Goal: Task Accomplishment & Management: Manage account settings

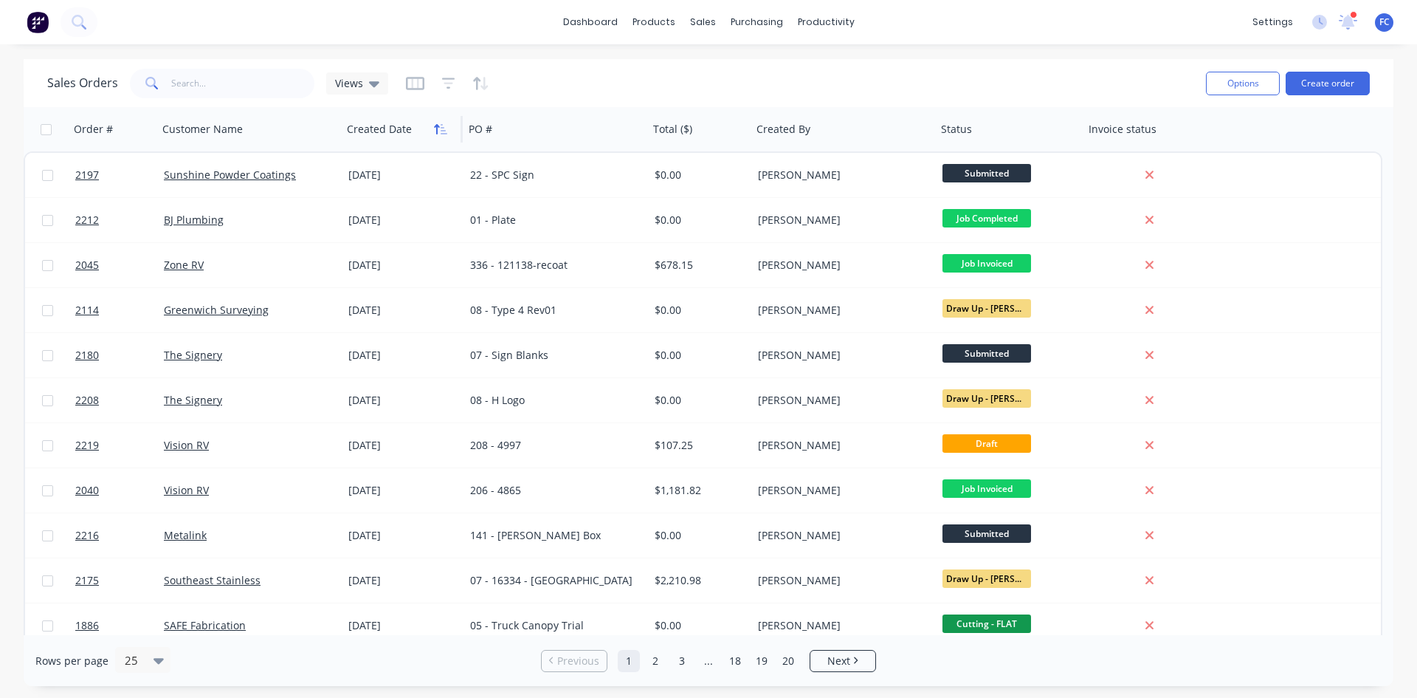
click at [430, 128] on button "button" at bounding box center [441, 129] width 22 height 22
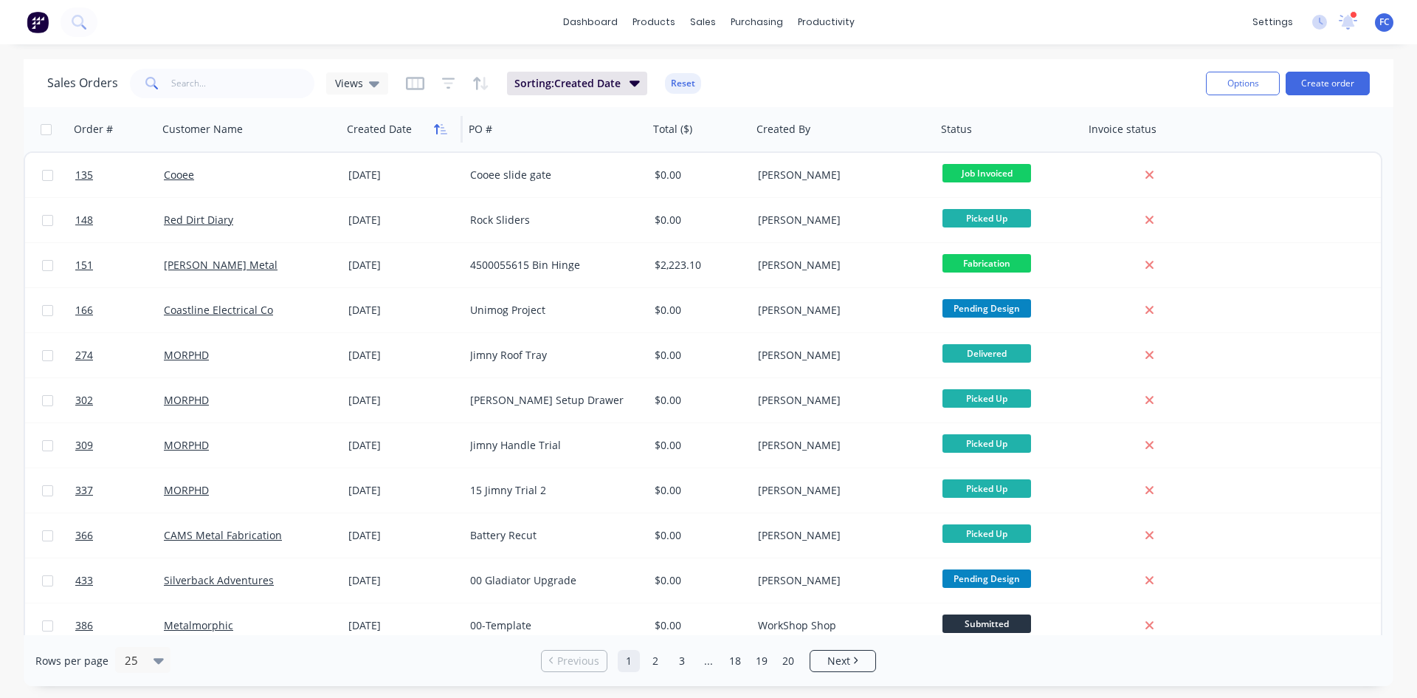
click at [441, 127] on icon "button" at bounding box center [444, 129] width 7 height 10
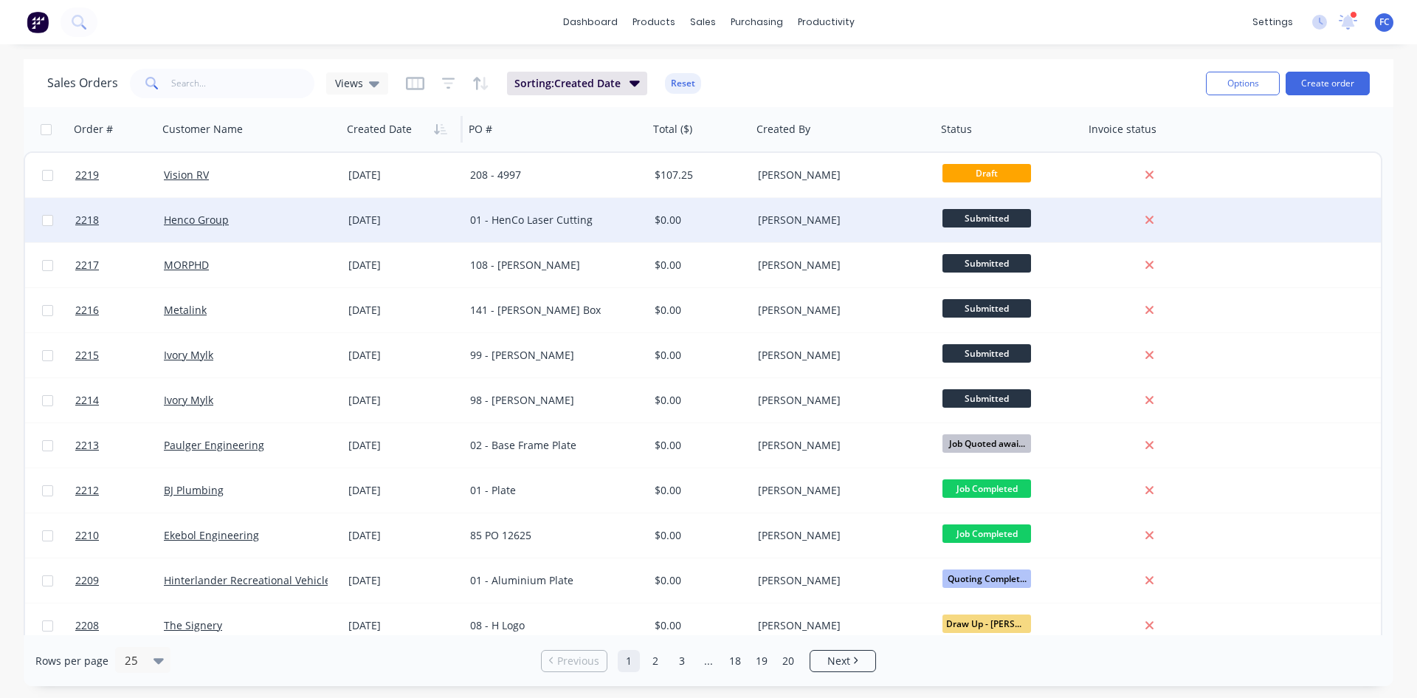
click at [388, 219] on div "[DATE]" at bounding box center [403, 220] width 110 height 15
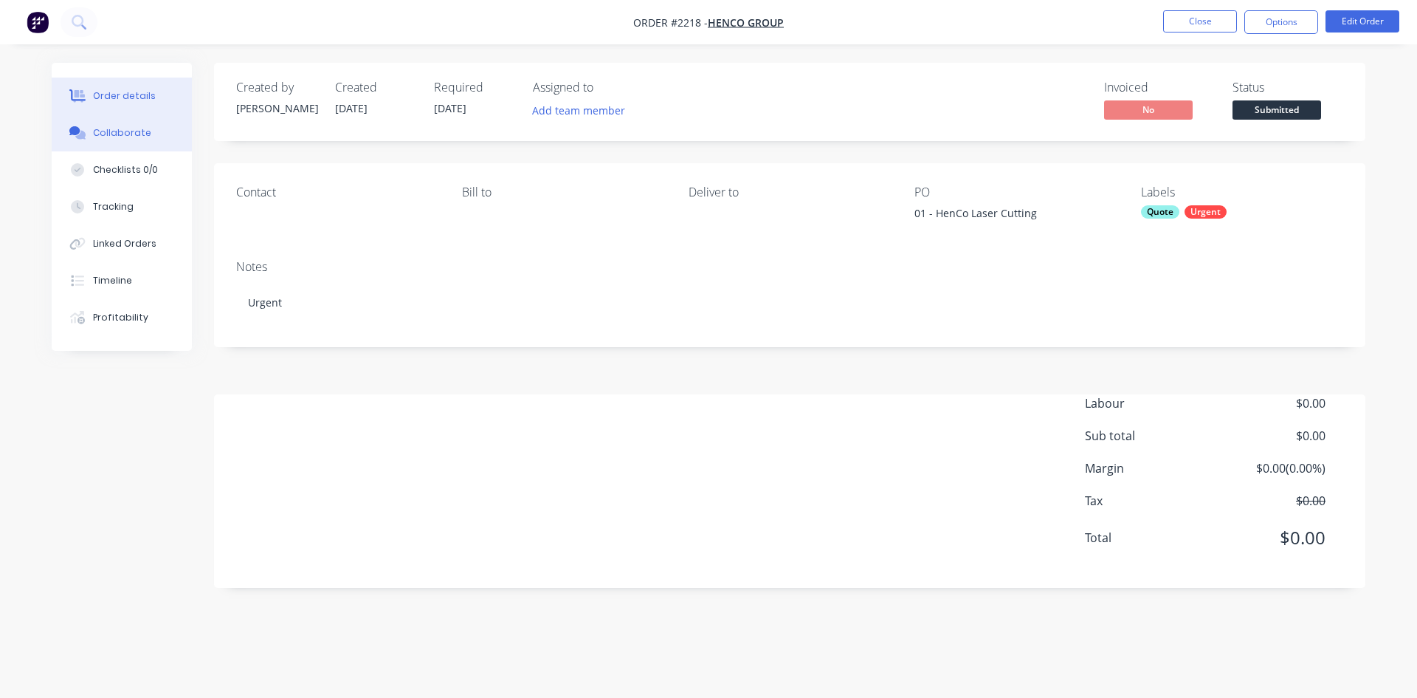
click at [138, 128] on div "Collaborate" at bounding box center [122, 132] width 58 height 13
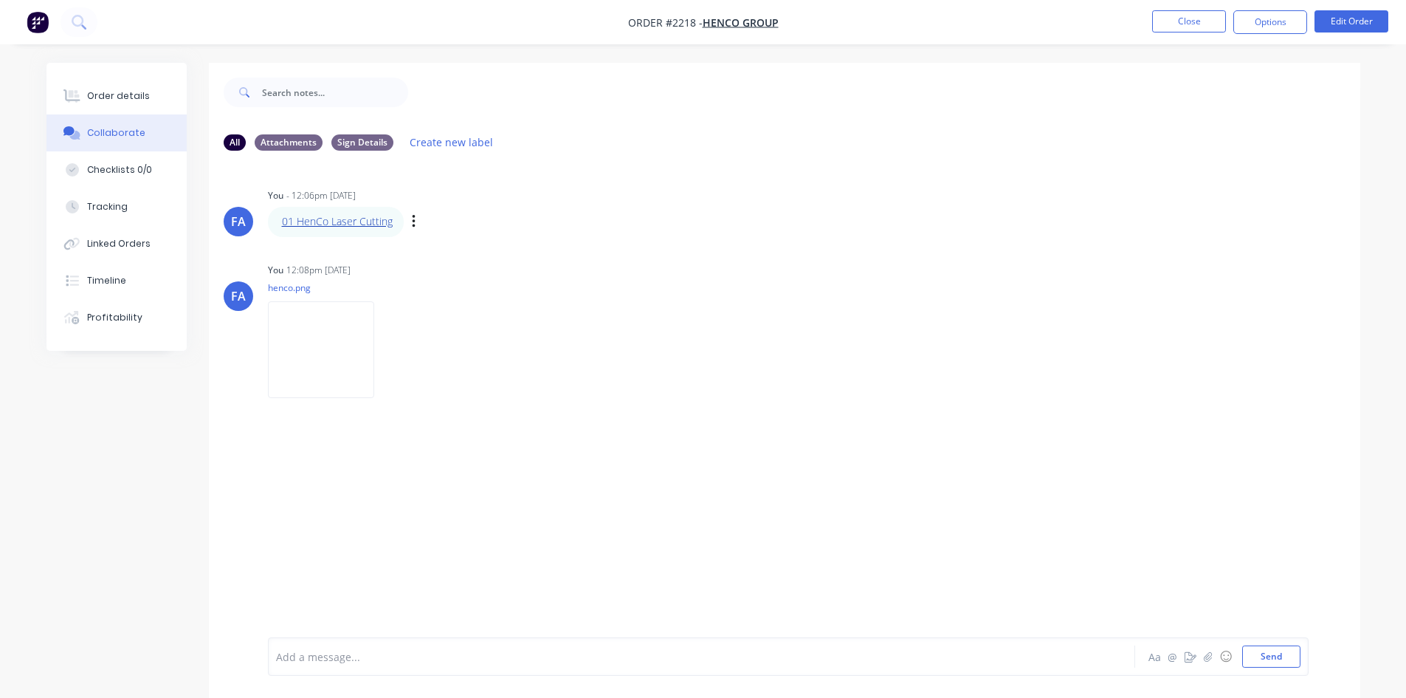
drag, startPoint x: 332, startPoint y: 230, endPoint x: 331, endPoint y: 222, distance: 8.2
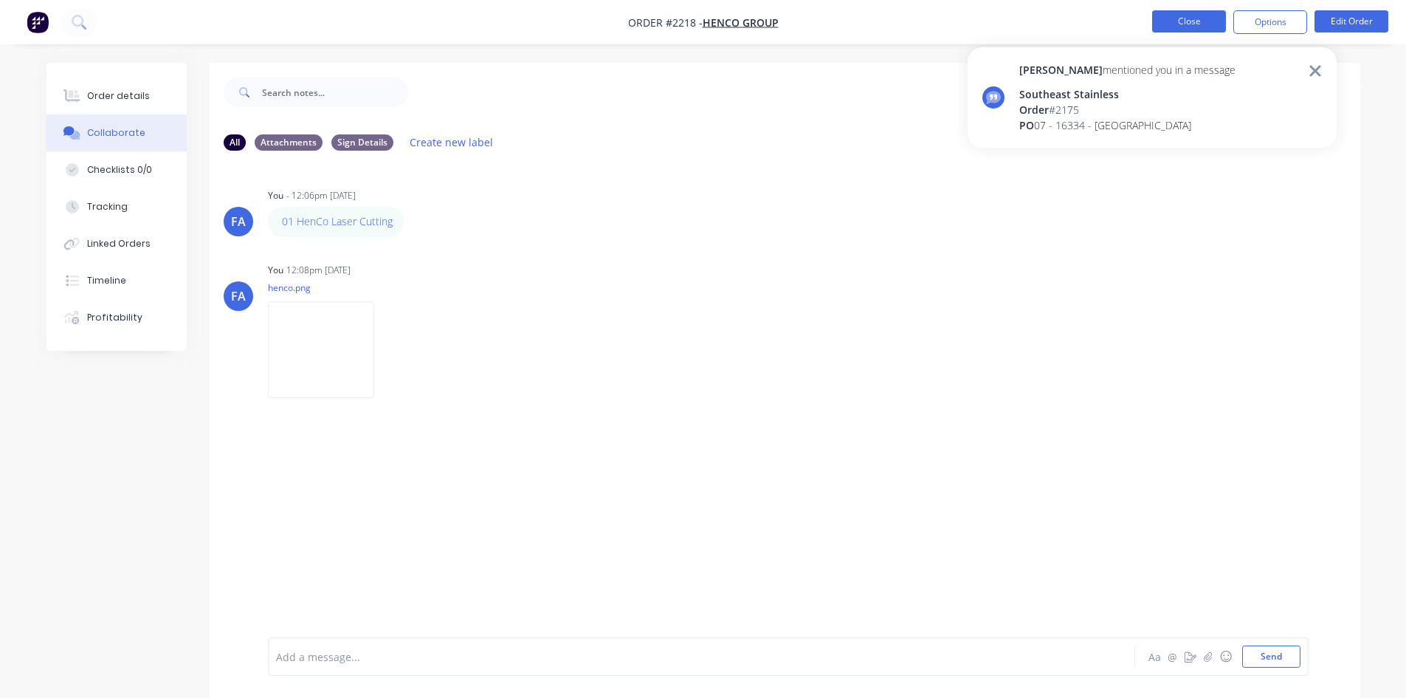
click at [1133, 24] on button "Close" at bounding box center [1189, 21] width 74 height 22
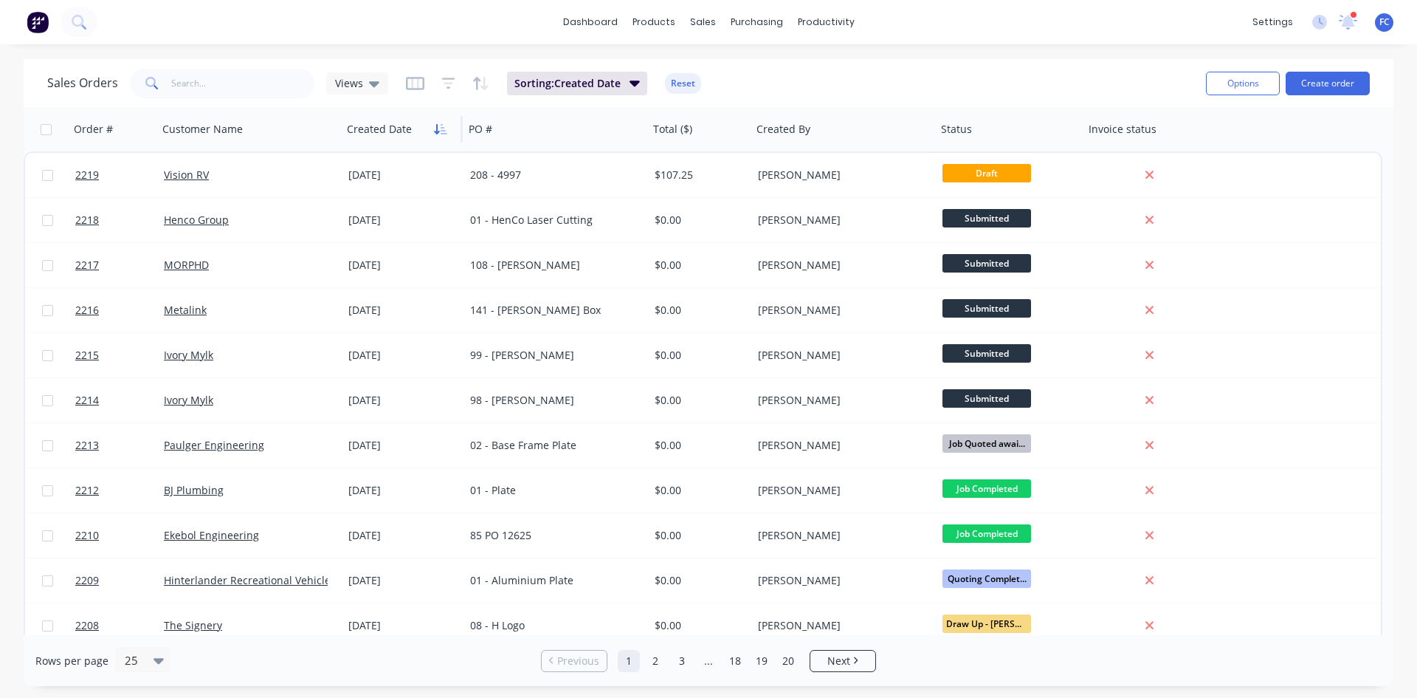
click at [441, 134] on icon "button" at bounding box center [440, 129] width 13 height 12
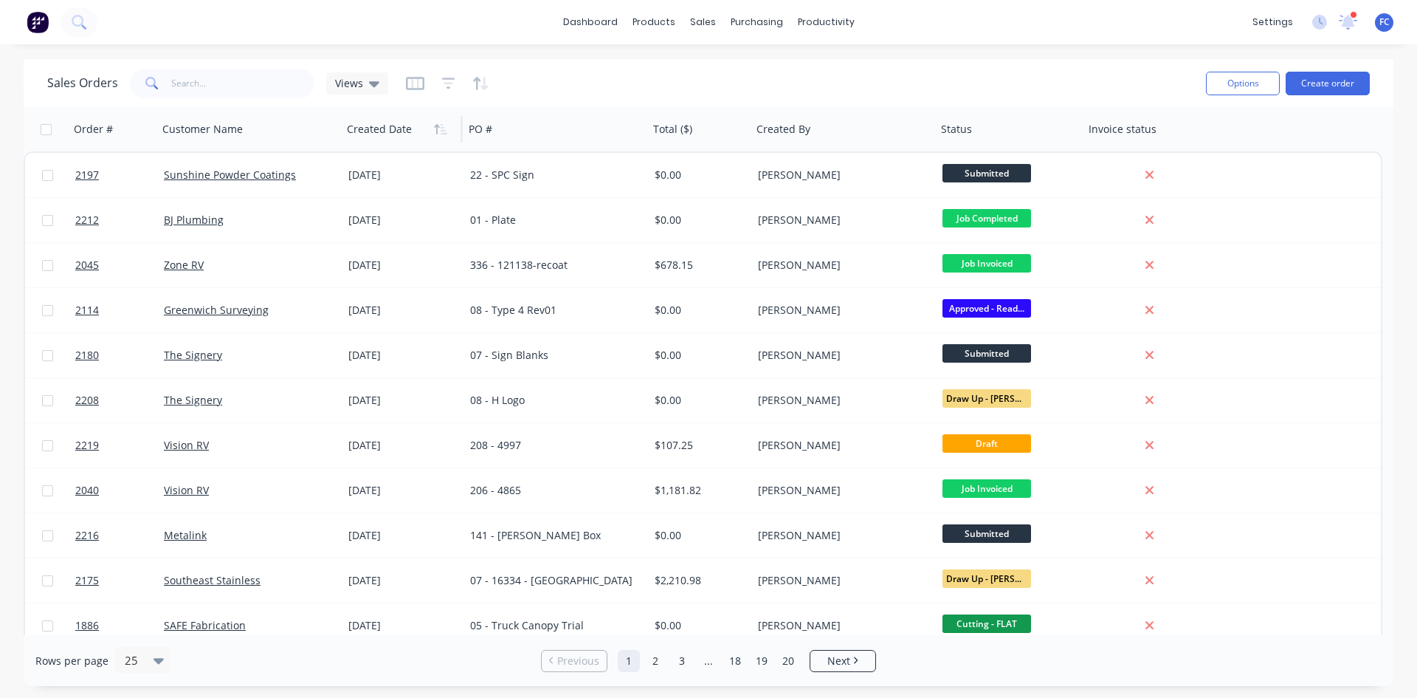
click at [441, 134] on icon "button" at bounding box center [440, 129] width 13 height 12
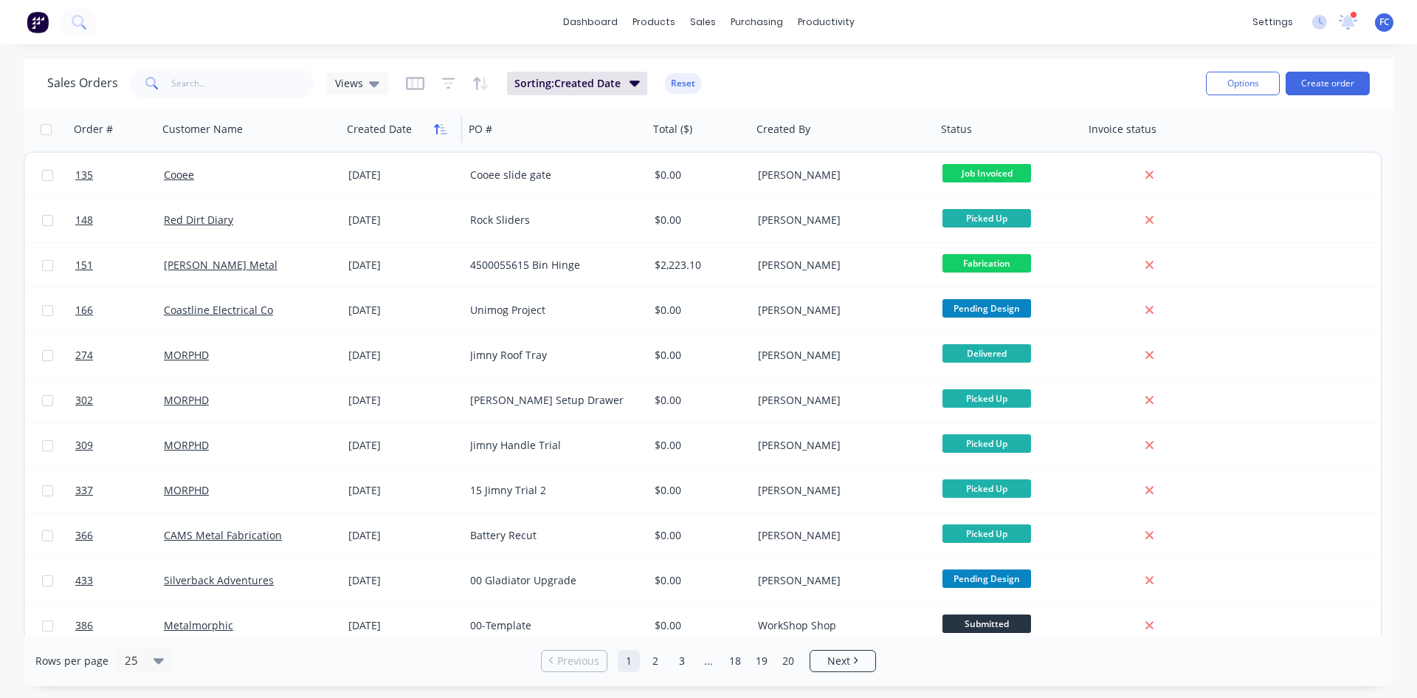
click at [442, 134] on icon "button" at bounding box center [440, 129] width 13 height 12
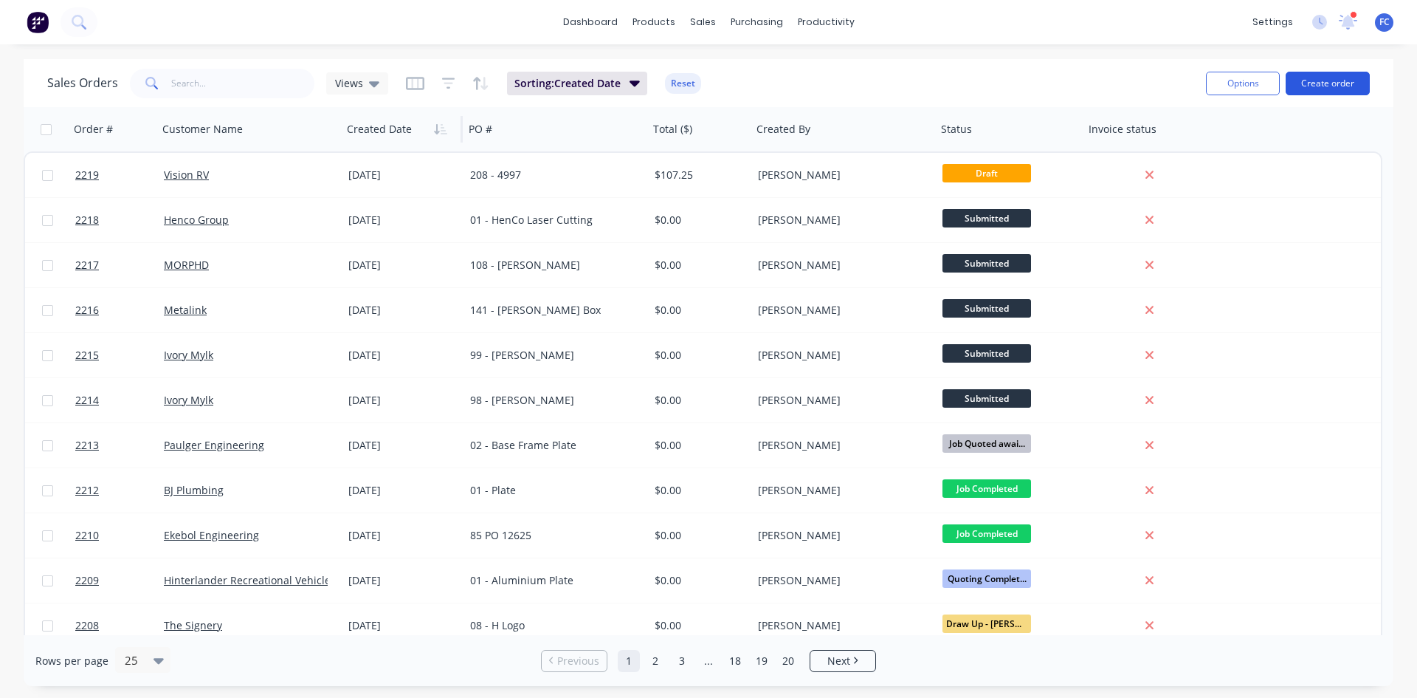
click at [1133, 80] on button "Create order" at bounding box center [1328, 84] width 84 height 24
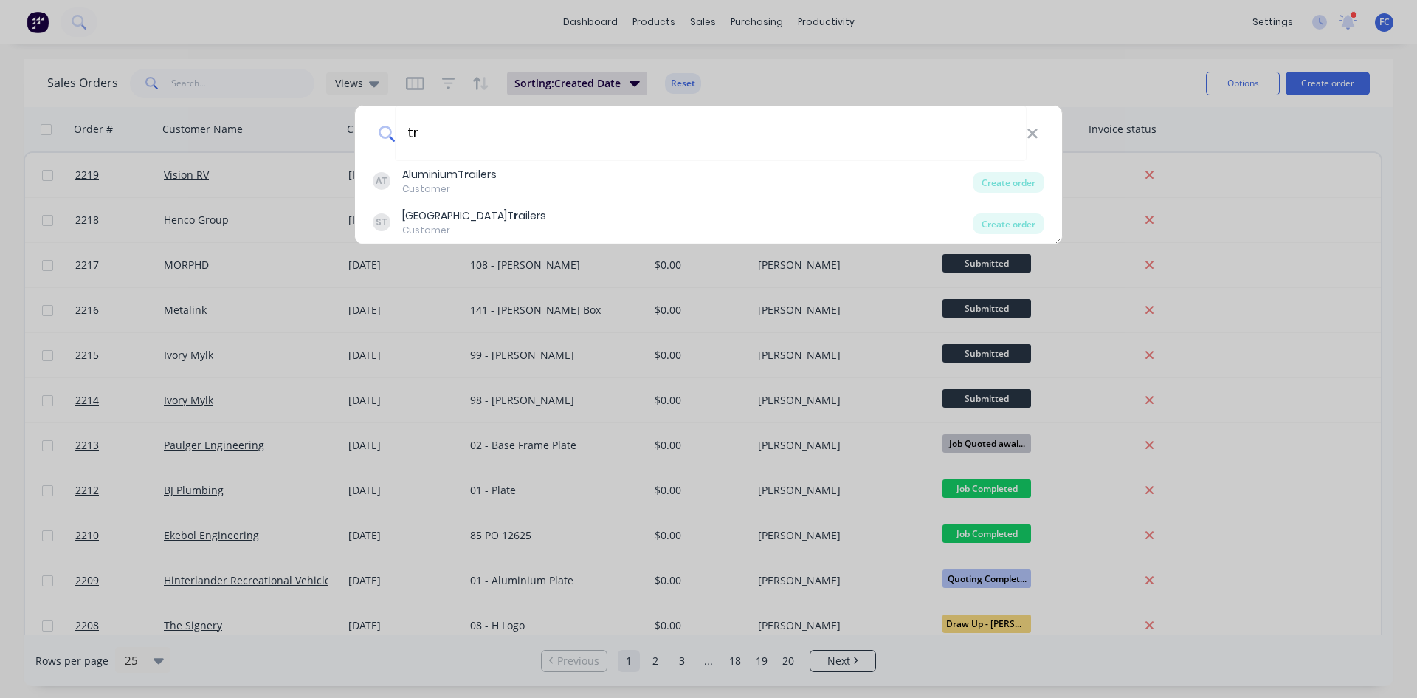
type input "t"
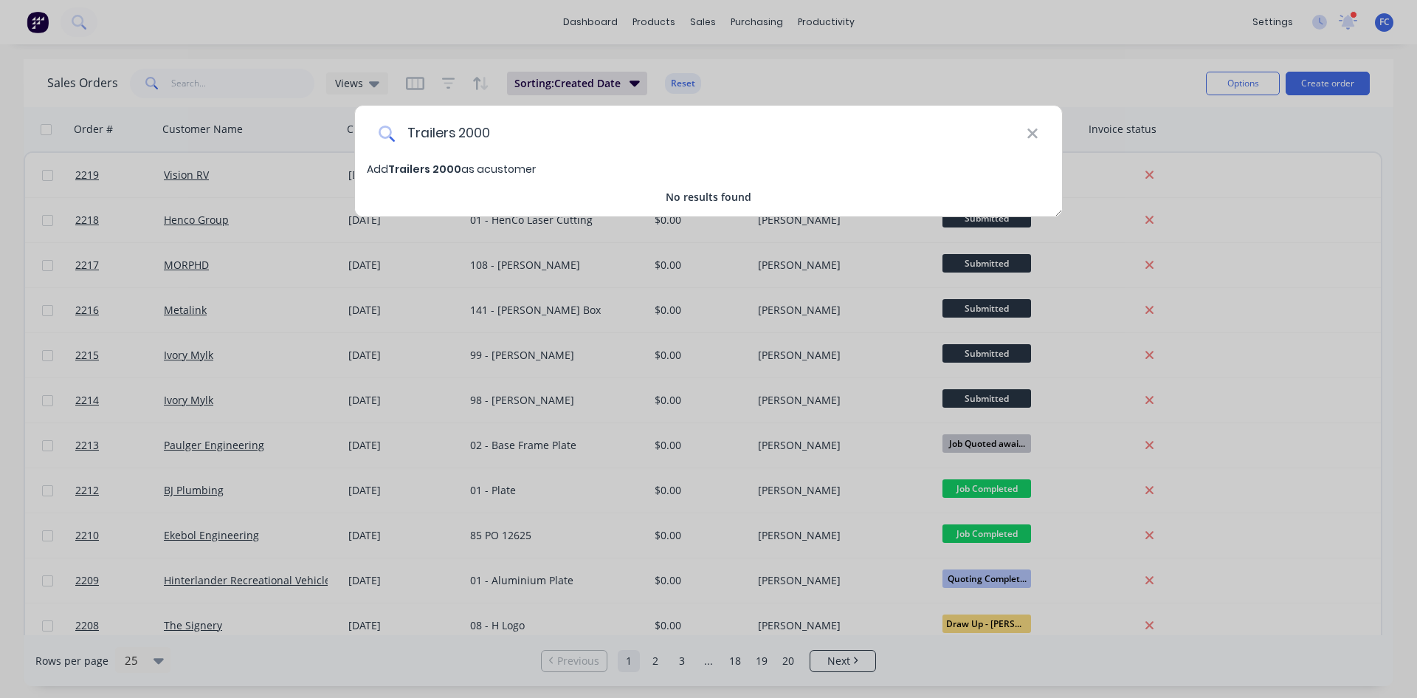
type input "Trailers 2000"
click at [410, 167] on span "Trailers 2000" at bounding box center [424, 169] width 73 height 15
select select "AU"
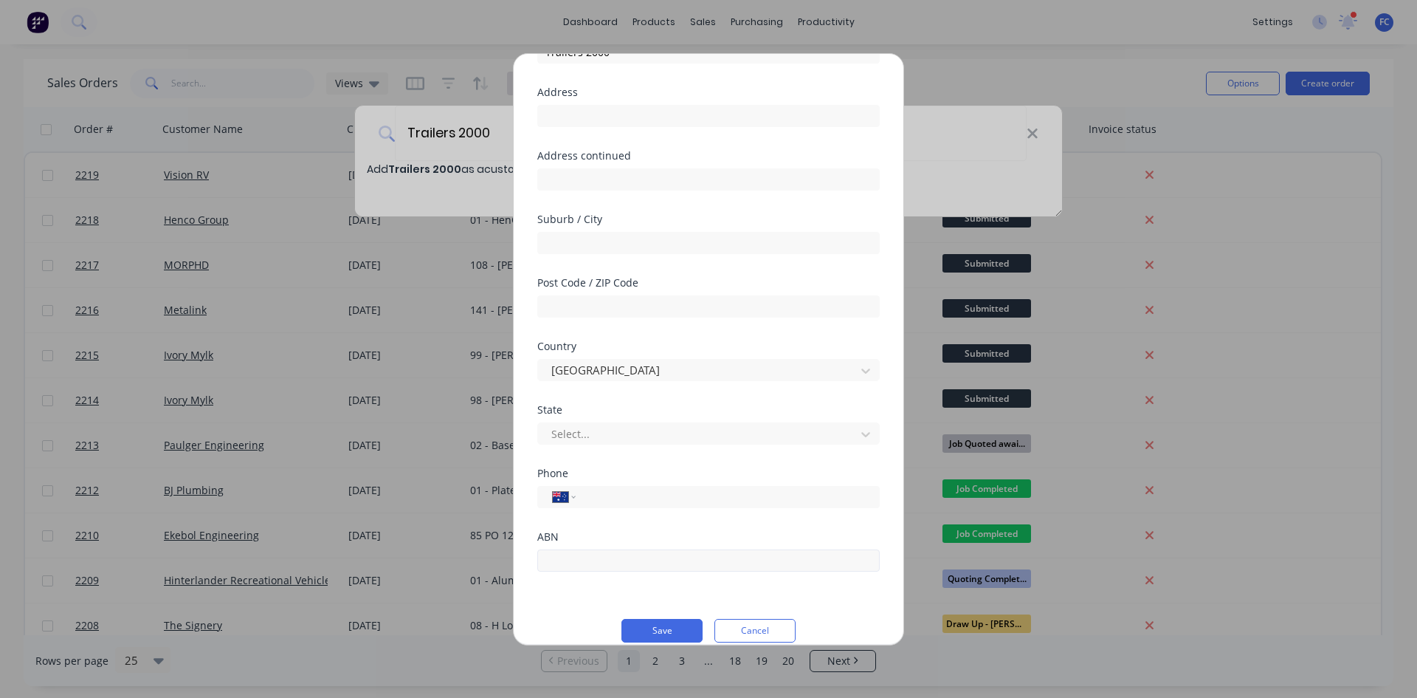
scroll to position [111, 0]
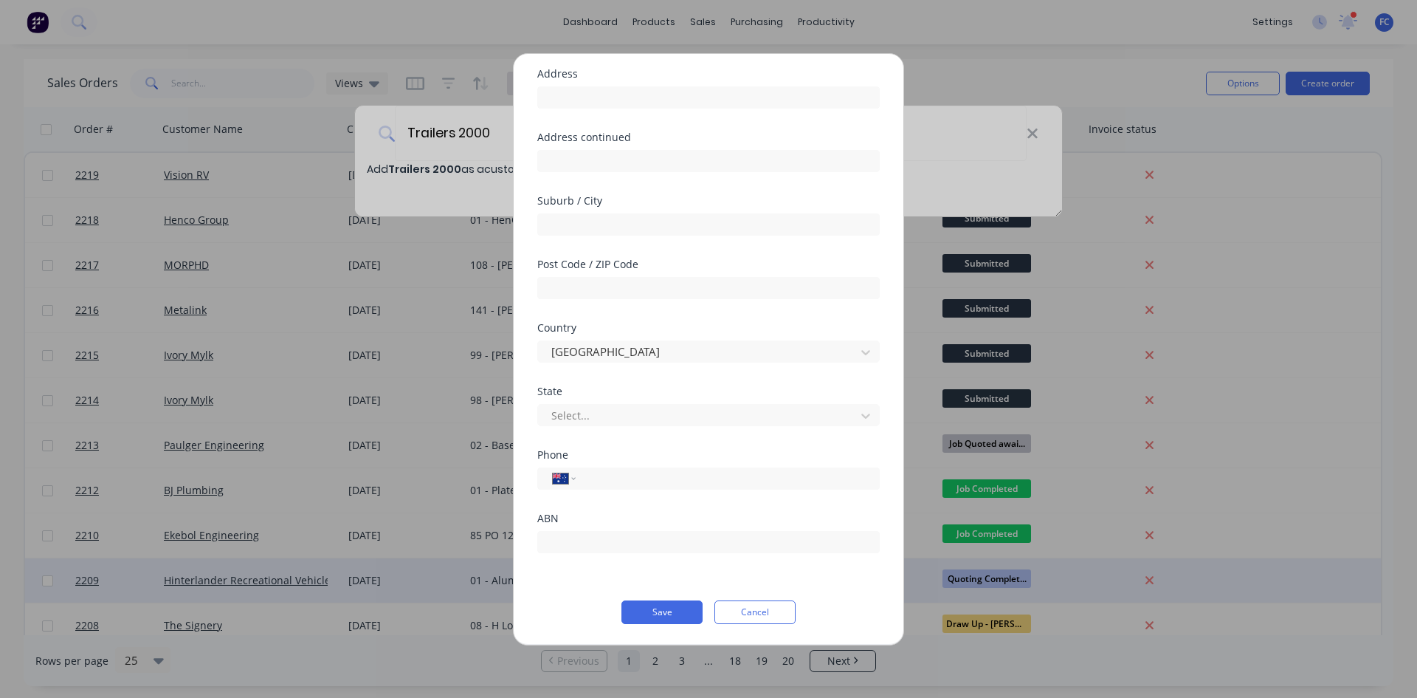
drag, startPoint x: 670, startPoint y: 614, endPoint x: 690, endPoint y: 591, distance: 30.3
click at [671, 538] on button "Save" at bounding box center [662, 612] width 81 height 24
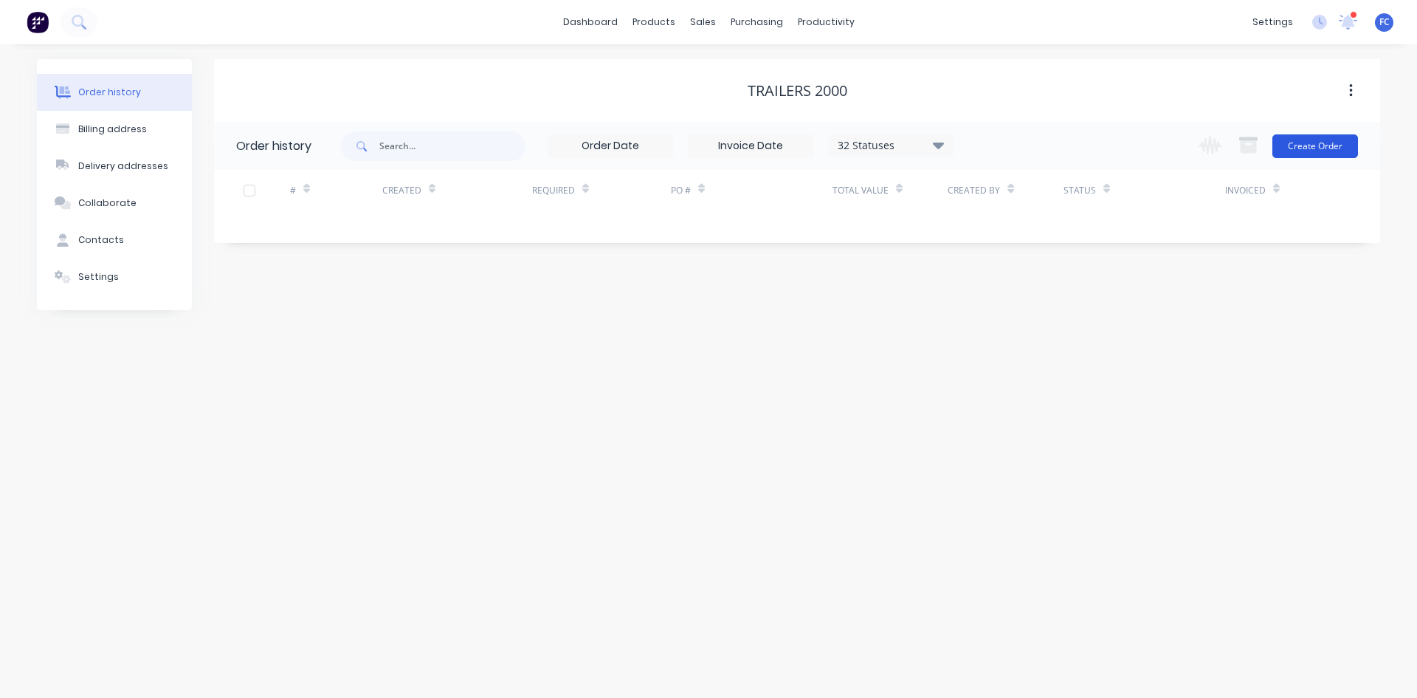
click at [1133, 141] on button "Create Order" at bounding box center [1316, 146] width 86 height 24
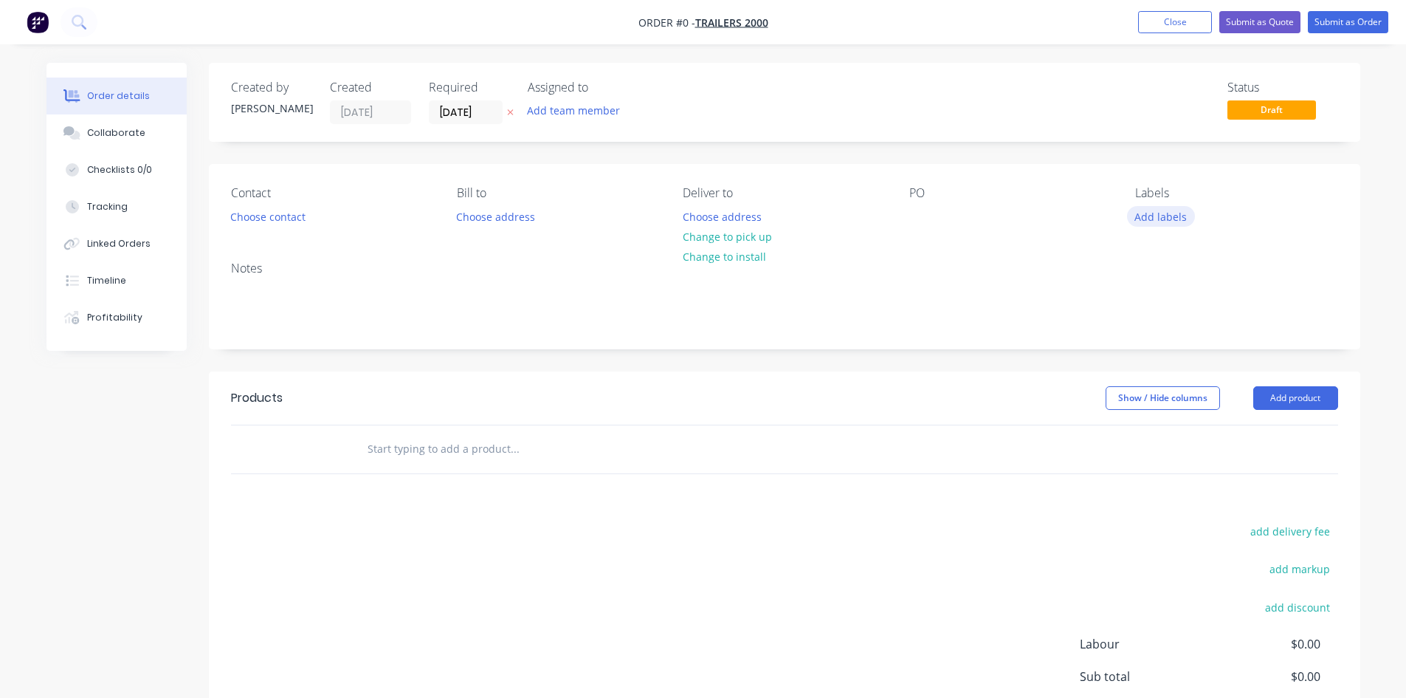
click at [1133, 220] on button "Add labels" at bounding box center [1161, 216] width 68 height 20
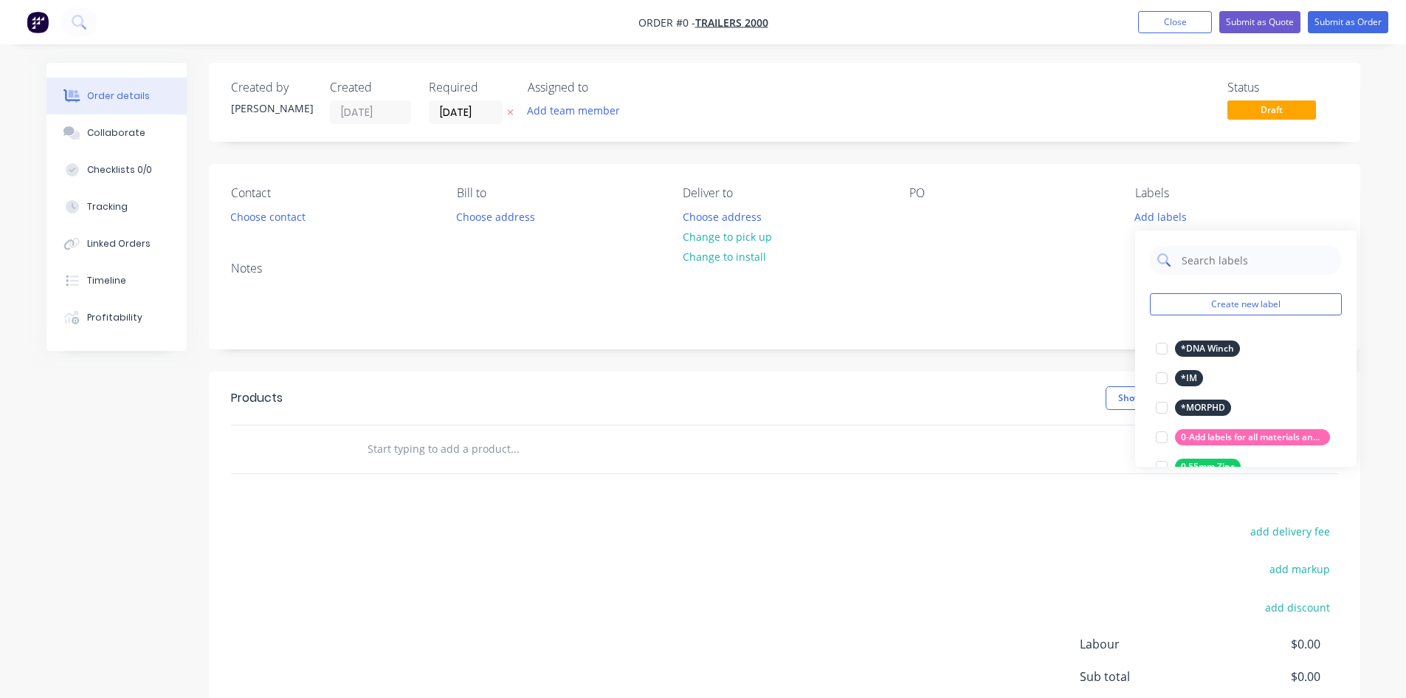
drag, startPoint x: 1197, startPoint y: 268, endPoint x: 1208, endPoint y: 244, distance: 26.8
click at [1133, 268] on input "text" at bounding box center [1257, 260] width 154 height 30
type input "quo"
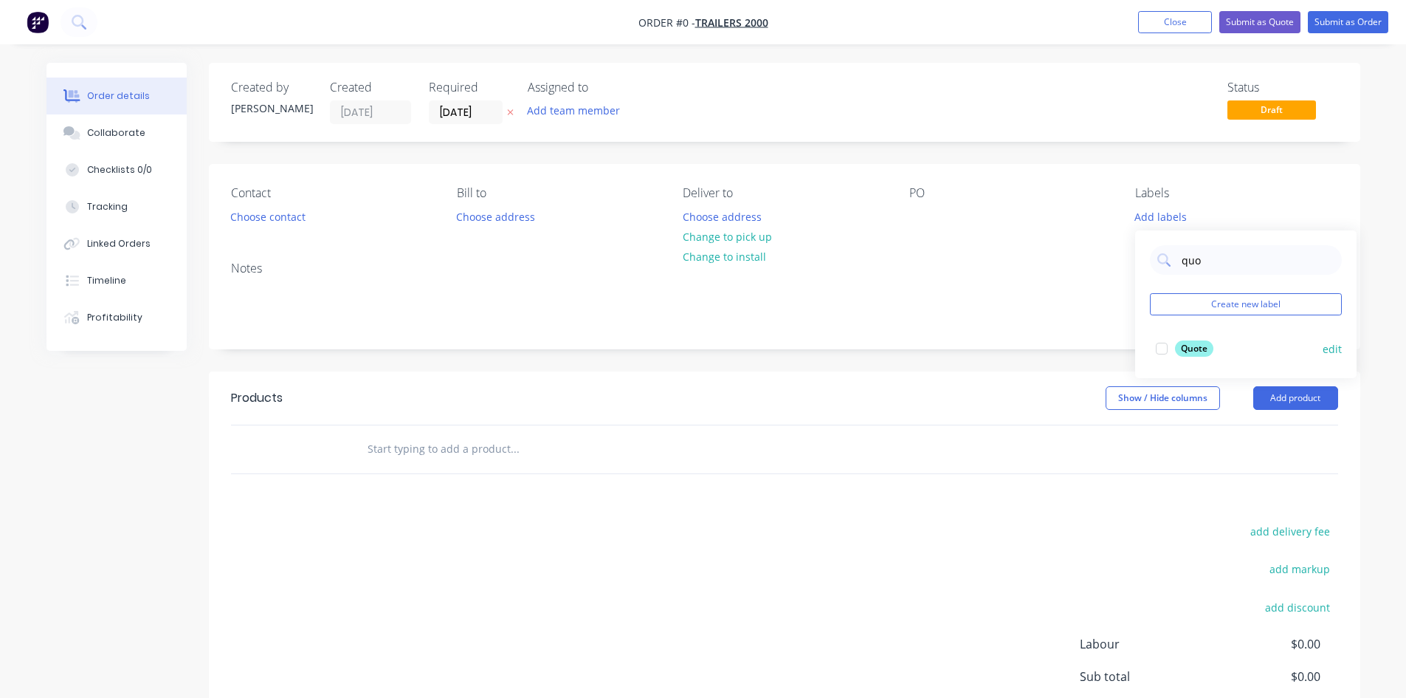
click at [1133, 341] on div at bounding box center [1162, 349] width 30 height 30
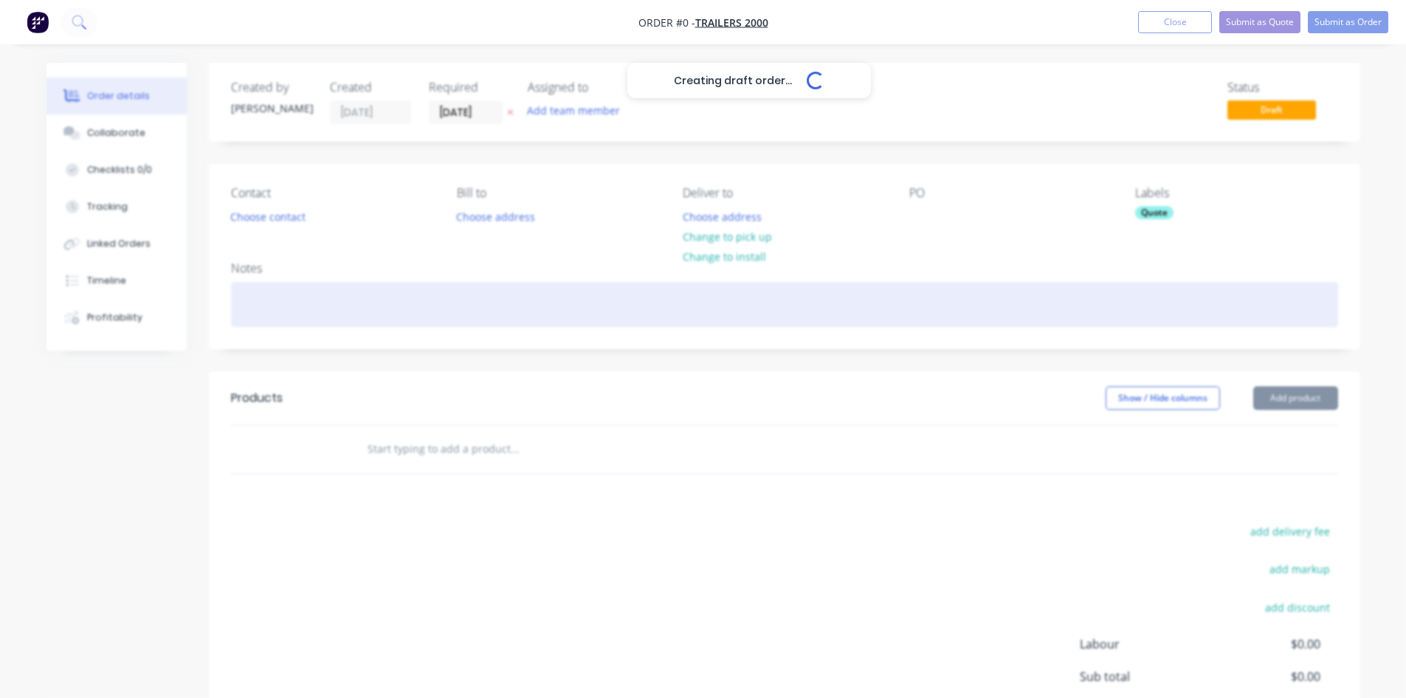
click at [1036, 293] on div "Creating draft order... Loading... Order details Collaborate Checklists 0/0 Tra…" at bounding box center [703, 457] width 1343 height 788
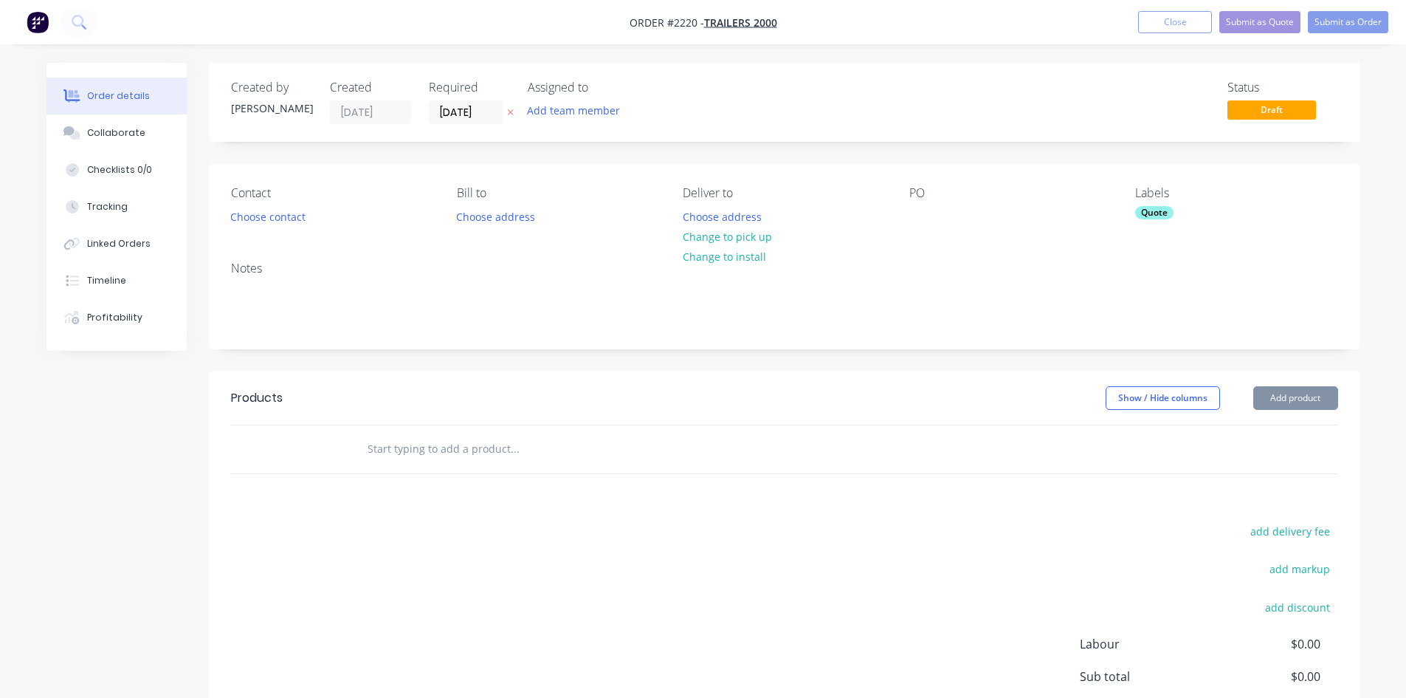
click at [1133, 213] on div "Quote" at bounding box center [1236, 212] width 202 height 13
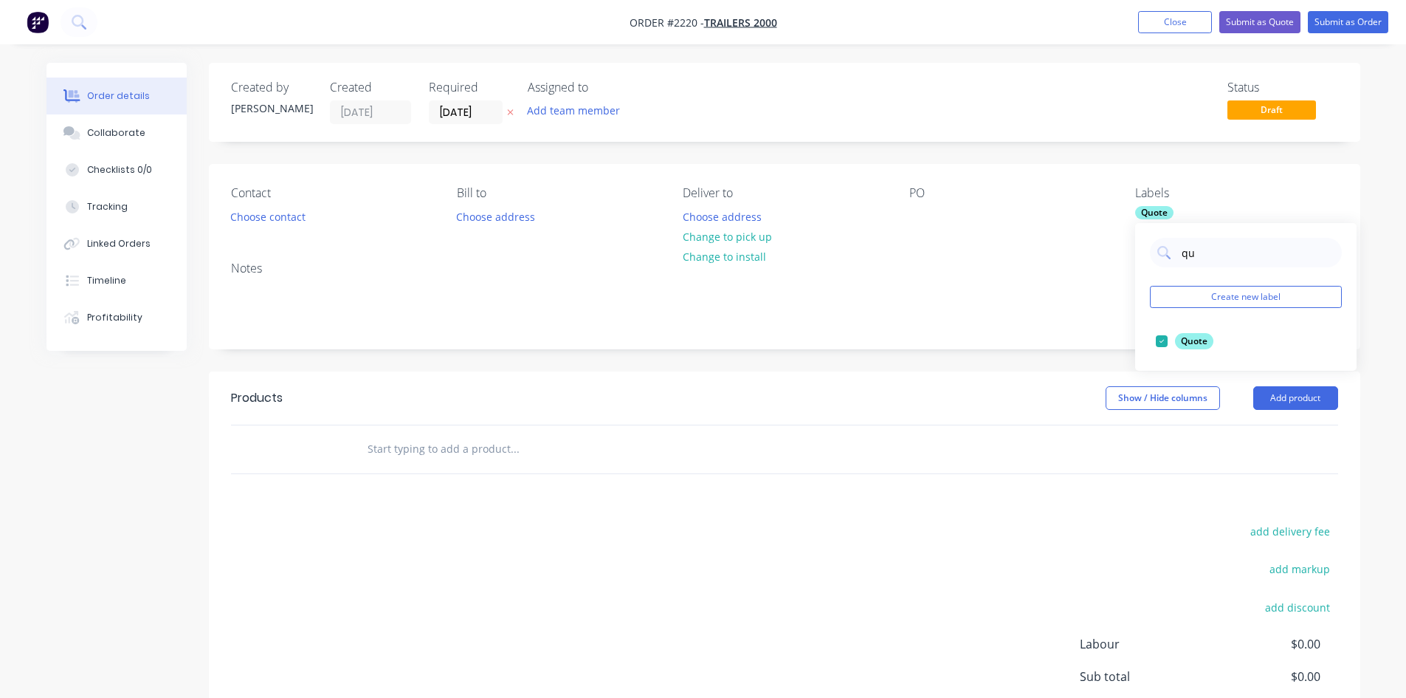
type input "q"
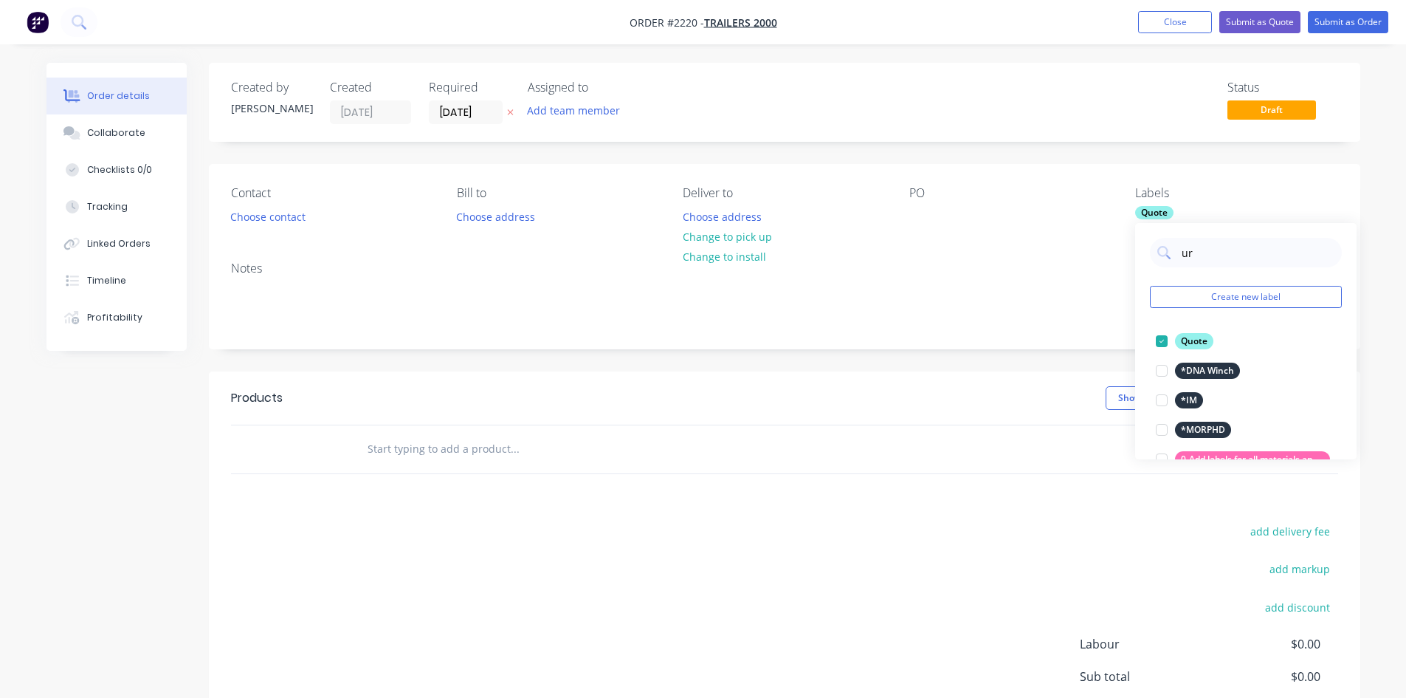
type input "urg"
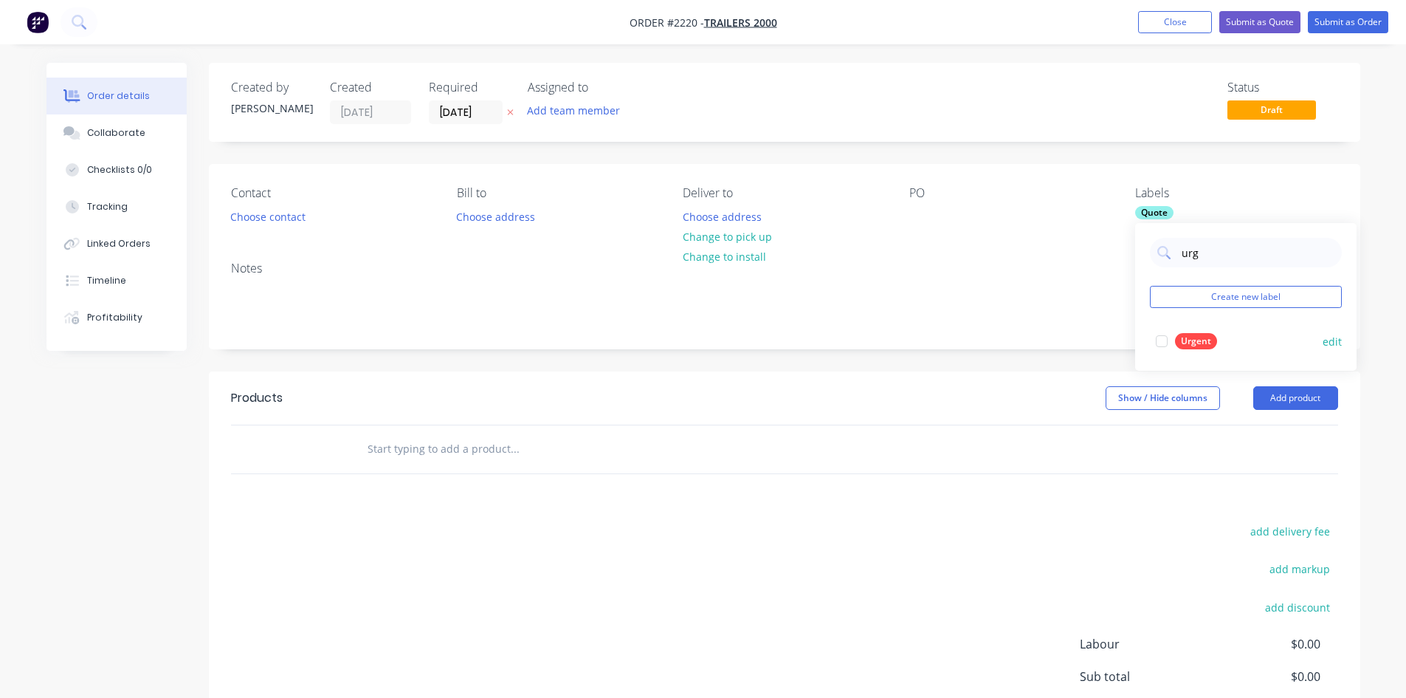
click at [1133, 340] on div at bounding box center [1162, 341] width 30 height 30
click at [475, 114] on input "[DATE]" at bounding box center [466, 112] width 72 height 22
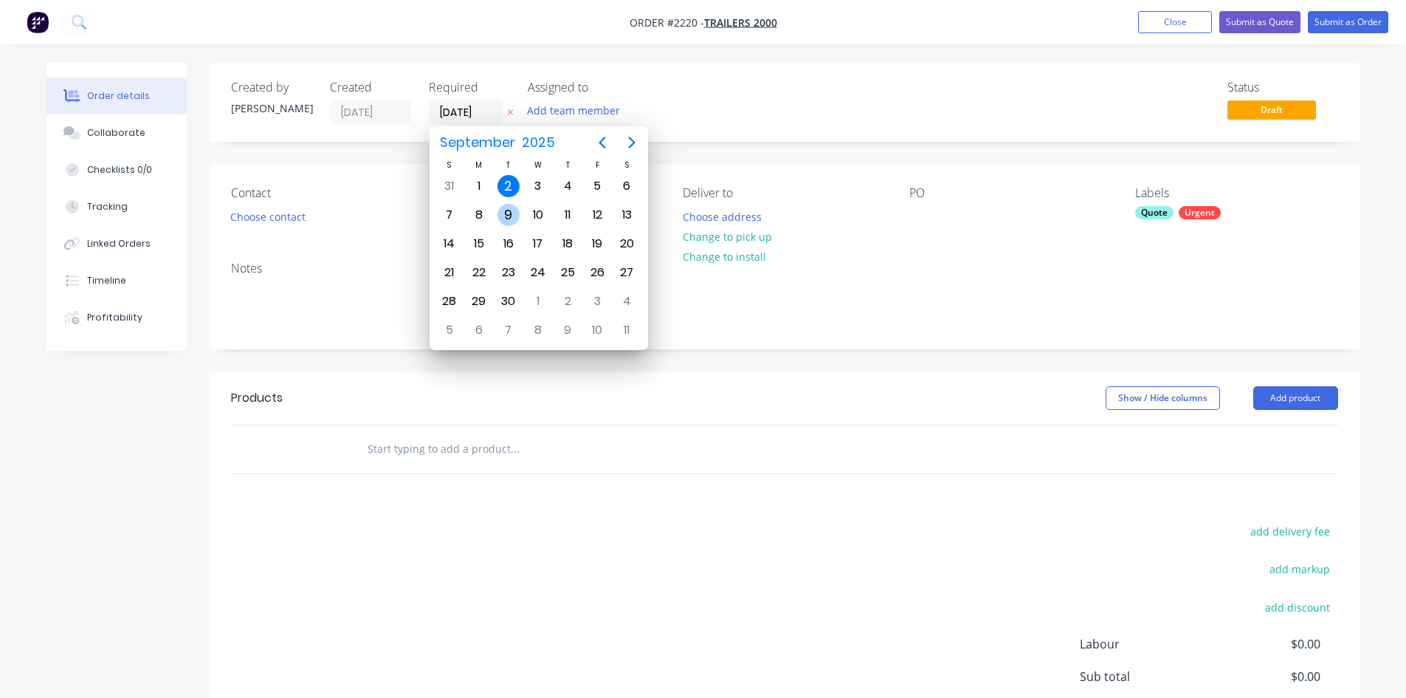
click at [507, 213] on div "9" at bounding box center [508, 215] width 22 height 22
type input "[DATE]"
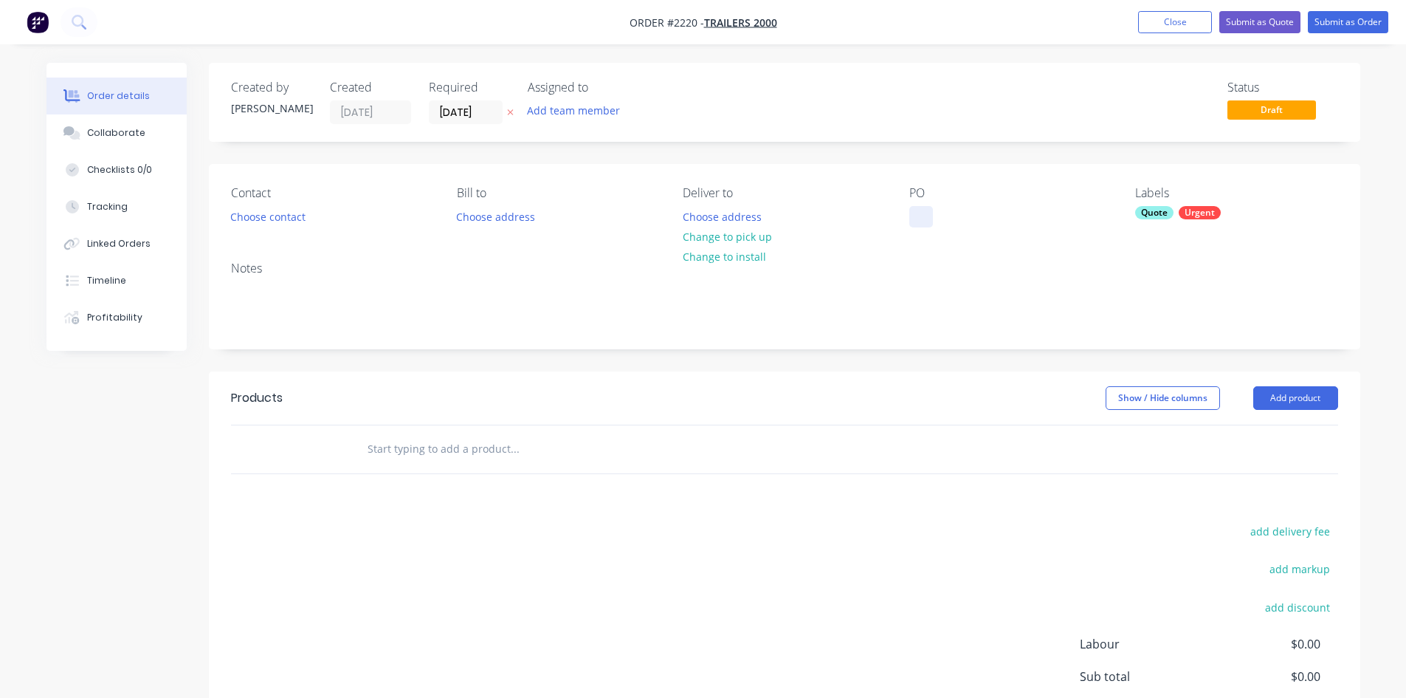
click at [924, 216] on div at bounding box center [921, 216] width 24 height 21
click at [120, 136] on div "Collaborate" at bounding box center [116, 132] width 58 height 13
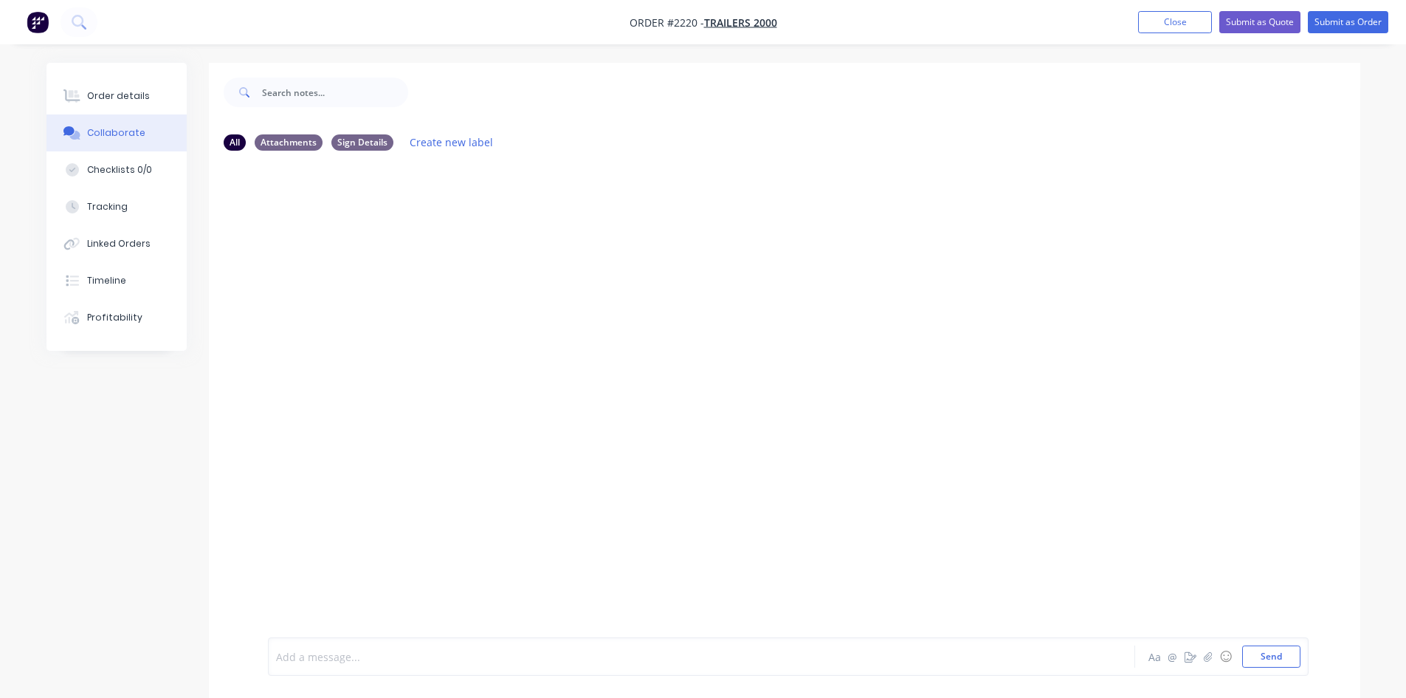
click at [371, 538] on div at bounding box center [661, 657] width 768 height 16
click at [1133, 538] on button "Send" at bounding box center [1271, 656] width 58 height 22
drag, startPoint x: 380, startPoint y: 218, endPoint x: 383, endPoint y: 228, distance: 10.7
click at [380, 218] on icon "button" at bounding box center [380, 221] width 3 height 13
click at [411, 247] on button "Edit" at bounding box center [434, 248] width 93 height 24
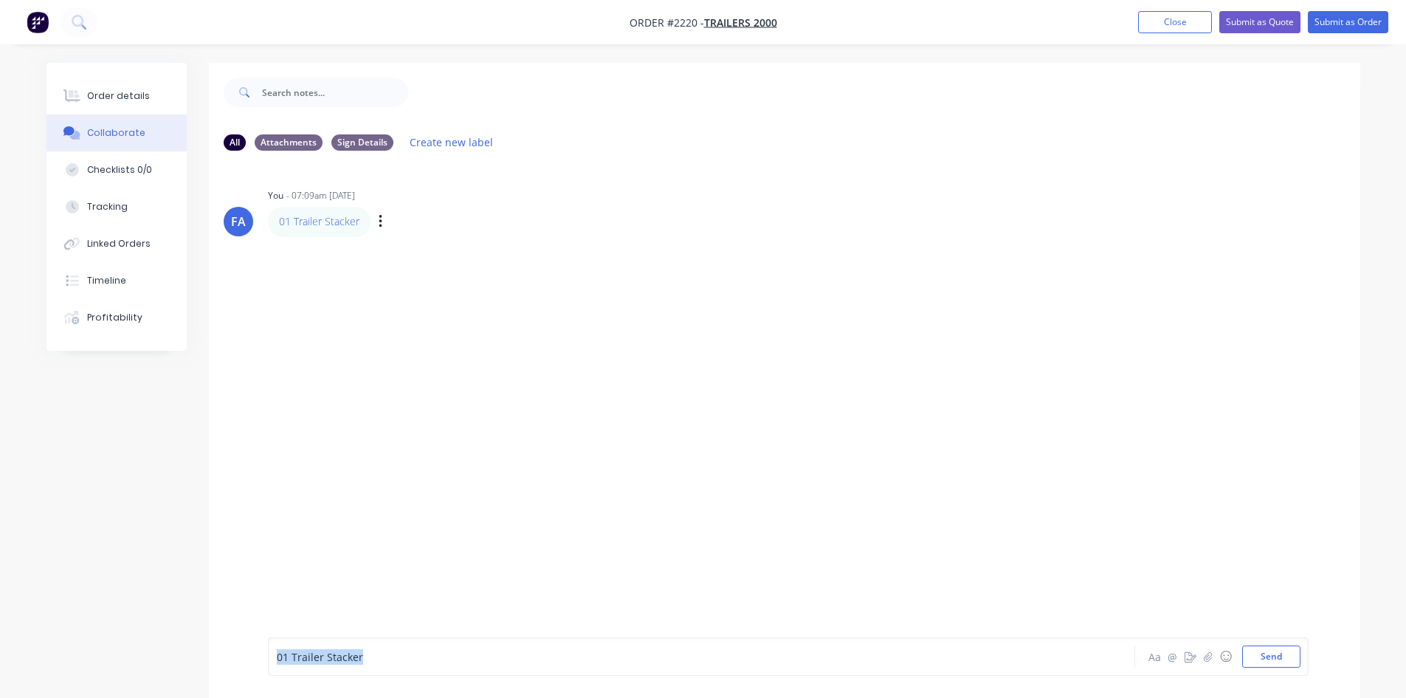
copy span "01 Trailer Stacker"
click at [124, 94] on div "Order details" at bounding box center [118, 95] width 63 height 13
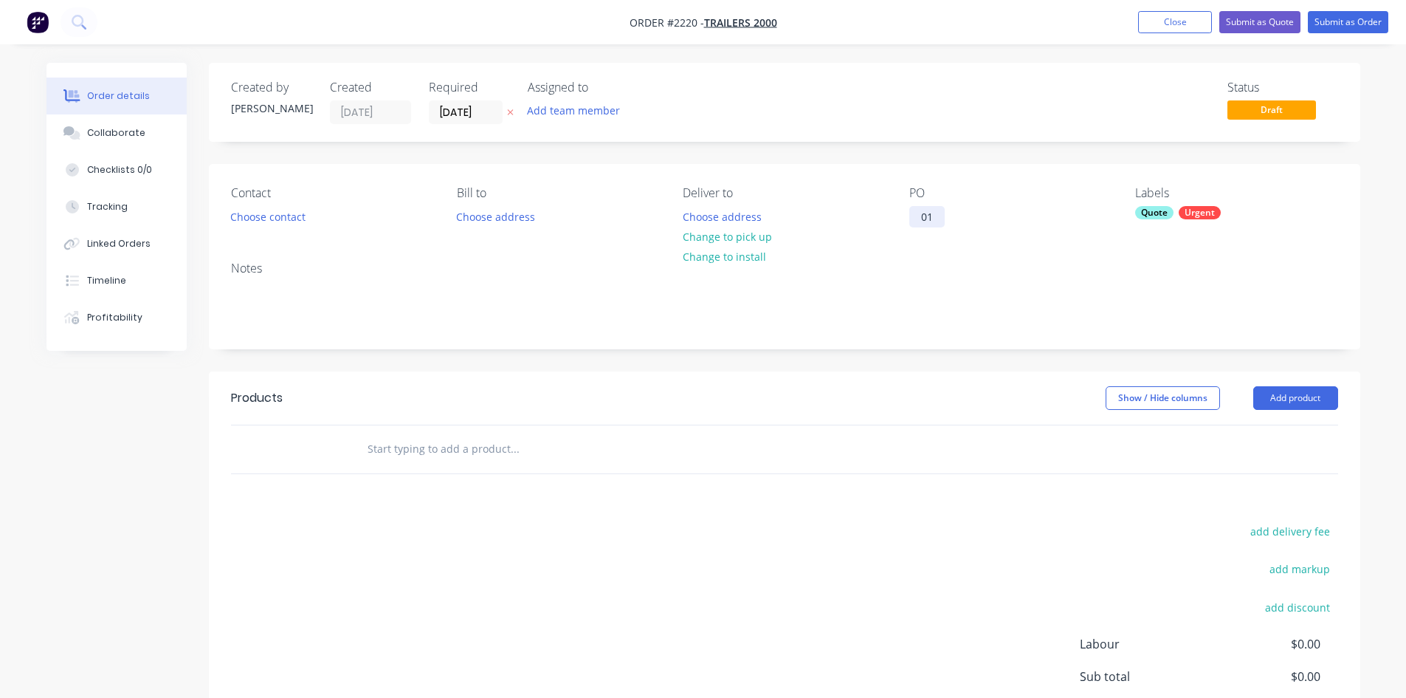
click at [931, 213] on div "01" at bounding box center [926, 216] width 35 height 21
drag, startPoint x: 932, startPoint y: 216, endPoint x: 882, endPoint y: 207, distance: 50.1
click at [882, 207] on div "Contact Choose contact Bill to Choose address Deliver to Choose address Change …" at bounding box center [784, 207] width 1151 height 86
paste div
click at [936, 207] on div "01 Trailer Stacker" at bounding box center [964, 216] width 110 height 21
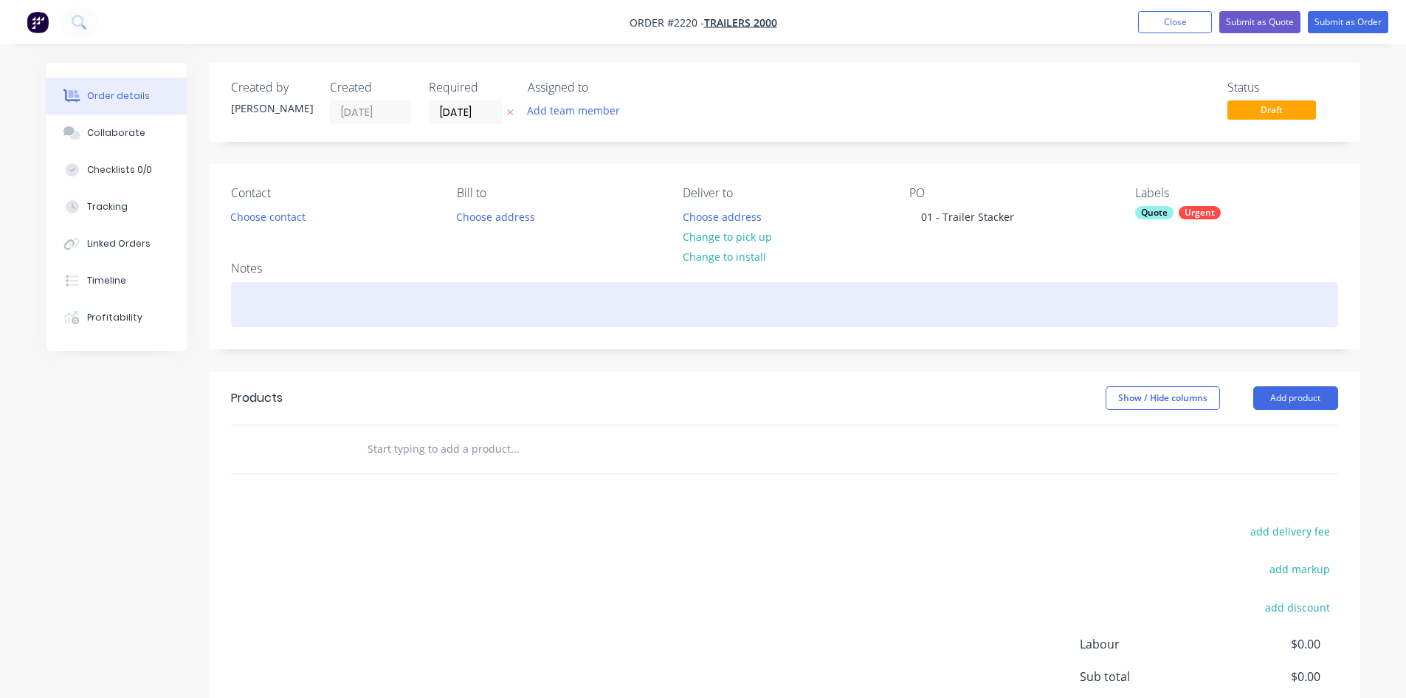
click at [276, 304] on div at bounding box center [784, 304] width 1107 height 45
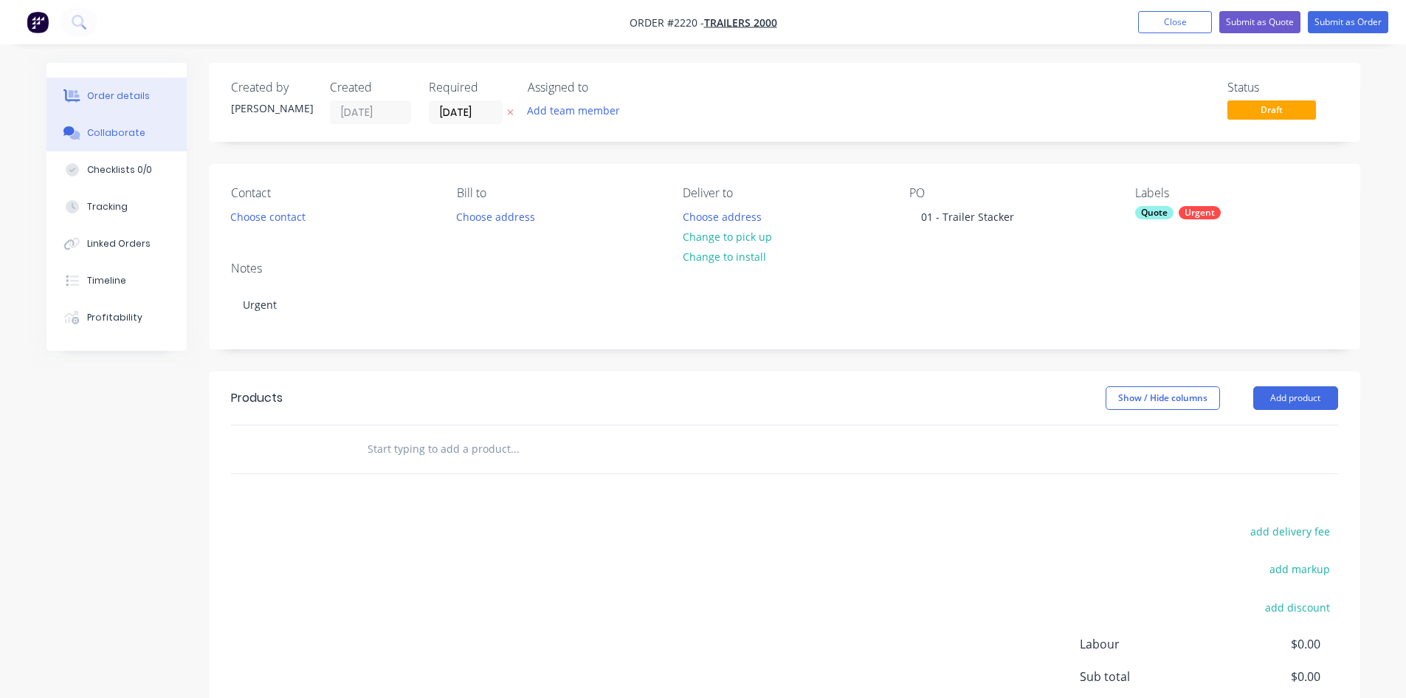
drag, startPoint x: 117, startPoint y: 128, endPoint x: 125, endPoint y: 133, distance: 9.0
click at [117, 128] on div "Collaborate" at bounding box center [116, 132] width 58 height 13
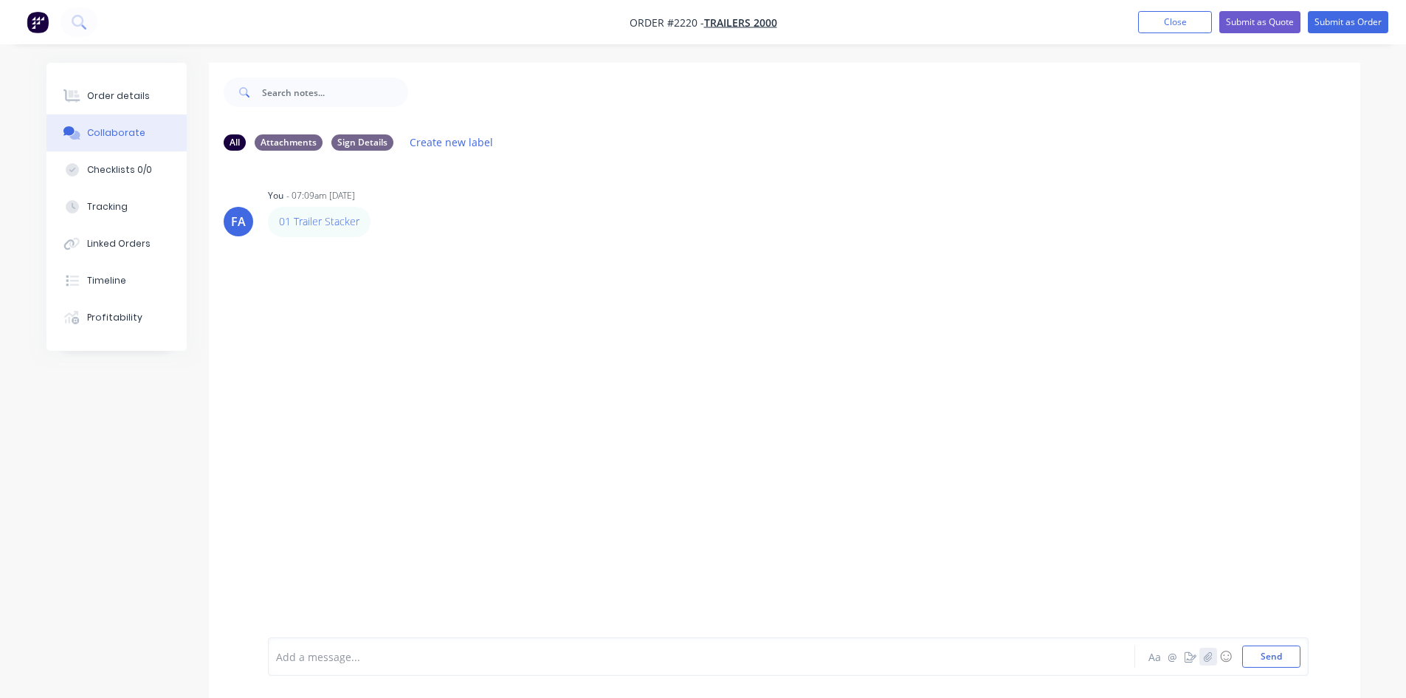
click at [1133, 538] on icon "button" at bounding box center [1207, 656] width 9 height 10
click at [1133, 538] on button "Send" at bounding box center [1271, 656] width 58 height 22
click at [302, 333] on img at bounding box center [321, 349] width 106 height 97
click at [117, 94] on div "Order details" at bounding box center [118, 95] width 63 height 13
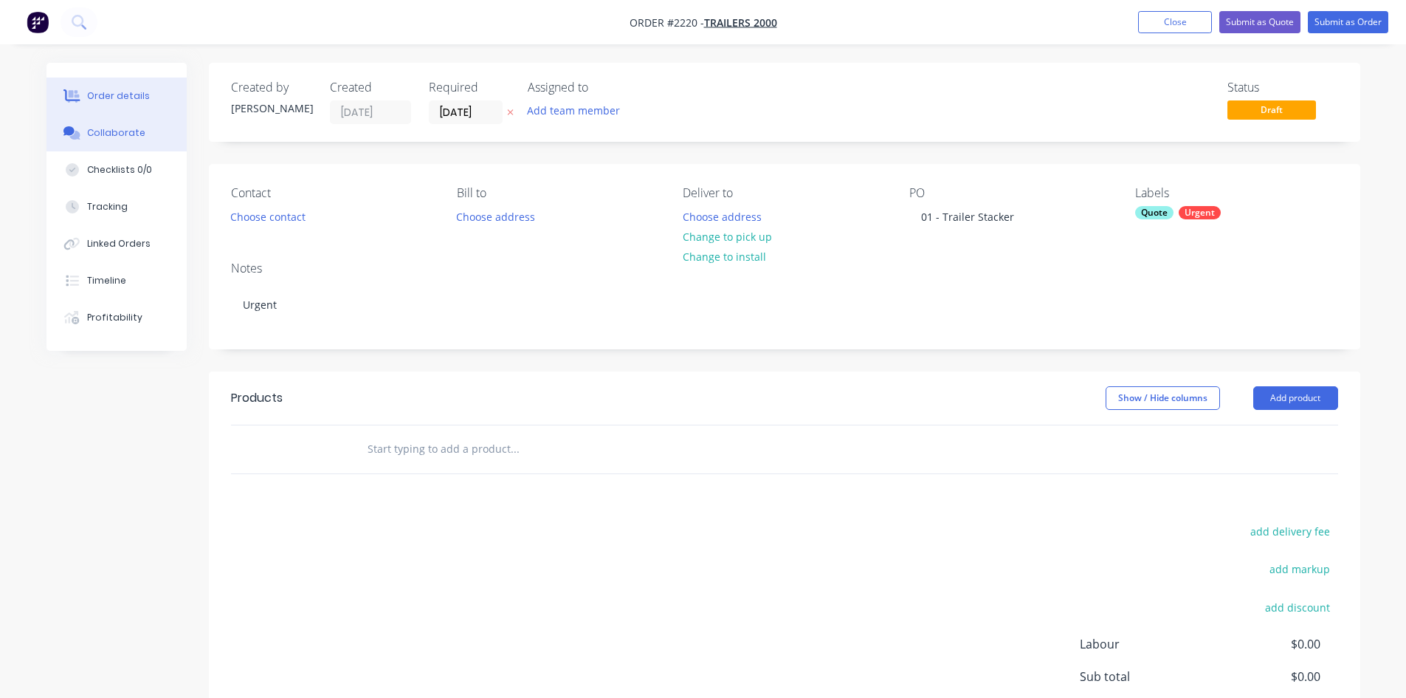
click at [120, 148] on button "Collaborate" at bounding box center [117, 132] width 140 height 37
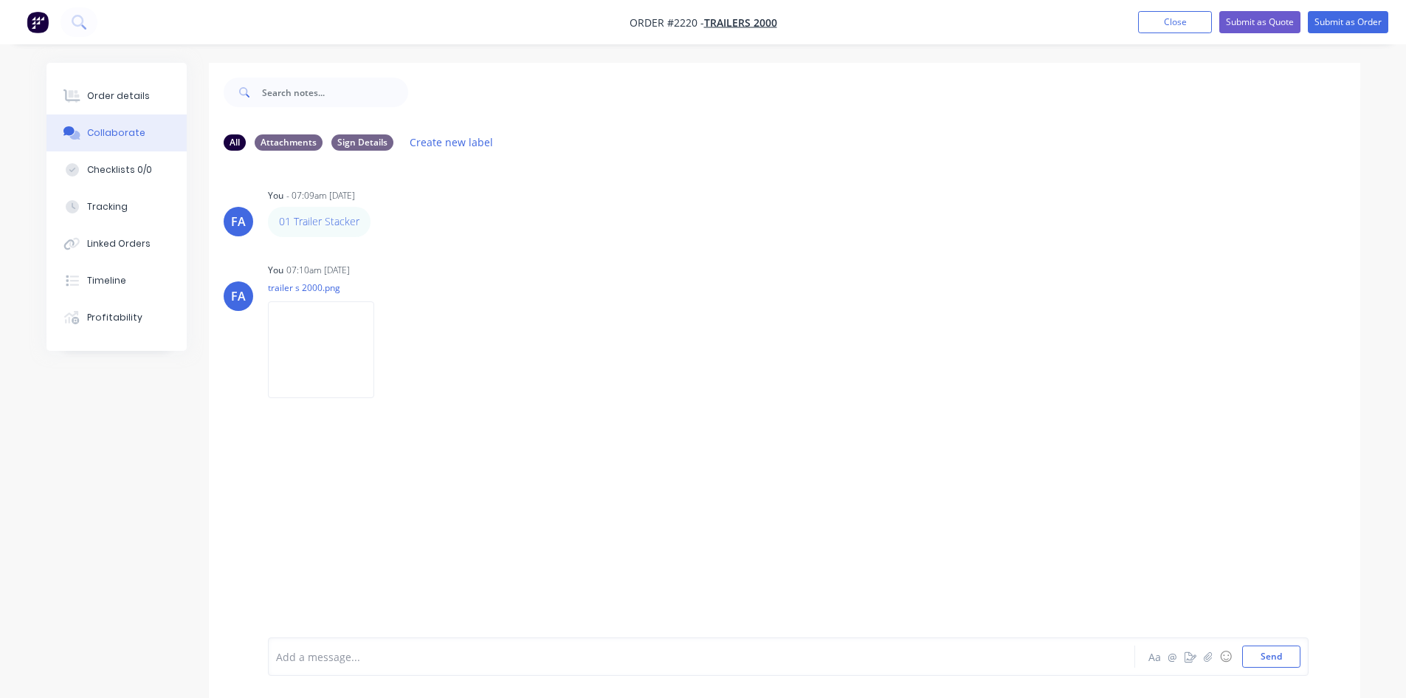
drag, startPoint x: 134, startPoint y: 93, endPoint x: 193, endPoint y: 97, distance: 58.5
click at [134, 93] on div "Order details" at bounding box center [118, 95] width 63 height 13
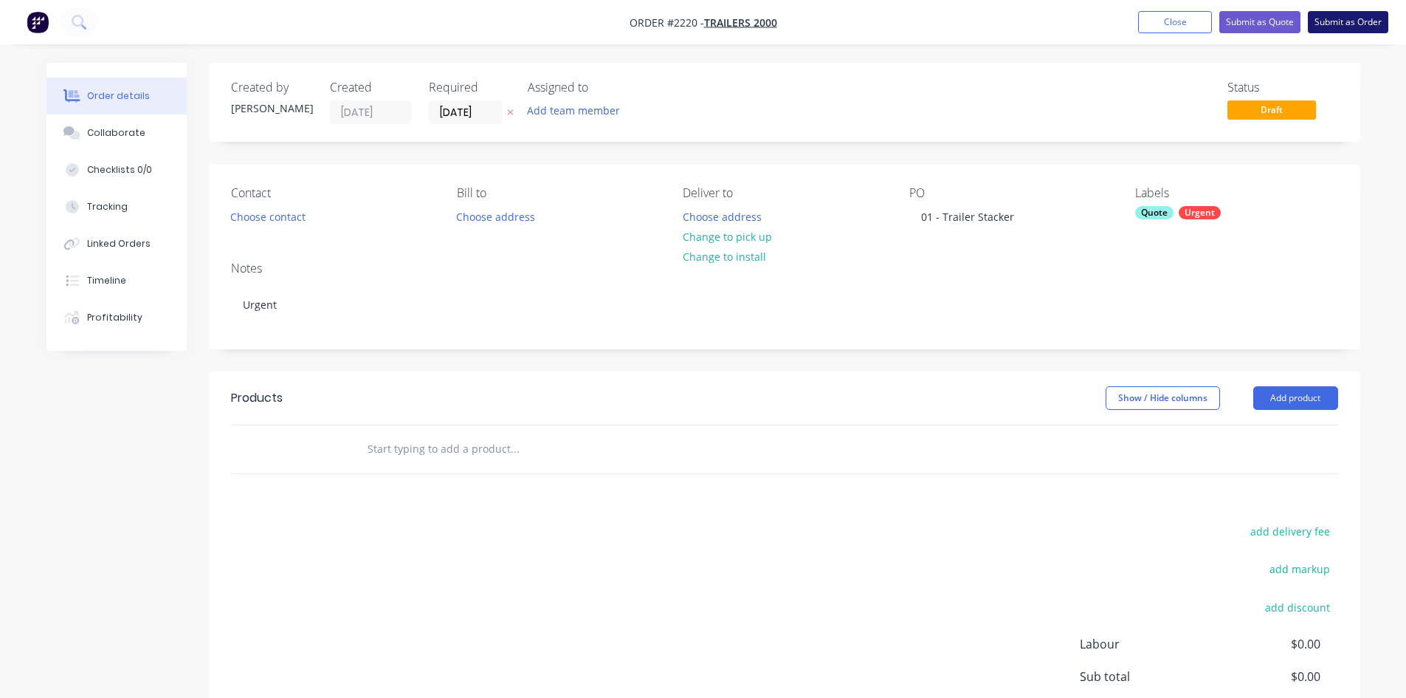
click at [1133, 24] on button "Submit as Order" at bounding box center [1348, 22] width 80 height 22
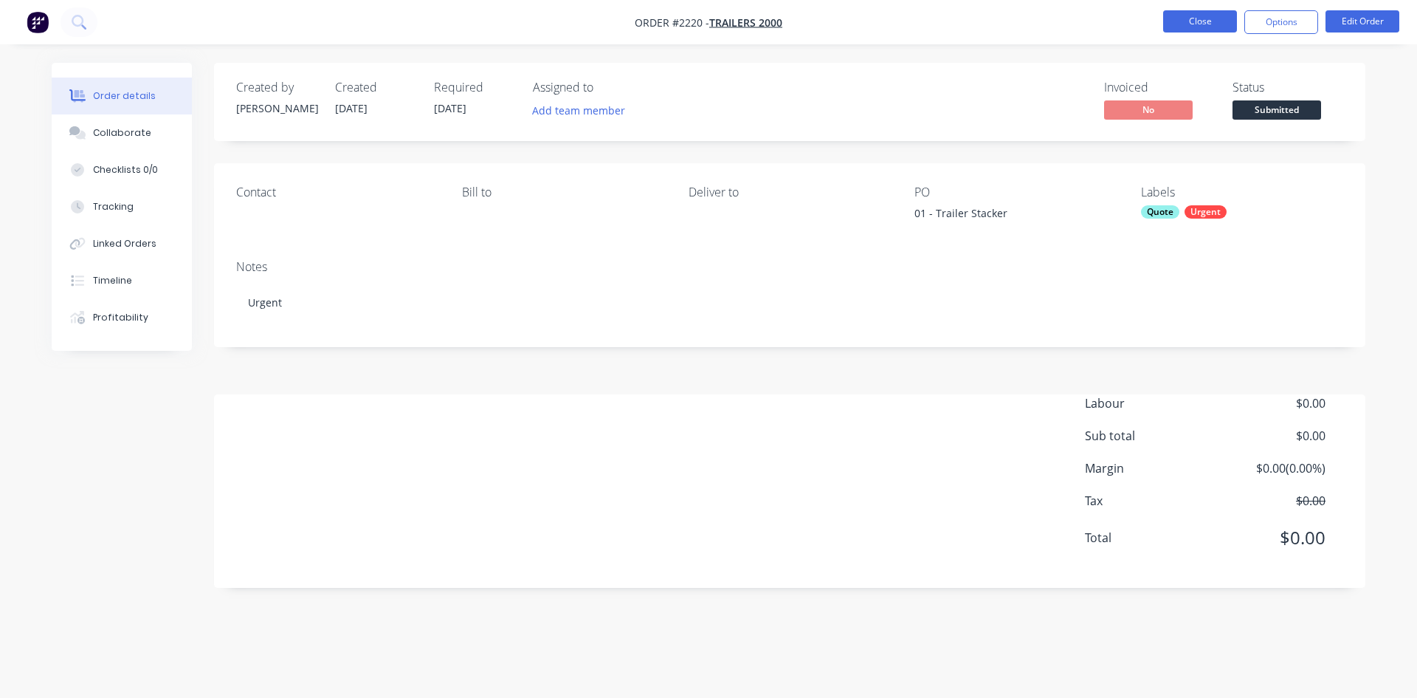
click at [1133, 25] on button "Close" at bounding box center [1200, 21] width 74 height 22
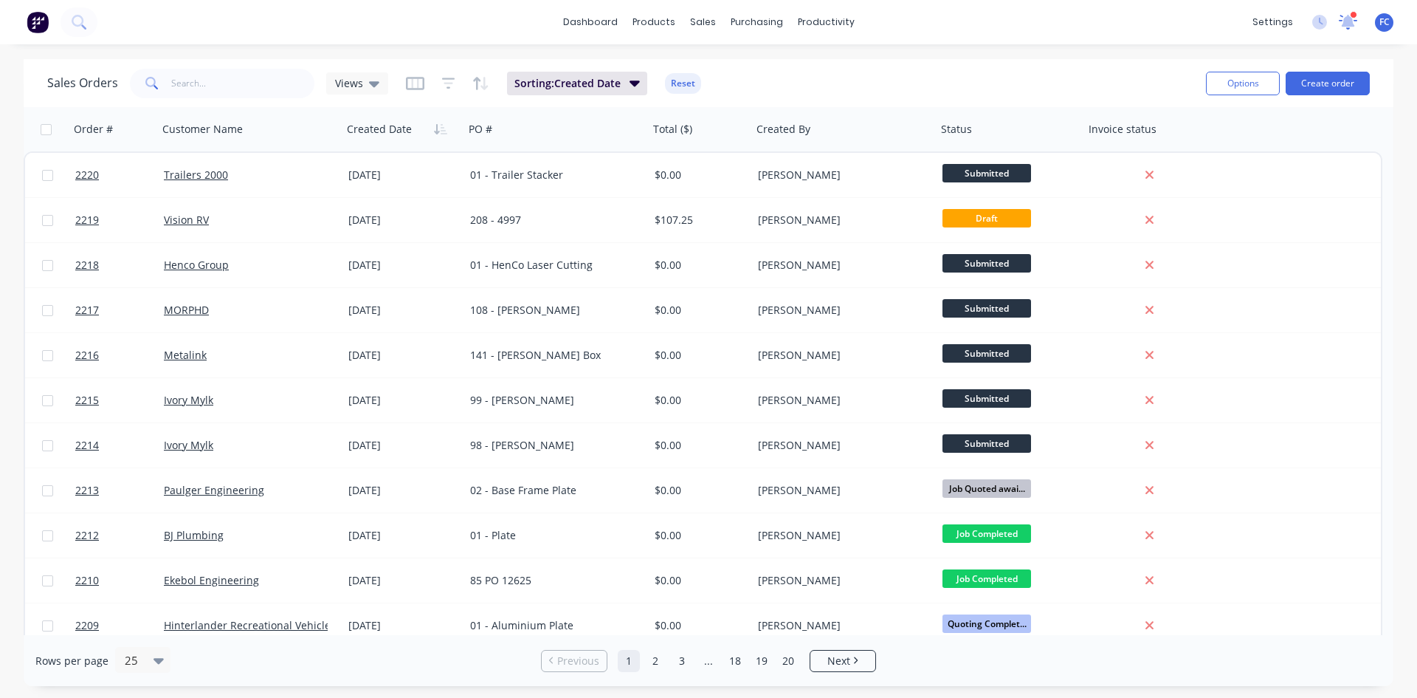
click at [1133, 17] on icon at bounding box center [1348, 20] width 13 height 13
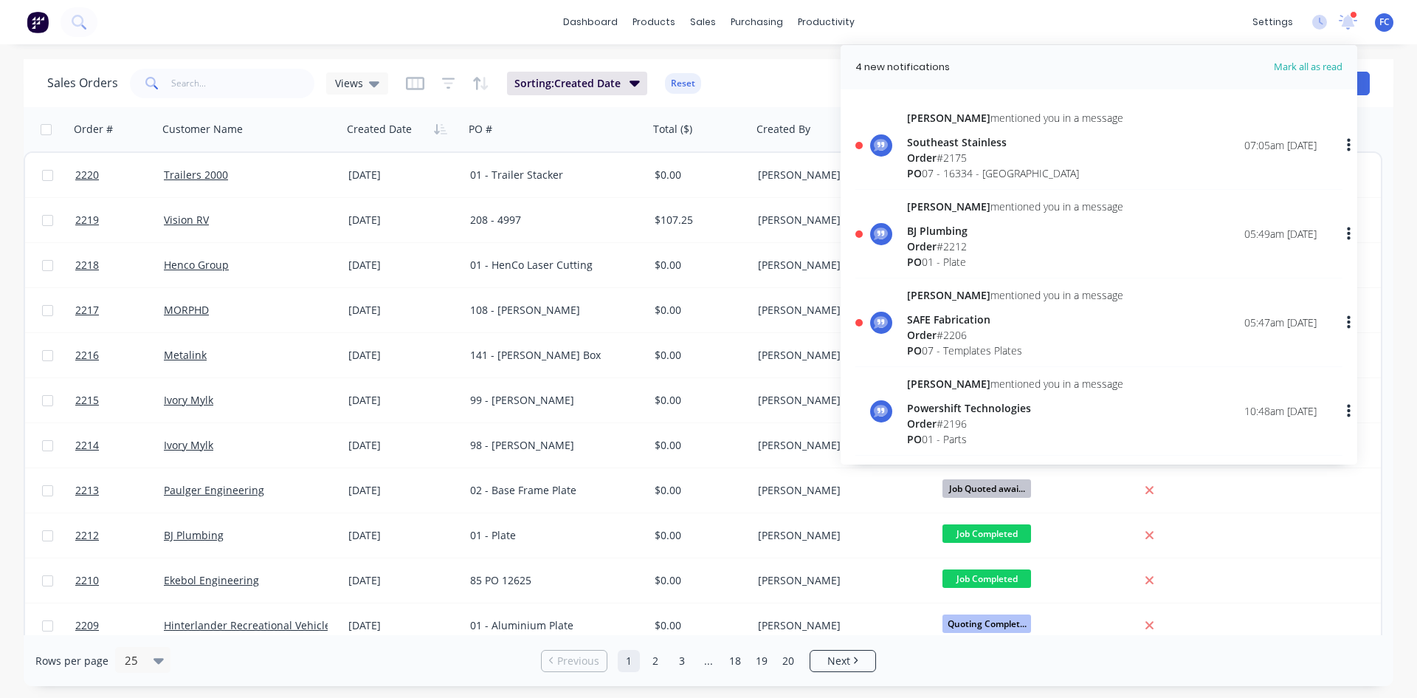
click at [936, 241] on span "Order" at bounding box center [922, 246] width 30 height 14
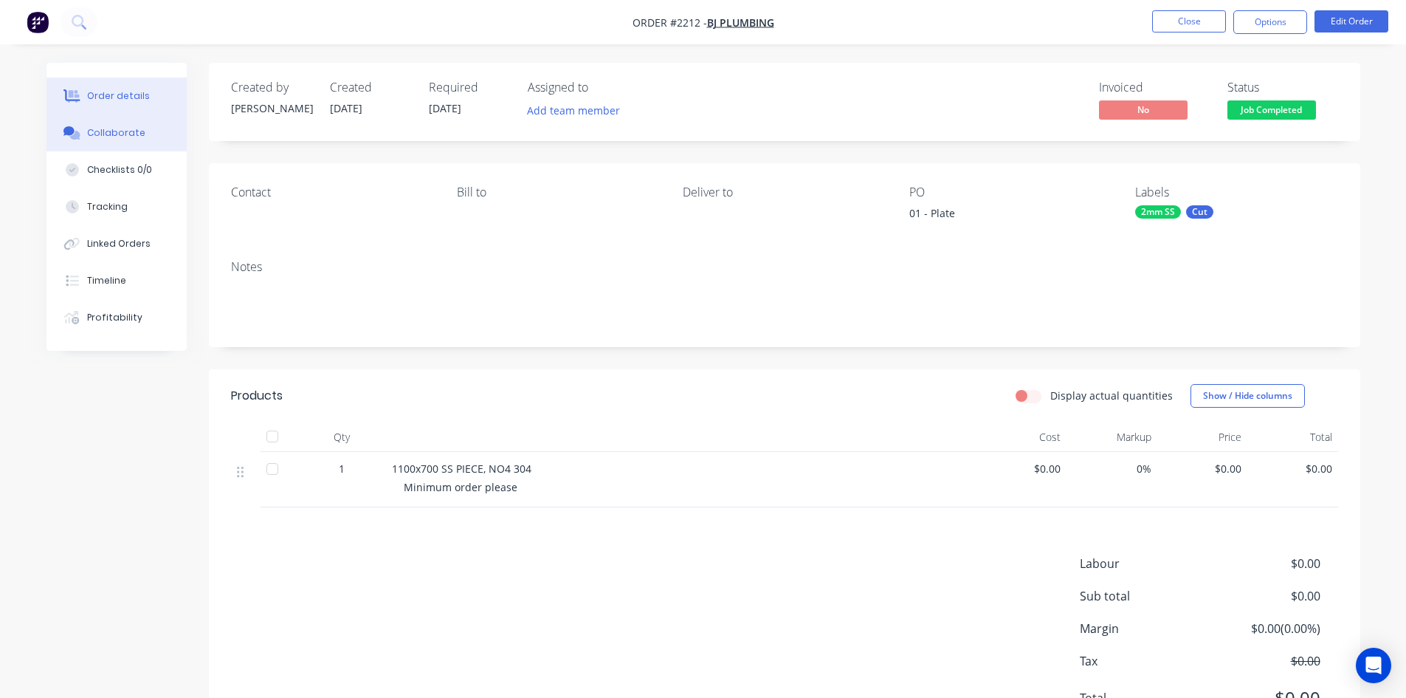
click at [122, 131] on div "Collaborate" at bounding box center [116, 132] width 58 height 13
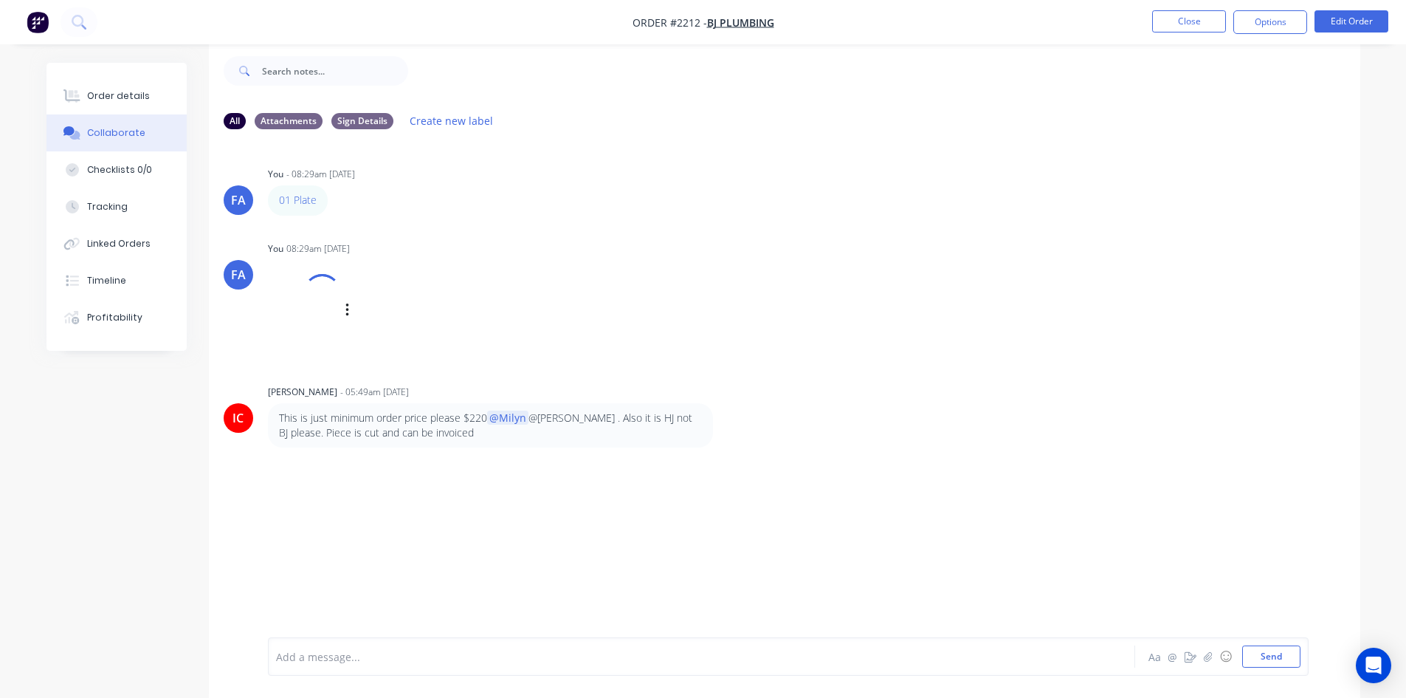
scroll to position [22, 0]
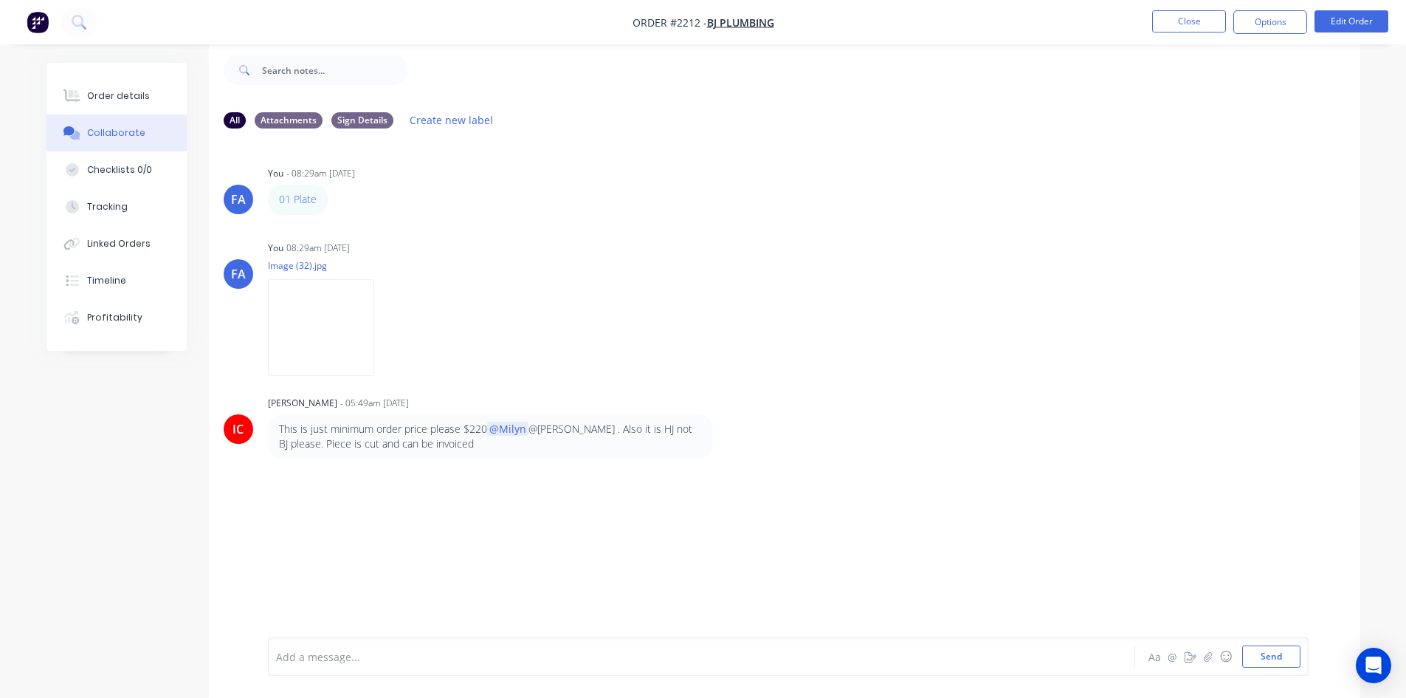
drag, startPoint x: 487, startPoint y: 444, endPoint x: 261, endPoint y: 421, distance: 227.7
click at [261, 421] on div "IC Izaak Critchley - 05:49am 02/09/25 This is just minimum order price please $…" at bounding box center [784, 425] width 1151 height 67
click at [388, 445] on p "This is just minimum order price please $220 @Milyn @Francis Adrian . Also it i…" at bounding box center [490, 436] width 423 height 30
drag, startPoint x: 447, startPoint y: 442, endPoint x: 262, endPoint y: 421, distance: 186.5
click at [262, 421] on div "IC Izaak Critchley - 05:49am 02/09/25 This is just minimum order price please $…" at bounding box center [784, 425] width 1151 height 67
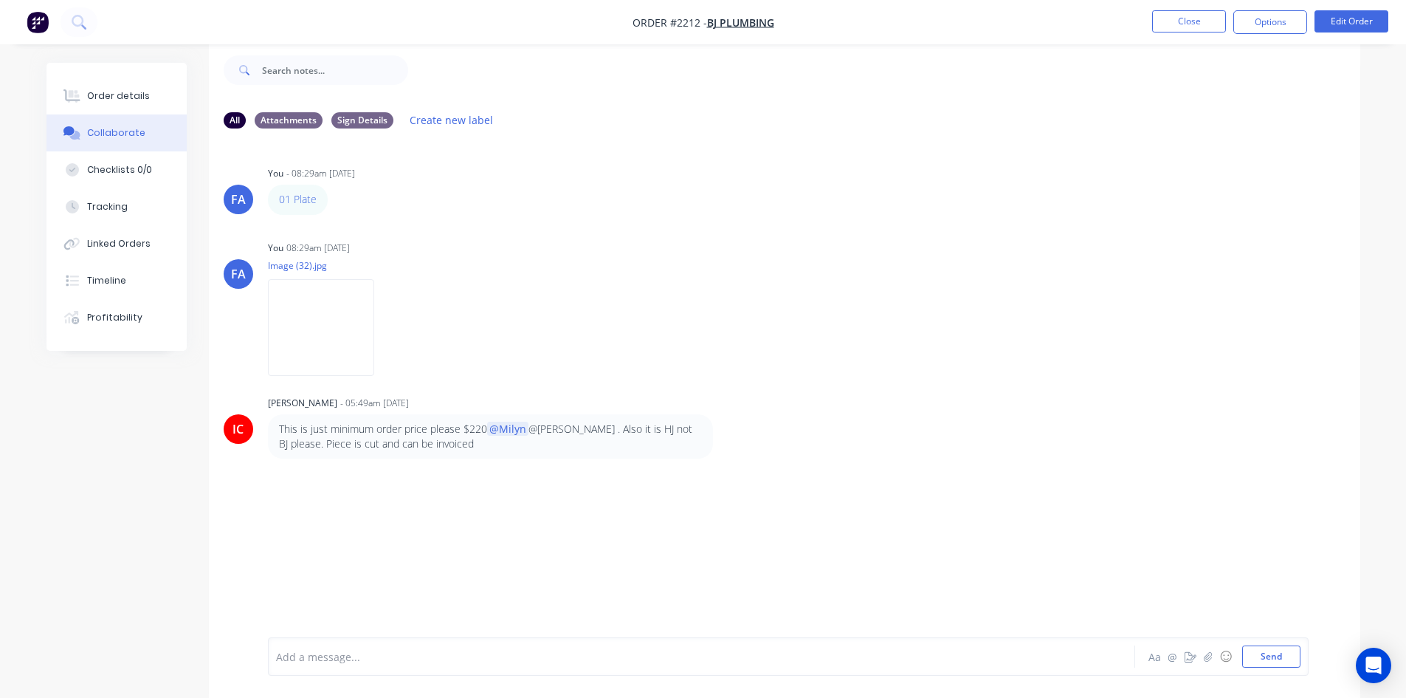
click at [395, 435] on p "This is just minimum order price please $220 @Milyn @Francis Adrian . Also it i…" at bounding box center [490, 436] width 423 height 30
drag, startPoint x: 439, startPoint y: 445, endPoint x: 395, endPoint y: 441, distance: 44.4
click at [395, 441] on p "This is just minimum order price please $220 @Milyn @Francis Adrian . Also it i…" at bounding box center [490, 436] width 423 height 30
click at [412, 441] on p "This is just minimum order price please $220 @Milyn @Francis Adrian . Also it i…" at bounding box center [490, 436] width 423 height 30
drag, startPoint x: 456, startPoint y: 441, endPoint x: 401, endPoint y: 429, distance: 56.6
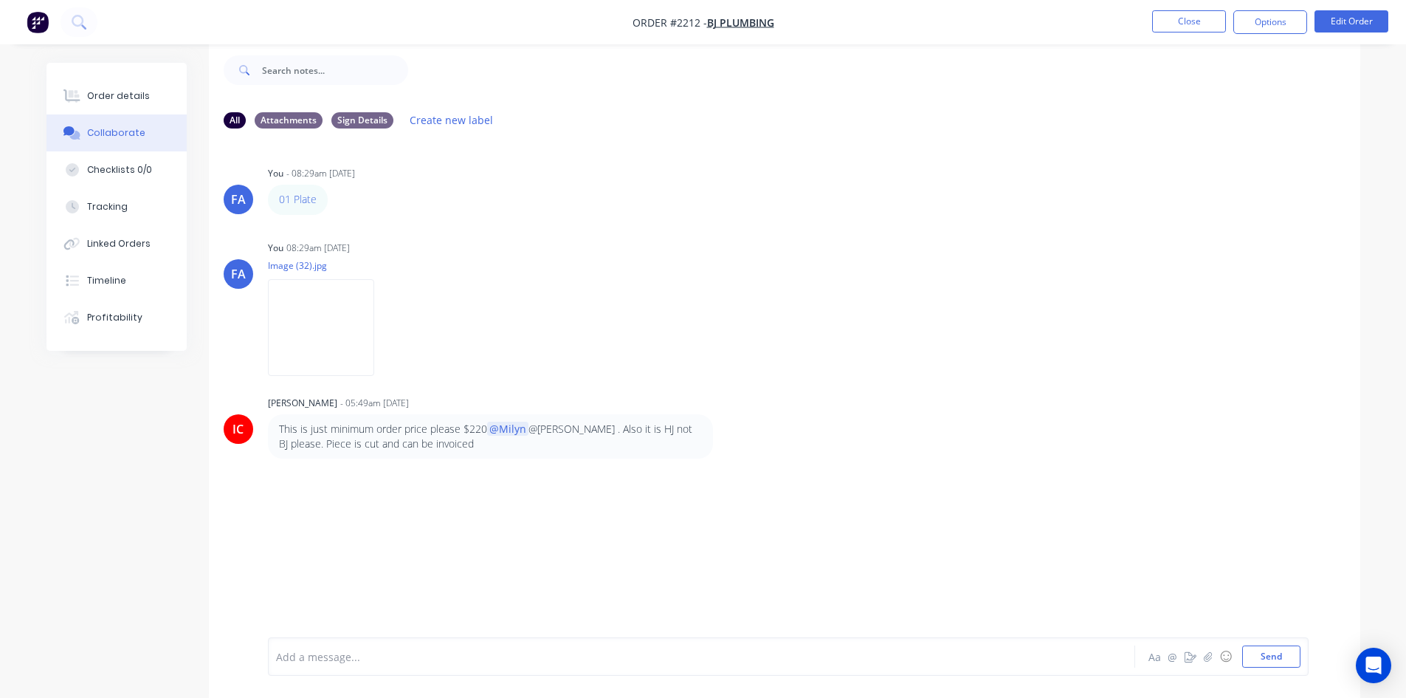
click at [401, 429] on p "This is just minimum order price please $220 @Milyn @Francis Adrian . Also it i…" at bounding box center [490, 436] width 423 height 30
click at [465, 435] on p "This is just minimum order price please $220 @Milyn @Francis Adrian . Also it i…" at bounding box center [490, 436] width 423 height 30
drag, startPoint x: 399, startPoint y: 436, endPoint x: 266, endPoint y: 417, distance: 133.5
click at [264, 417] on div "IC Izaak Critchley - 05:49am 02/09/25 This is just minimum order price please $…" at bounding box center [784, 425] width 1151 height 67
click at [433, 433] on p "This is just minimum order price please $220 @Milyn @Francis Adrian . Also it i…" at bounding box center [490, 436] width 423 height 30
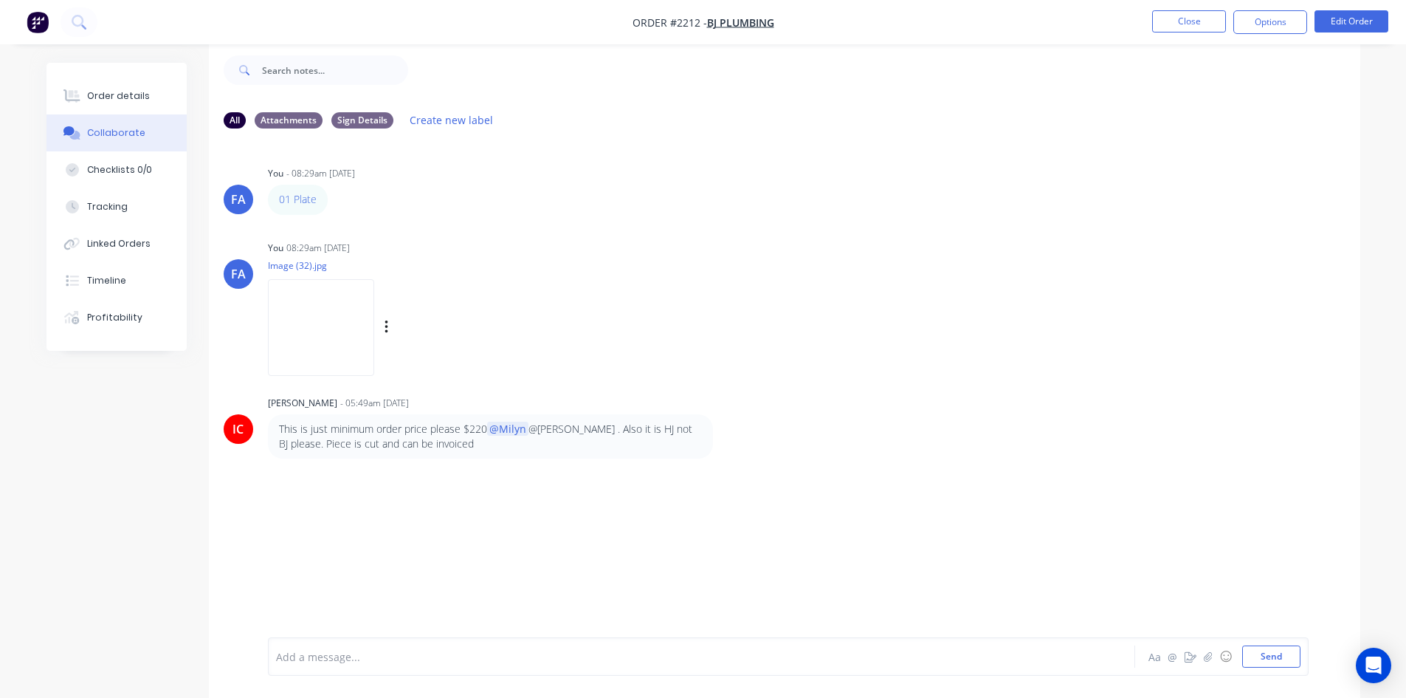
click at [326, 348] on img at bounding box center [321, 327] width 106 height 97
click at [99, 81] on button "Order details" at bounding box center [117, 96] width 140 height 37
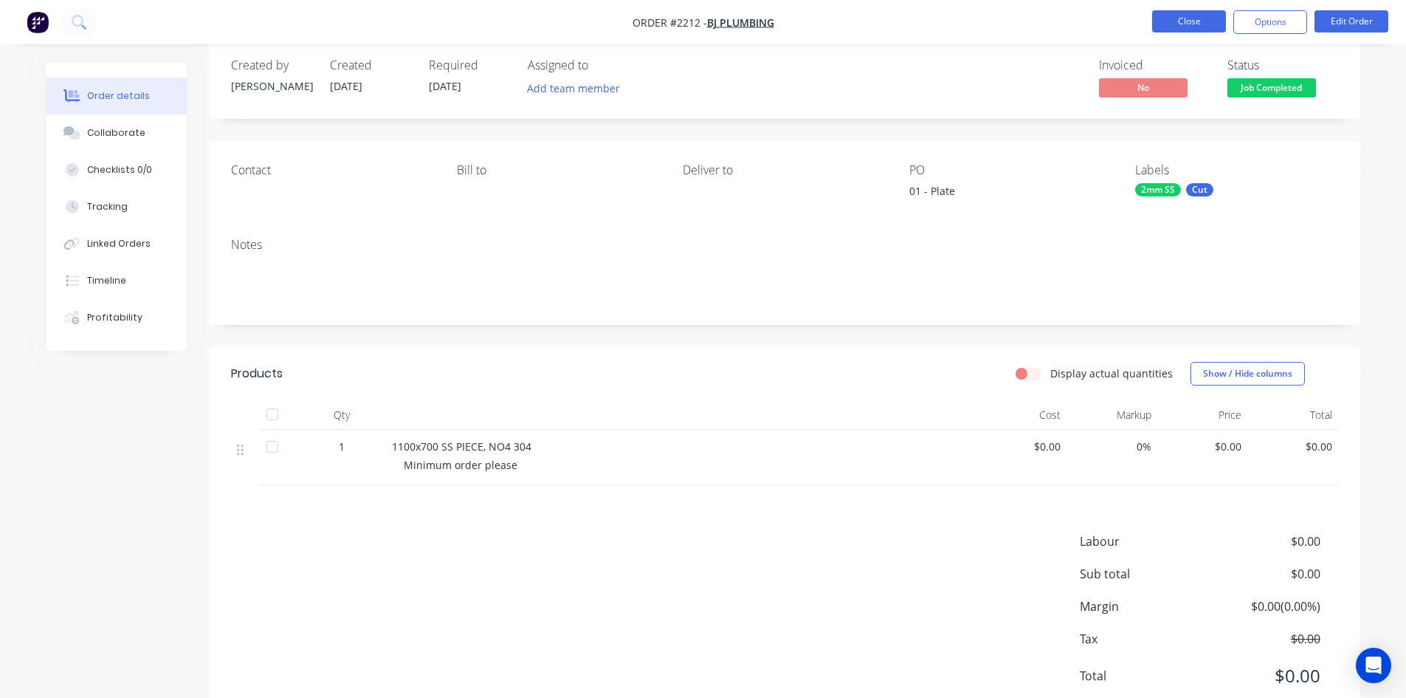
click at [1166, 18] on button "Close" at bounding box center [1189, 21] width 74 height 22
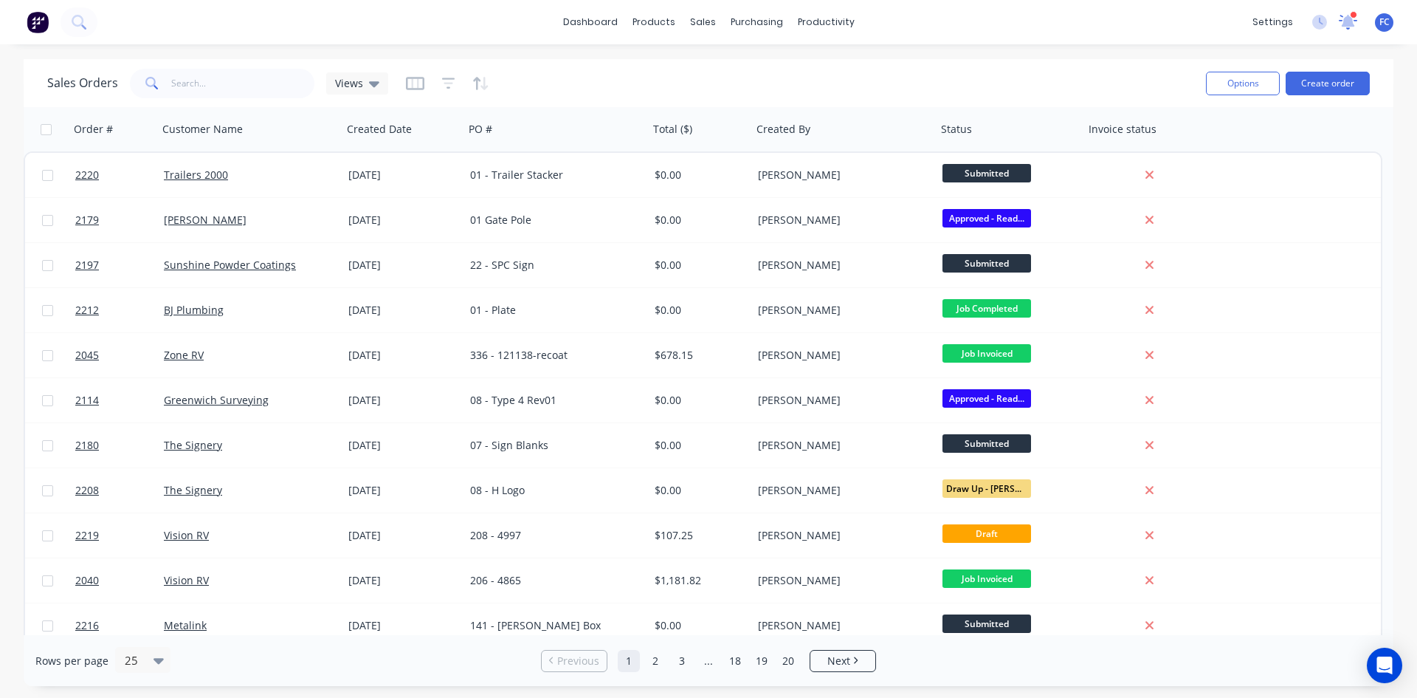
click at [1349, 19] on icon at bounding box center [1348, 20] width 13 height 13
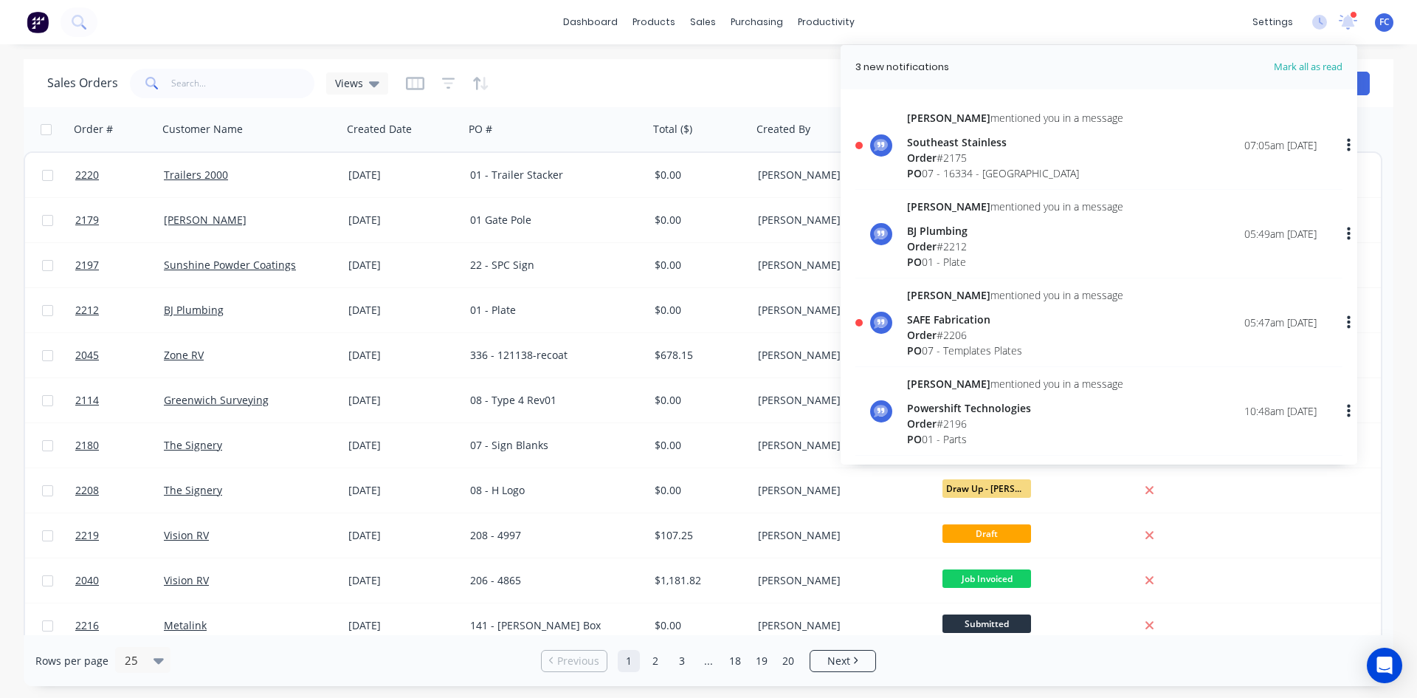
click at [935, 142] on div "Southeast Stainless" at bounding box center [1015, 142] width 216 height 16
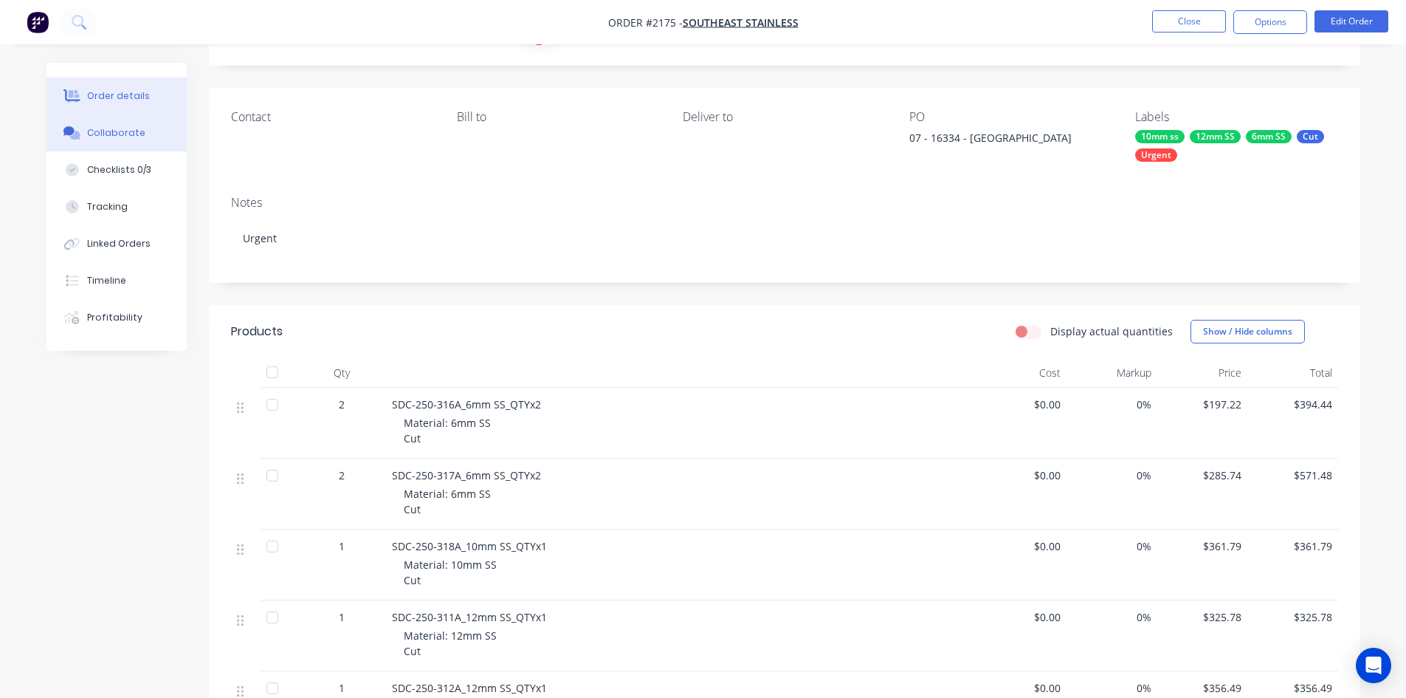
scroll to position [74, 0]
click at [96, 138] on div "Collaborate" at bounding box center [116, 132] width 58 height 13
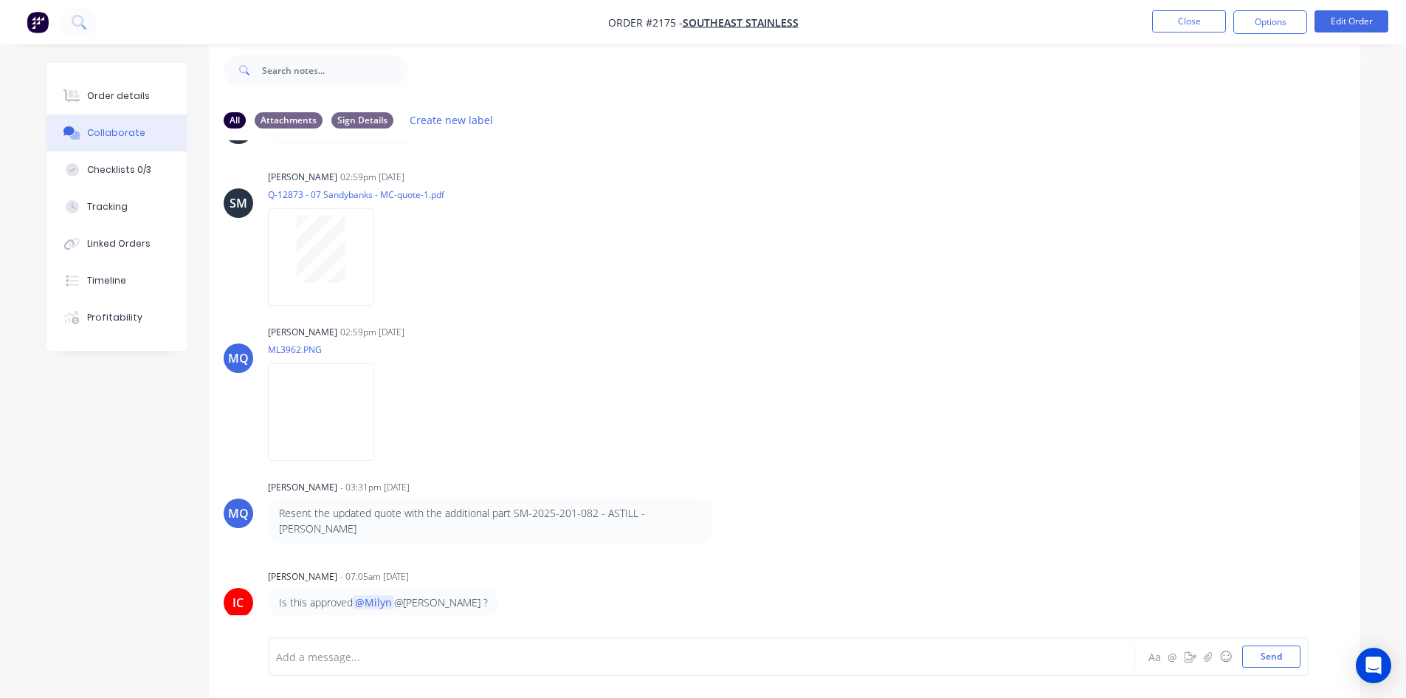
scroll to position [1137, 0]
click at [1157, 16] on button "Close" at bounding box center [1189, 21] width 74 height 22
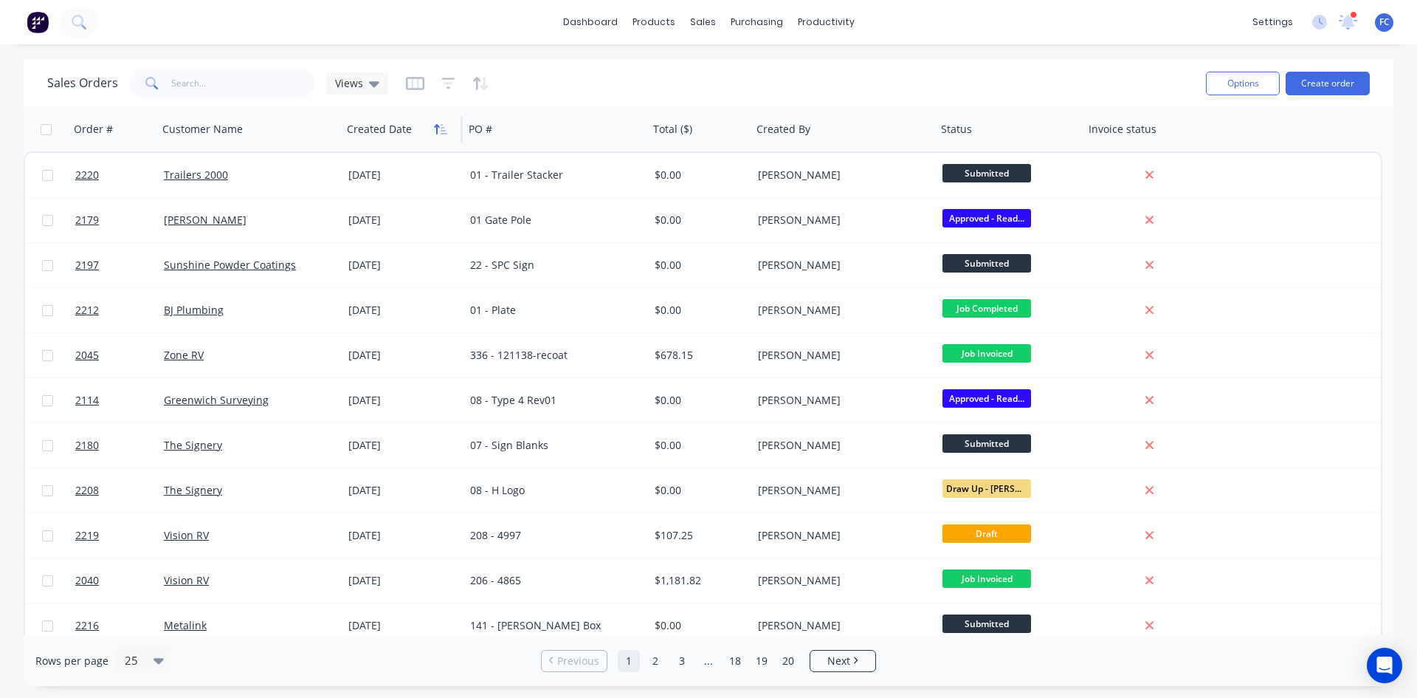
click at [438, 137] on button "button" at bounding box center [441, 129] width 22 height 22
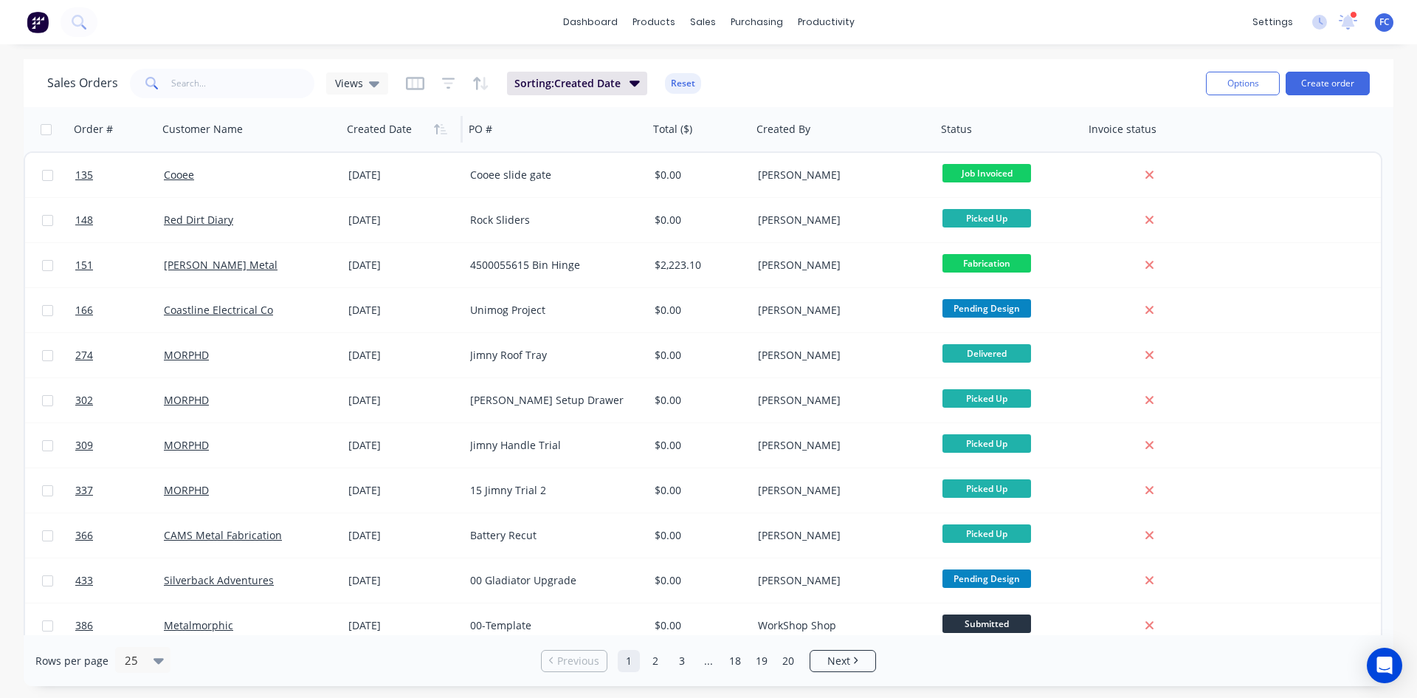
click at [438, 137] on button "button" at bounding box center [441, 129] width 22 height 22
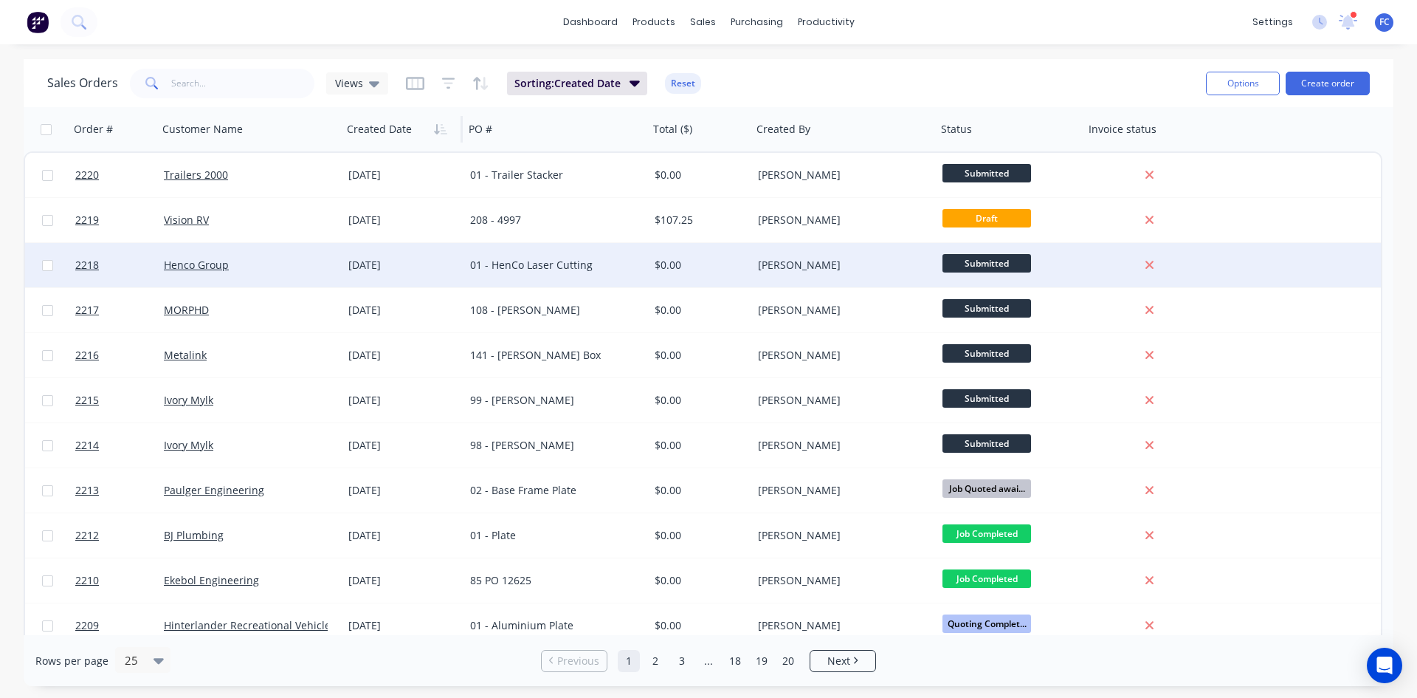
click at [255, 261] on div "Henco Group" at bounding box center [246, 265] width 164 height 15
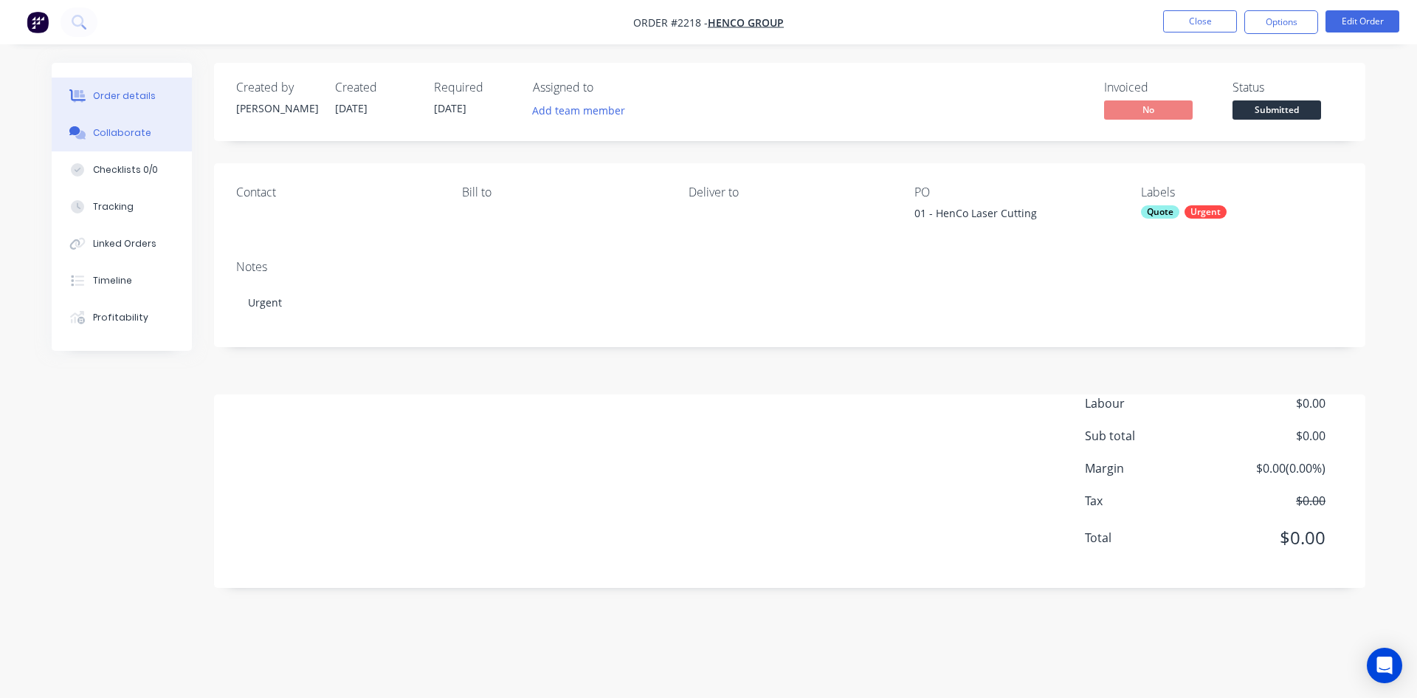
click at [140, 140] on button "Collaborate" at bounding box center [122, 132] width 140 height 37
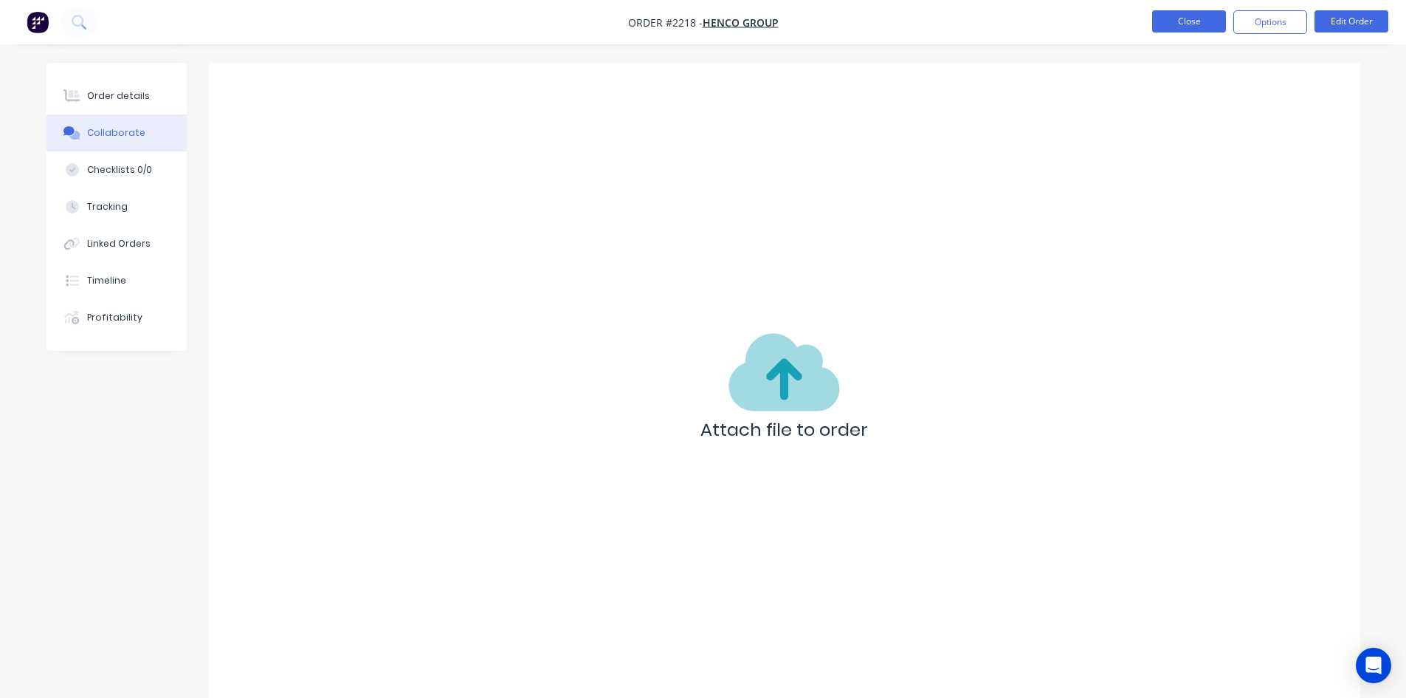
click at [1180, 16] on button "Close" at bounding box center [1189, 21] width 74 height 22
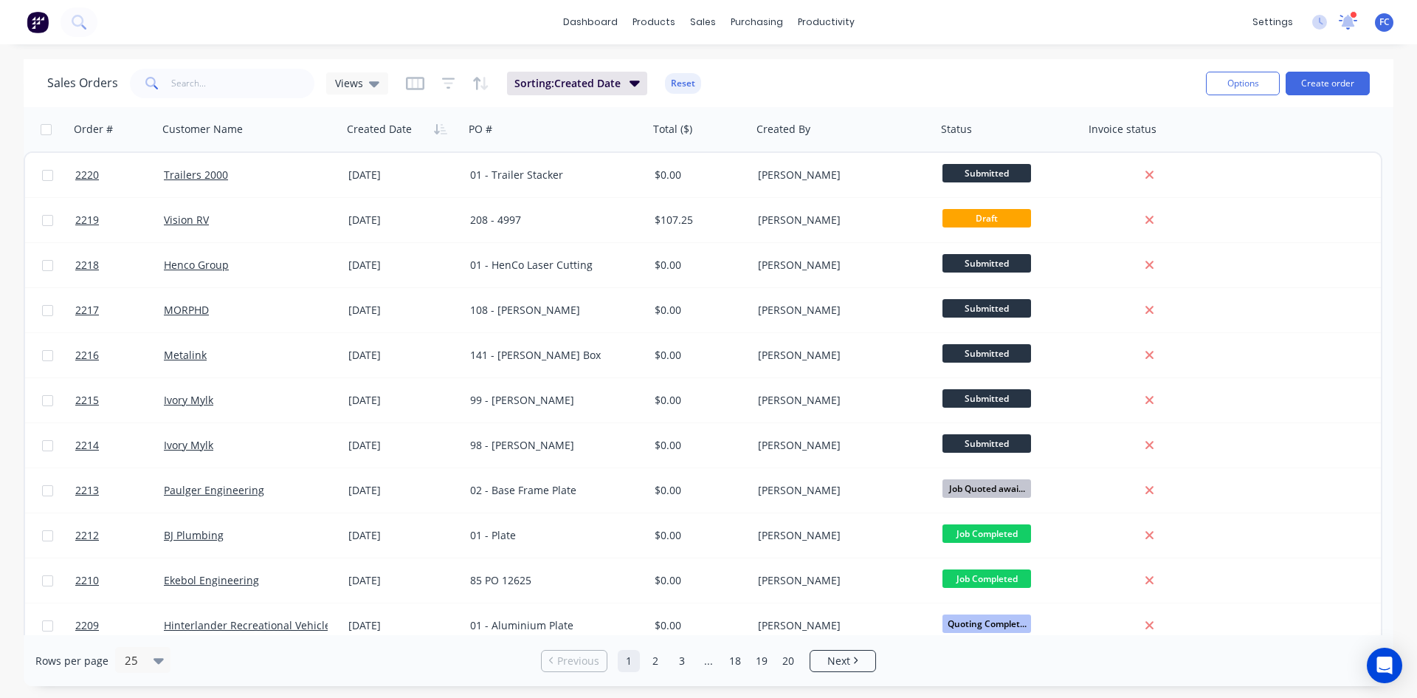
click at [1349, 21] on icon at bounding box center [1348, 21] width 13 height 12
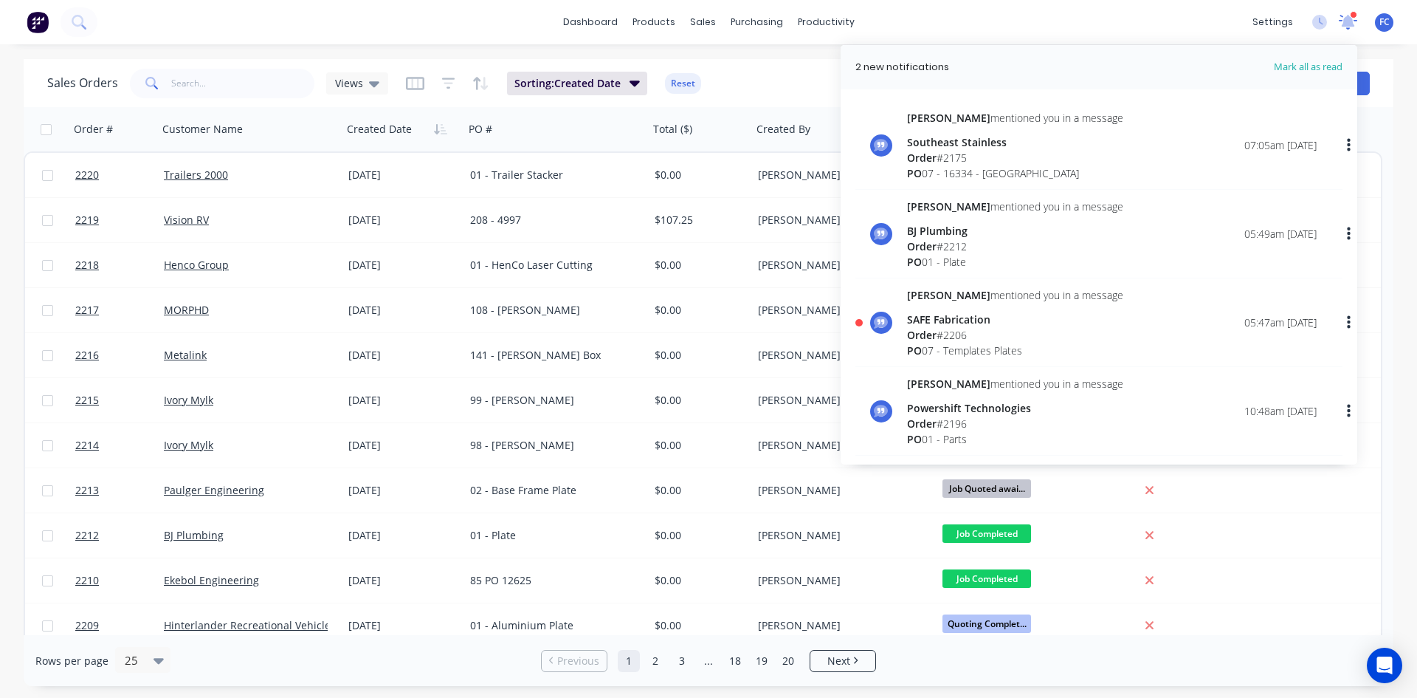
click at [1350, 21] on icon at bounding box center [1348, 21] width 13 height 12
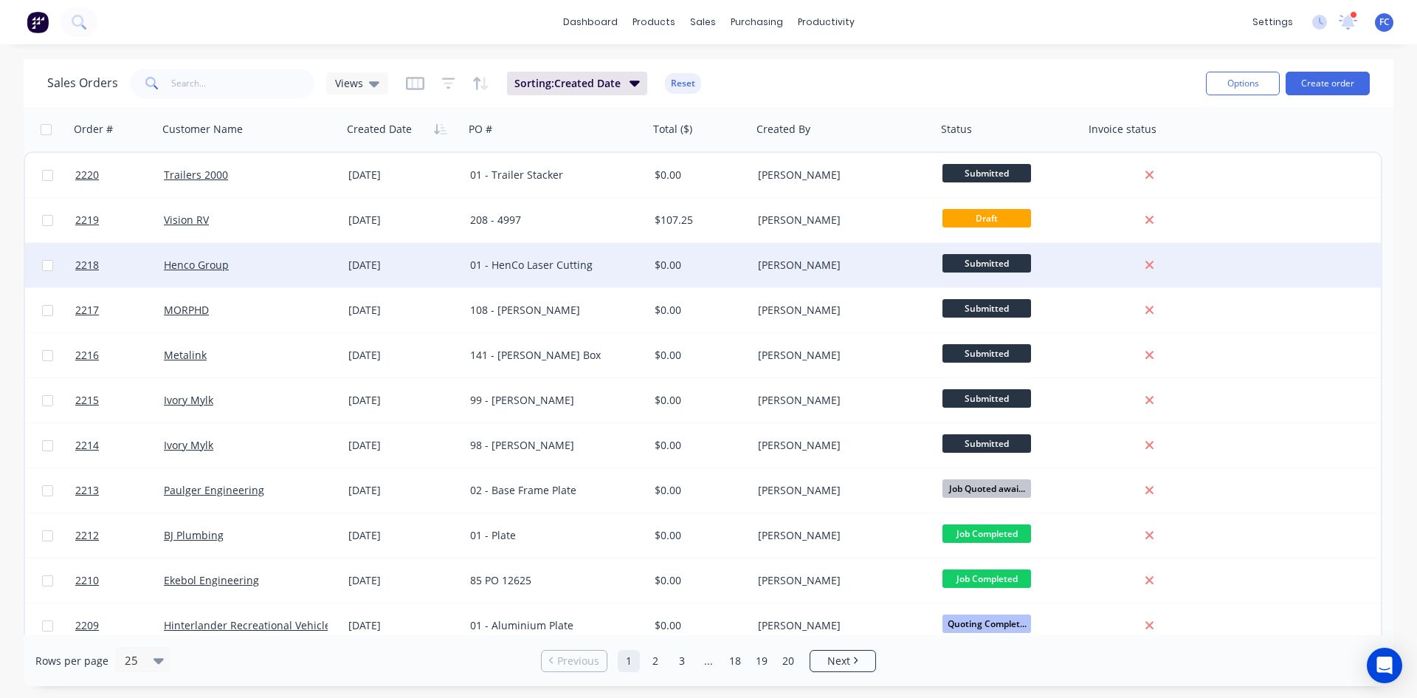
click at [254, 256] on div "Henco Group" at bounding box center [250, 265] width 185 height 44
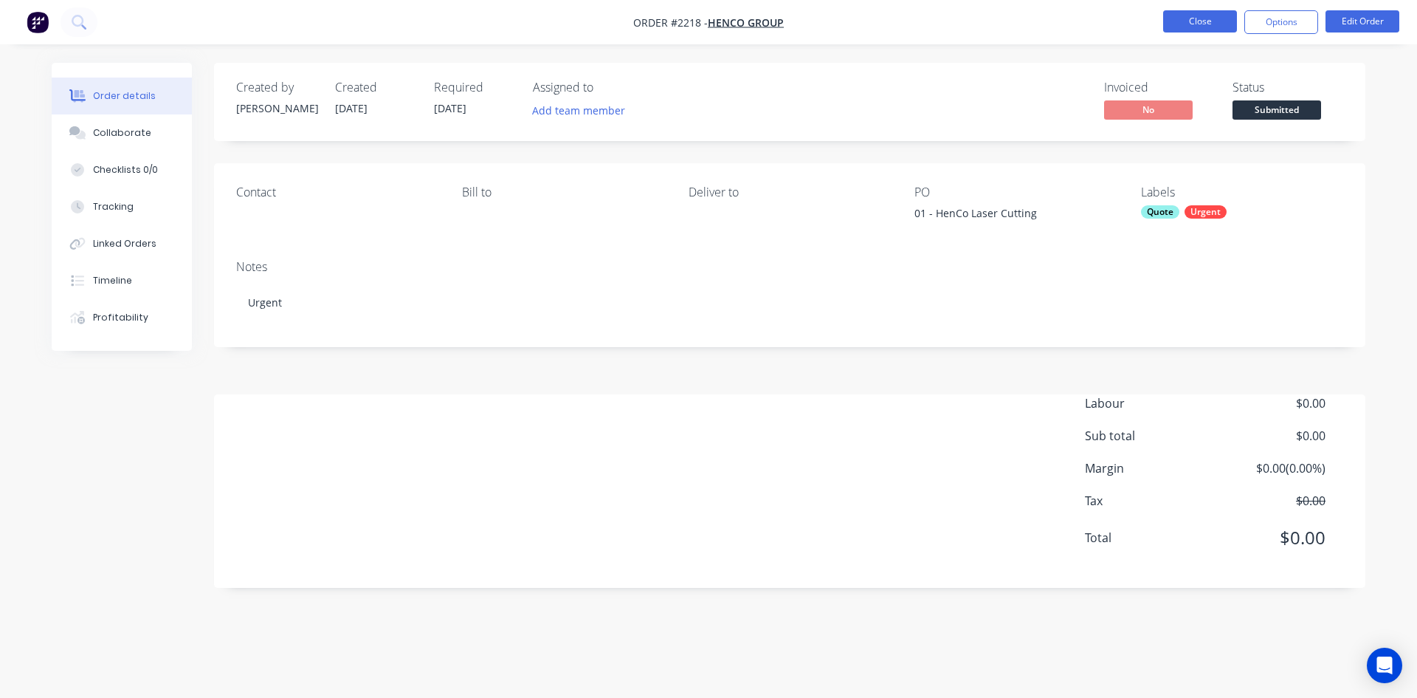
click at [1191, 22] on button "Close" at bounding box center [1200, 21] width 74 height 22
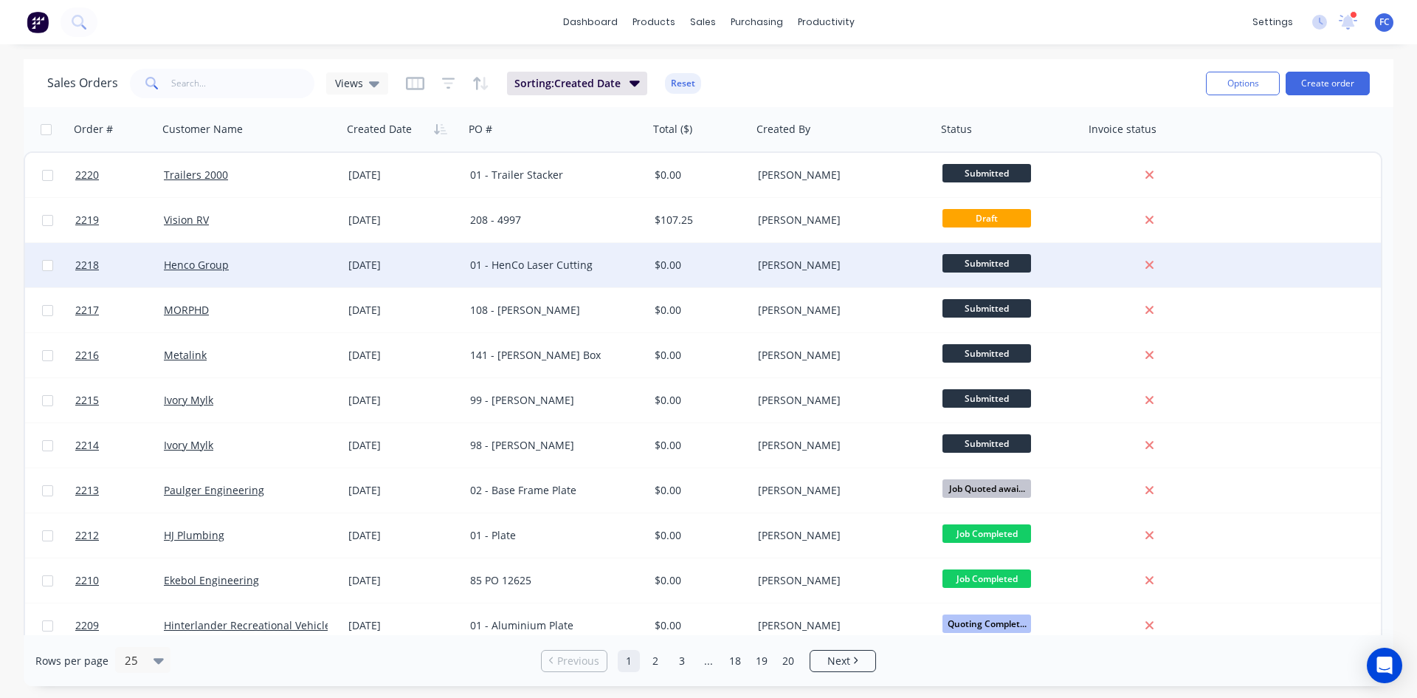
click at [376, 252] on div "[DATE]" at bounding box center [403, 265] width 122 height 44
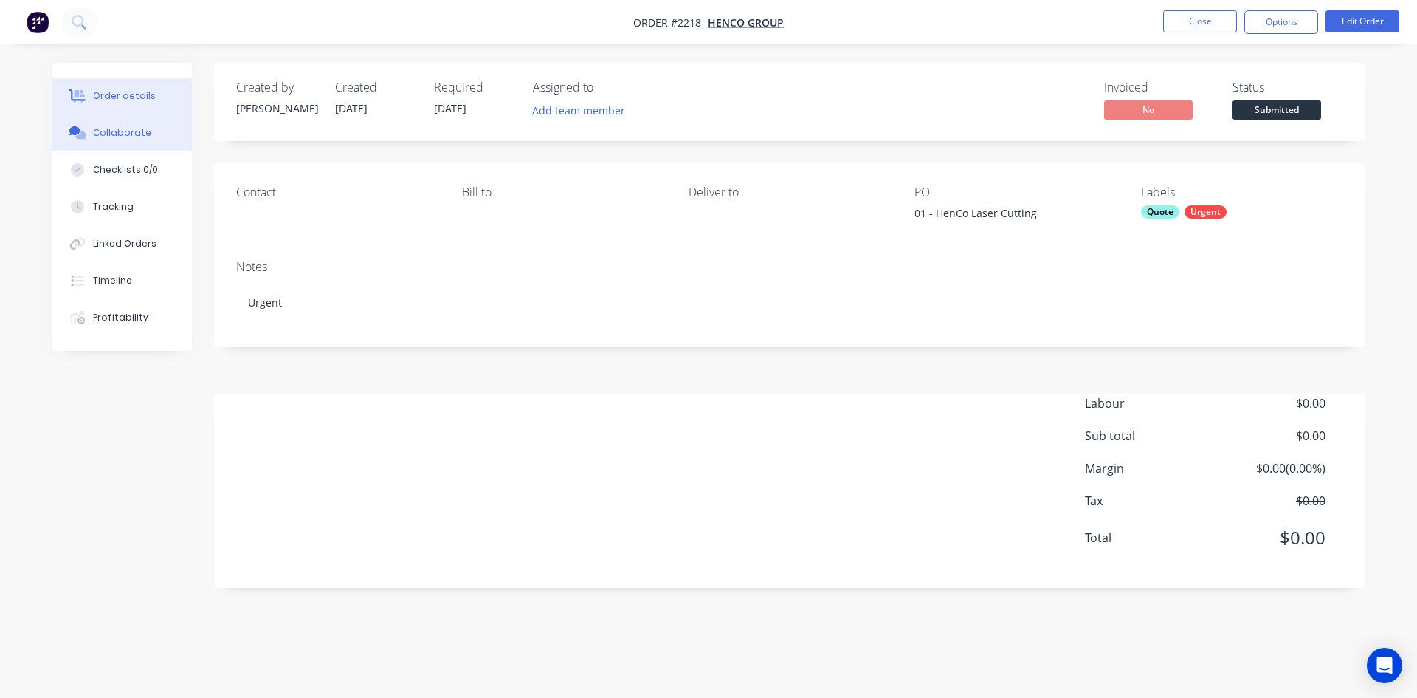
click at [139, 136] on div "Collaborate" at bounding box center [122, 132] width 58 height 13
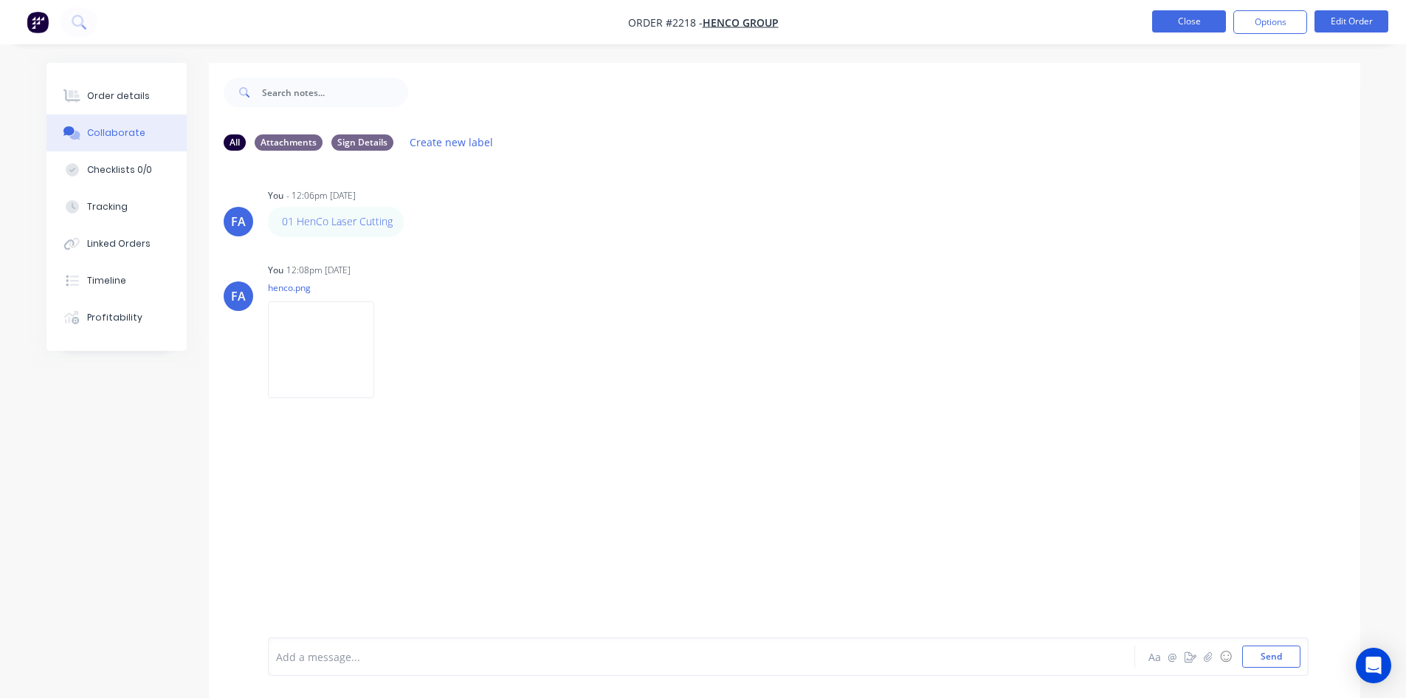
click at [1171, 27] on button "Close" at bounding box center [1189, 21] width 74 height 22
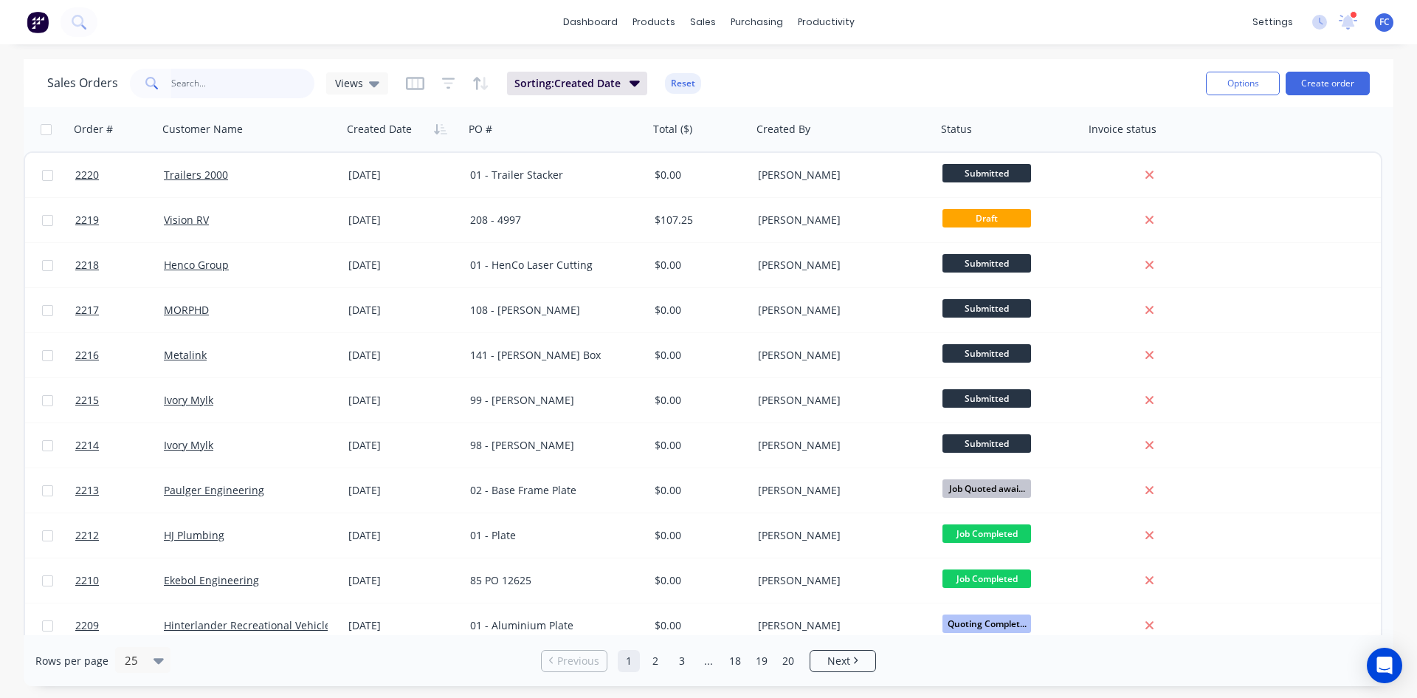
click at [264, 86] on input "text" at bounding box center [243, 84] width 144 height 30
type input "gecko"
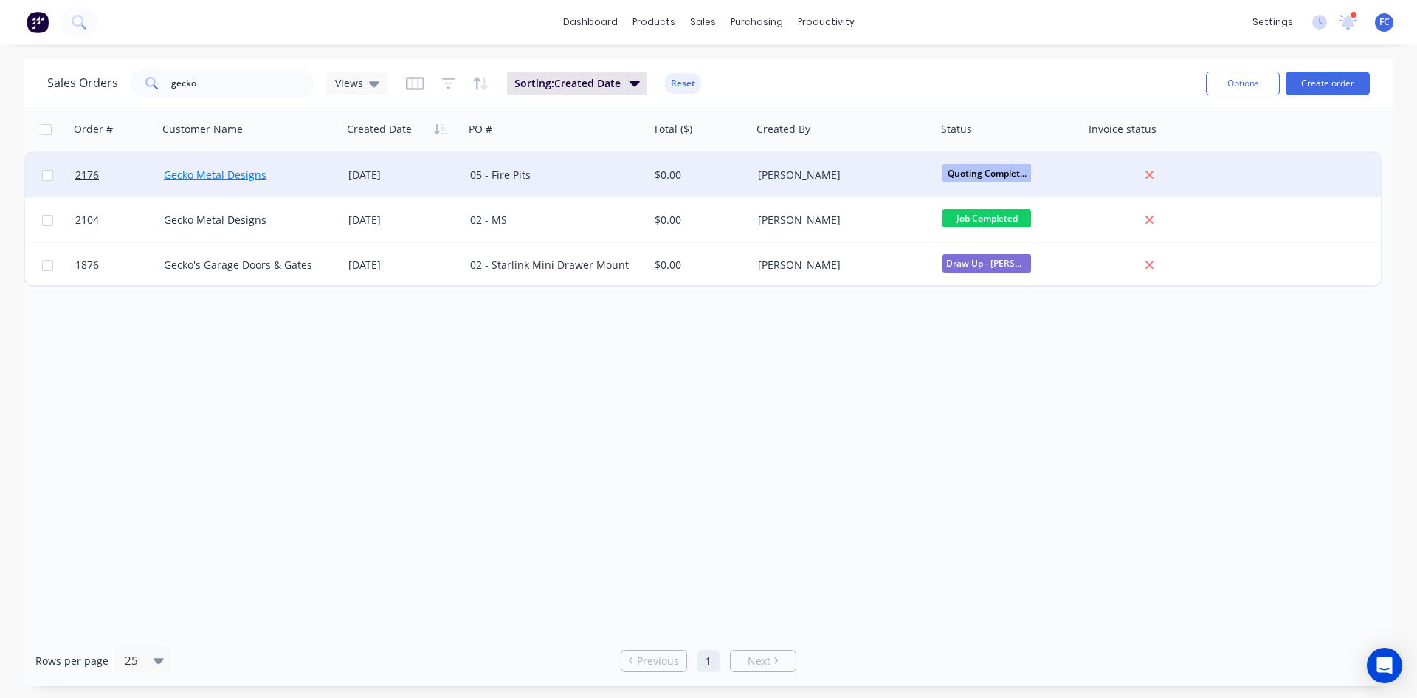
click at [255, 179] on link "Gecko Metal Designs" at bounding box center [215, 175] width 103 height 14
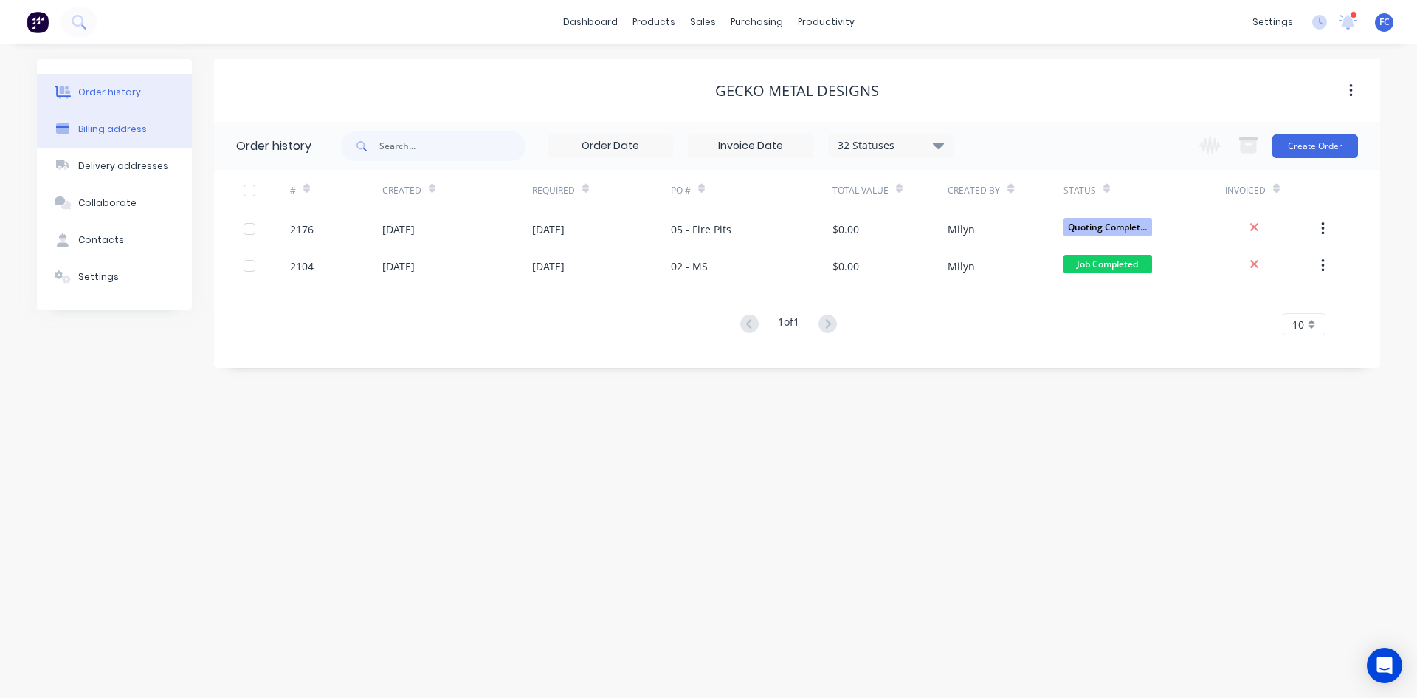
click at [109, 120] on button "Billing address" at bounding box center [114, 129] width 155 height 37
select select "AU"
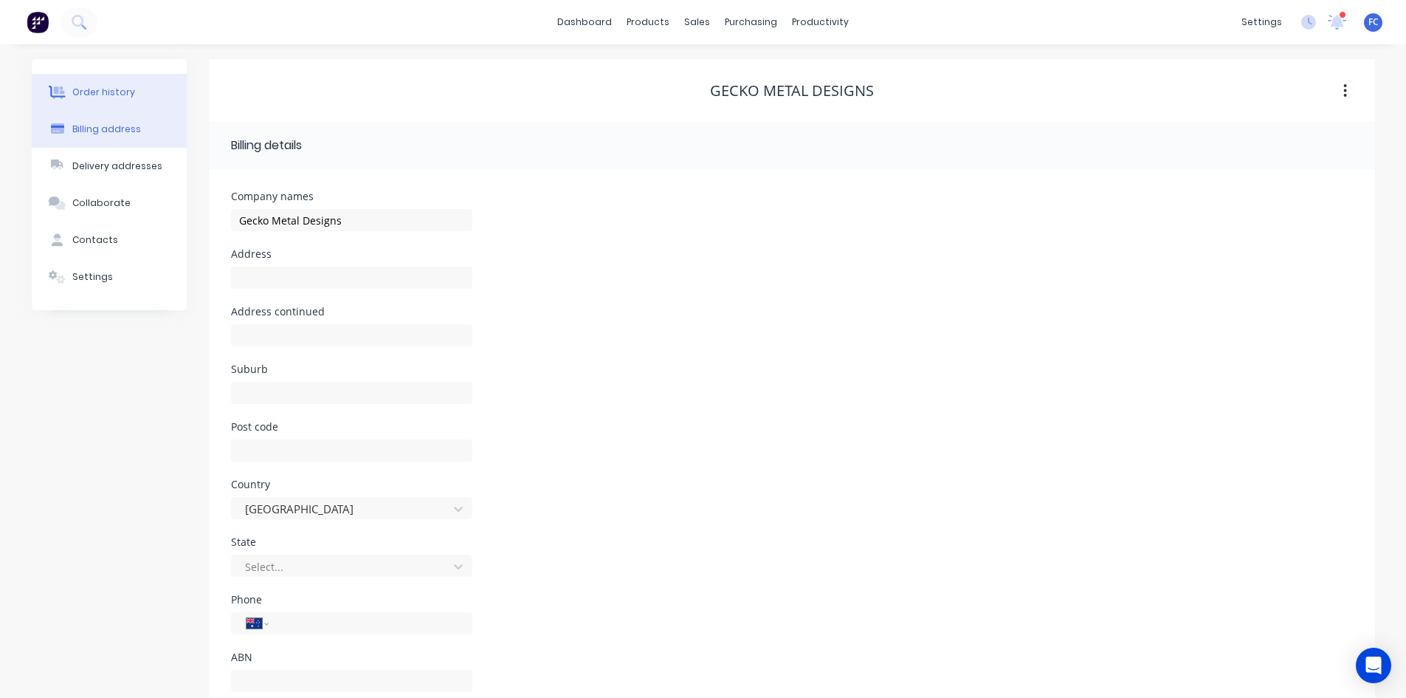
click at [78, 83] on button "Order history" at bounding box center [109, 92] width 155 height 37
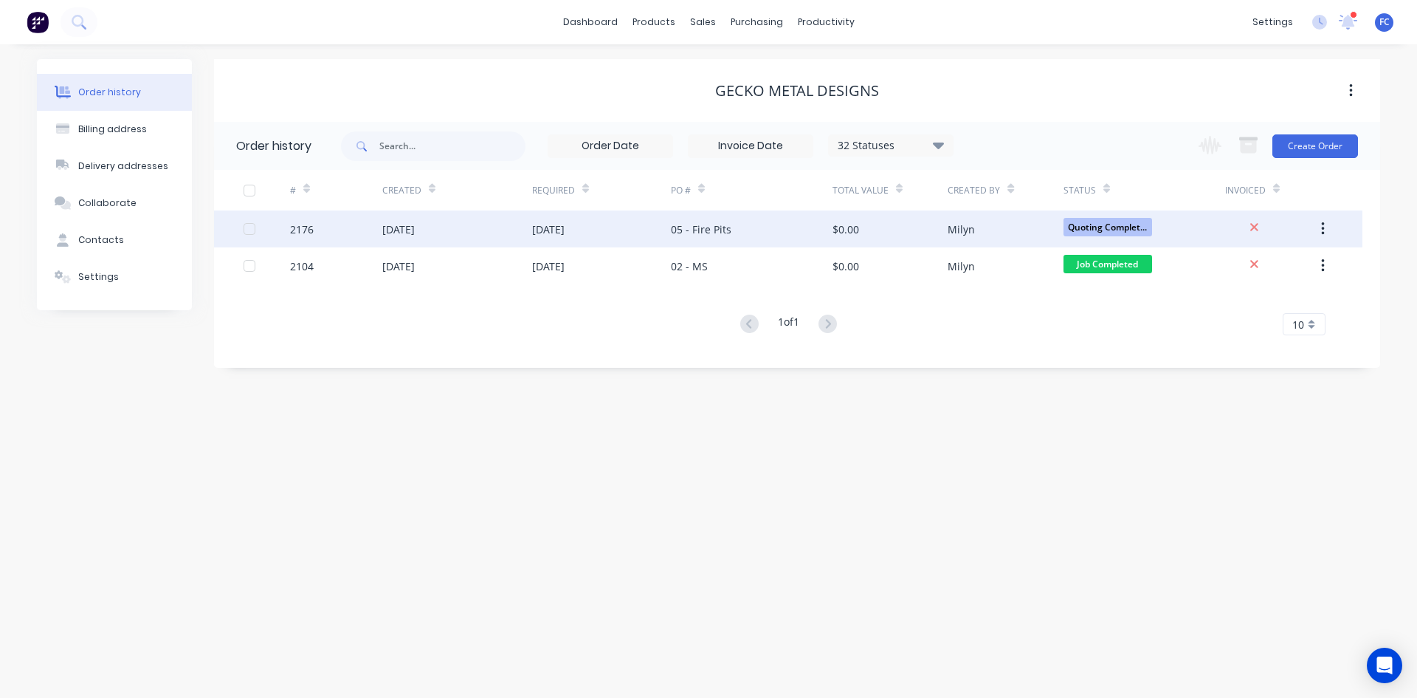
click at [454, 235] on div "26 Aug 2025" at bounding box center [457, 228] width 150 height 37
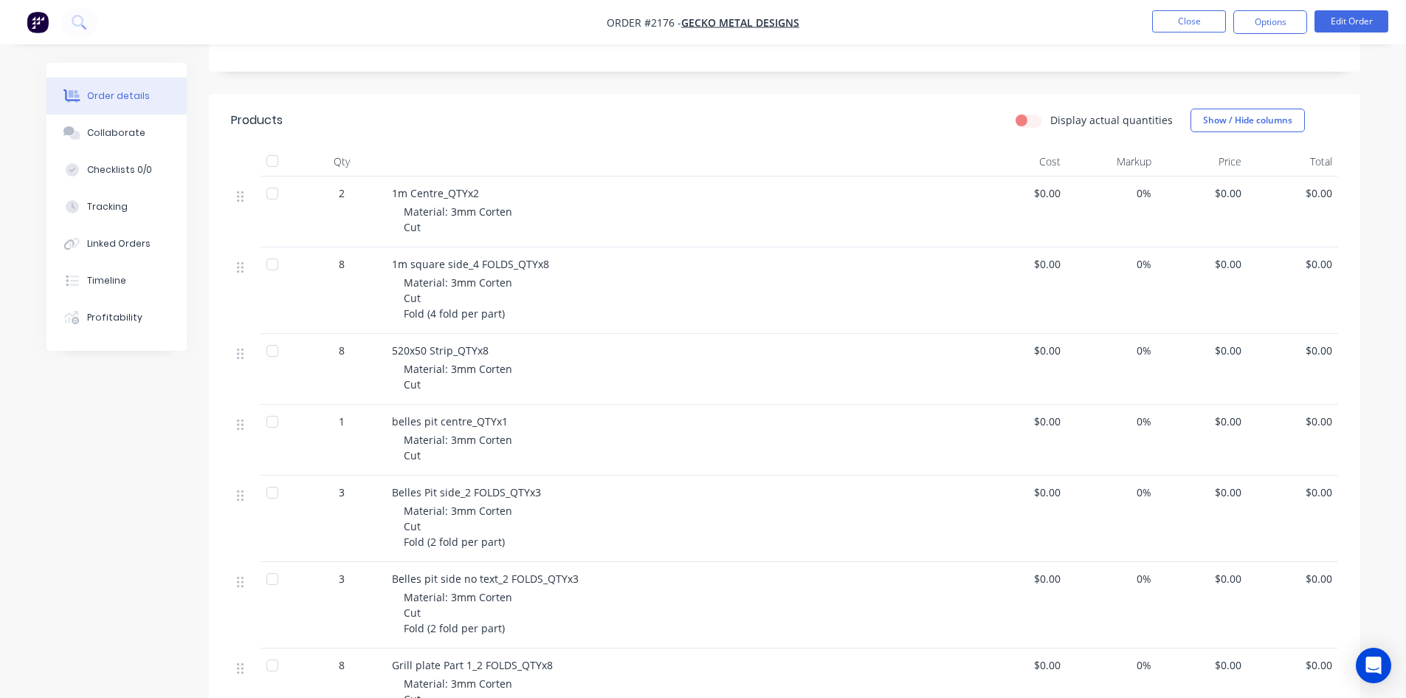
scroll to position [253, 0]
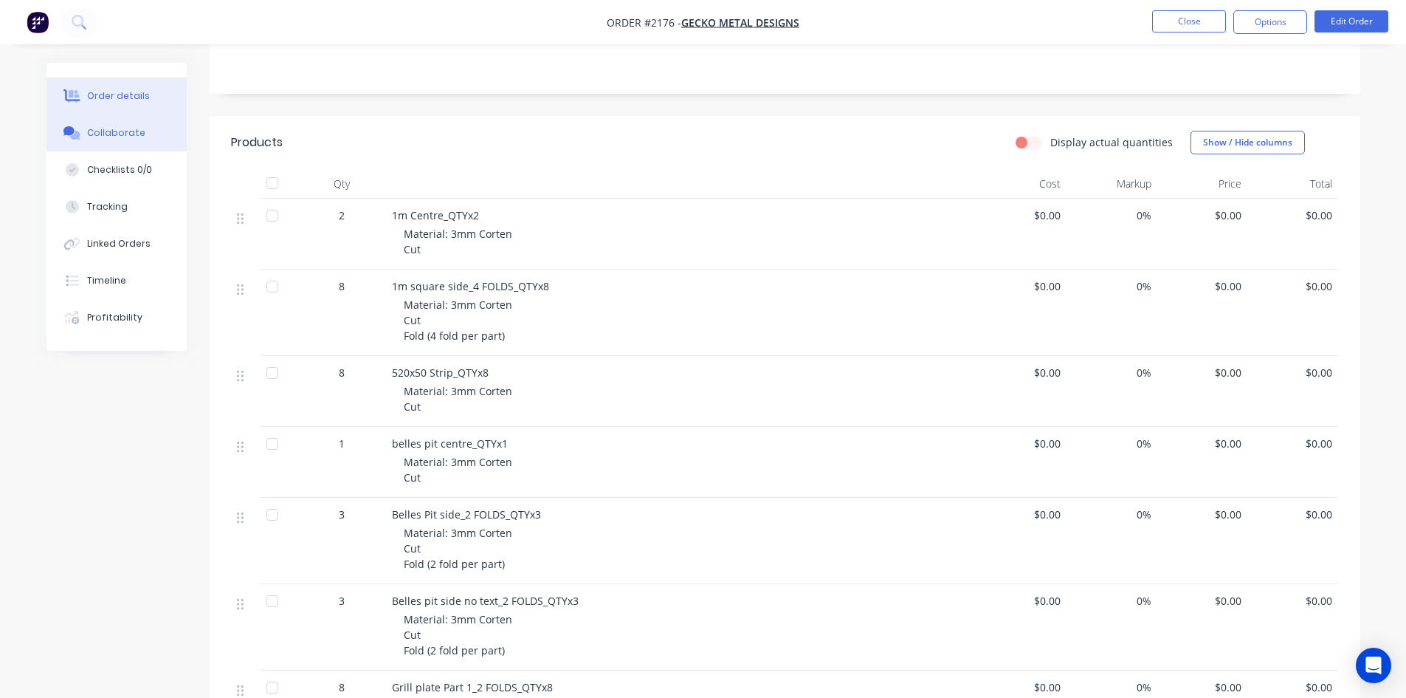
click at [132, 138] on div "Collaborate" at bounding box center [116, 132] width 58 height 13
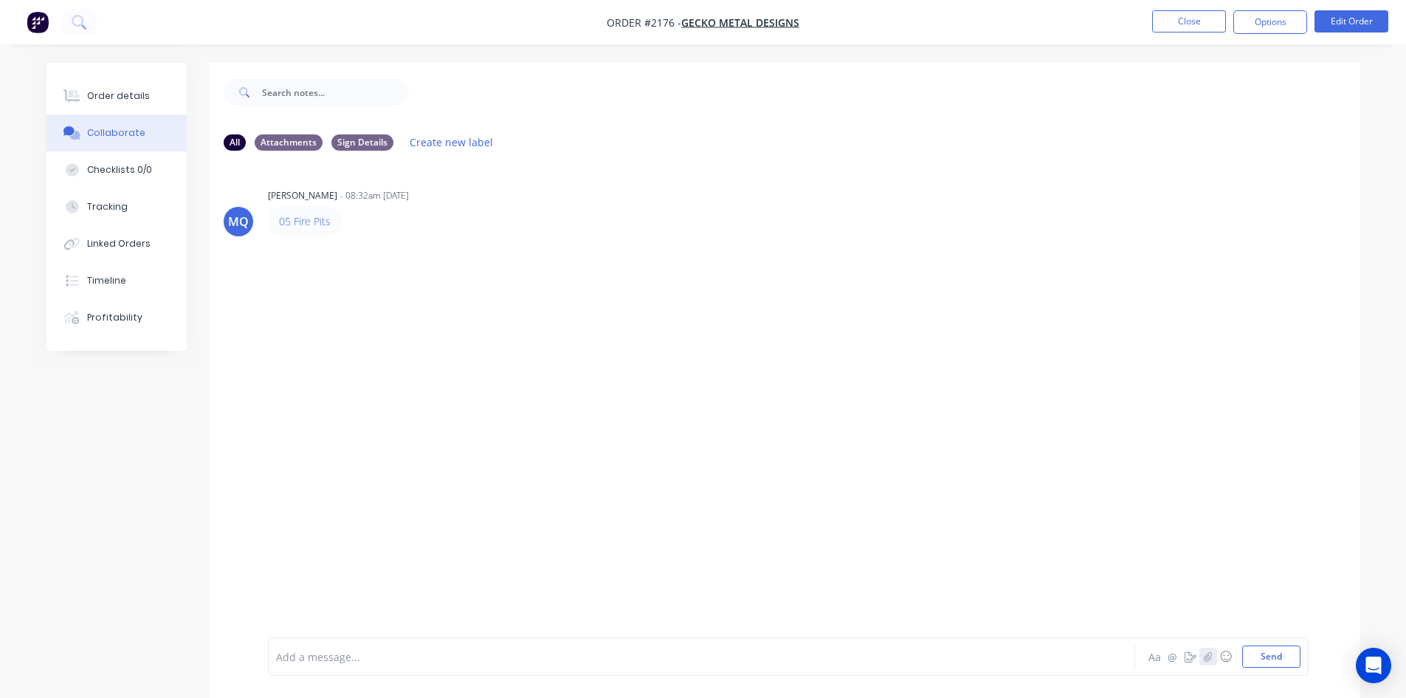
click at [1213, 650] on button "button" at bounding box center [1208, 656] width 18 height 18
drag, startPoint x: 1267, startPoint y: 657, endPoint x: 1108, endPoint y: 598, distance: 169.3
click at [1265, 656] on button "Send" at bounding box center [1271, 656] width 58 height 22
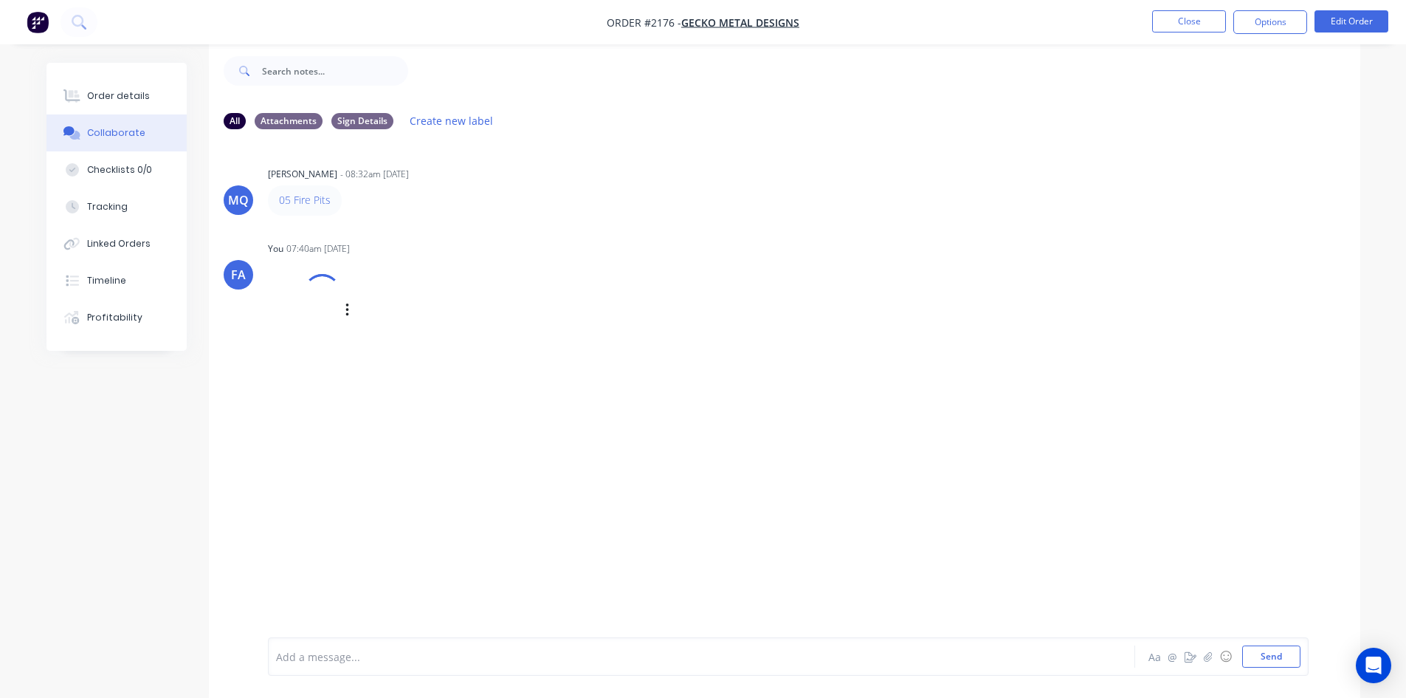
scroll to position [22, 0]
click at [347, 332] on div at bounding box center [321, 320] width 93 height 68
click at [1193, 24] on button "Close" at bounding box center [1189, 21] width 74 height 22
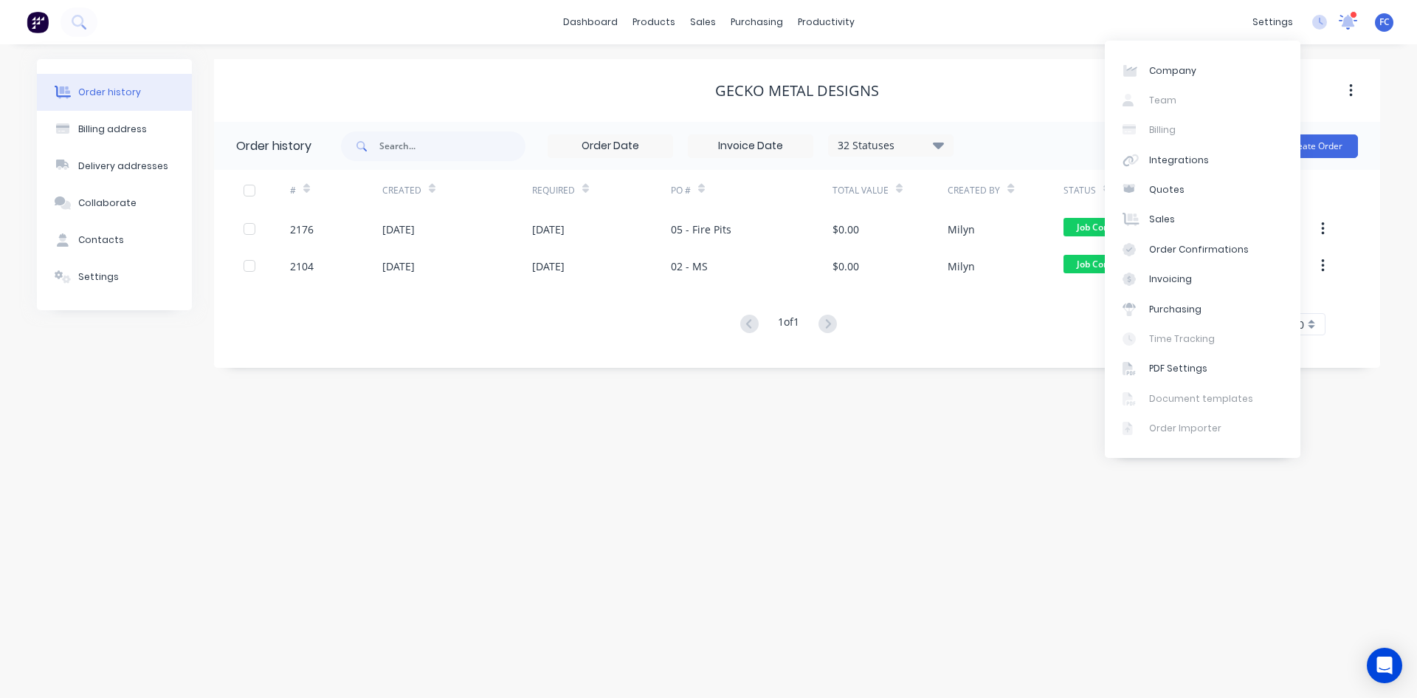
click at [1352, 27] on icon at bounding box center [1348, 22] width 18 height 15
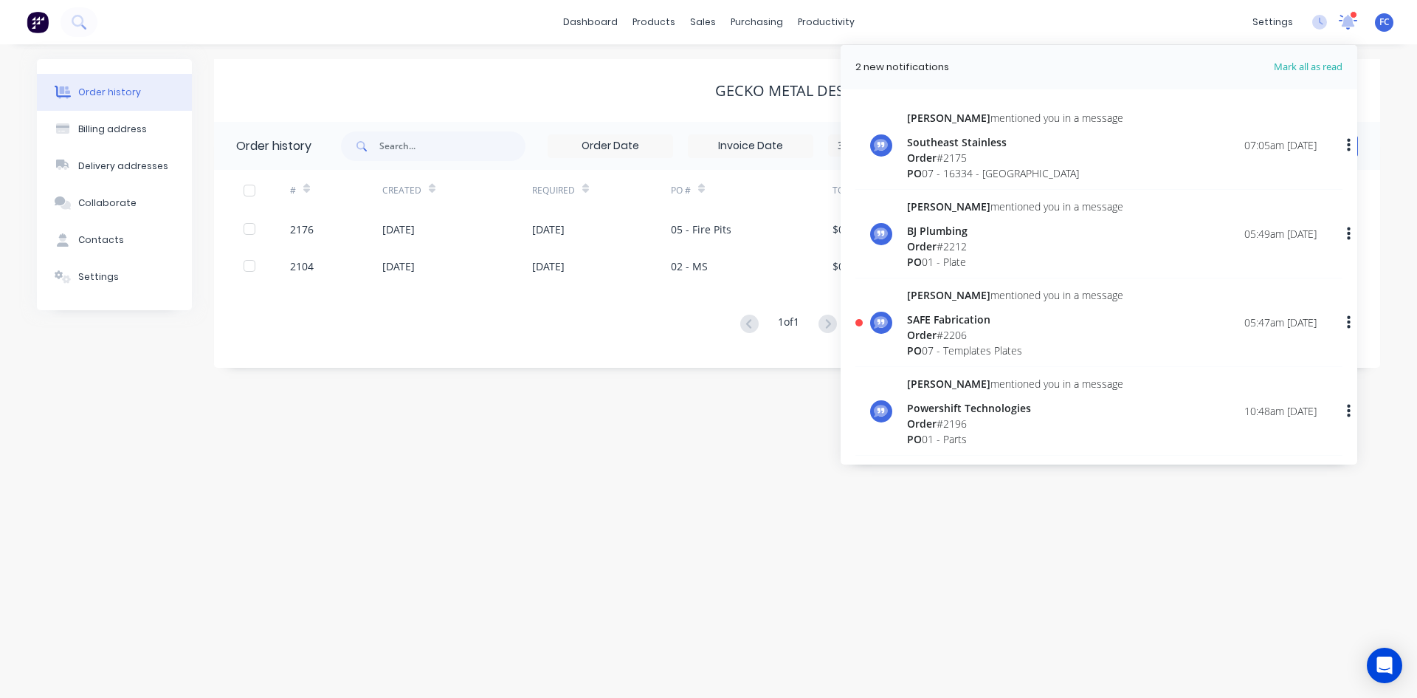
click at [1352, 27] on icon at bounding box center [1348, 22] width 18 height 15
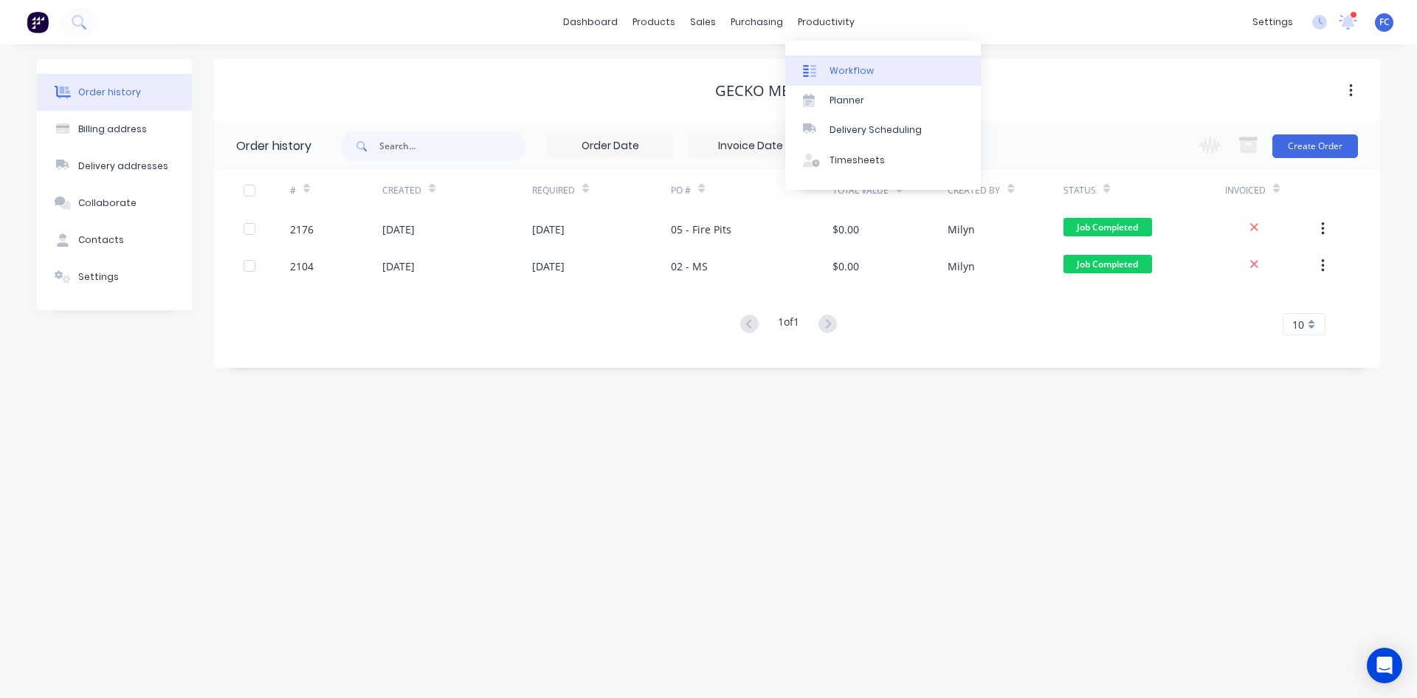
click at [841, 66] on div "Workflow" at bounding box center [852, 70] width 44 height 13
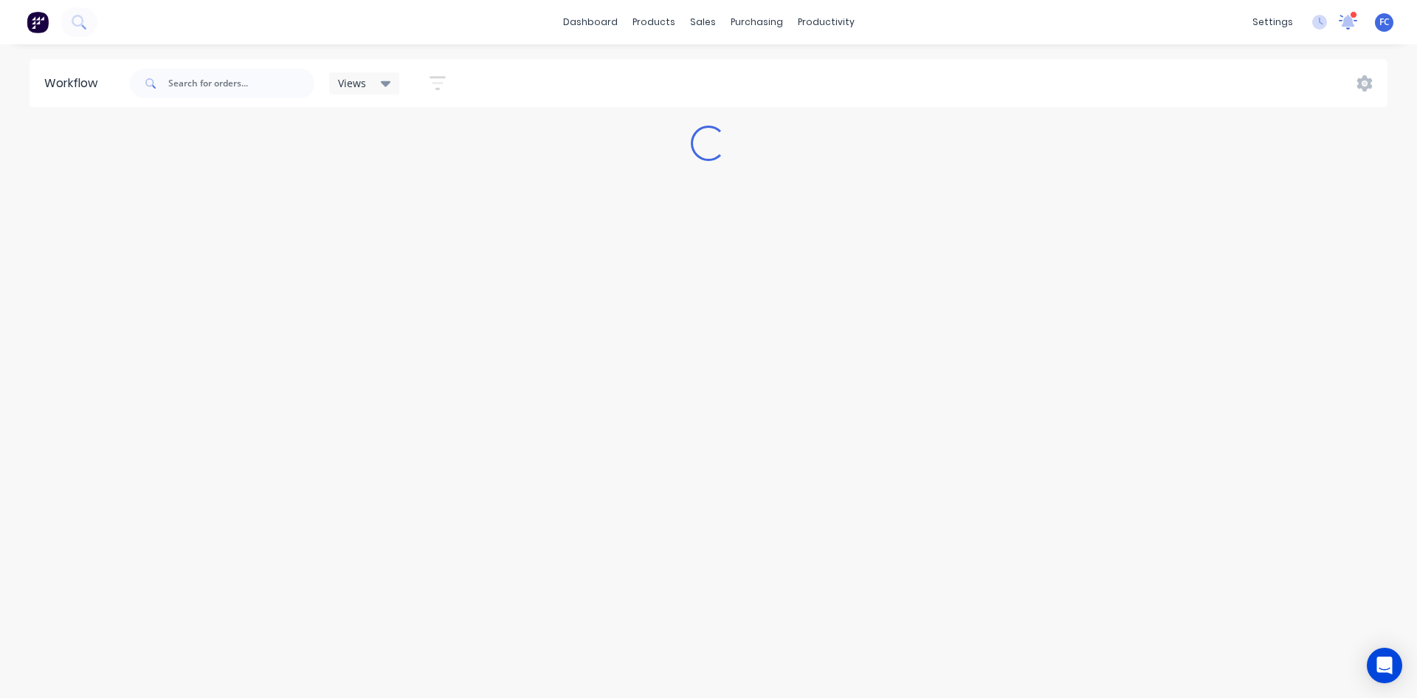
click at [1344, 16] on icon at bounding box center [1348, 22] width 18 height 15
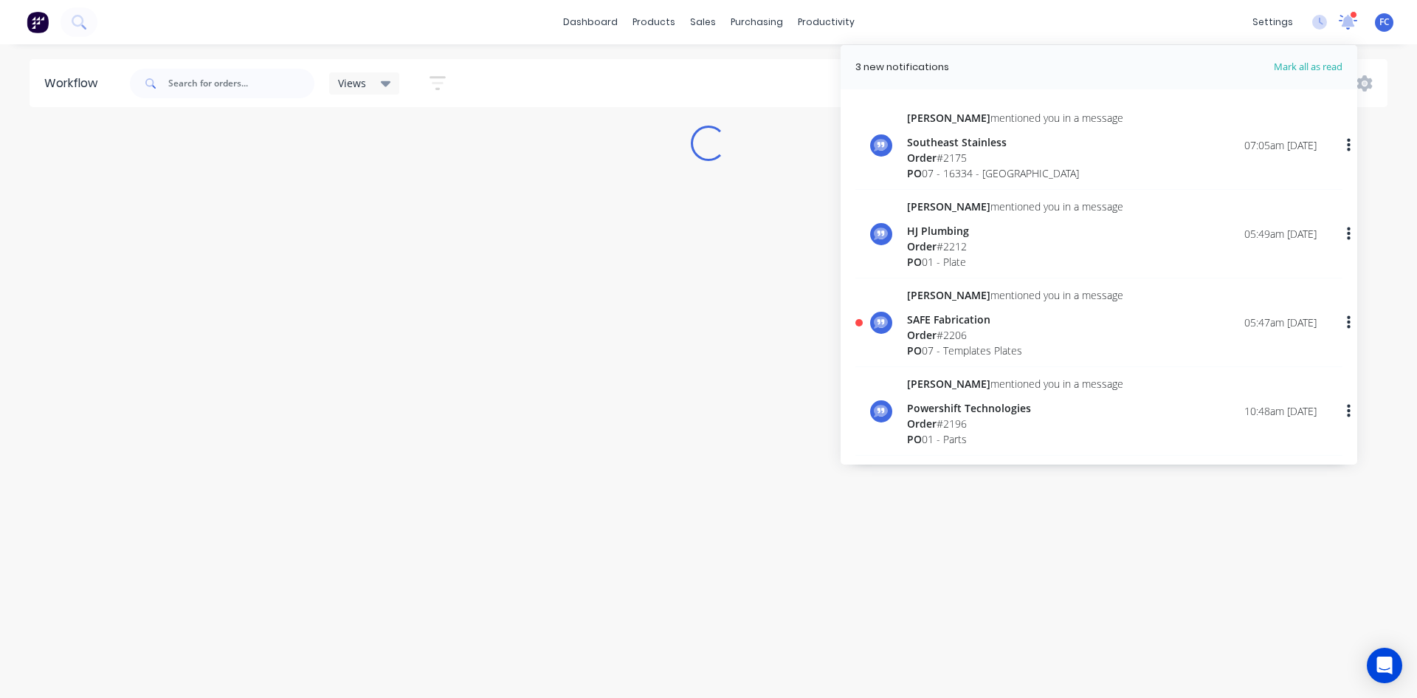
click at [1344, 16] on icon at bounding box center [1348, 22] width 18 height 15
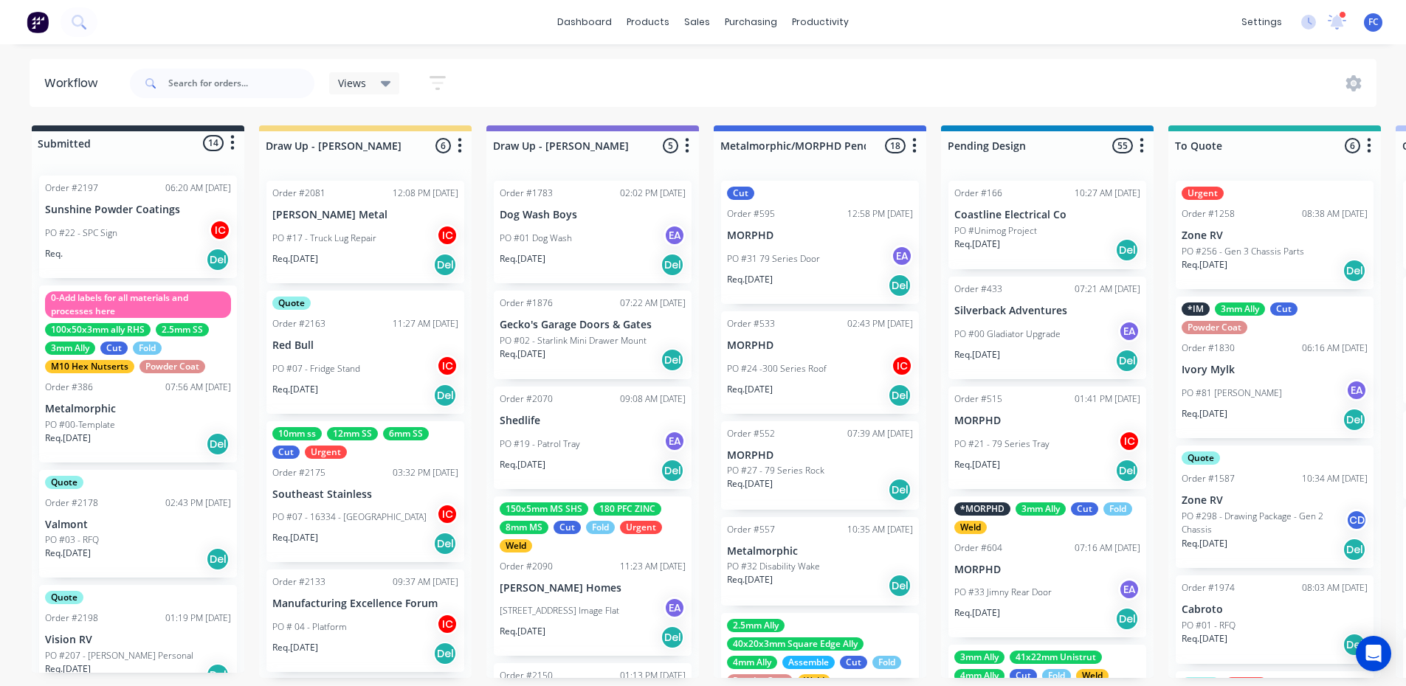
drag, startPoint x: 1341, startPoint y: 21, endPoint x: 1320, endPoint y: 44, distance: 30.8
click at [1340, 22] on icon at bounding box center [1337, 21] width 13 height 12
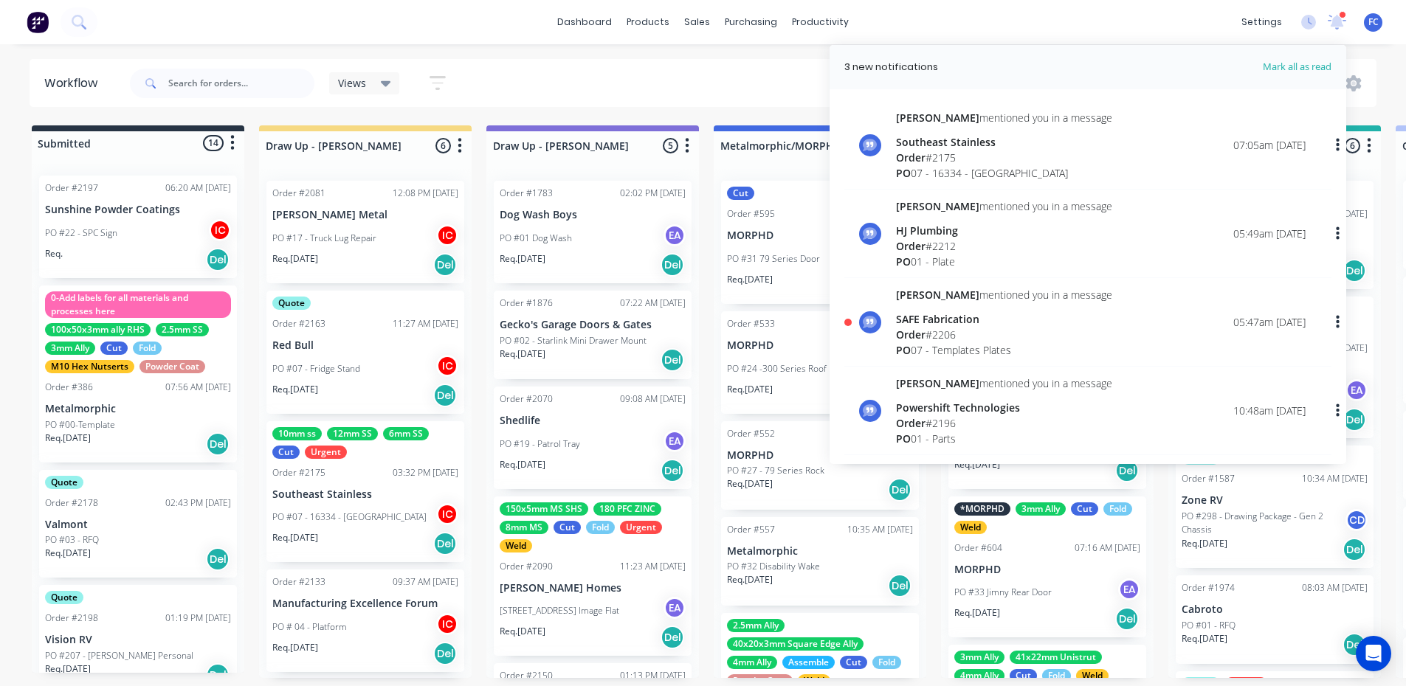
click at [1024, 337] on div "Order # 2206" at bounding box center [1004, 335] width 216 height 16
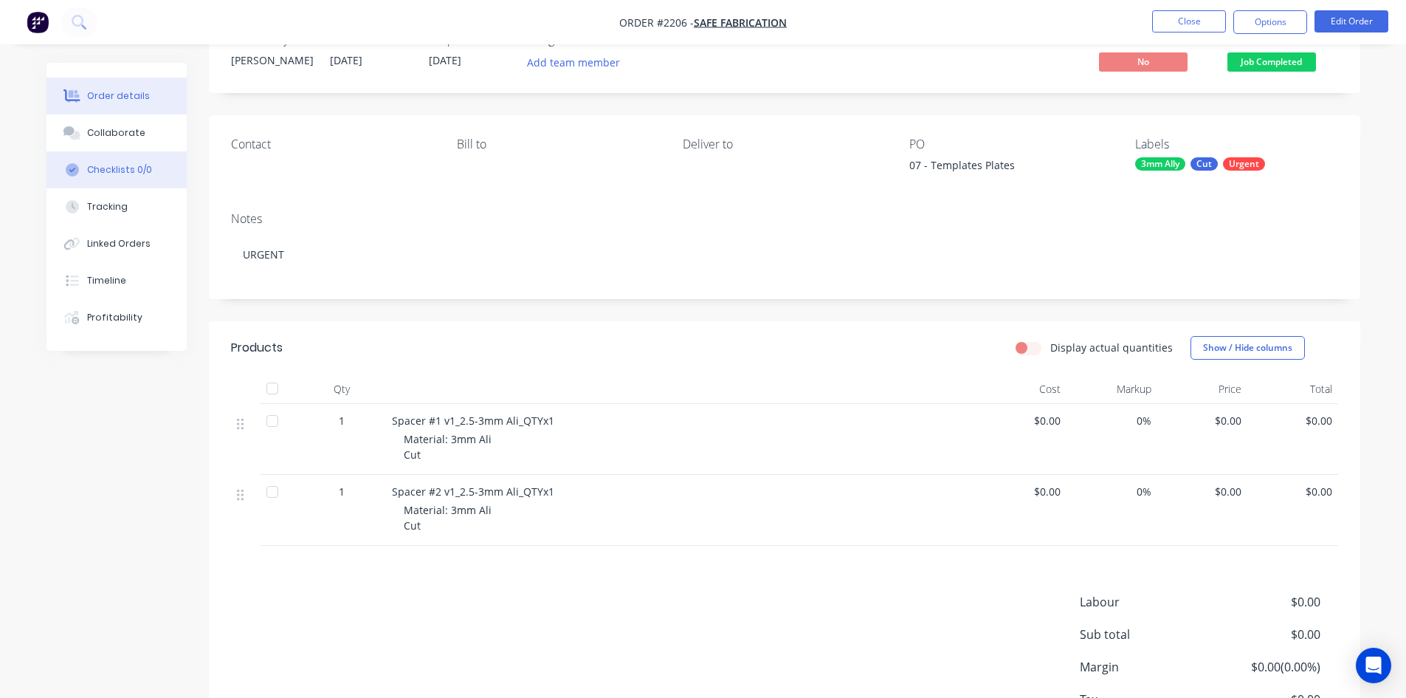
scroll to position [74, 0]
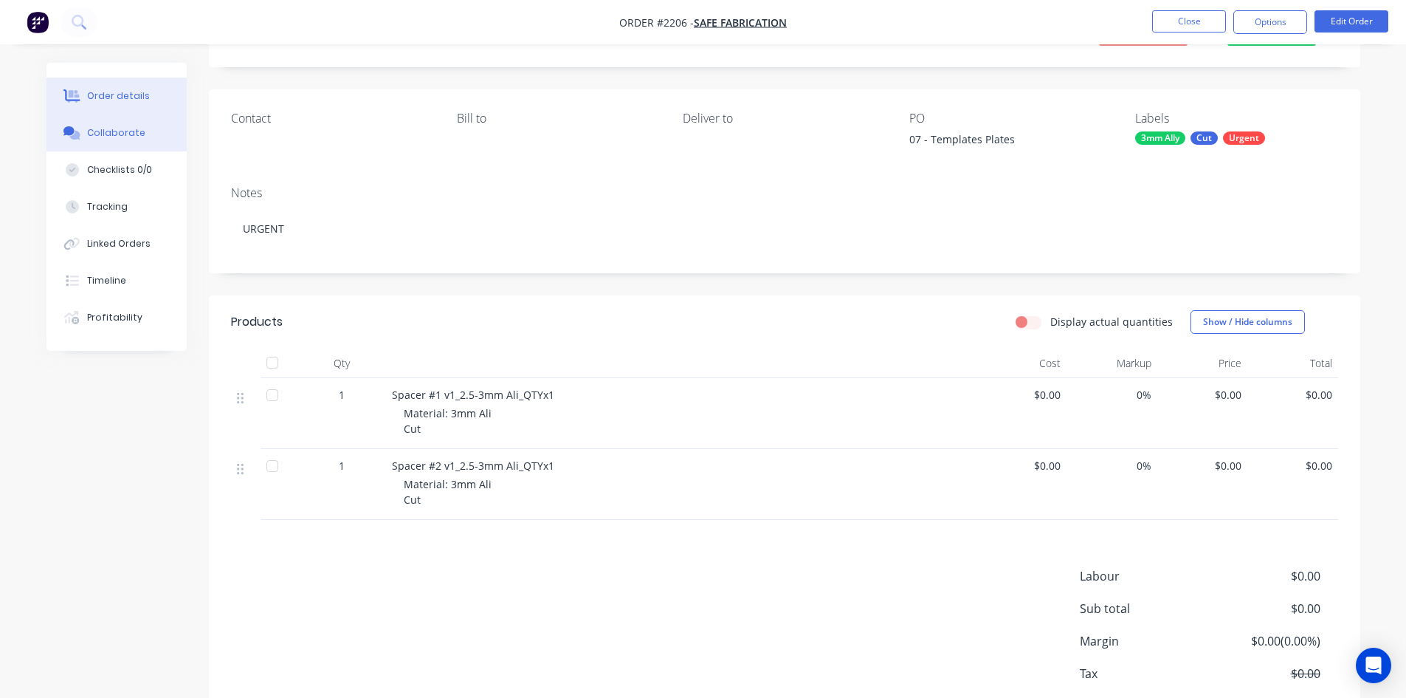
click at [123, 139] on div "Collaborate" at bounding box center [116, 132] width 58 height 13
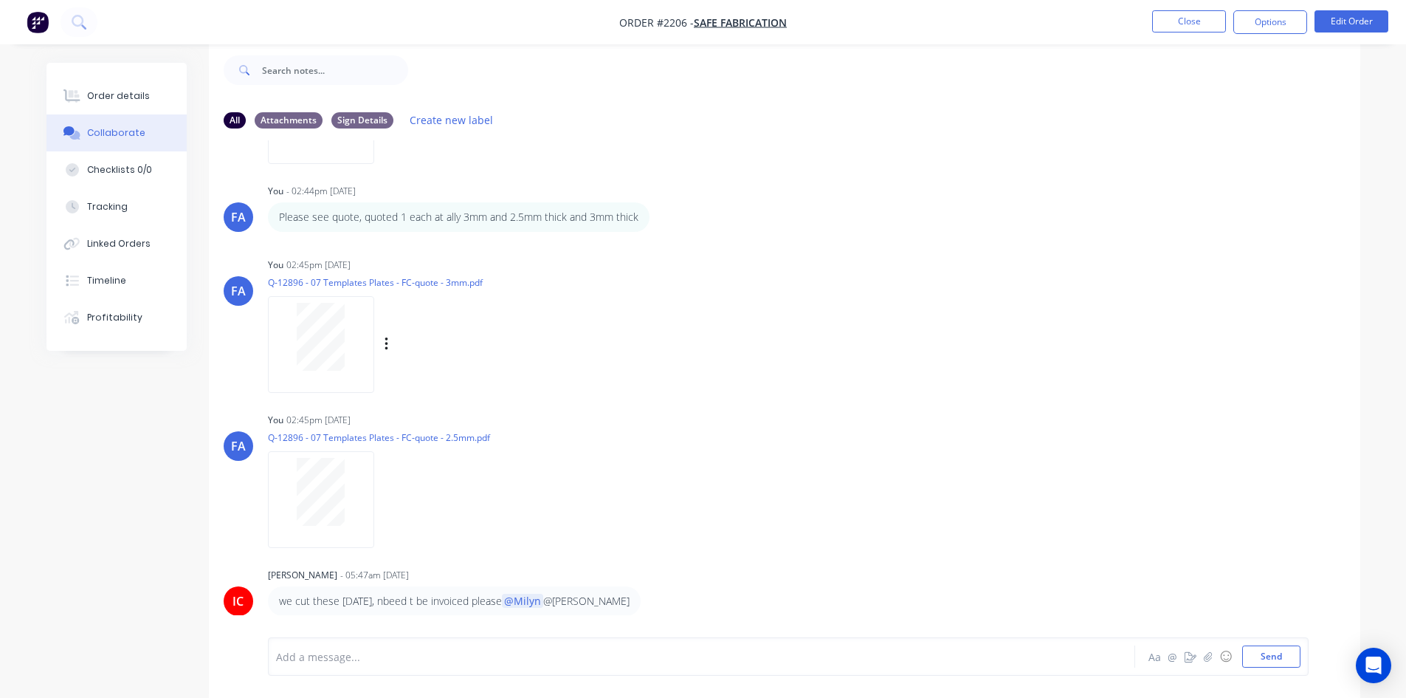
scroll to position [213, 0]
click at [1188, 25] on button "Close" at bounding box center [1189, 21] width 74 height 22
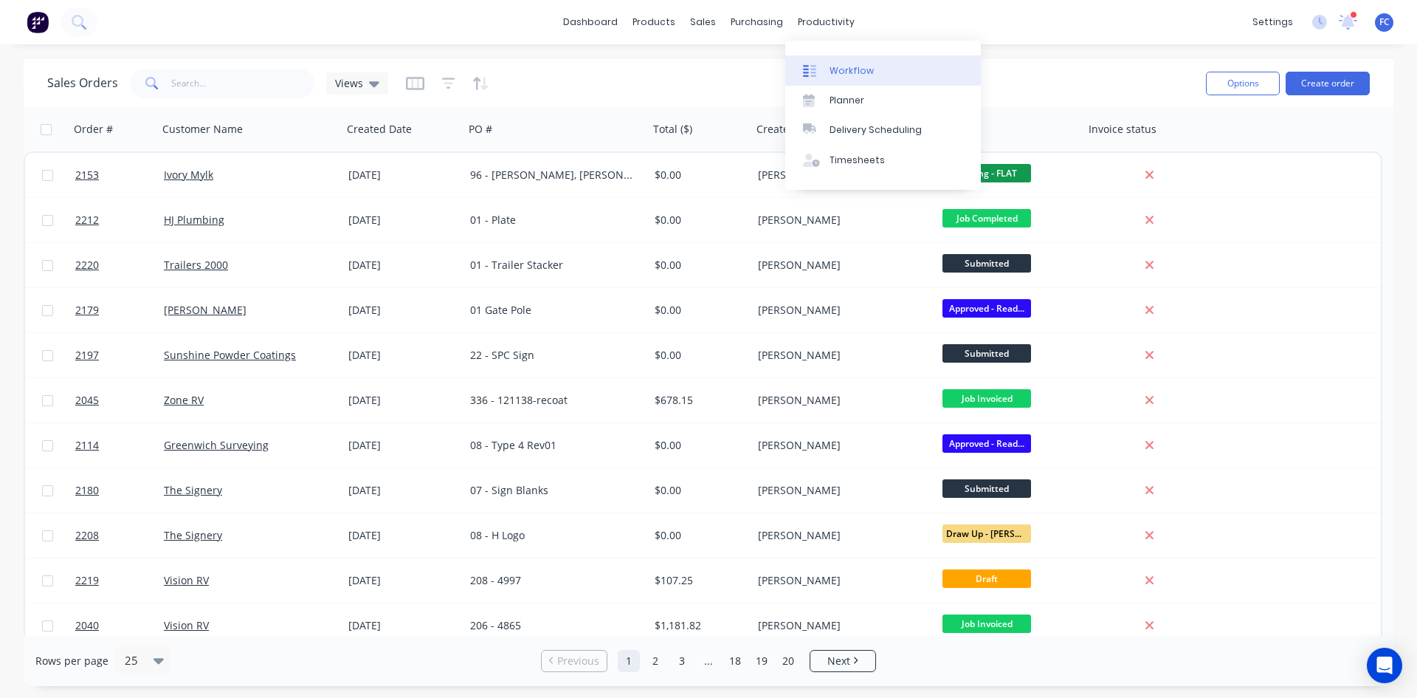
click at [831, 63] on link "Workflow" at bounding box center [883, 70] width 196 height 30
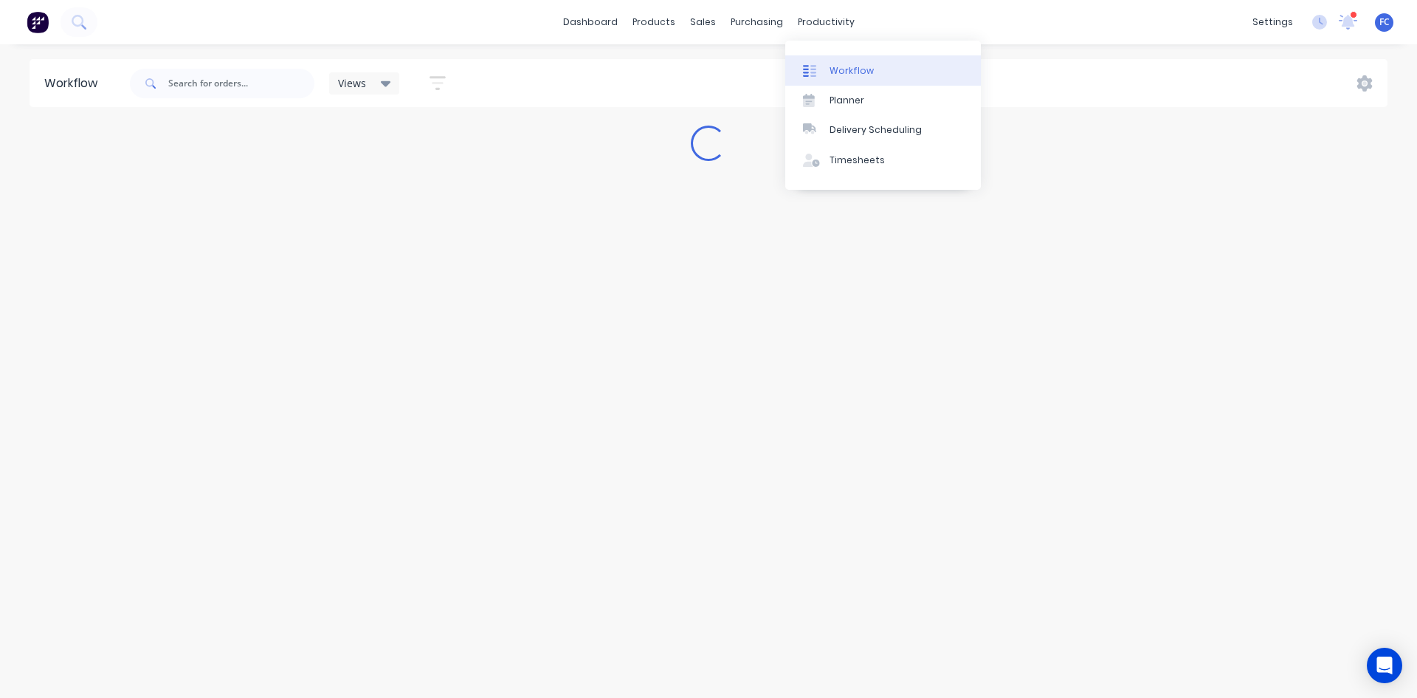
click at [820, 68] on div at bounding box center [814, 70] width 22 height 13
click at [379, 80] on div "Views" at bounding box center [364, 83] width 53 height 13
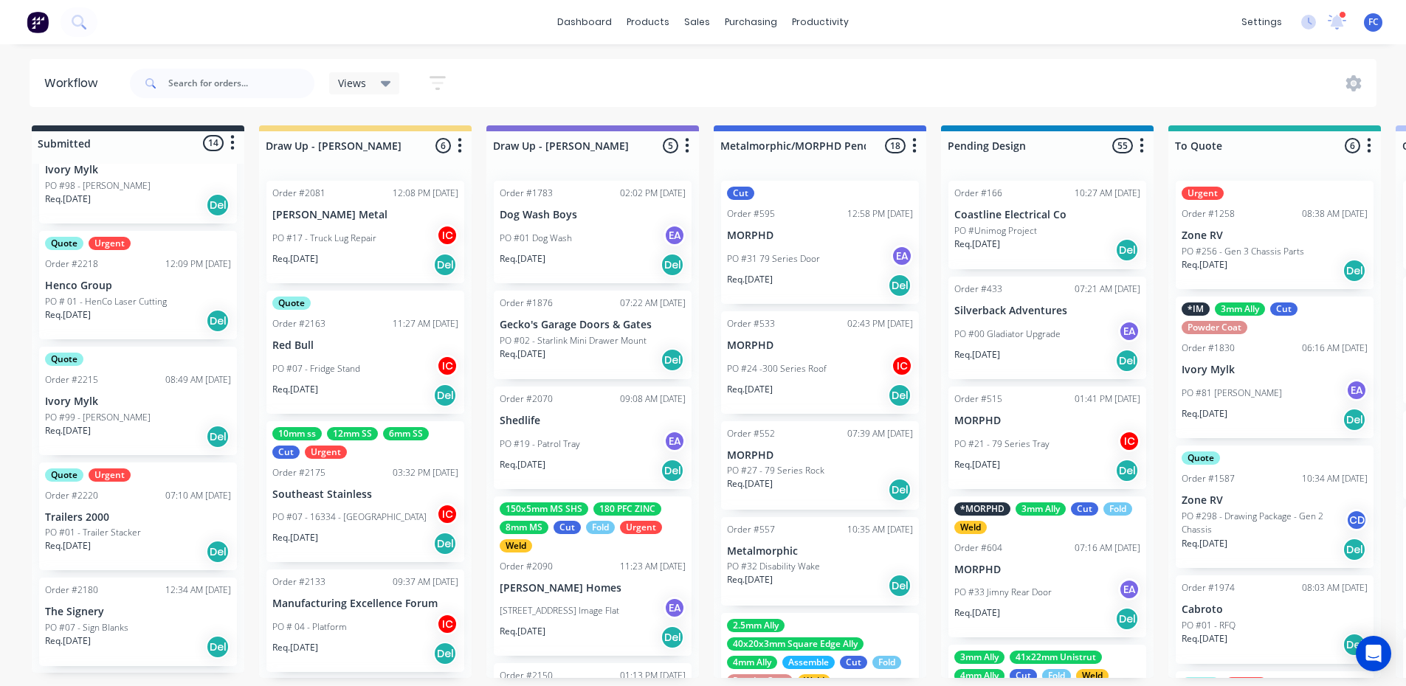
scroll to position [591, 0]
click at [165, 487] on div "07:10 AM [DATE]" at bounding box center [198, 491] width 66 height 13
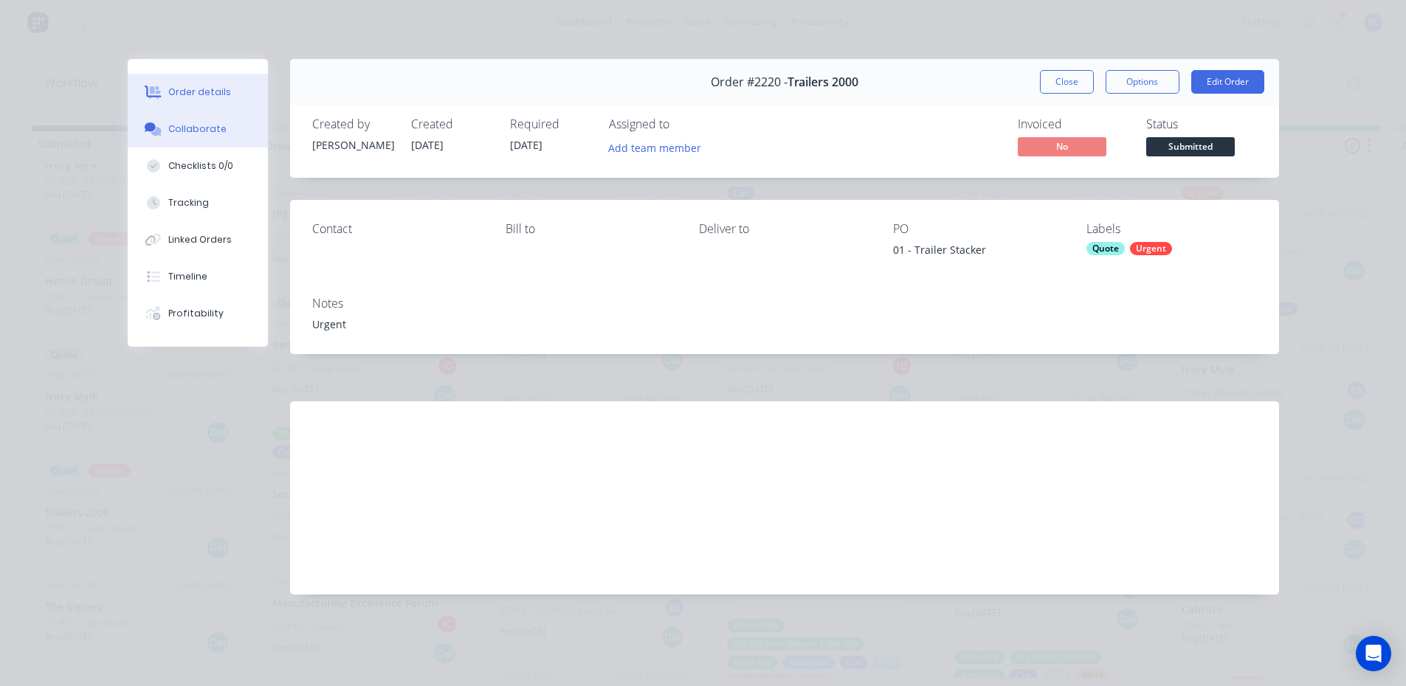
click at [178, 128] on div "Collaborate" at bounding box center [197, 129] width 58 height 13
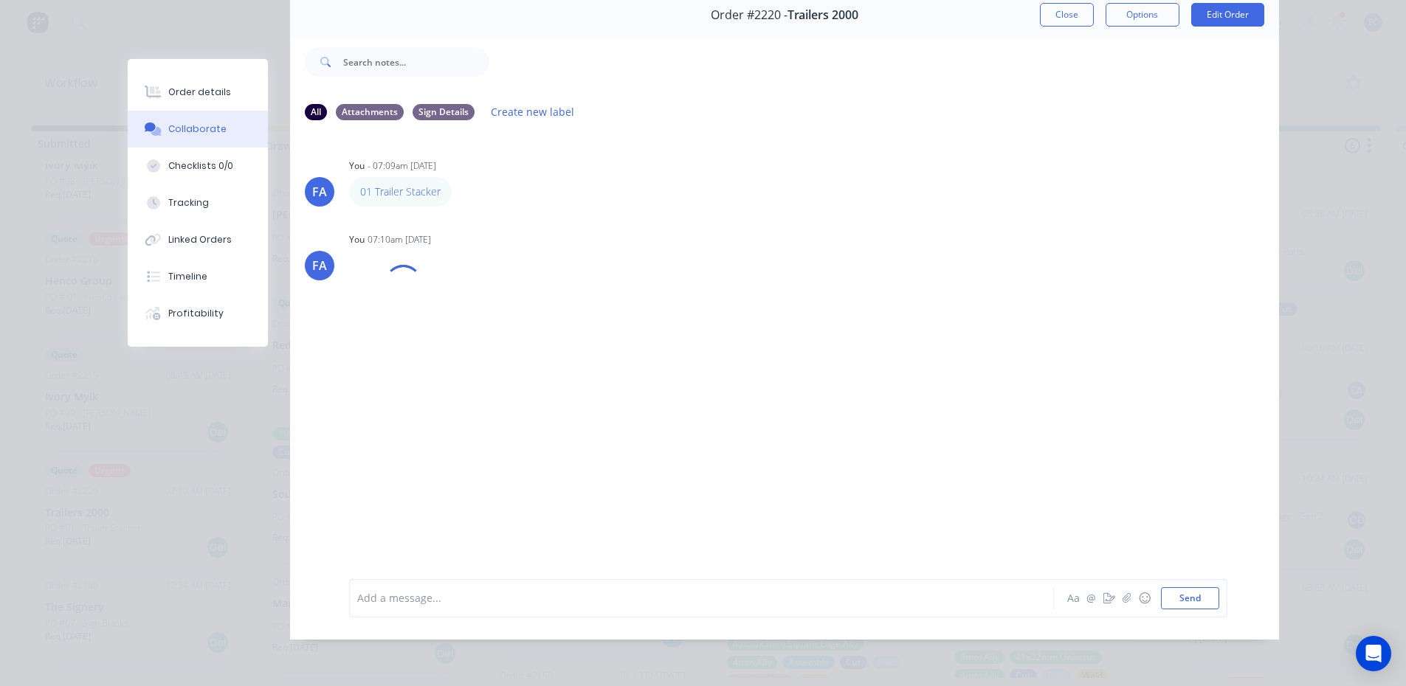
scroll to position [3, 0]
click at [1056, 13] on button "Close" at bounding box center [1067, 15] width 54 height 24
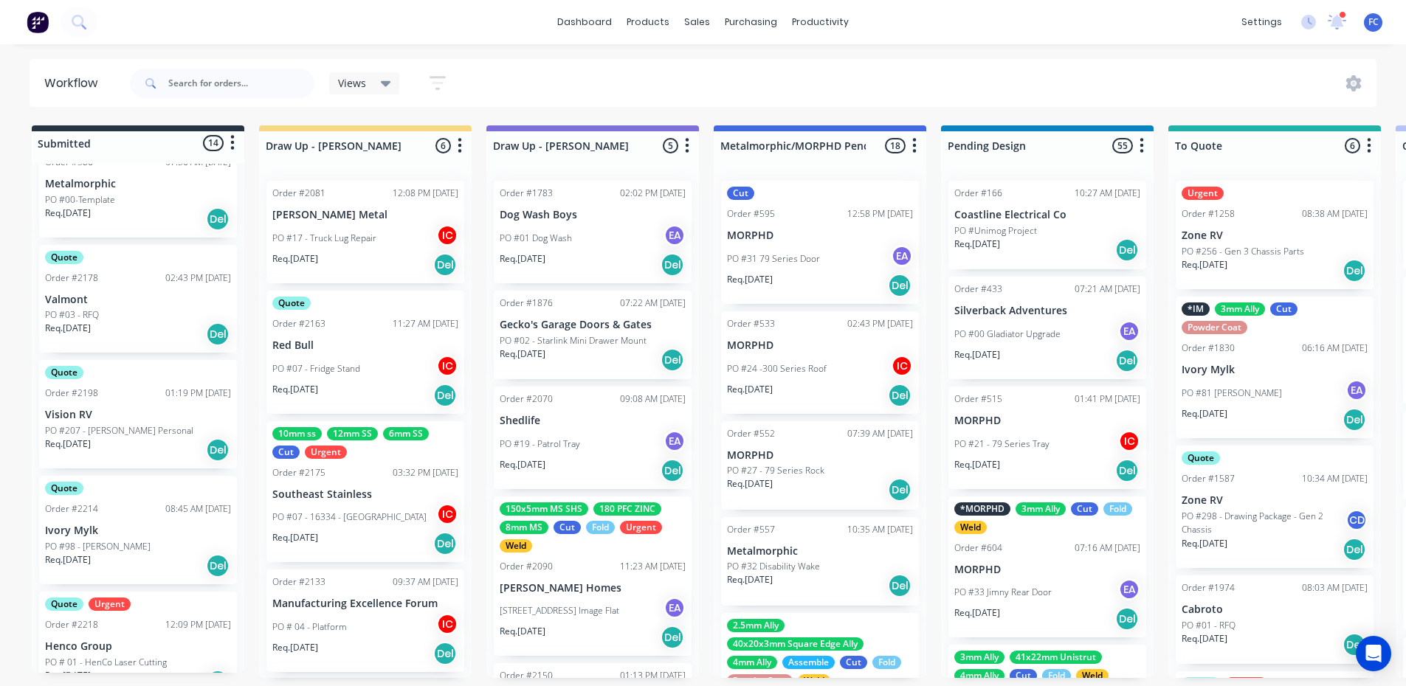
scroll to position [221, 0]
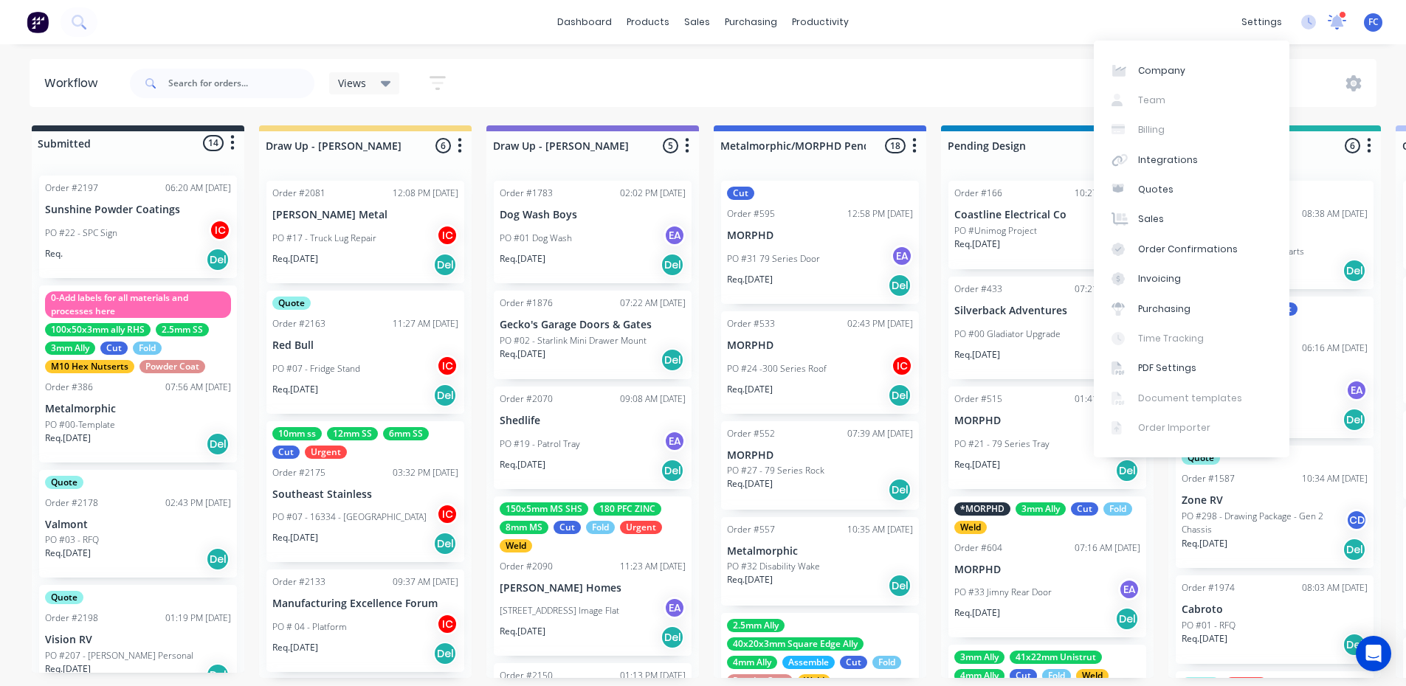
drag, startPoint x: 1336, startPoint y: 18, endPoint x: 1315, endPoint y: 41, distance: 31.3
click at [1336, 19] on icon at bounding box center [1337, 20] width 13 height 13
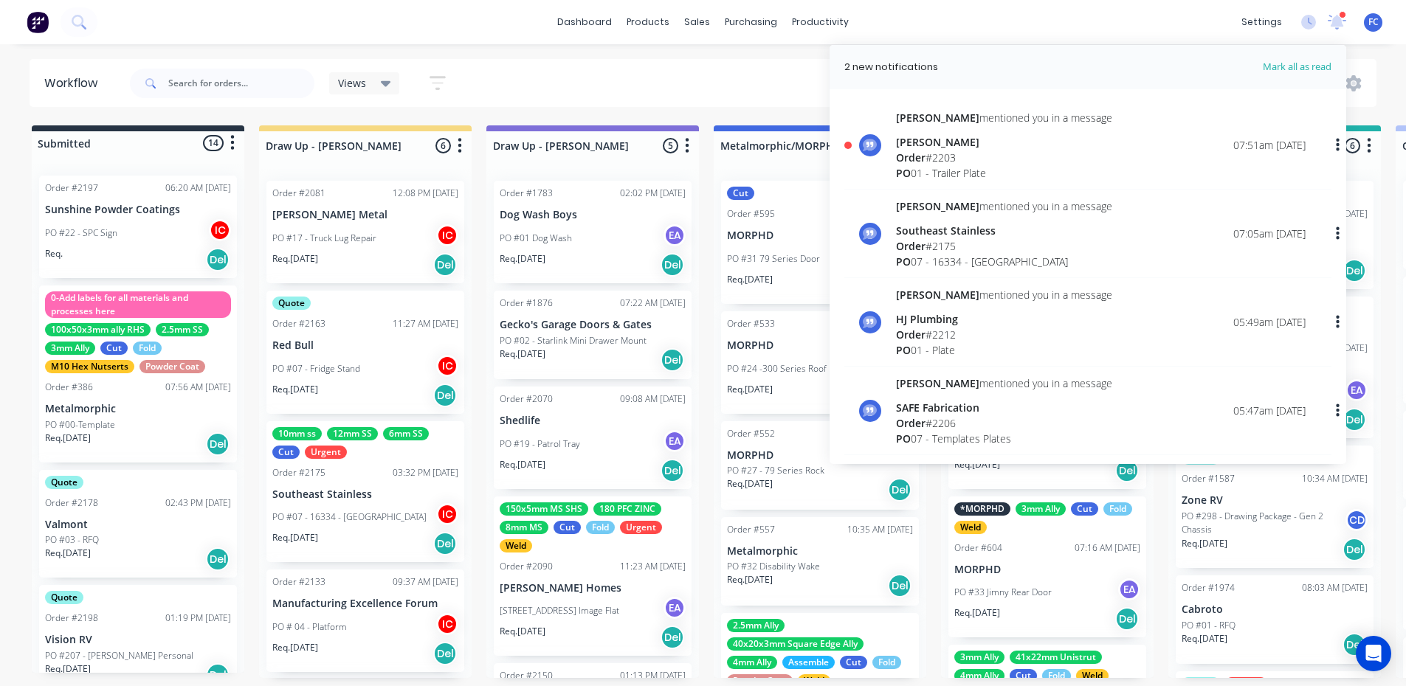
click at [971, 160] on div "Order # 2203" at bounding box center [1004, 158] width 216 height 16
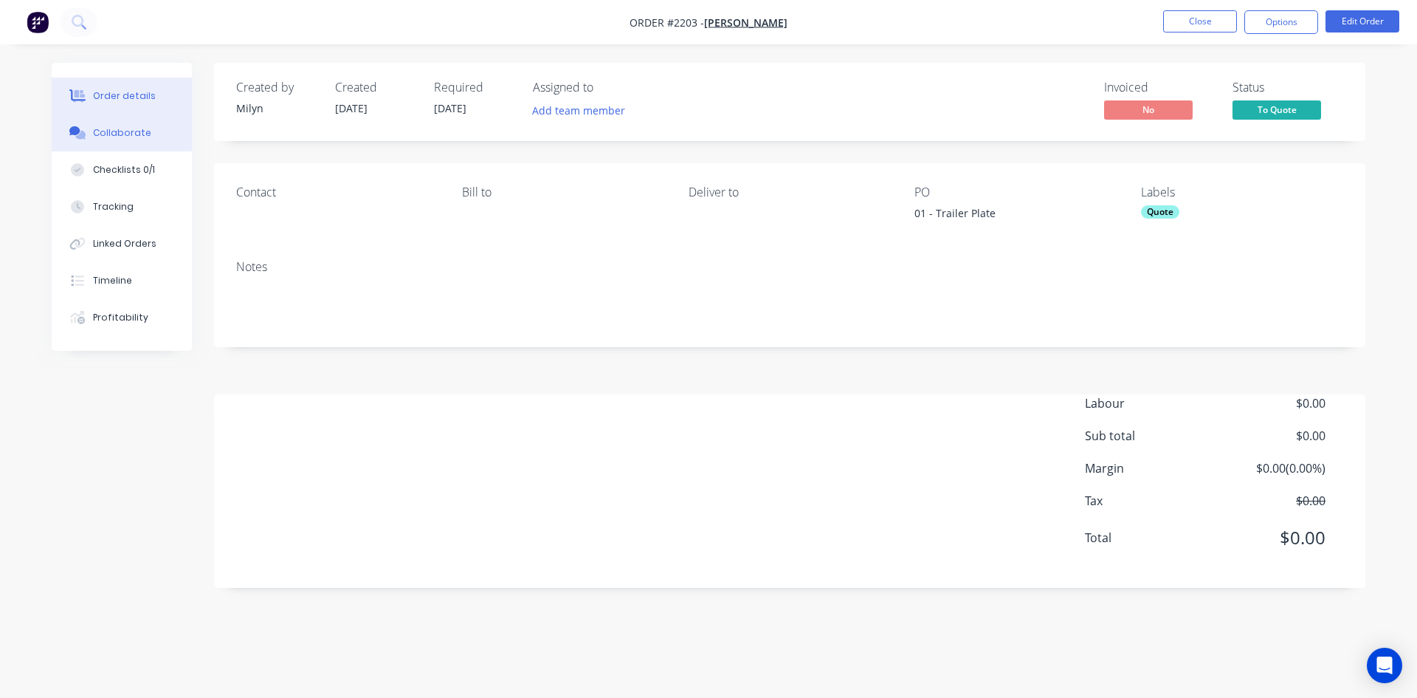
click at [120, 131] on div "Collaborate" at bounding box center [122, 132] width 58 height 13
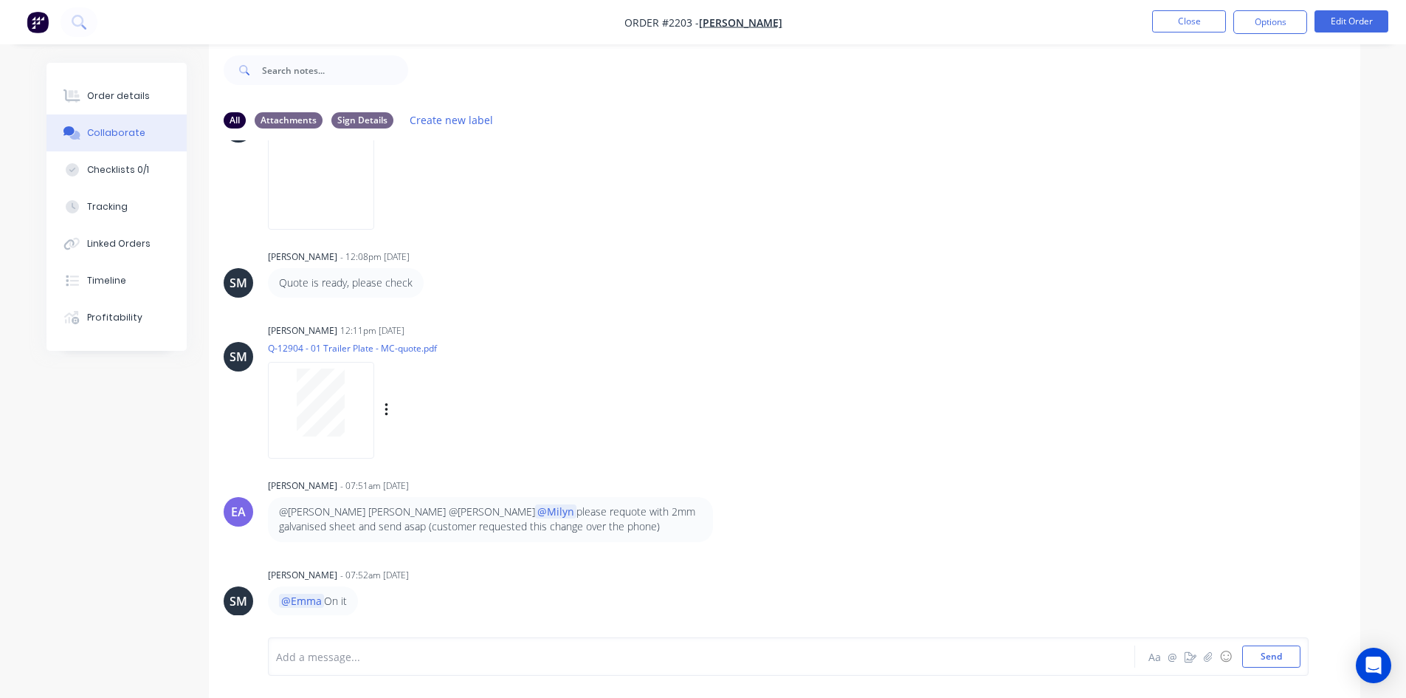
scroll to position [456, 0]
click at [1194, 25] on button "Close" at bounding box center [1189, 21] width 74 height 22
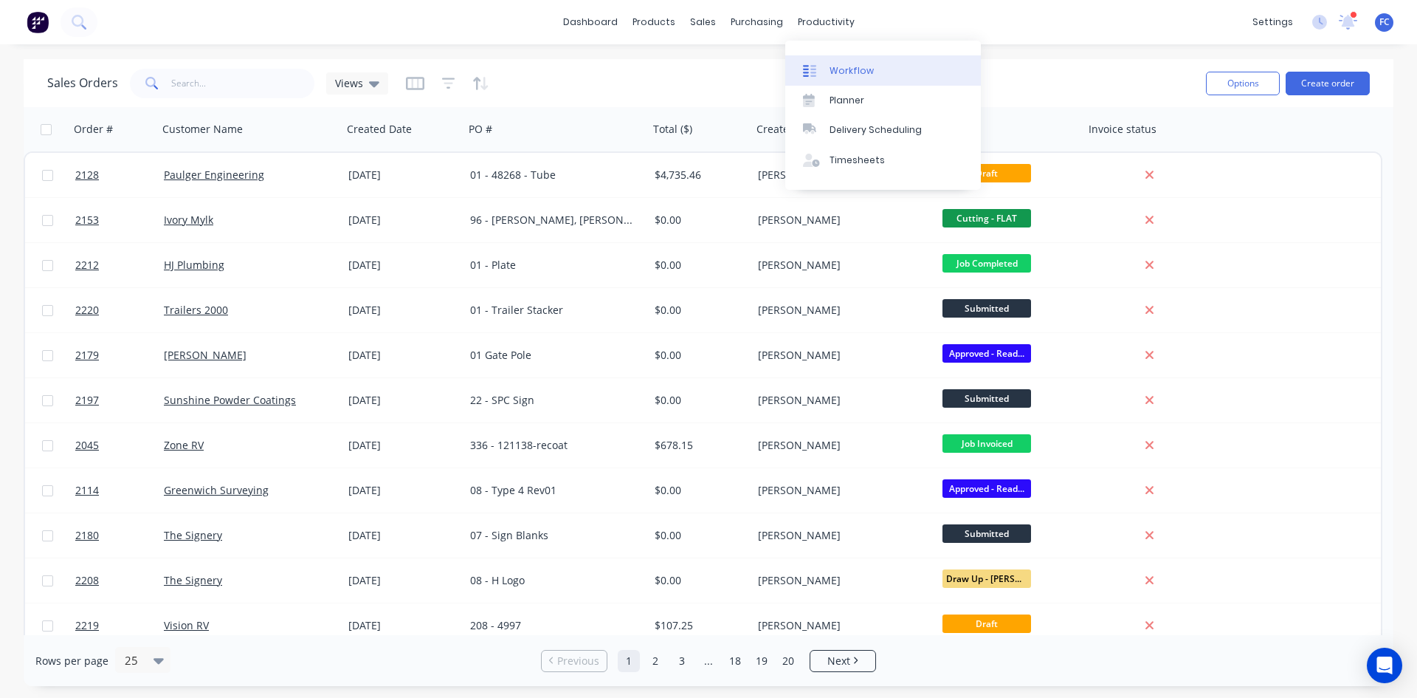
drag, startPoint x: 840, startPoint y: 68, endPoint x: 816, endPoint y: 70, distance: 24.5
click at [840, 69] on div "Workflow" at bounding box center [852, 70] width 44 height 13
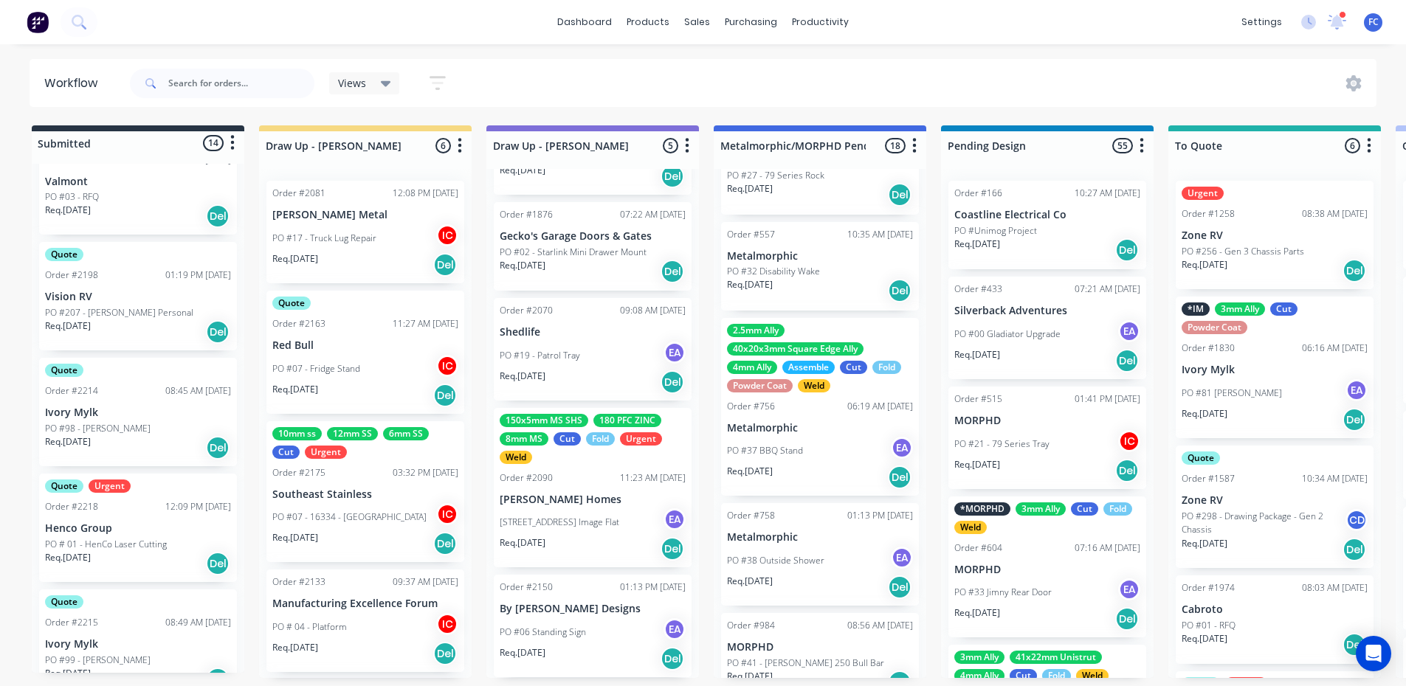
scroll to position [517, 0]
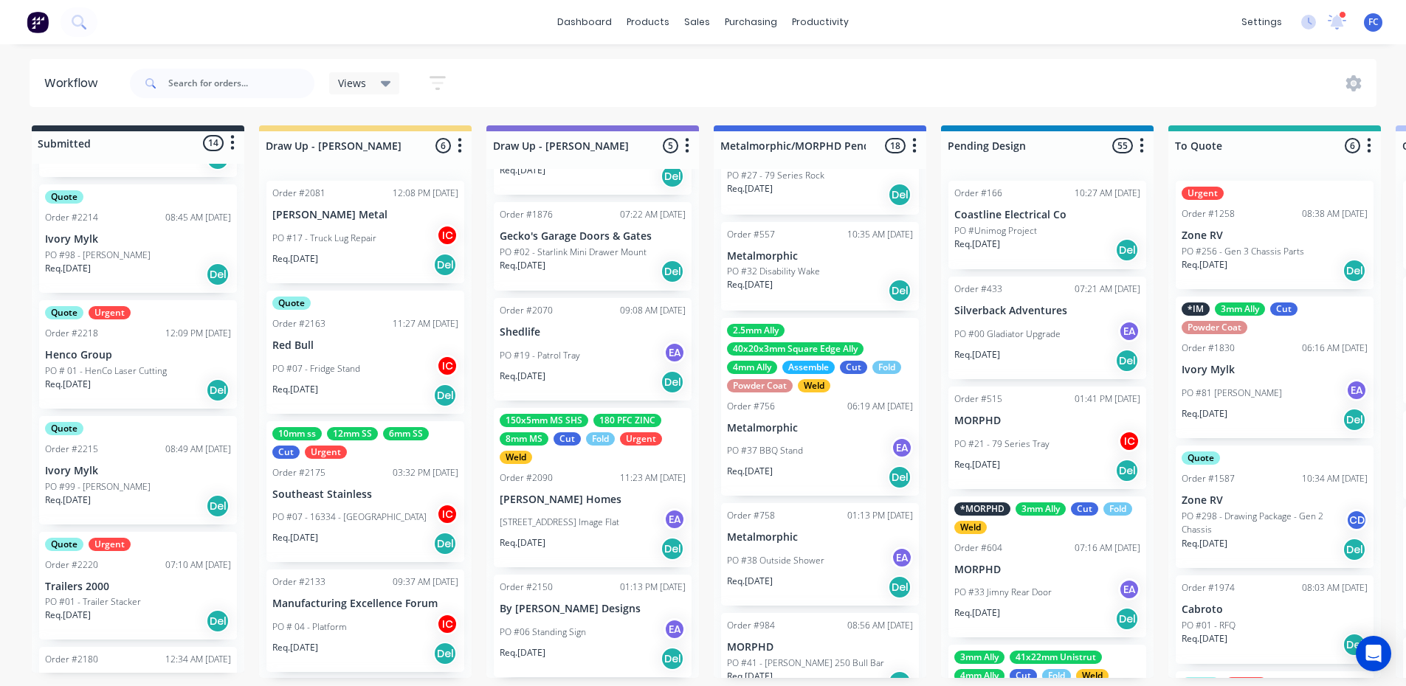
click at [110, 365] on p "PO # 01 - HenCo Laser Cutting" at bounding box center [106, 371] width 122 height 13
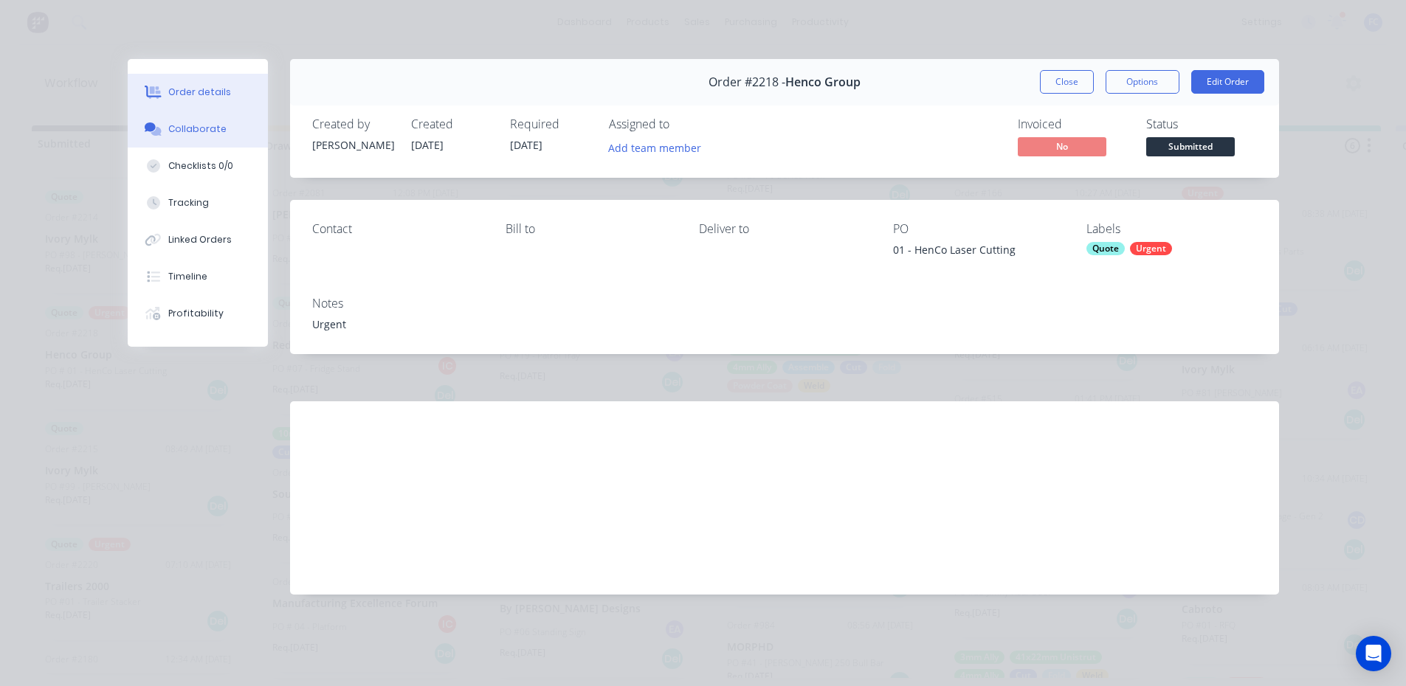
click at [159, 123] on icon at bounding box center [153, 129] width 17 height 13
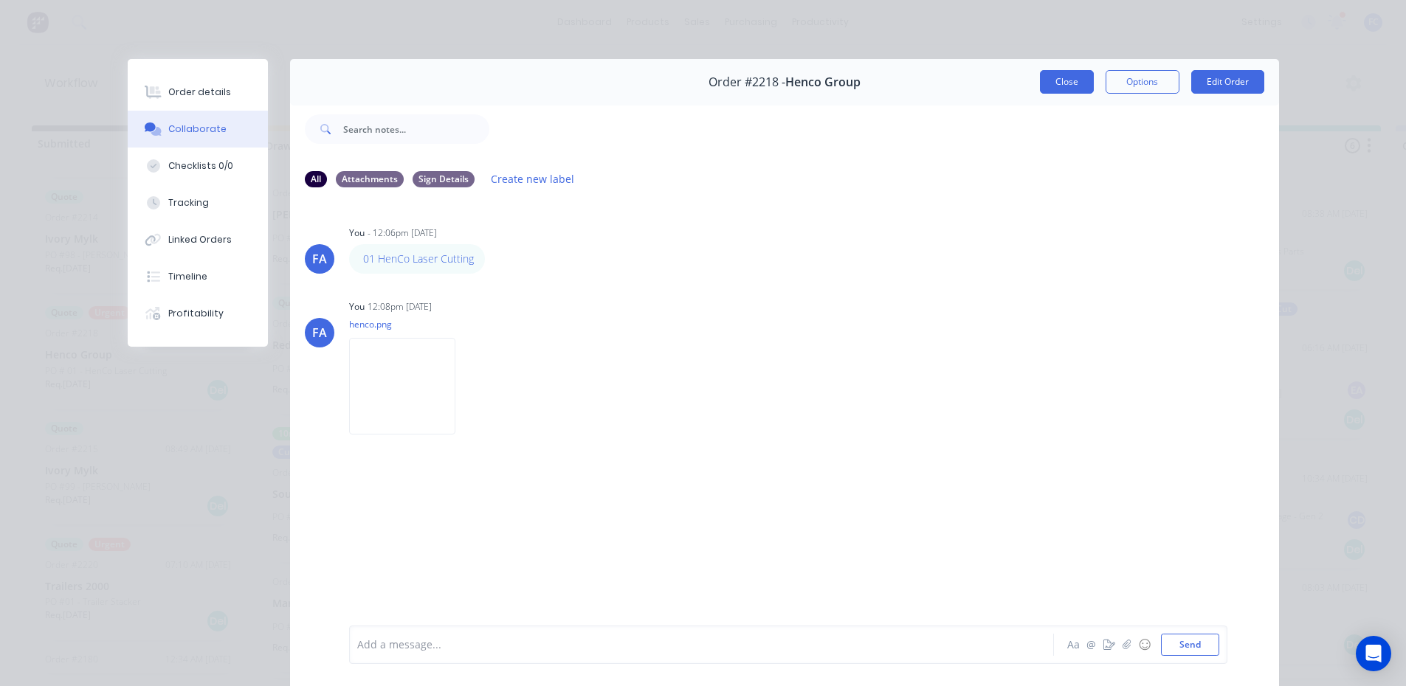
click at [1053, 78] on button "Close" at bounding box center [1067, 82] width 54 height 24
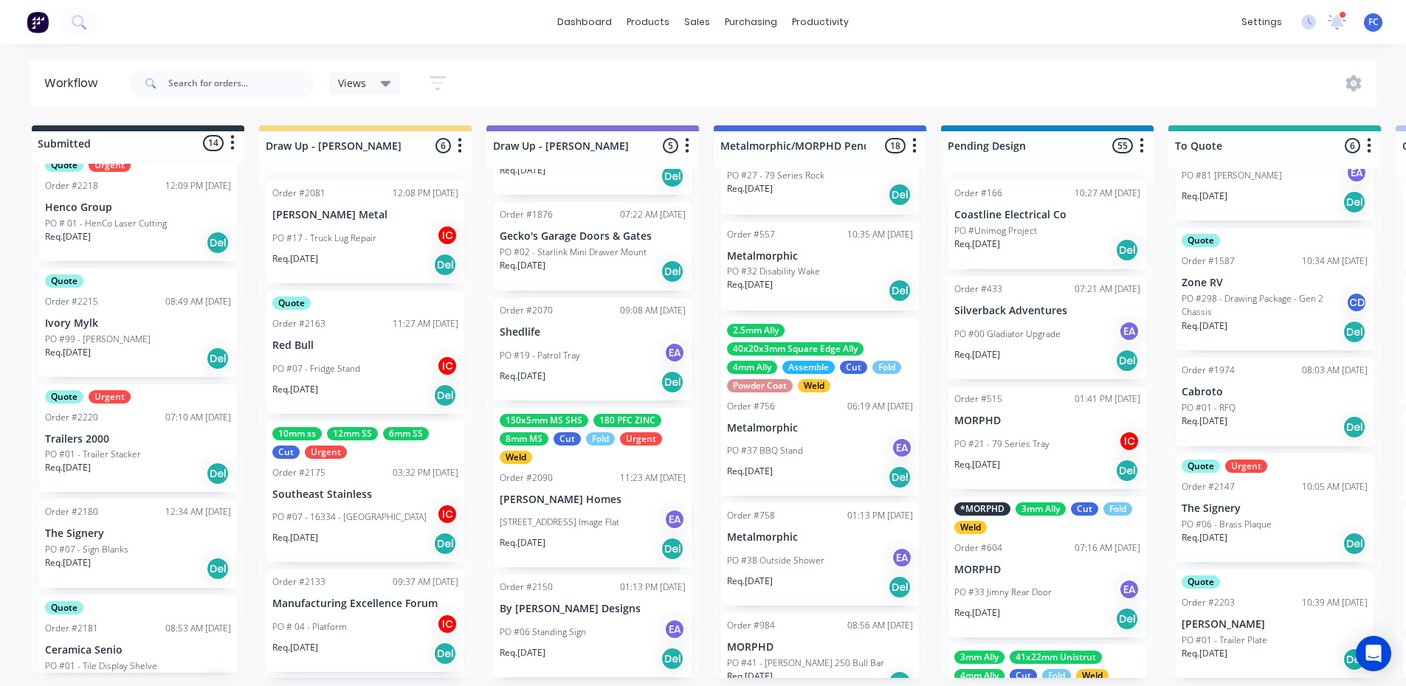
scroll to position [218, 0]
click at [1269, 601] on div "Order #2203 10:39 AM 29/08/25" at bounding box center [1275, 602] width 186 height 13
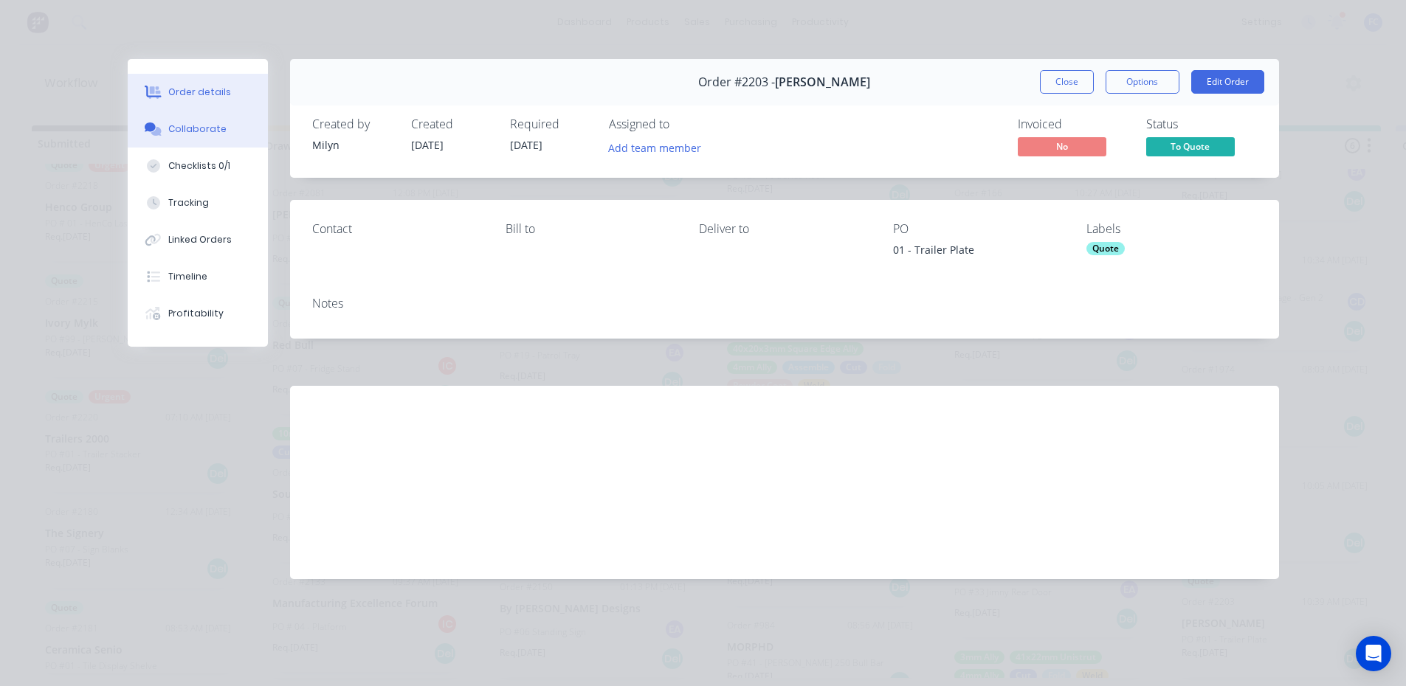
click at [170, 123] on div "Collaborate" at bounding box center [197, 129] width 58 height 13
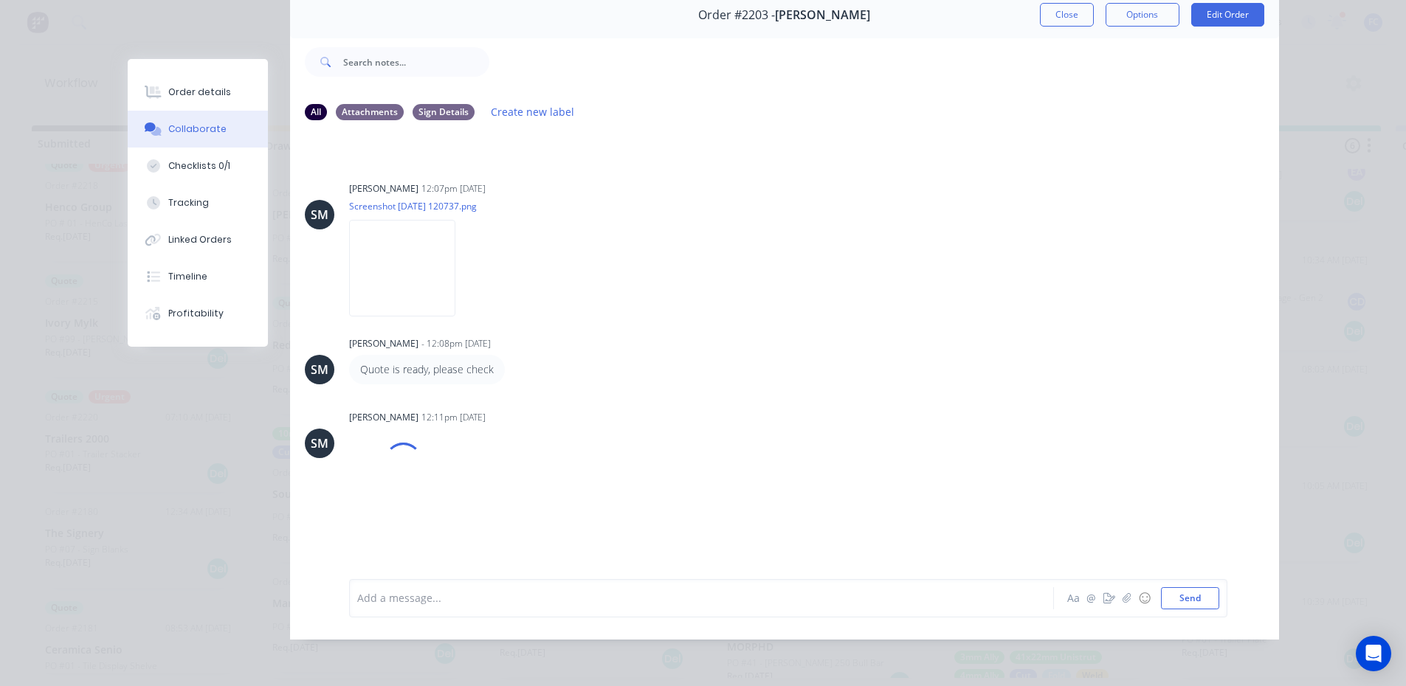
scroll to position [312, 0]
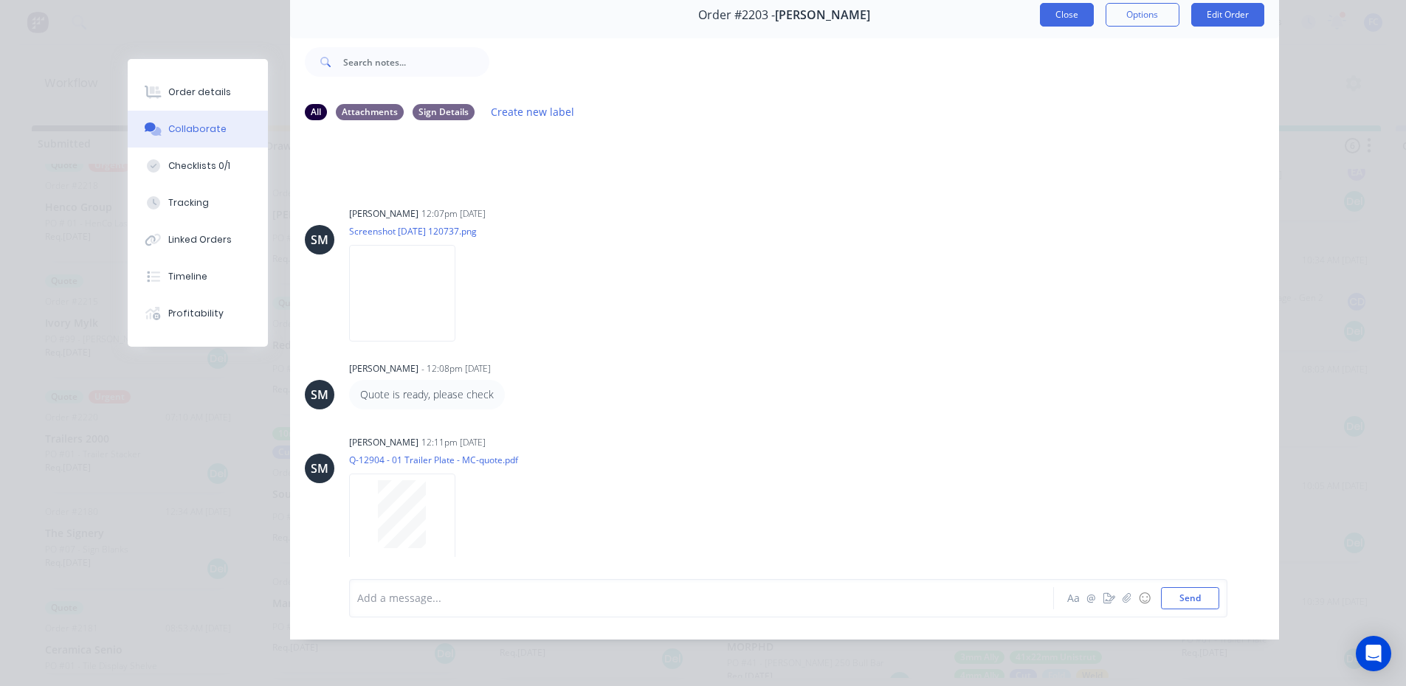
click at [1043, 3] on button "Close" at bounding box center [1067, 15] width 54 height 24
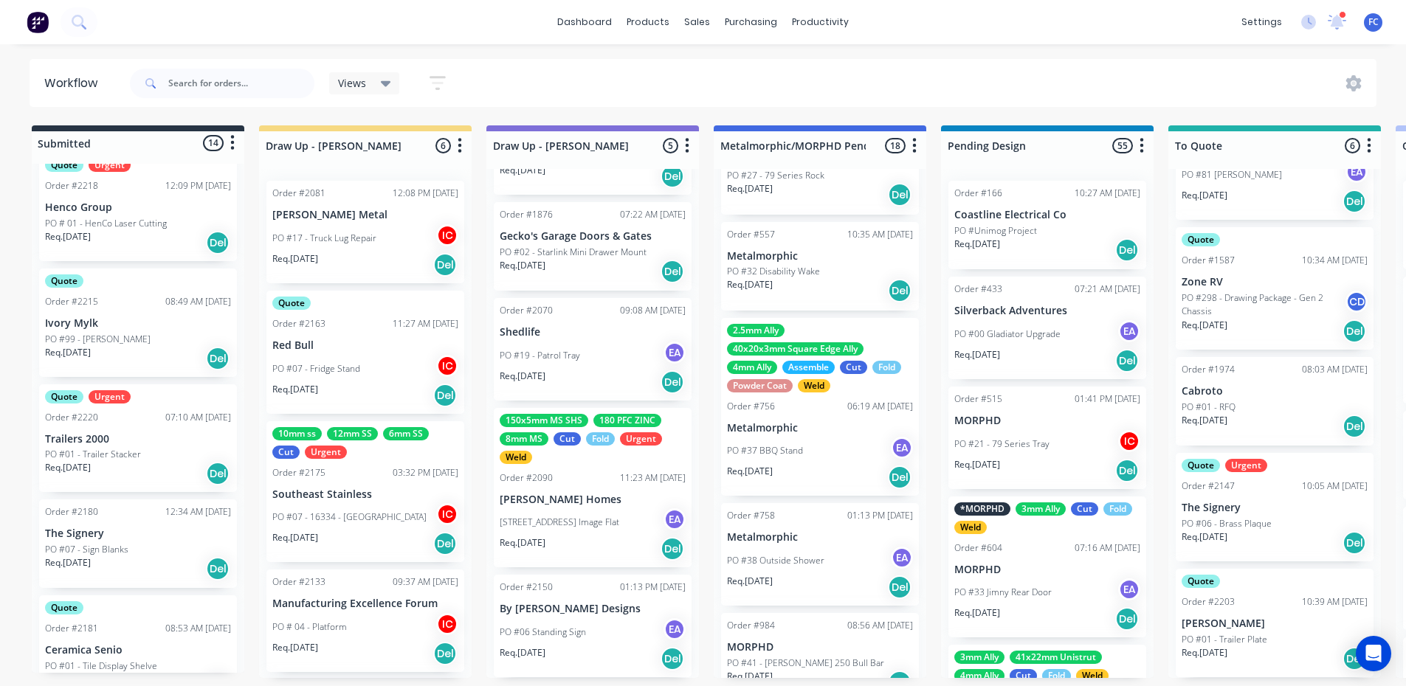
click at [1235, 509] on p "The Signery" at bounding box center [1275, 508] width 186 height 13
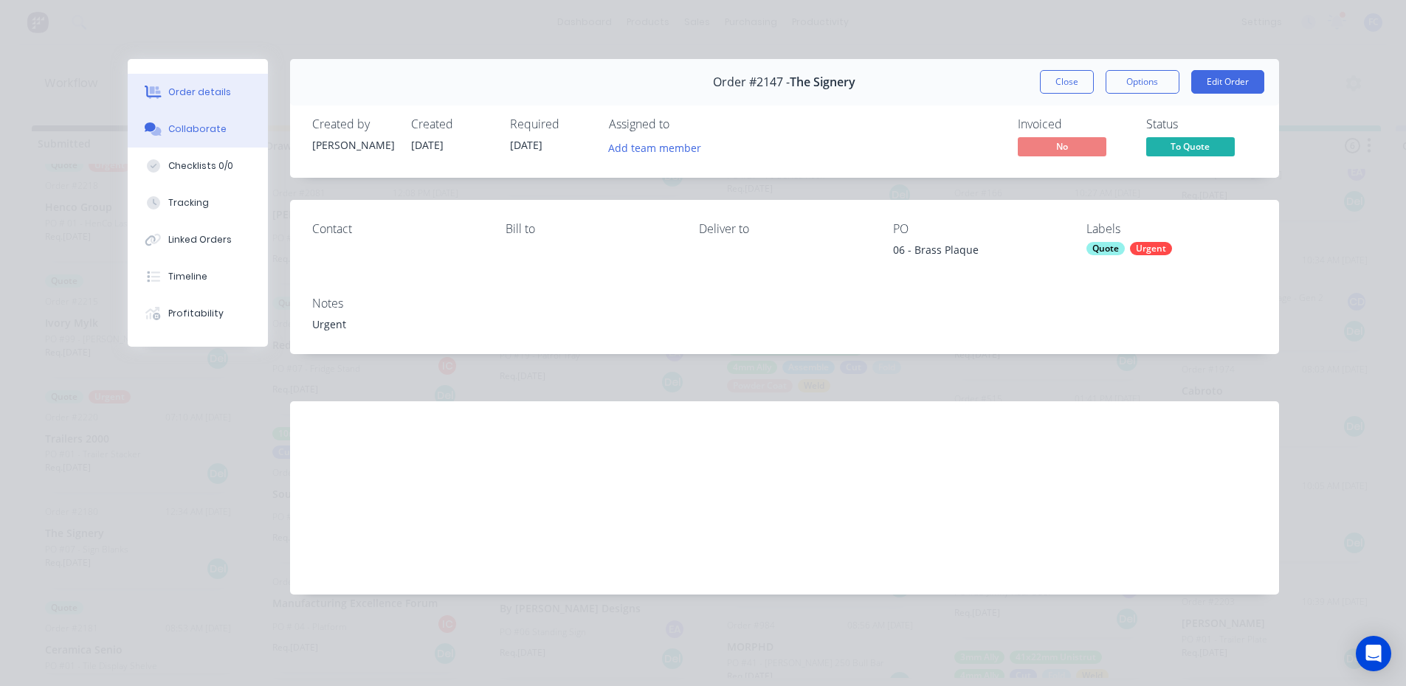
click at [195, 137] on button "Collaborate" at bounding box center [198, 129] width 140 height 37
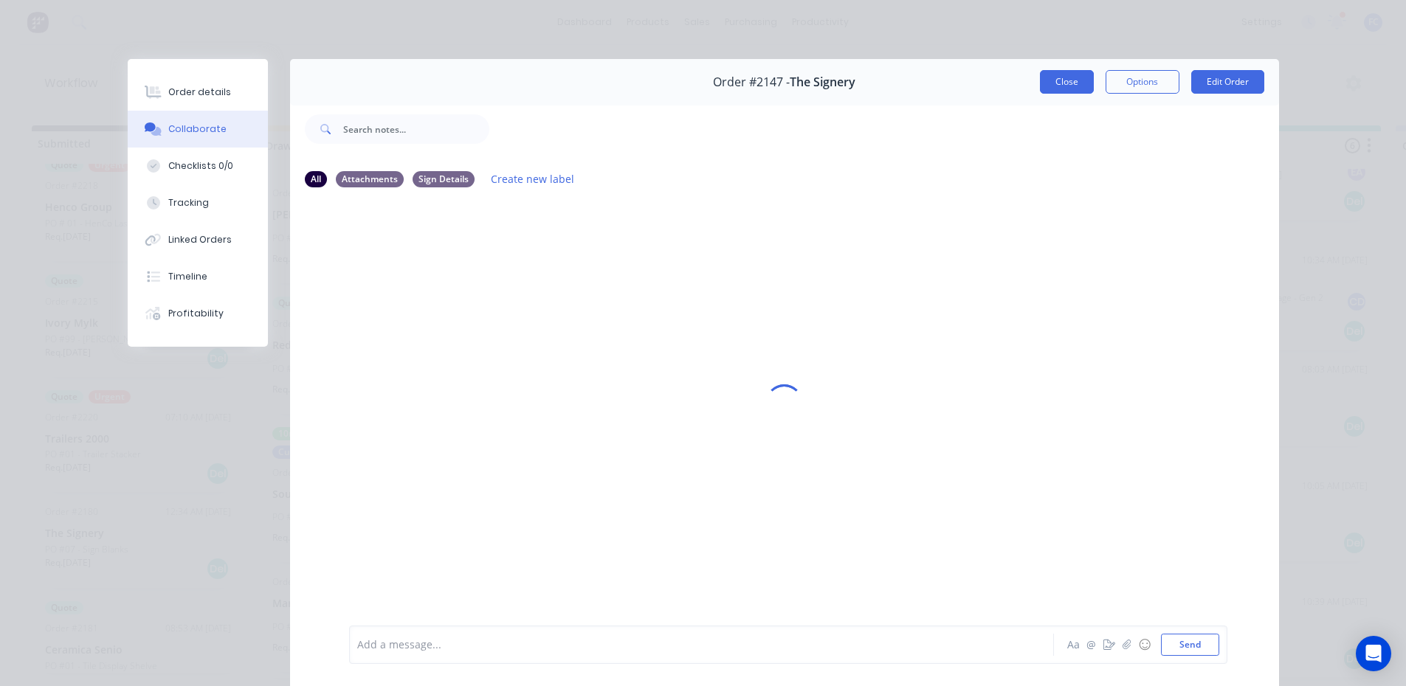
click at [1073, 83] on button "Close" at bounding box center [1067, 82] width 54 height 24
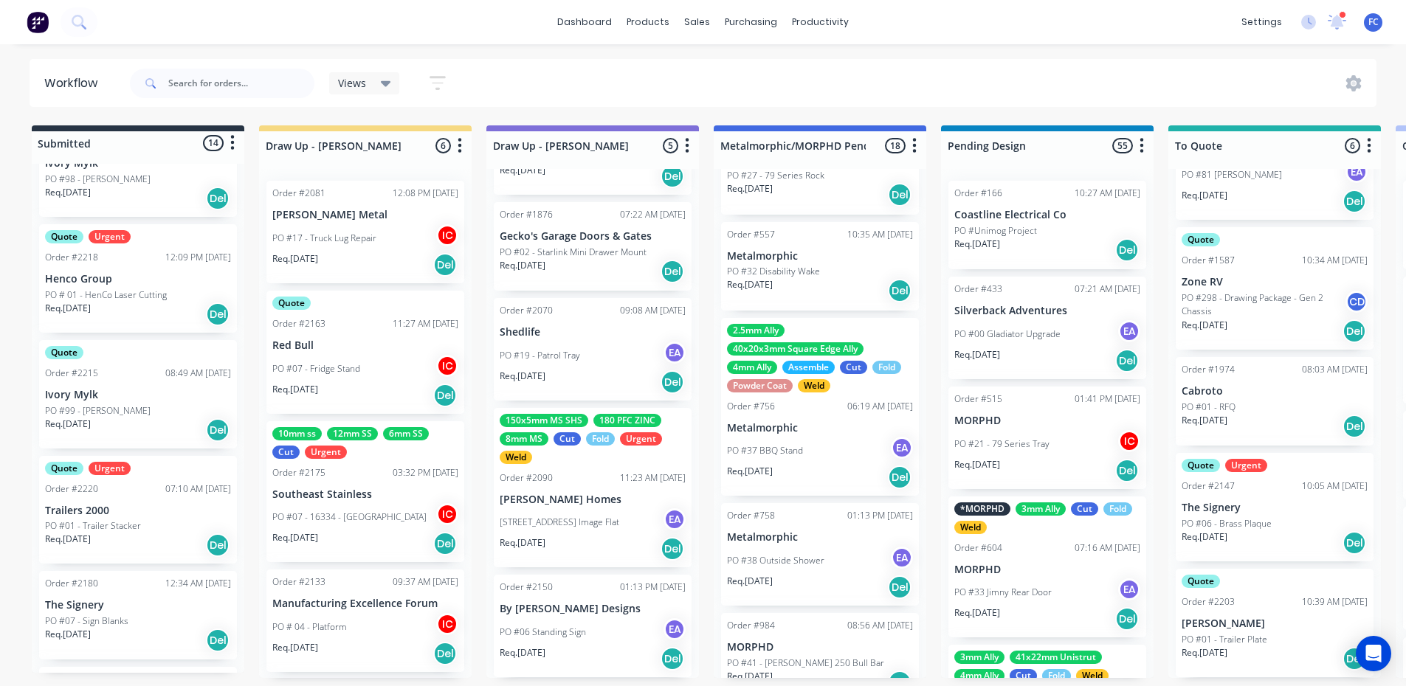
scroll to position [591, 0]
click at [134, 291] on p "PO # 01 - HenCo Laser Cutting" at bounding box center [106, 297] width 122 height 13
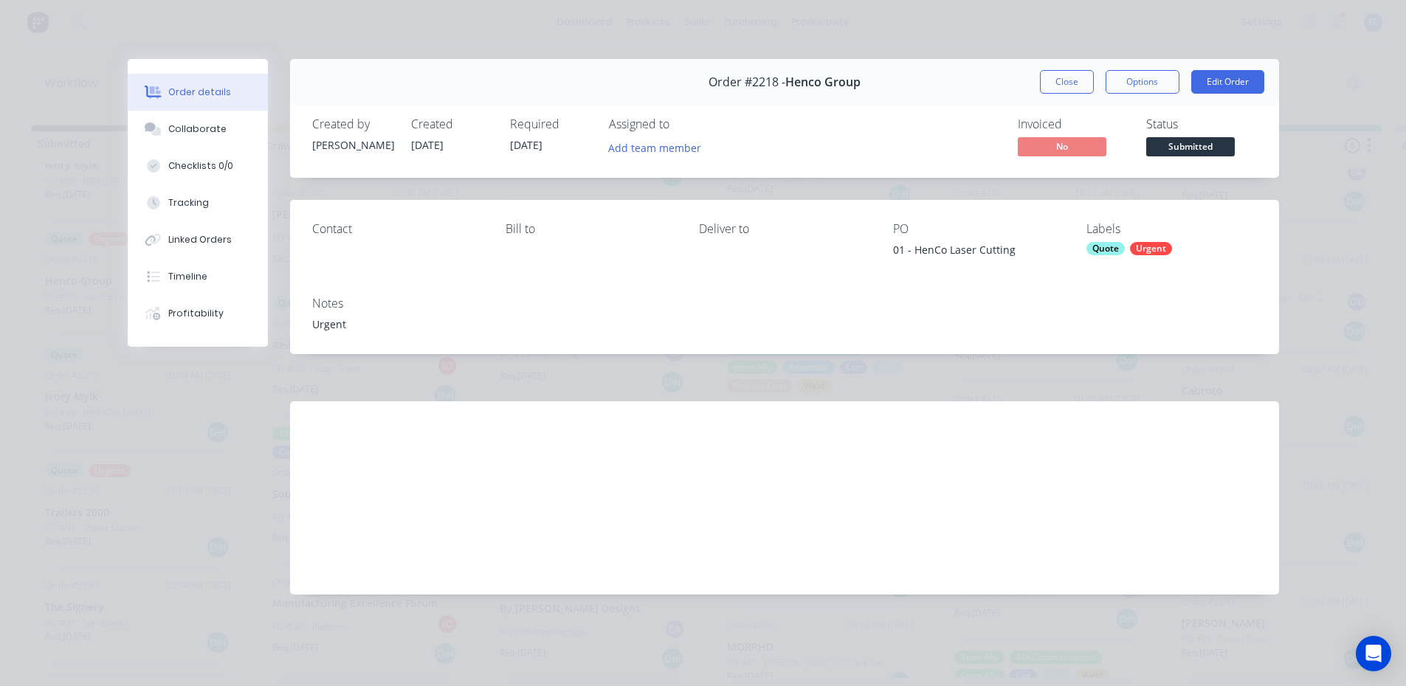
drag, startPoint x: 1070, startPoint y: 86, endPoint x: 899, endPoint y: 132, distance: 176.7
click at [1070, 86] on button "Close" at bounding box center [1067, 82] width 54 height 24
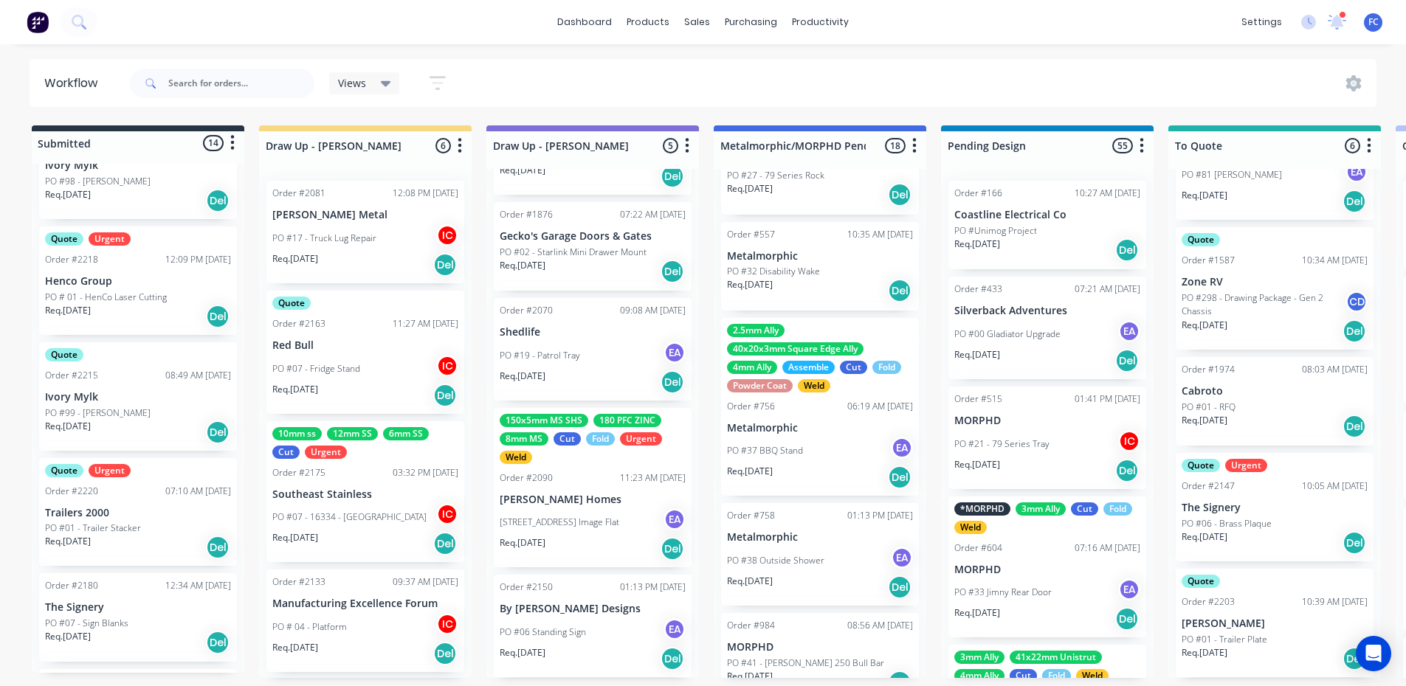
click at [86, 283] on p "Henco Group" at bounding box center [138, 281] width 186 height 13
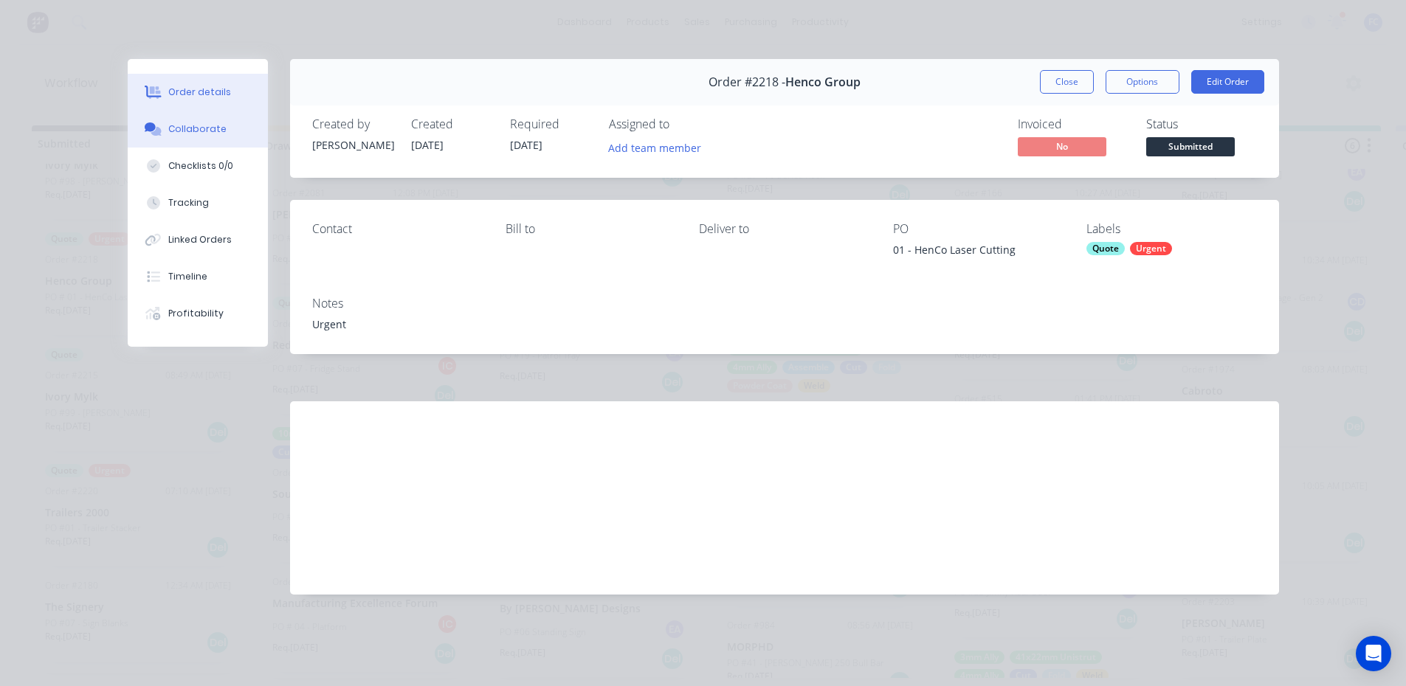
click at [207, 121] on button "Collaborate" at bounding box center [198, 129] width 140 height 37
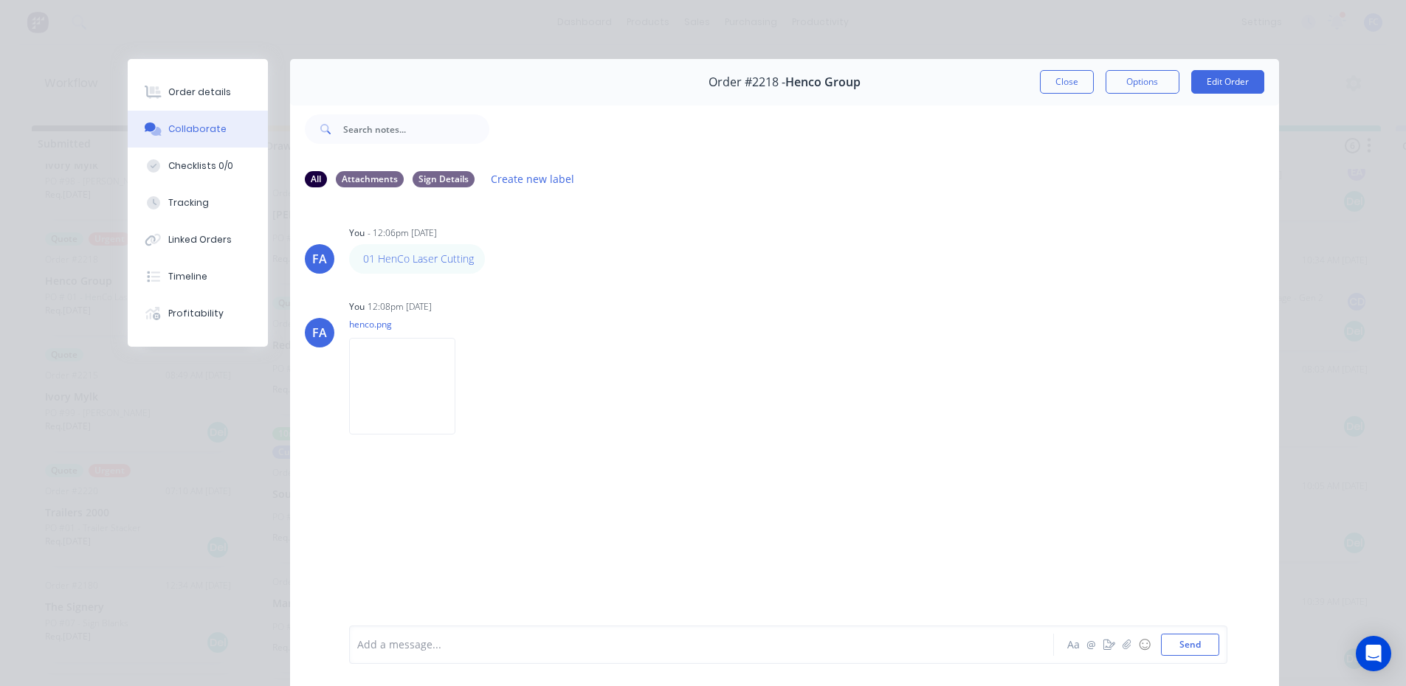
scroll to position [0, 0]
click at [1058, 83] on button "Close" at bounding box center [1067, 82] width 54 height 24
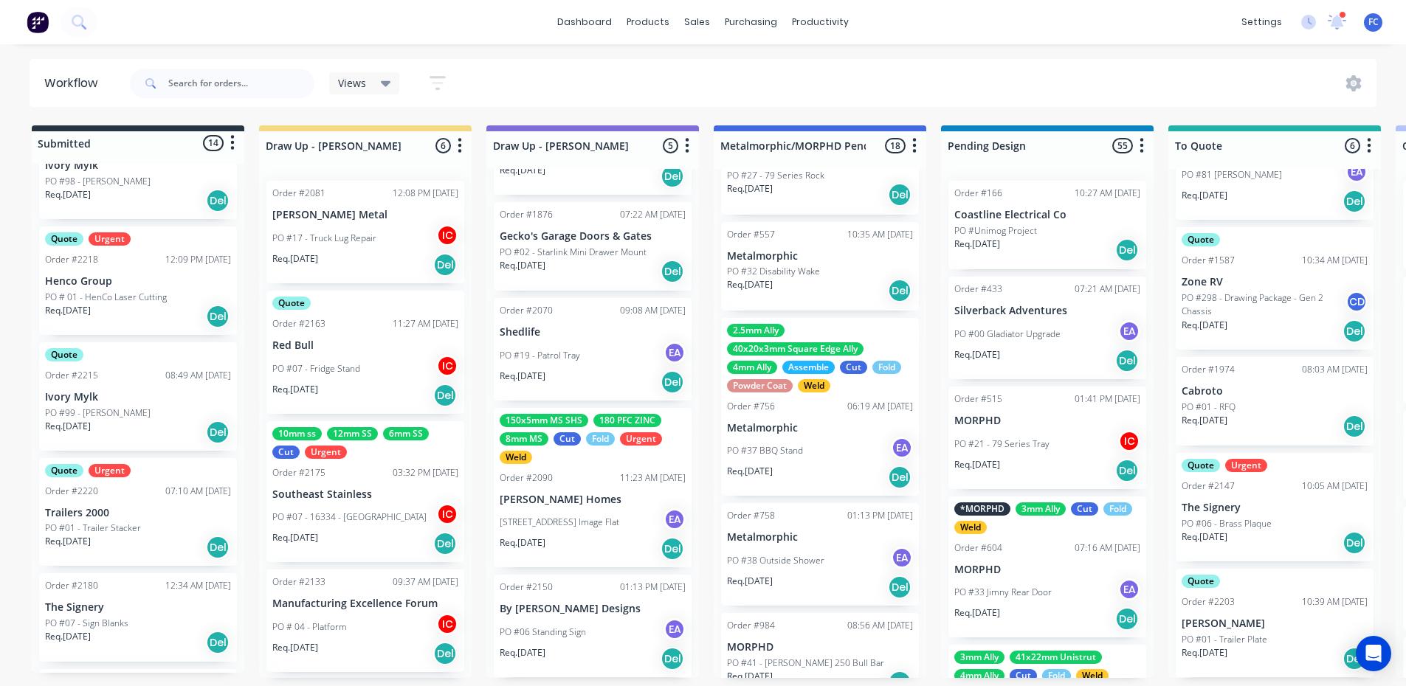
scroll to position [3, 0]
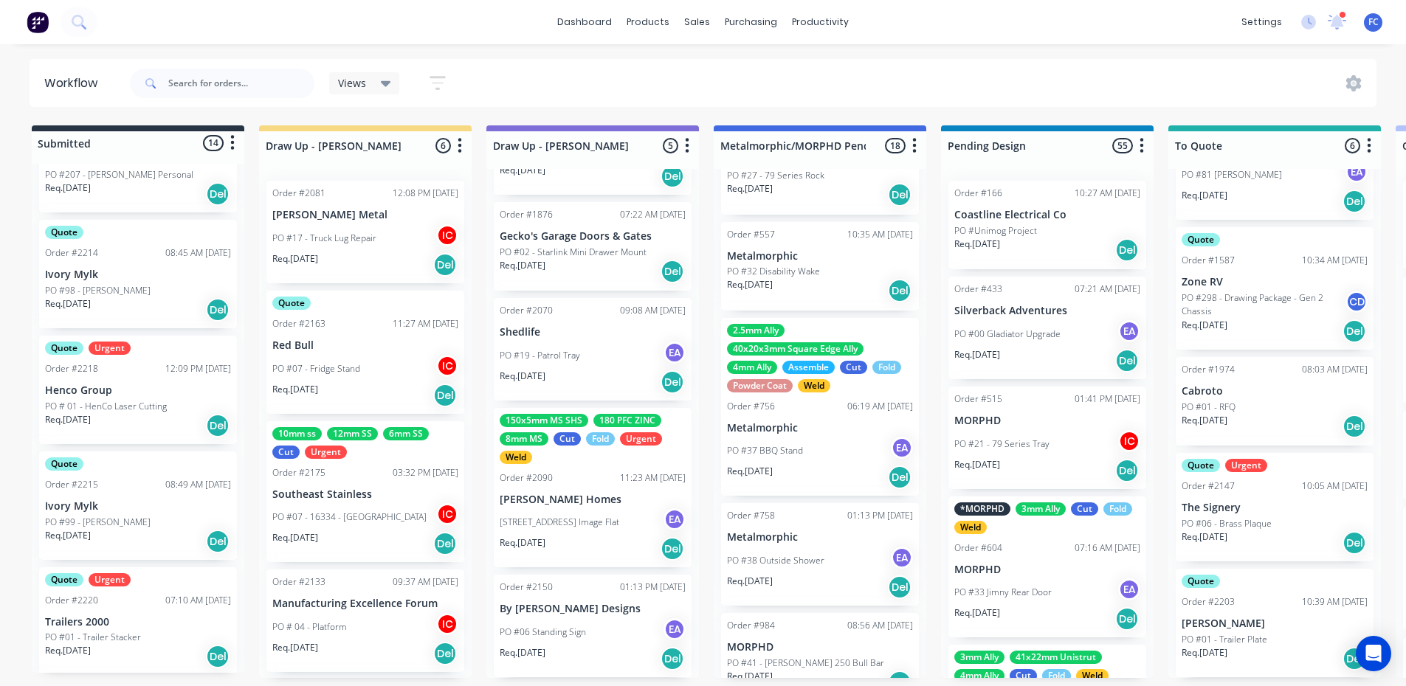
scroll to position [517, 0]
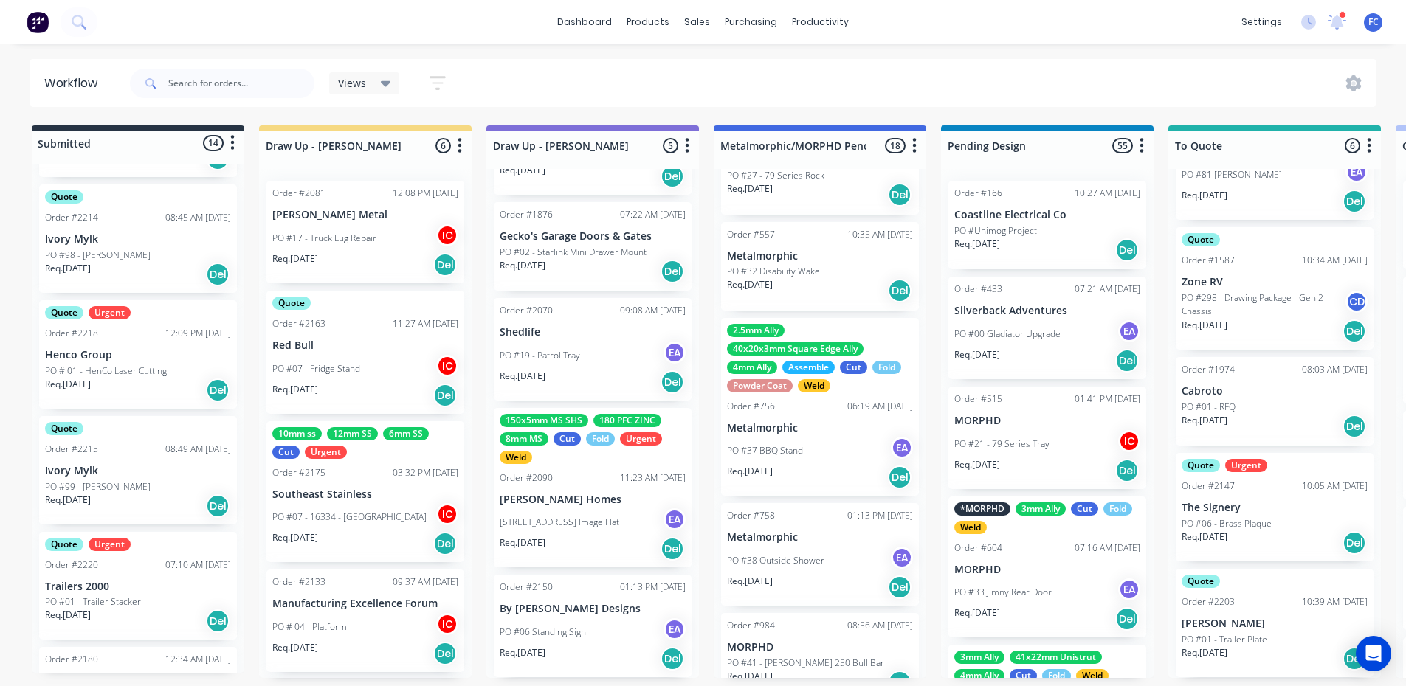
click at [120, 339] on div "Quote Urgent Order #2218 12:09 PM 01/09/25 Henco Group PO # 01 - HenCo Laser Cu…" at bounding box center [138, 354] width 198 height 109
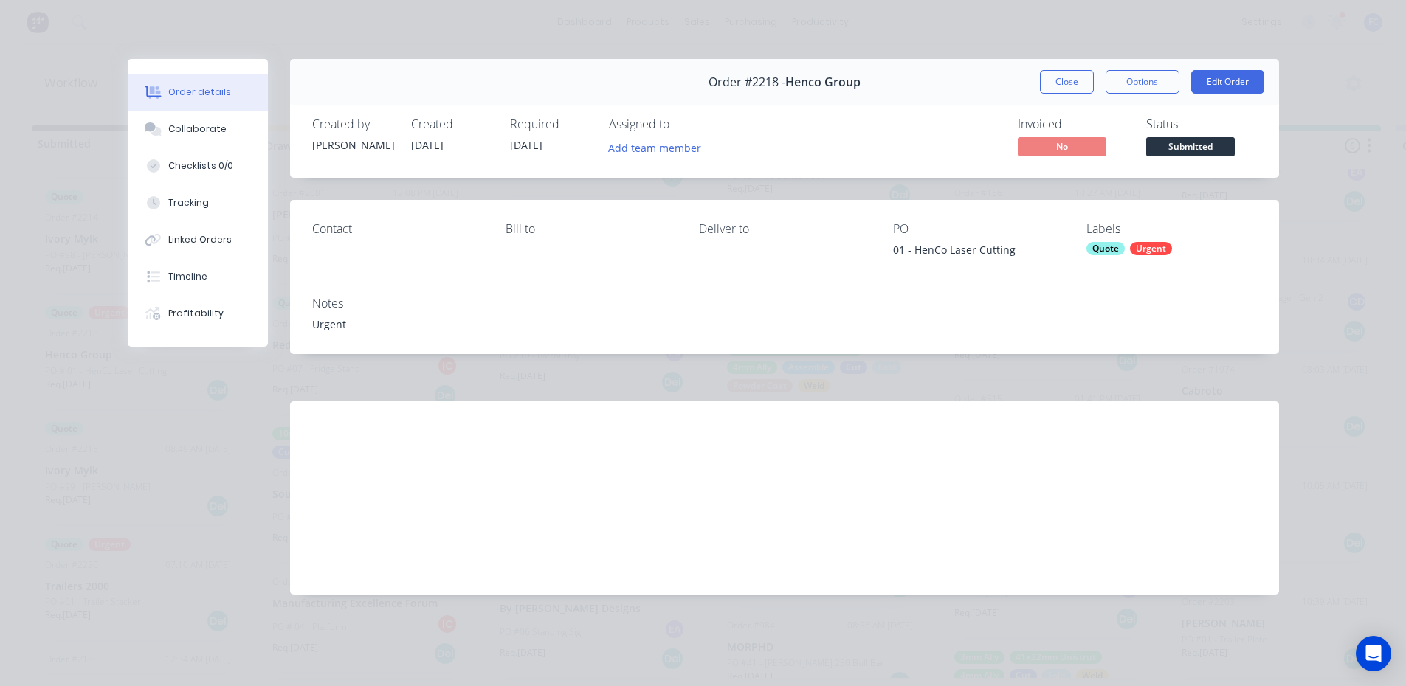
drag, startPoint x: 1066, startPoint y: 80, endPoint x: 824, endPoint y: 227, distance: 283.2
click at [1064, 80] on button "Close" at bounding box center [1067, 82] width 54 height 24
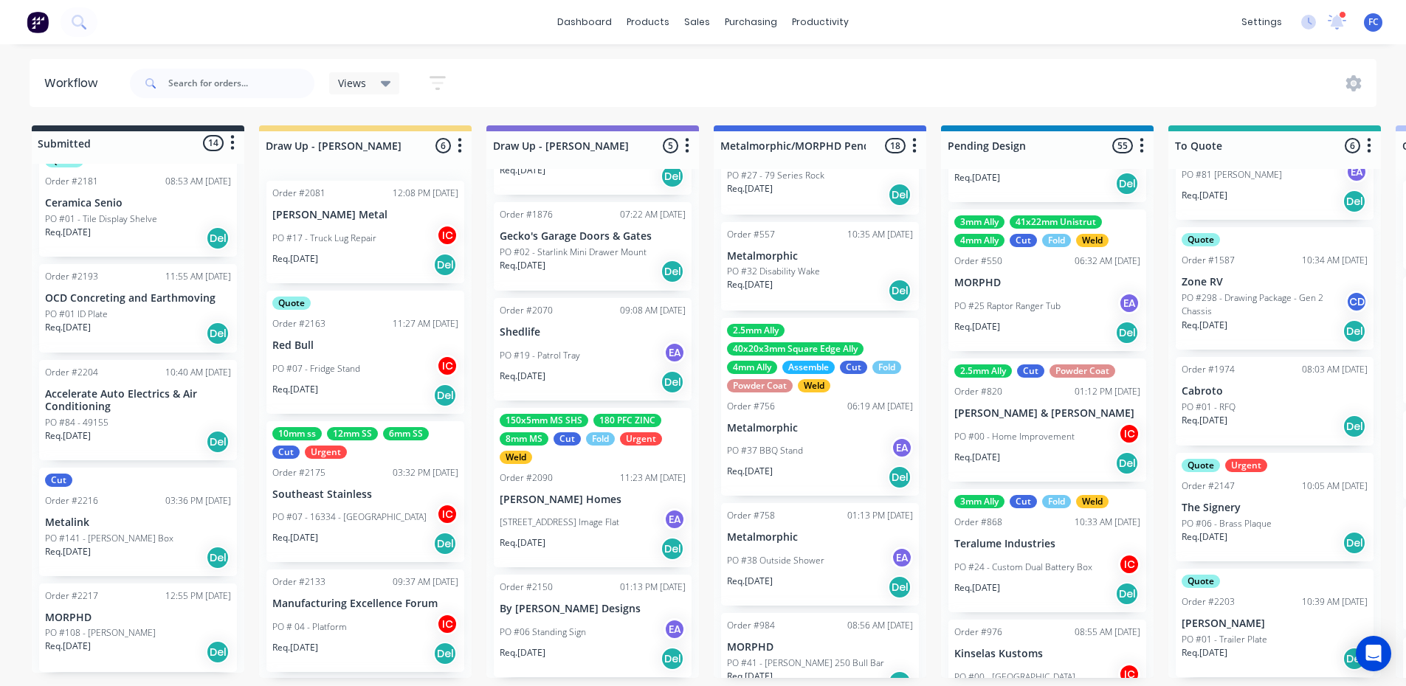
scroll to position [443, 0]
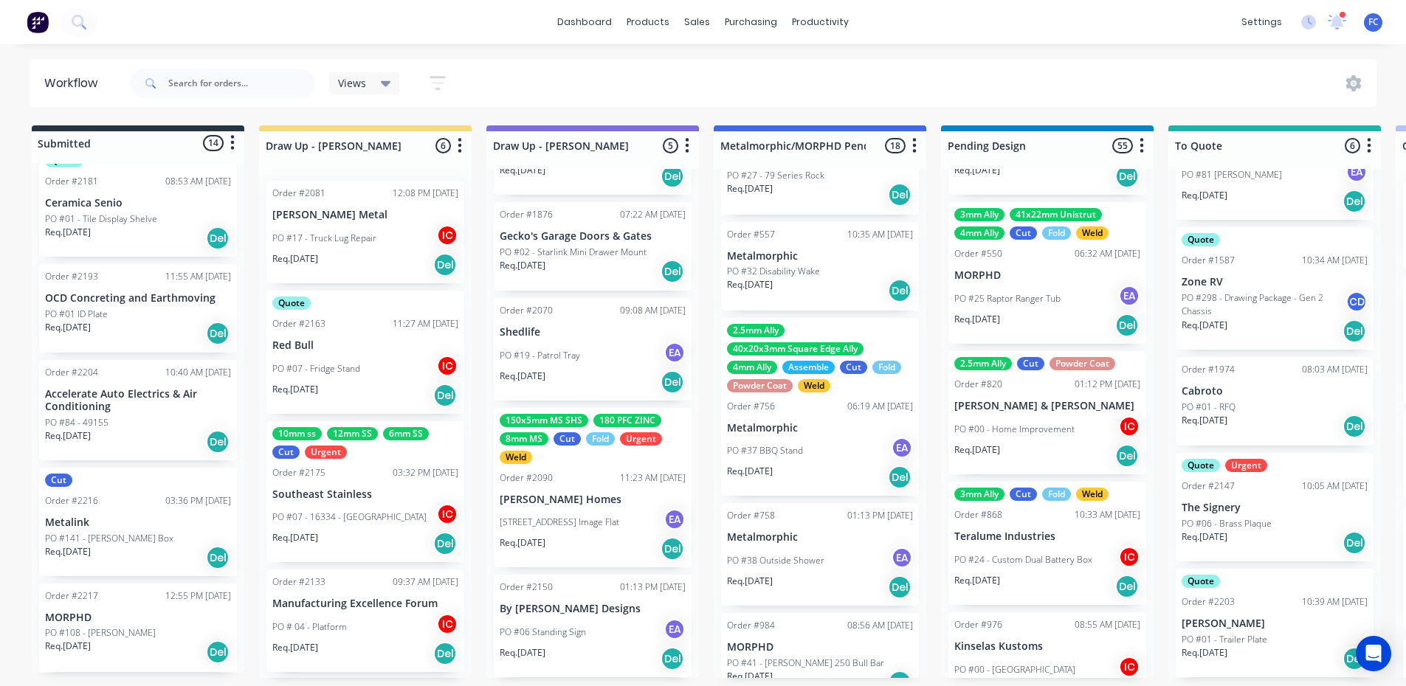
click at [1205, 517] on p "PO #06 - Brass Plaque" at bounding box center [1227, 523] width 90 height 13
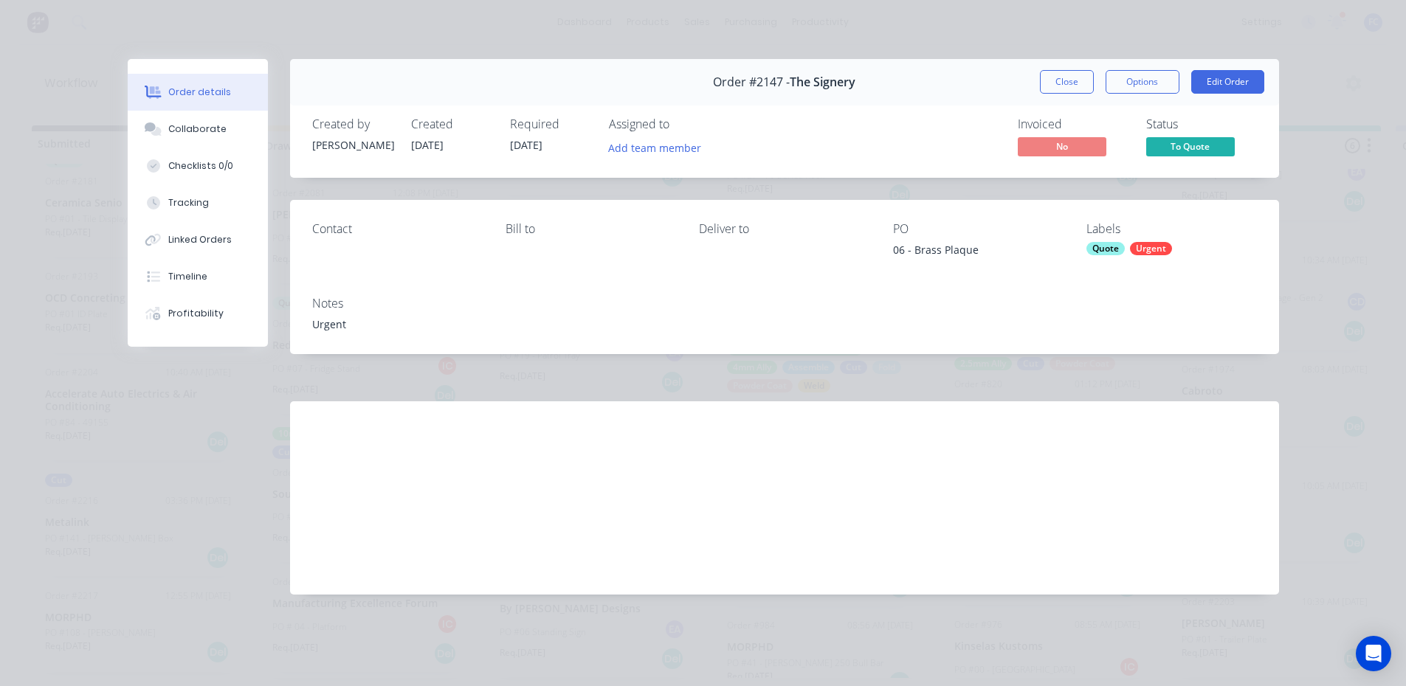
scroll to position [0, 0]
click at [1047, 78] on button "Close" at bounding box center [1067, 82] width 54 height 24
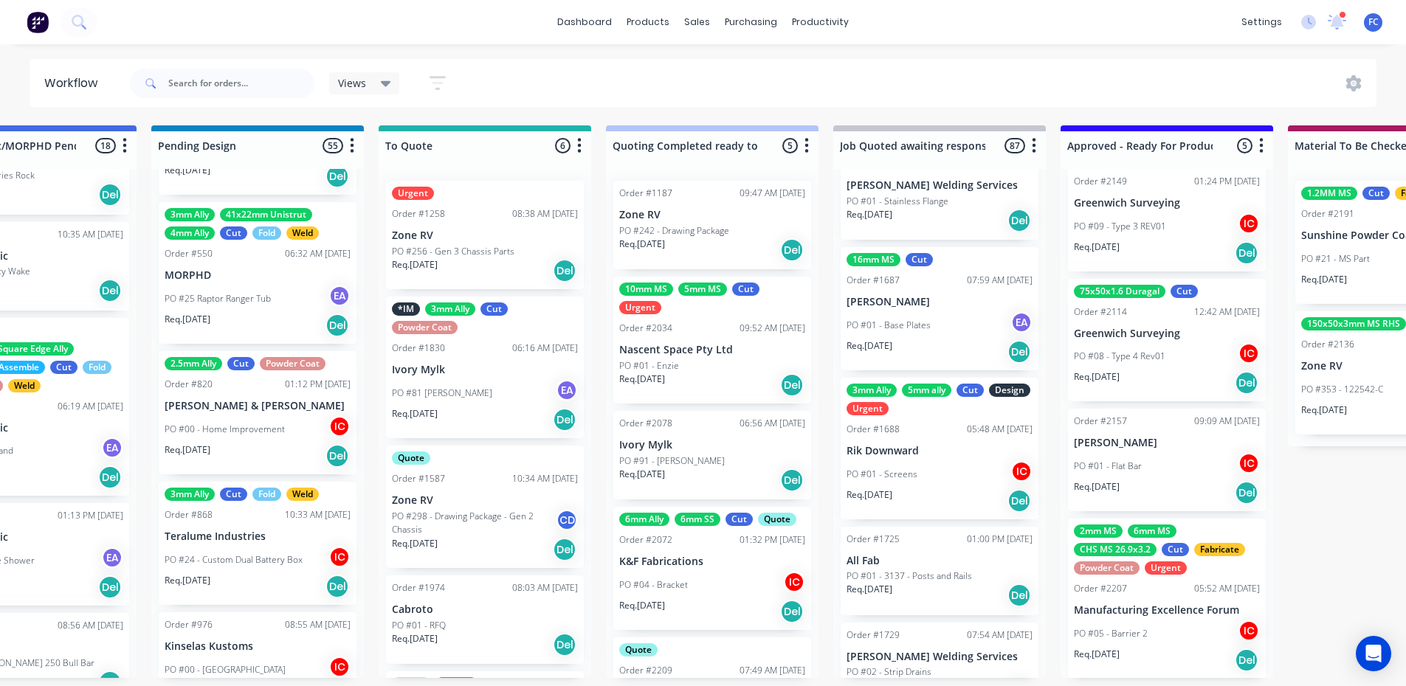
scroll to position [183, 0]
click at [1140, 341] on div "PO #08 - Type 4 Rev01 IC" at bounding box center [1167, 355] width 186 height 28
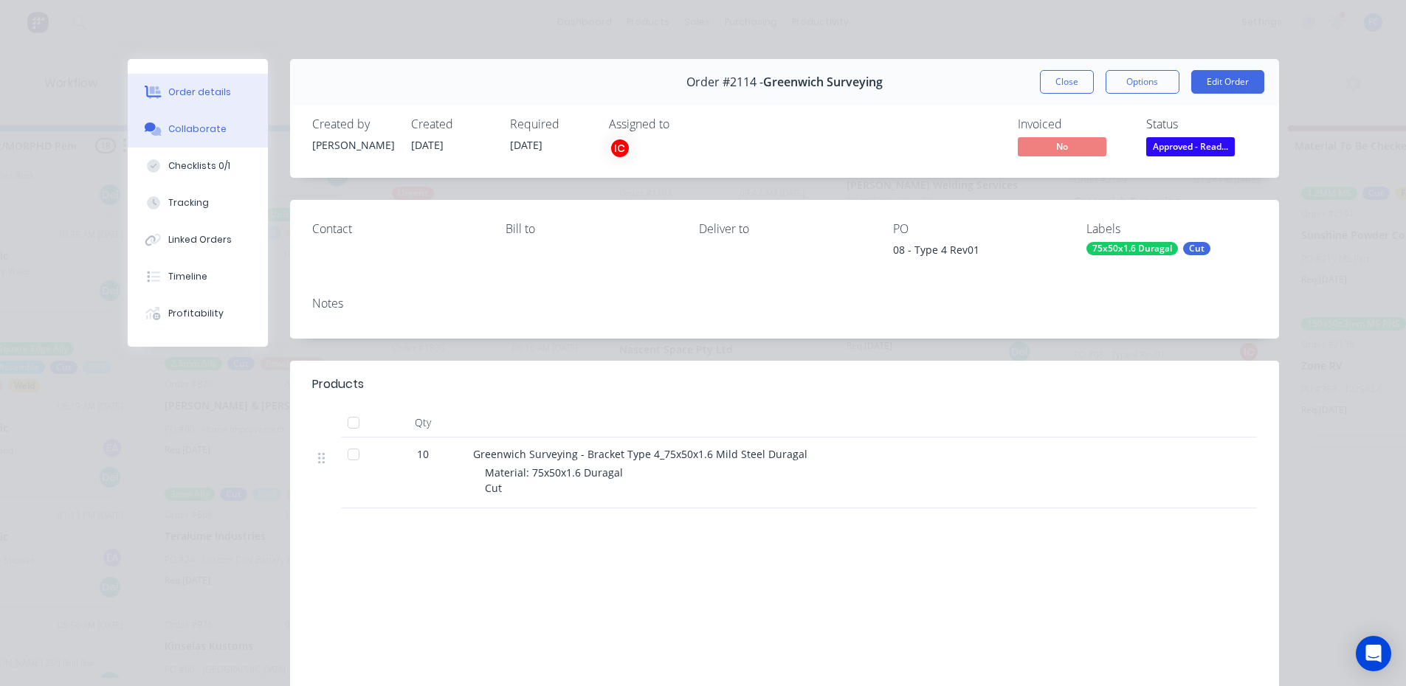
click at [181, 137] on button "Collaborate" at bounding box center [198, 129] width 140 height 37
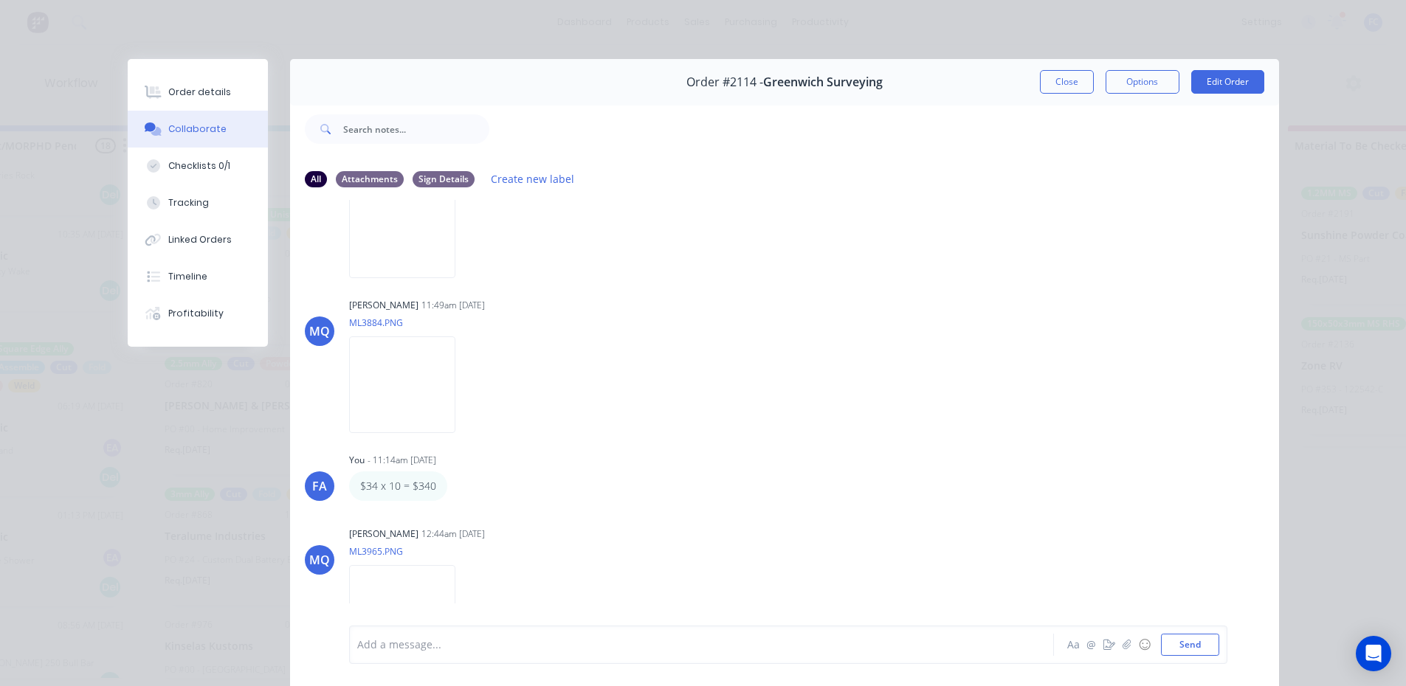
scroll to position [190, 0]
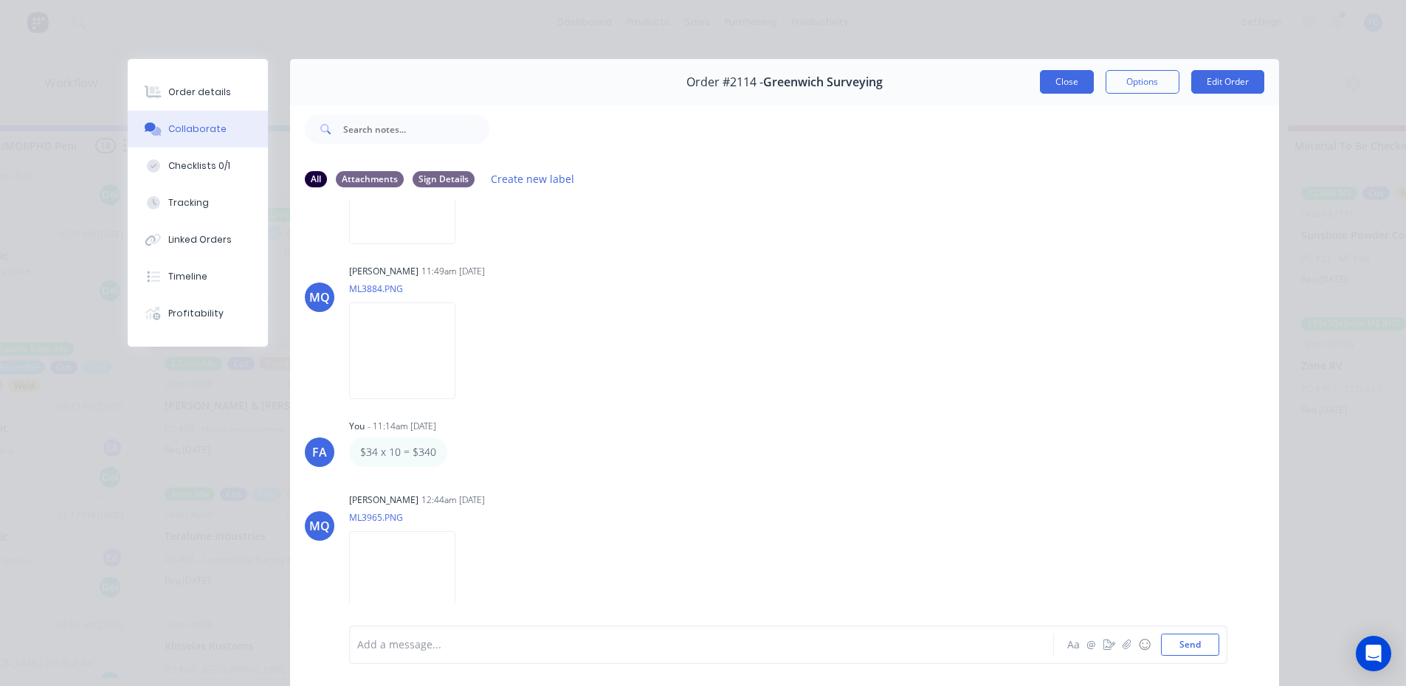
click at [1059, 76] on button "Close" at bounding box center [1067, 82] width 54 height 24
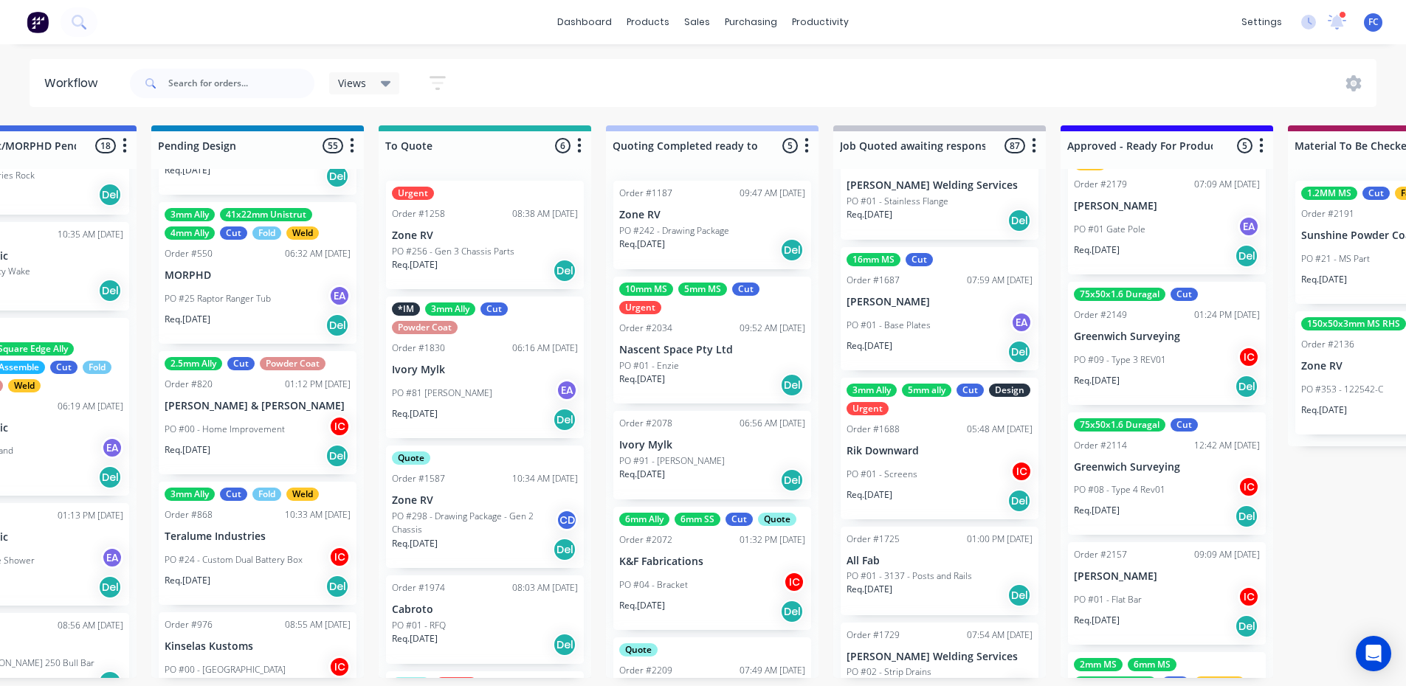
scroll to position [35, 0]
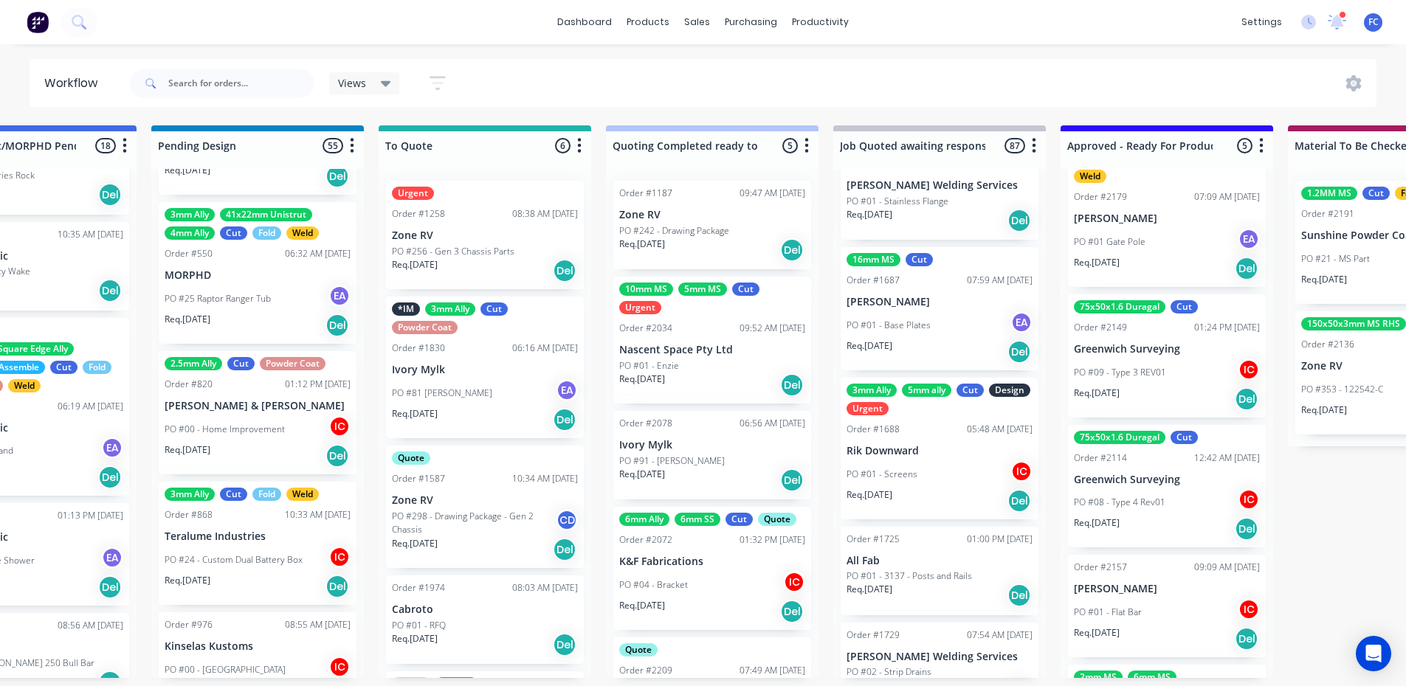
click at [1116, 329] on div "Order #2149" at bounding box center [1100, 327] width 53 height 13
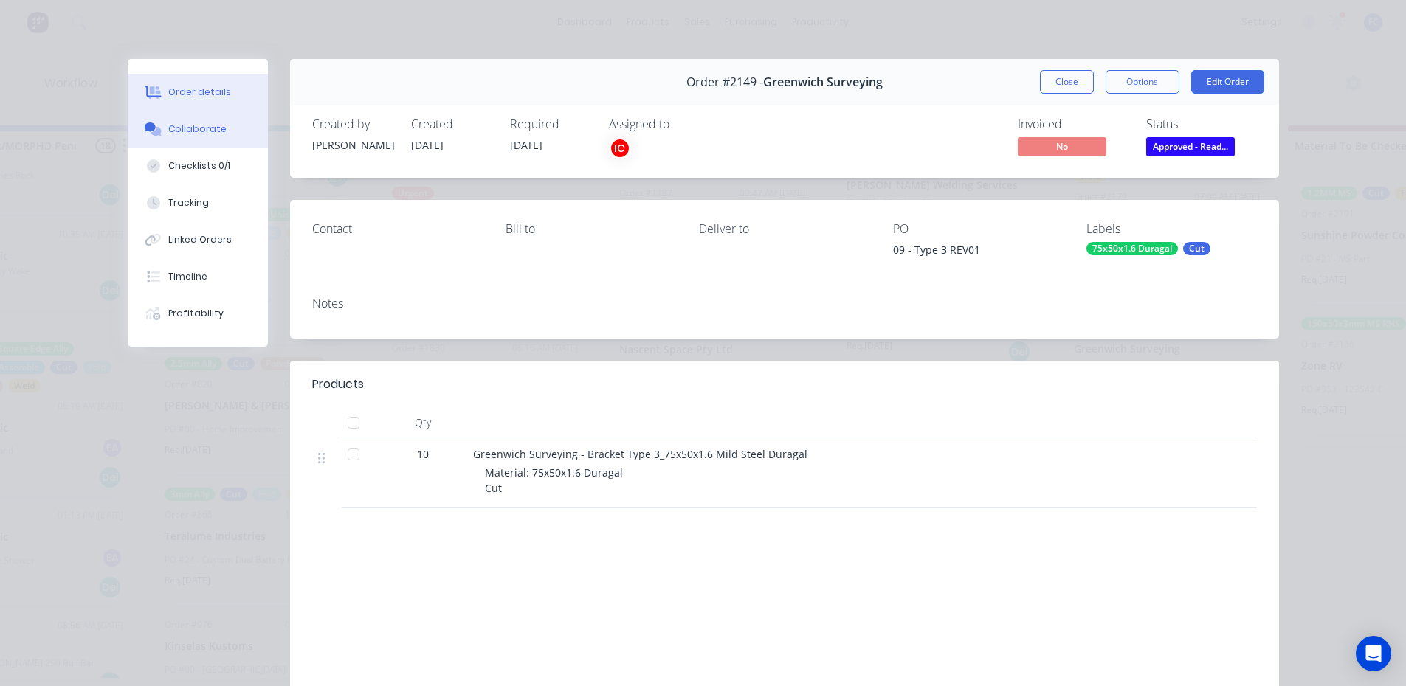
click at [208, 135] on div "Collaborate" at bounding box center [197, 129] width 58 height 13
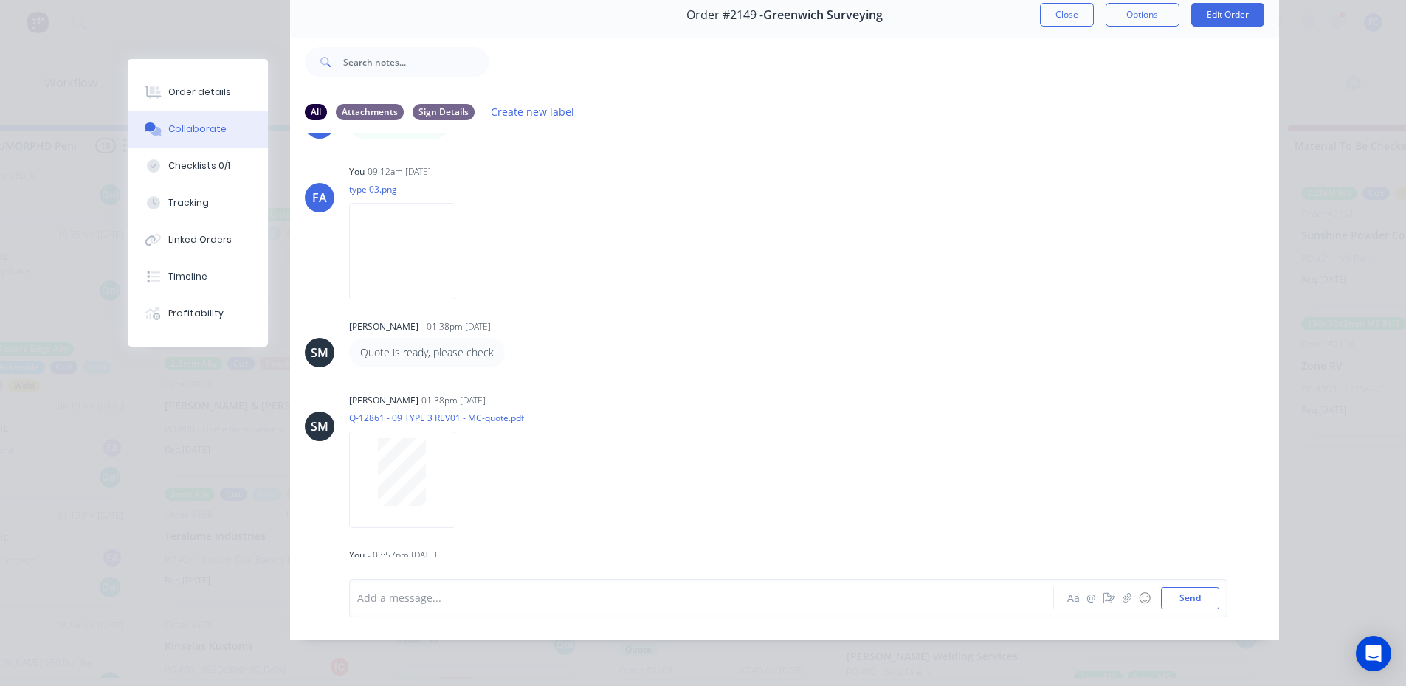
scroll to position [23, 0]
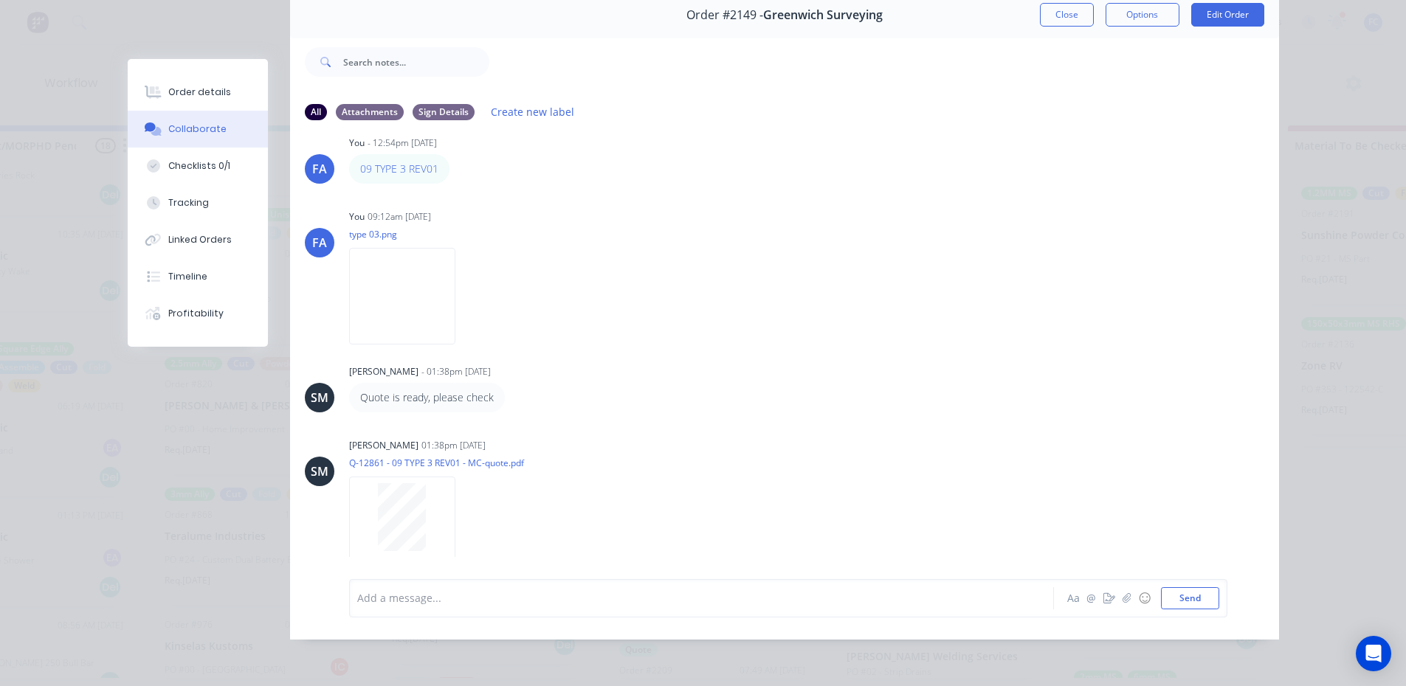
drag, startPoint x: 1053, startPoint y: 8, endPoint x: 1138, endPoint y: 262, distance: 267.7
click at [1054, 10] on button "Close" at bounding box center [1067, 15] width 54 height 24
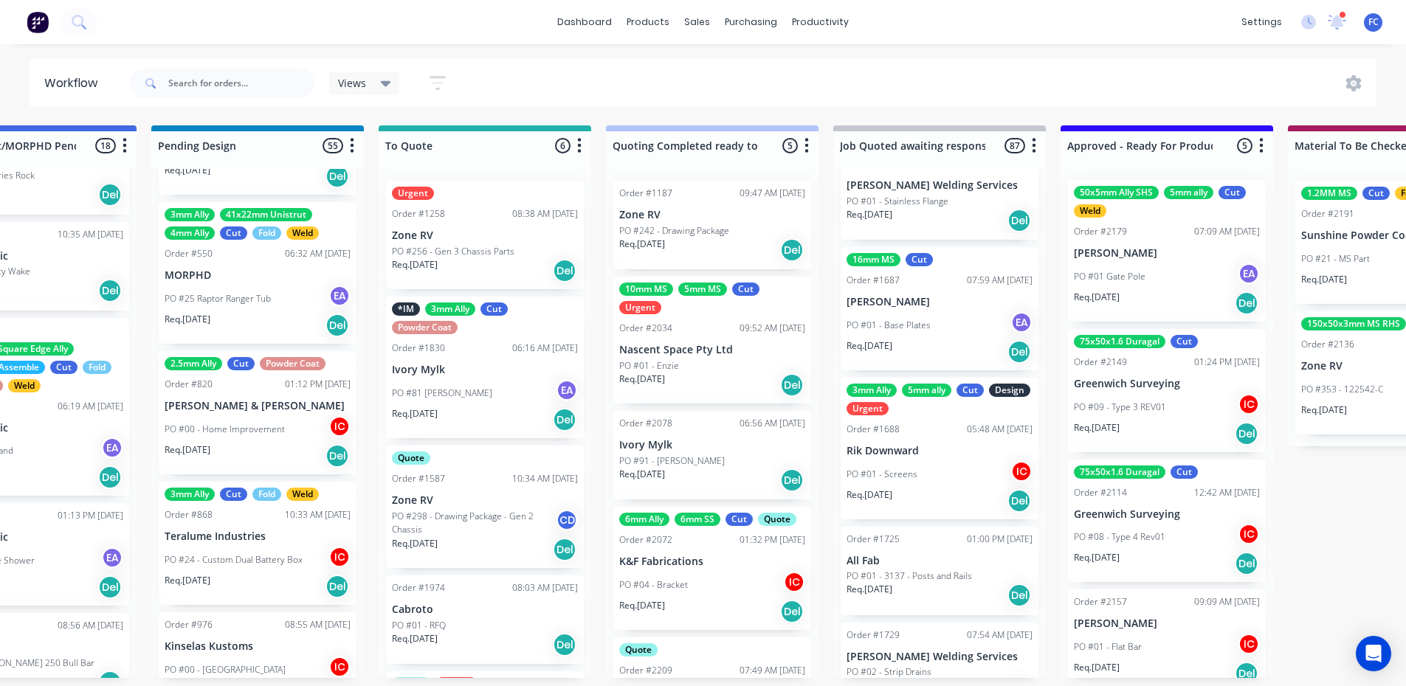
scroll to position [0, 0]
click at [1129, 271] on p "PO #01 Gate Pole" at bounding box center [1110, 277] width 72 height 13
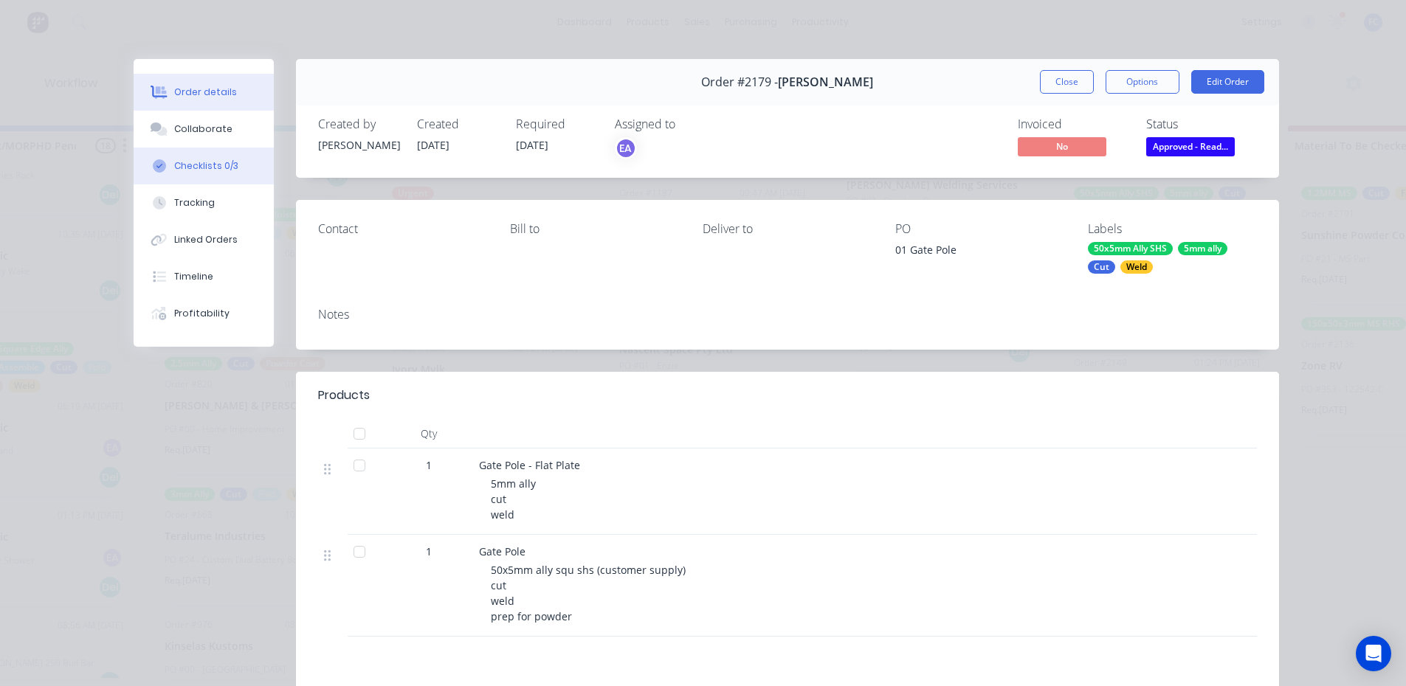
click at [183, 130] on div "Collaborate" at bounding box center [203, 129] width 58 height 13
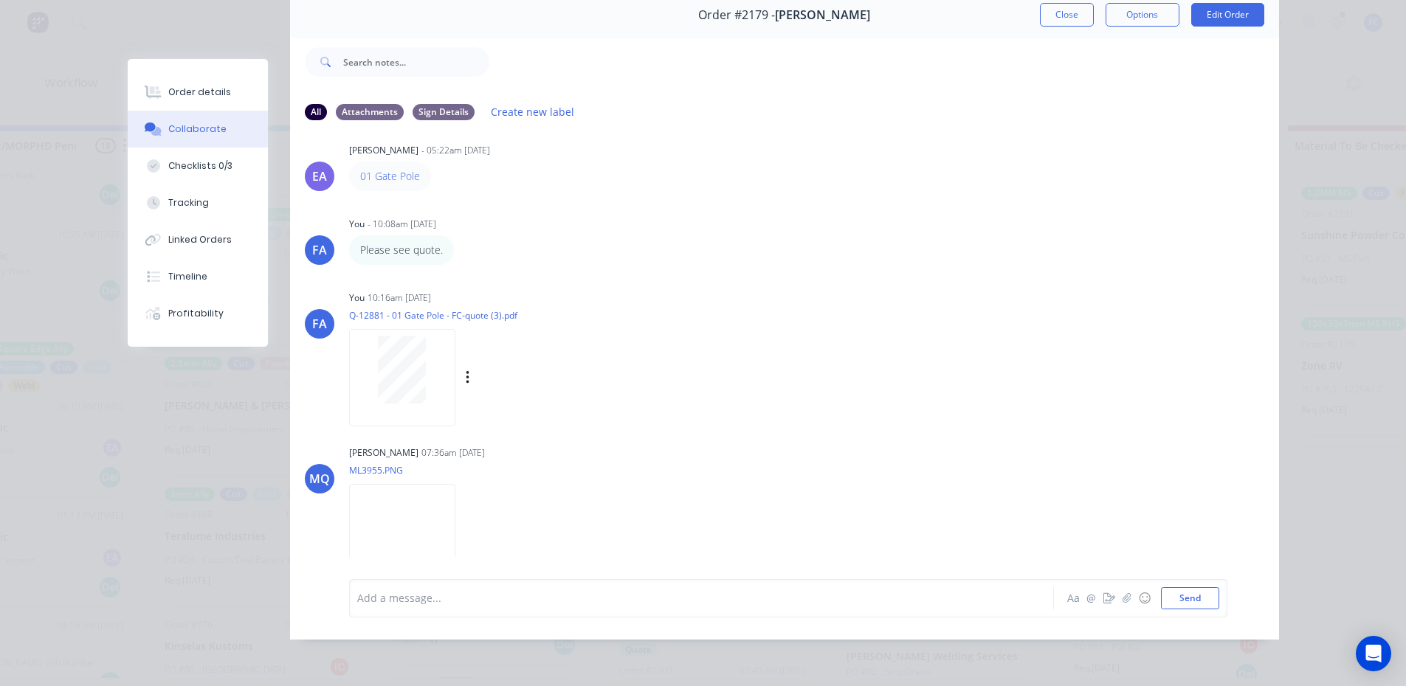
scroll to position [109, 0]
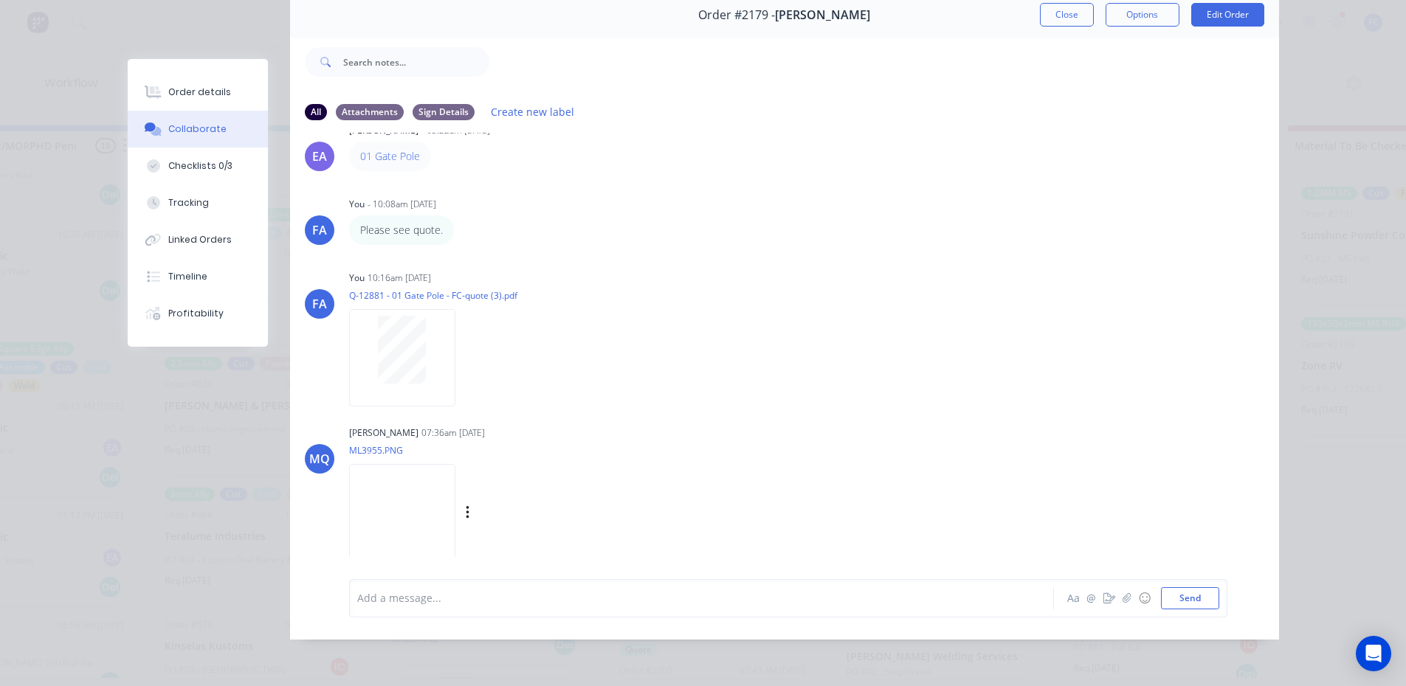
click at [424, 510] on img at bounding box center [402, 512] width 106 height 97
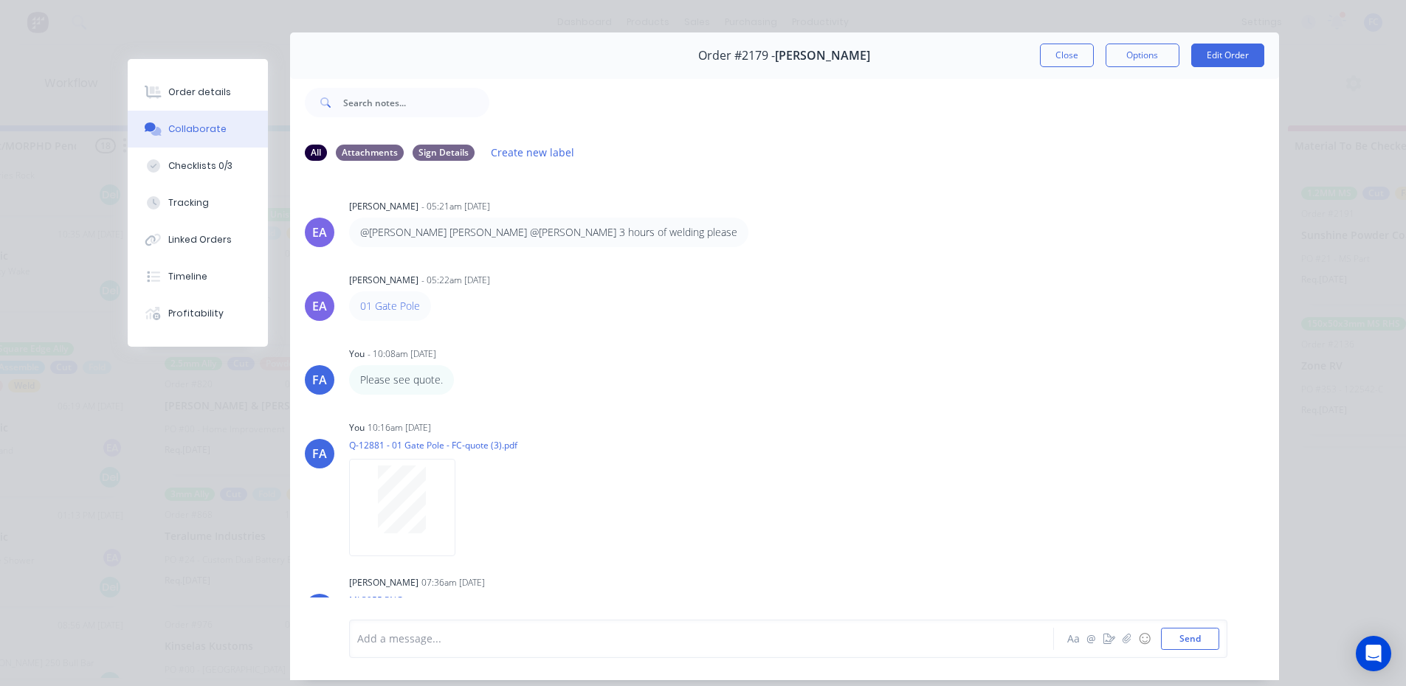
scroll to position [0, 0]
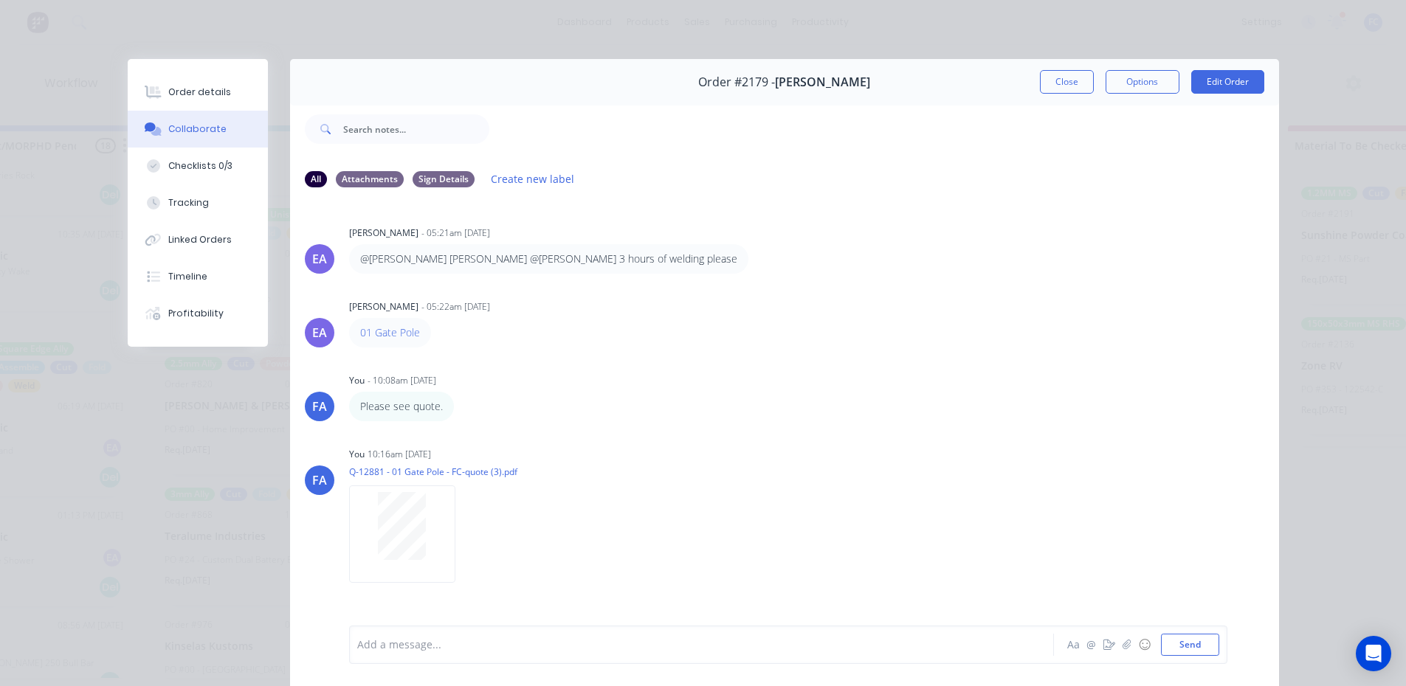
click at [1044, 79] on button "Close" at bounding box center [1067, 82] width 54 height 24
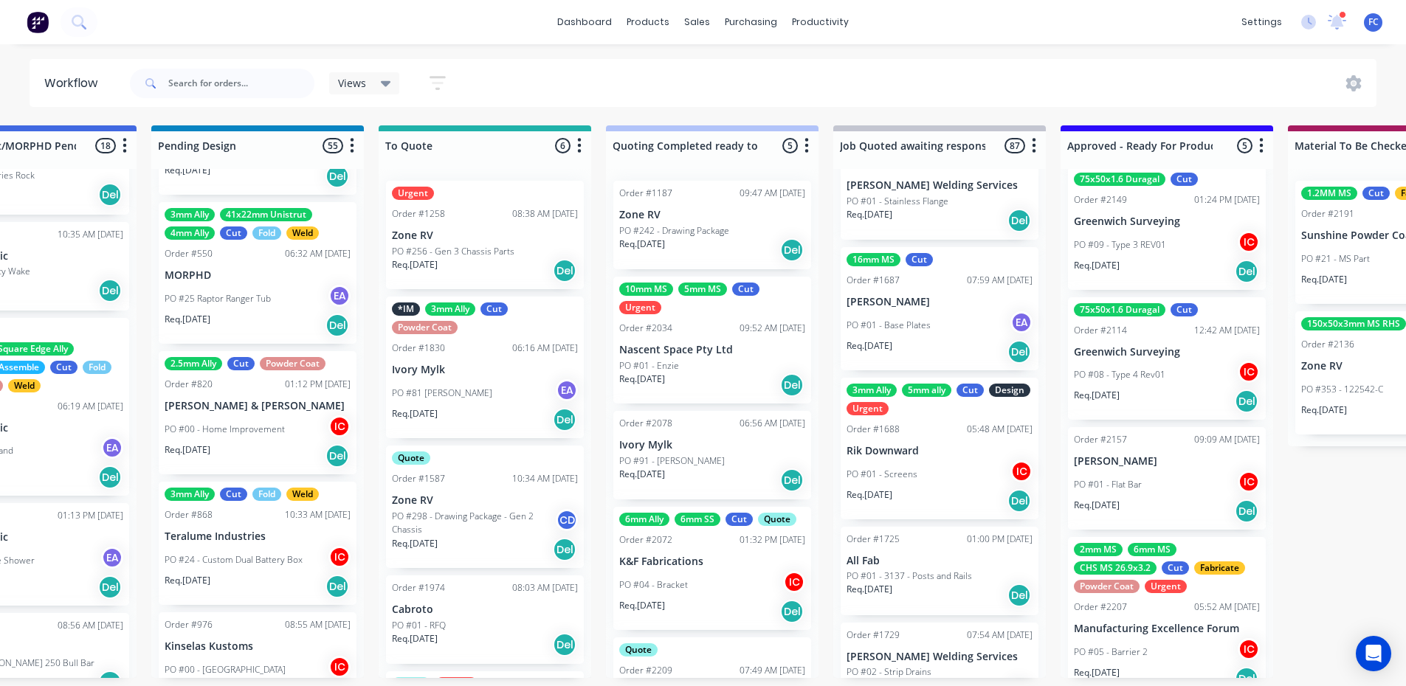
scroll to position [183, 0]
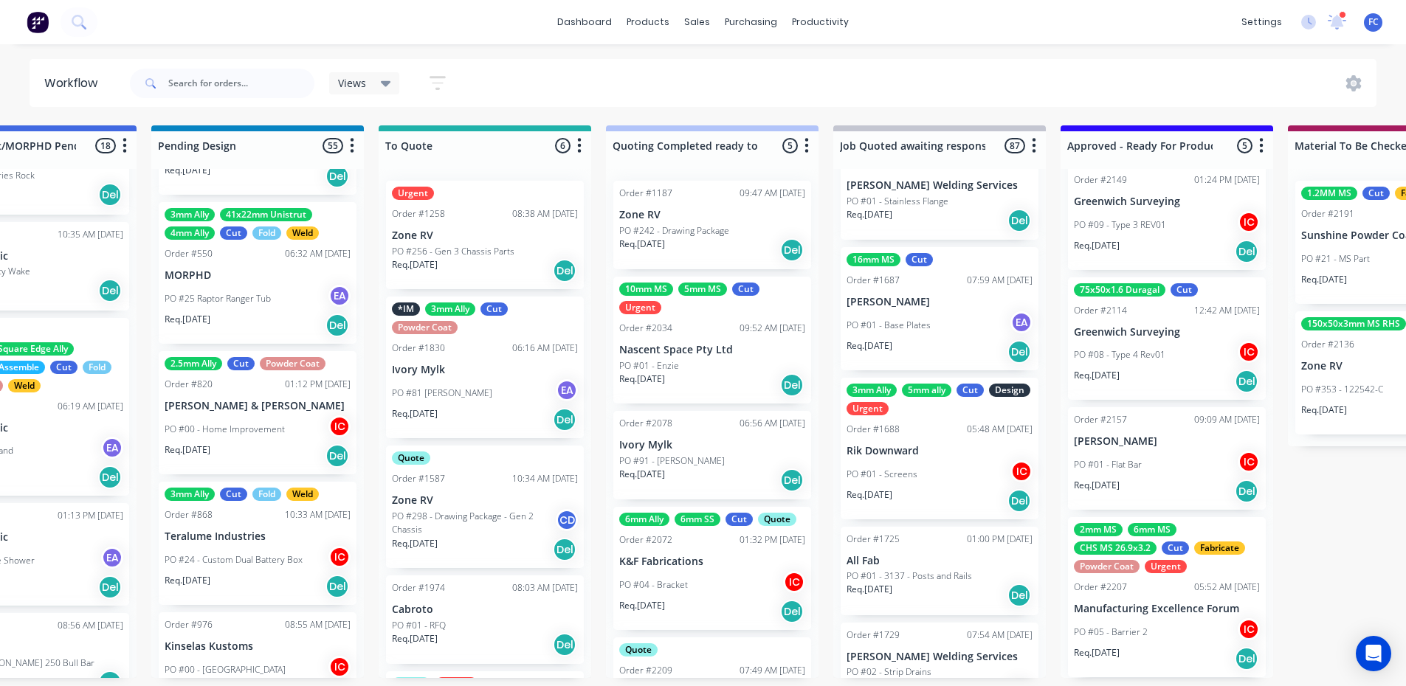
click at [1135, 606] on p "Manufacturing Excellence Forum" at bounding box center [1167, 609] width 186 height 13
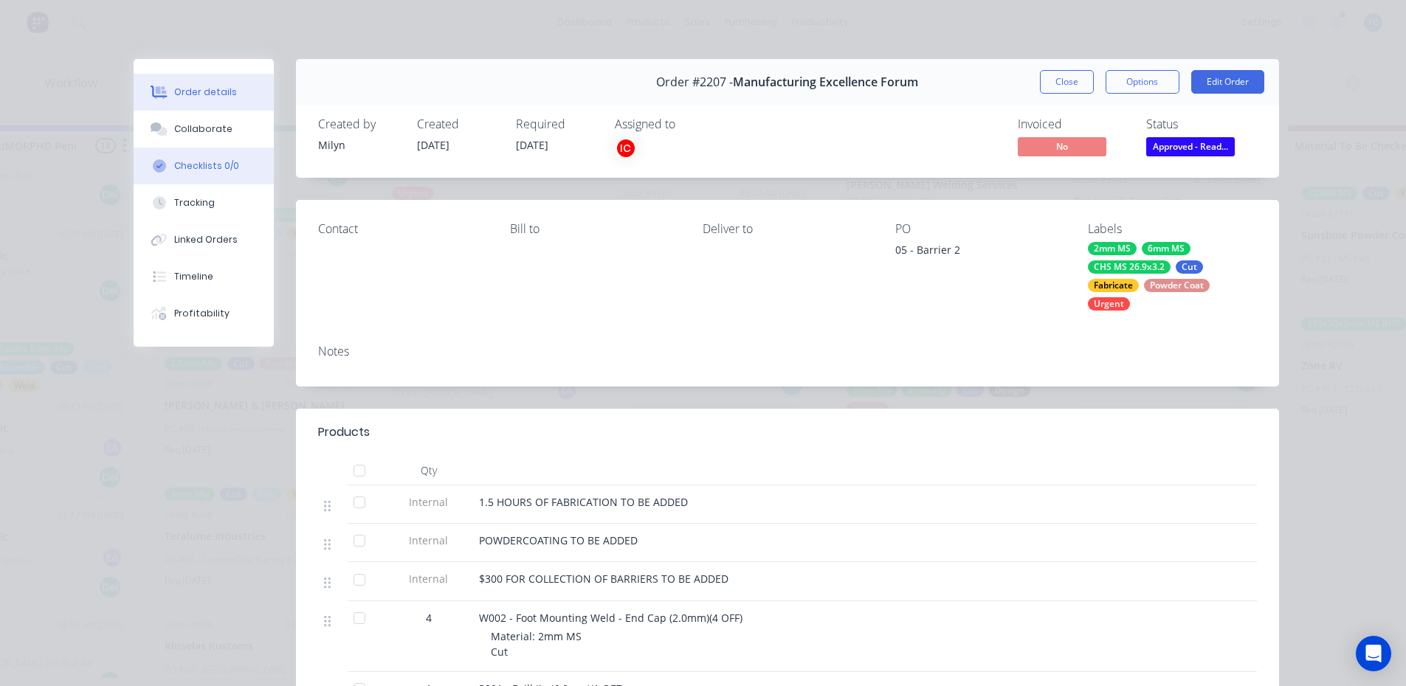
drag, startPoint x: 216, startPoint y: 135, endPoint x: 250, endPoint y: 178, distance: 54.6
click at [216, 134] on div "Collaborate" at bounding box center [203, 129] width 58 height 13
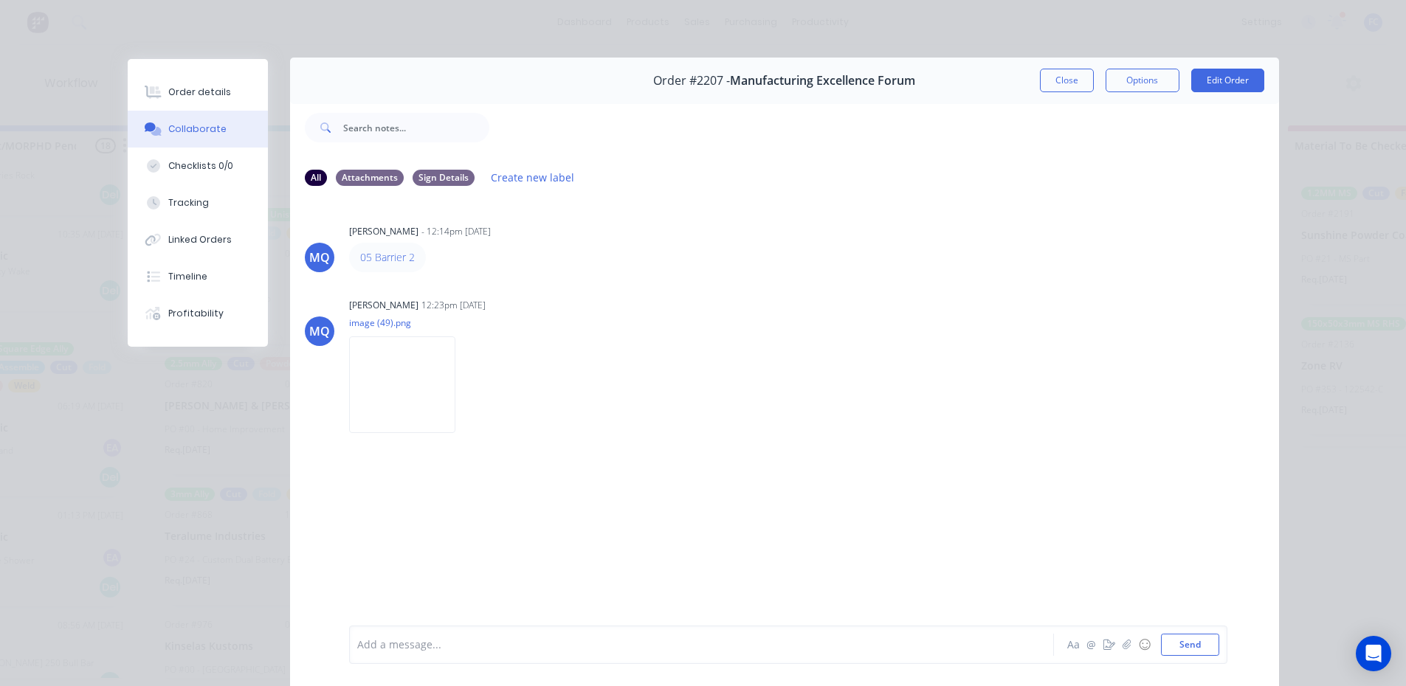
scroll to position [0, 0]
click at [1058, 78] on button "Close" at bounding box center [1067, 82] width 54 height 24
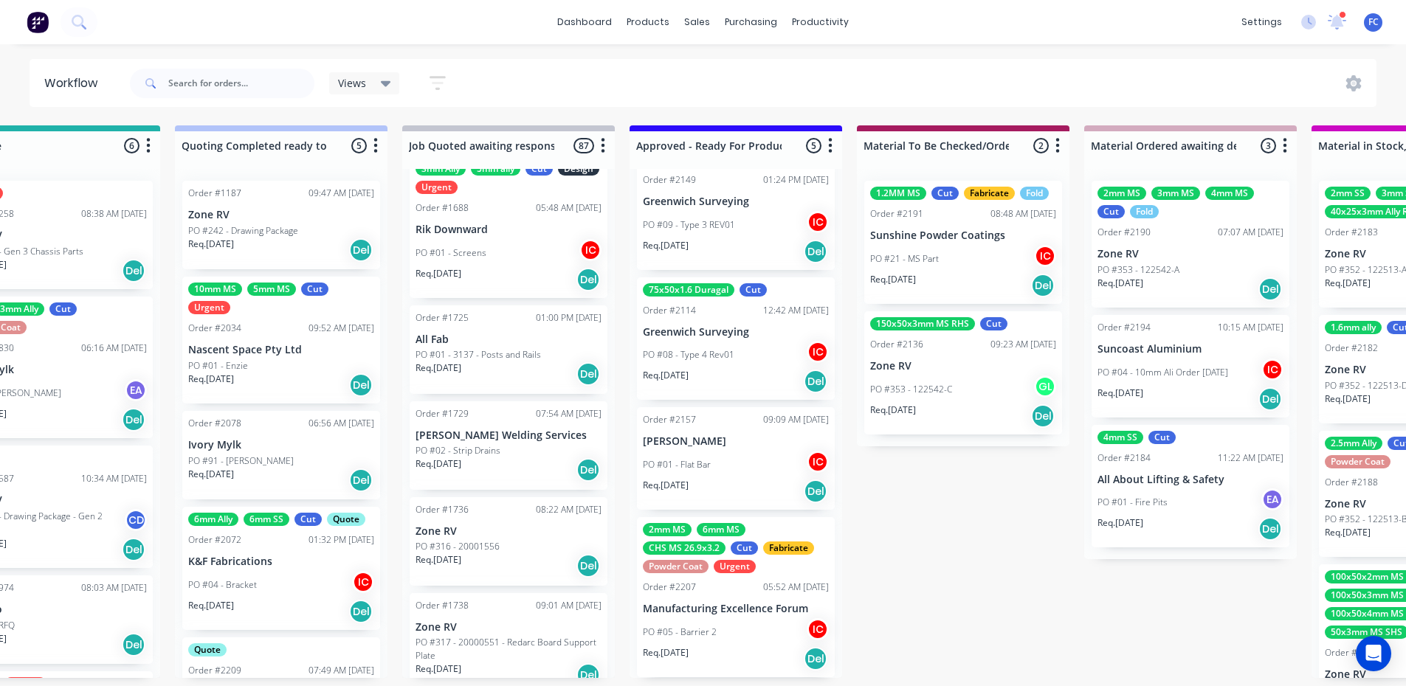
scroll to position [3, 1224]
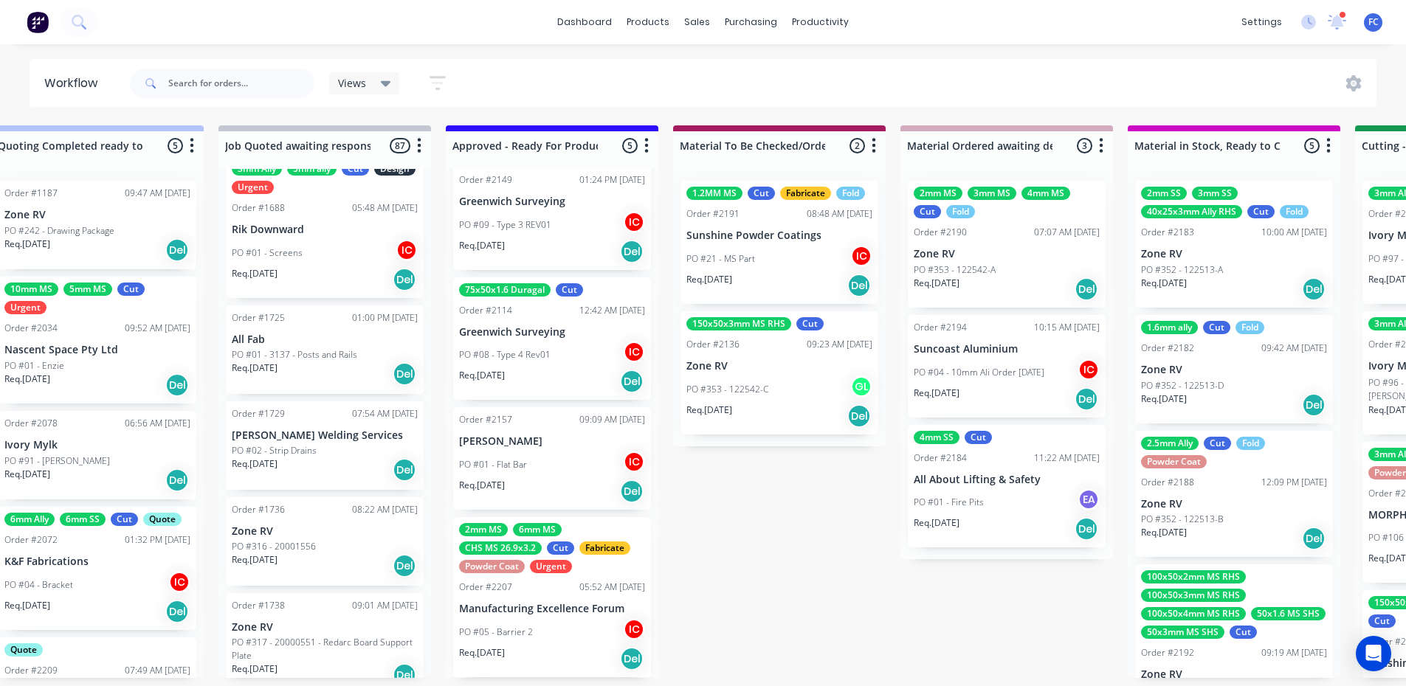
scroll to position [3, 1408]
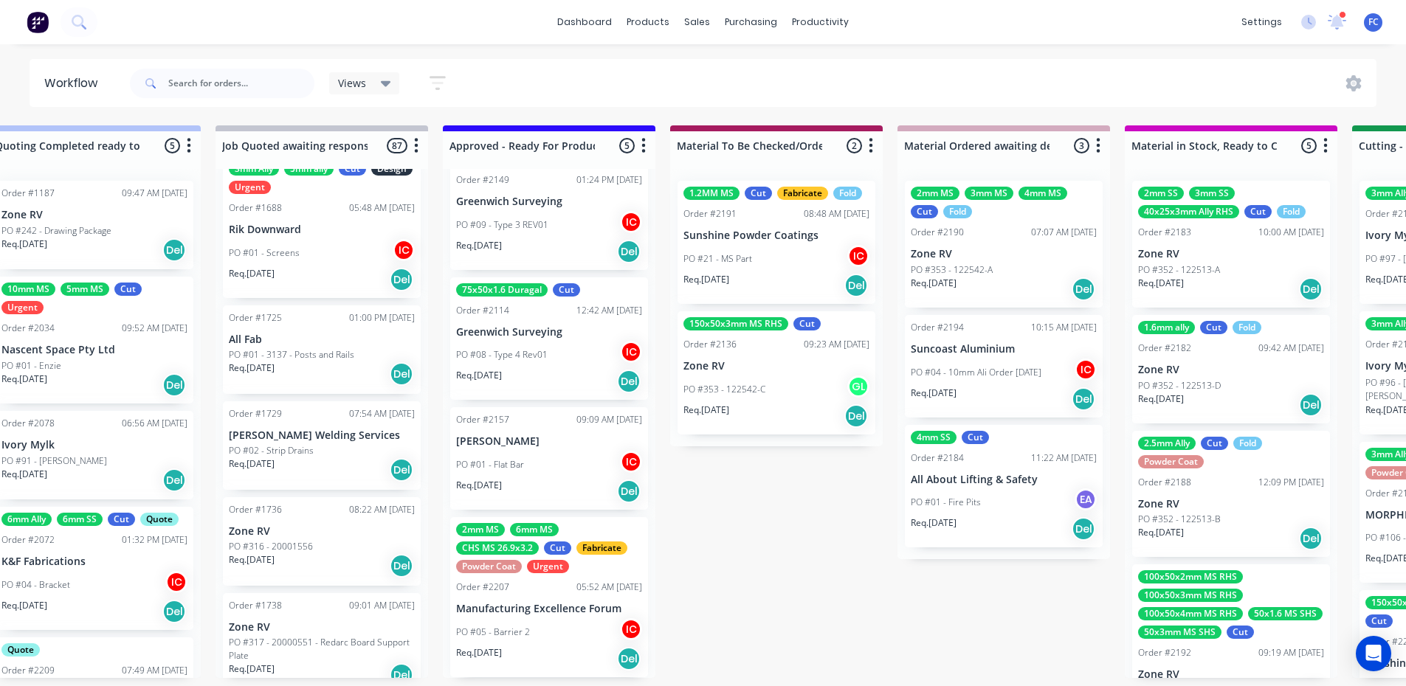
click at [762, 250] on div "PO #21 - MS Part IC" at bounding box center [777, 259] width 186 height 28
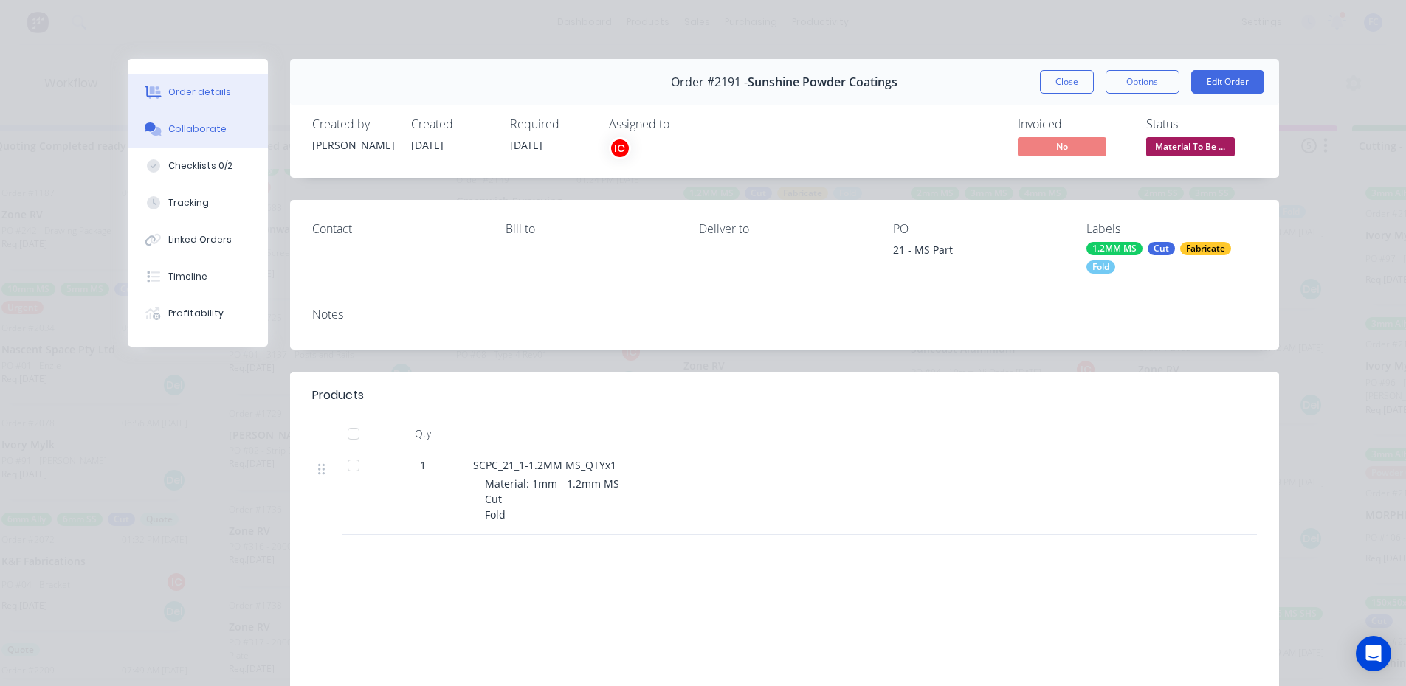
drag, startPoint x: 205, startPoint y: 138, endPoint x: 219, endPoint y: 139, distance: 14.0
click at [206, 138] on button "Collaborate" at bounding box center [198, 129] width 140 height 37
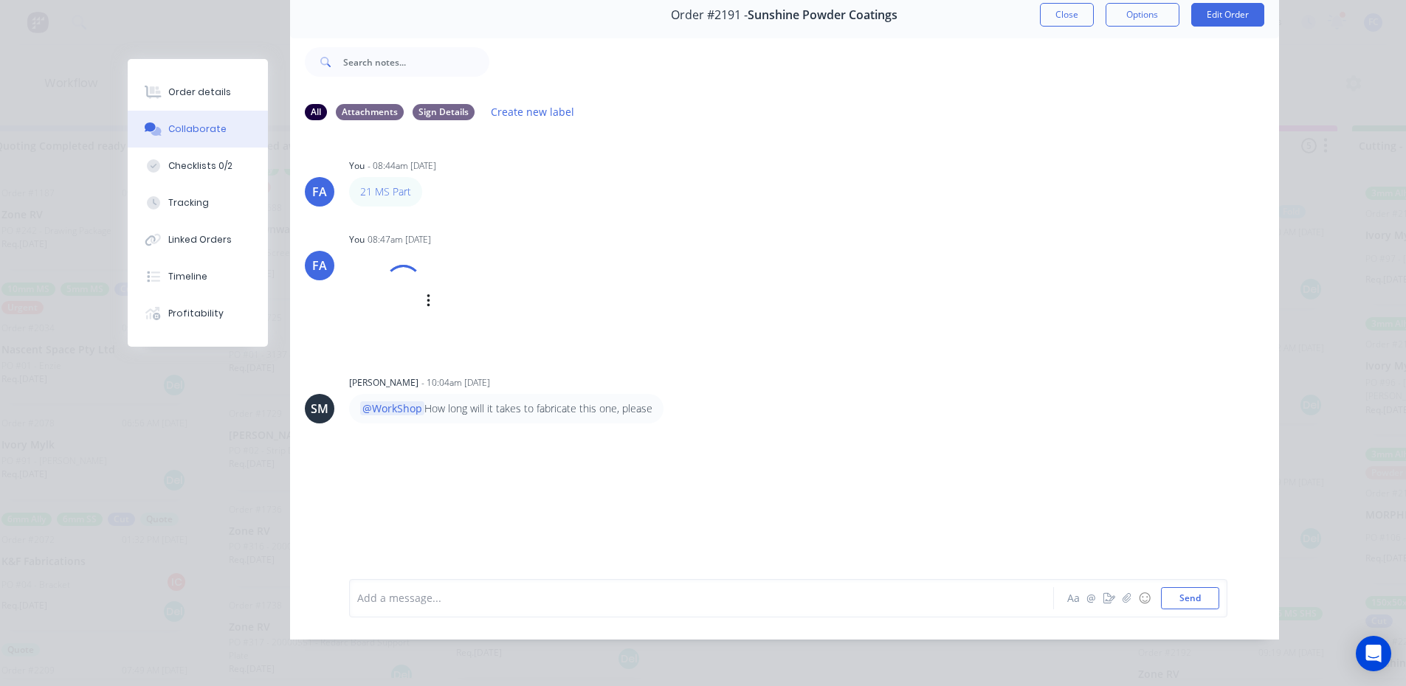
scroll to position [78, 0]
click at [385, 292] on div at bounding box center [404, 284] width 38 height 38
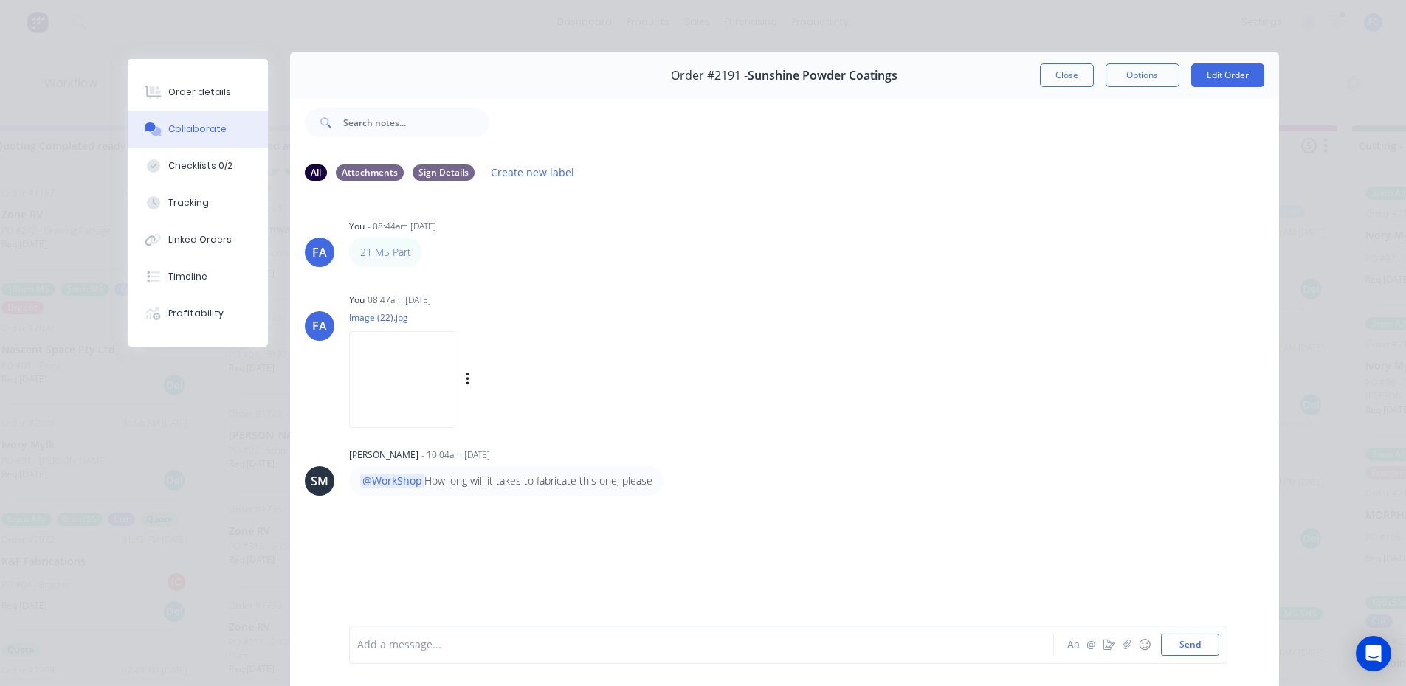
scroll to position [4, 0]
click at [1064, 81] on button "Close" at bounding box center [1067, 78] width 54 height 24
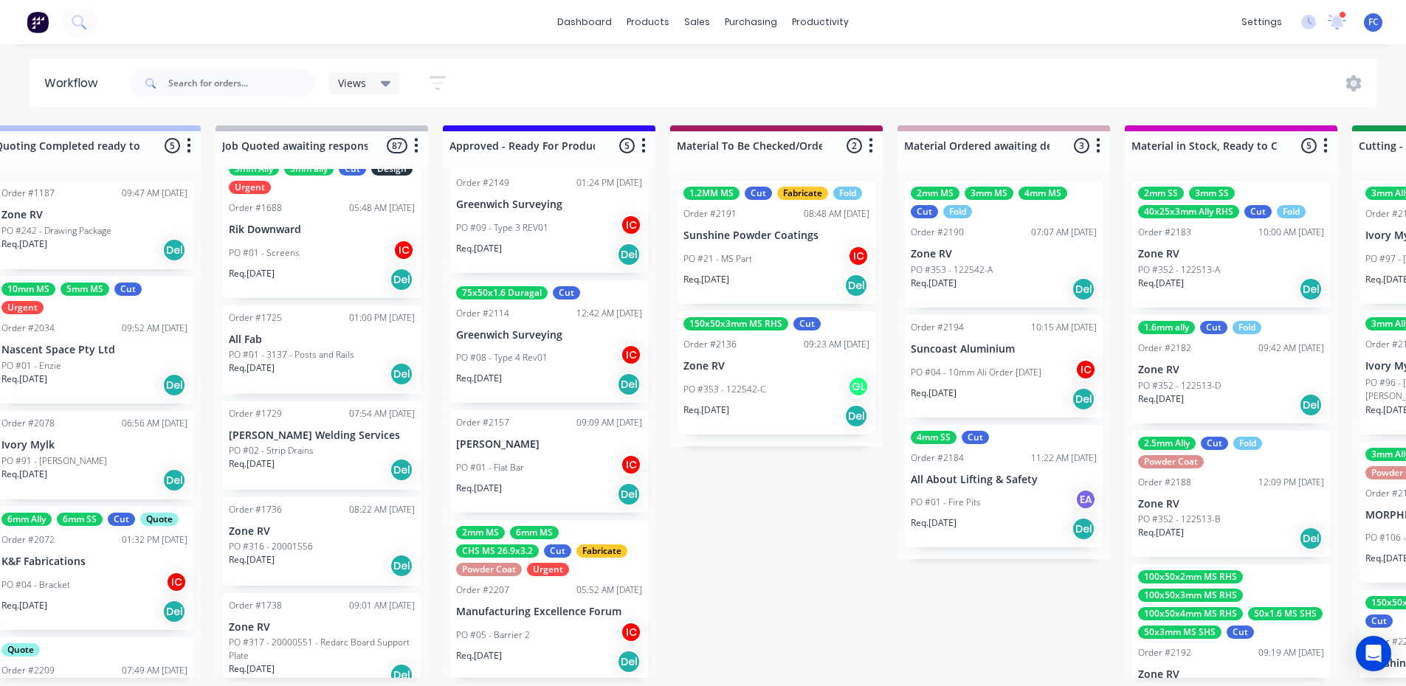
scroll to position [183, 0]
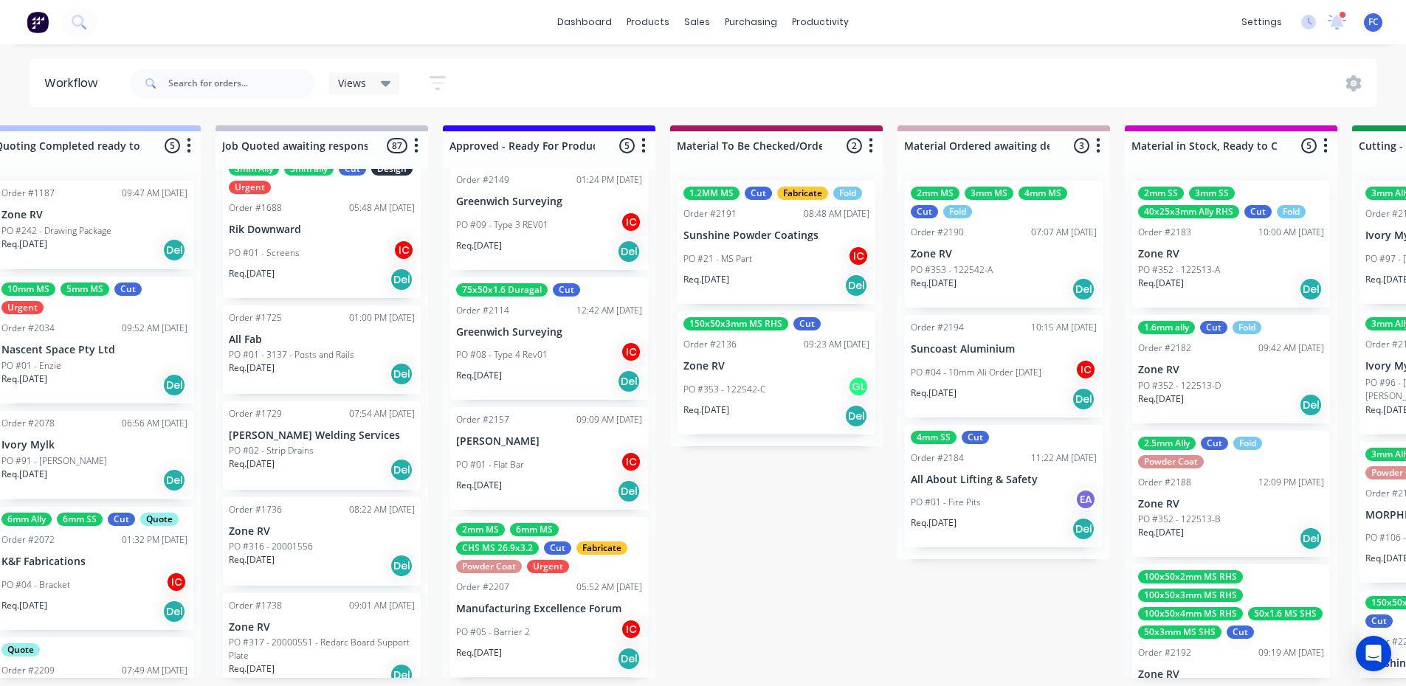
click at [531, 592] on div "2mm MS 6mm MS CHS MS 26.9x3.2 Cut Fabricate Powder Coat Urgent Order #2207 05:5…" at bounding box center [549, 597] width 198 height 160
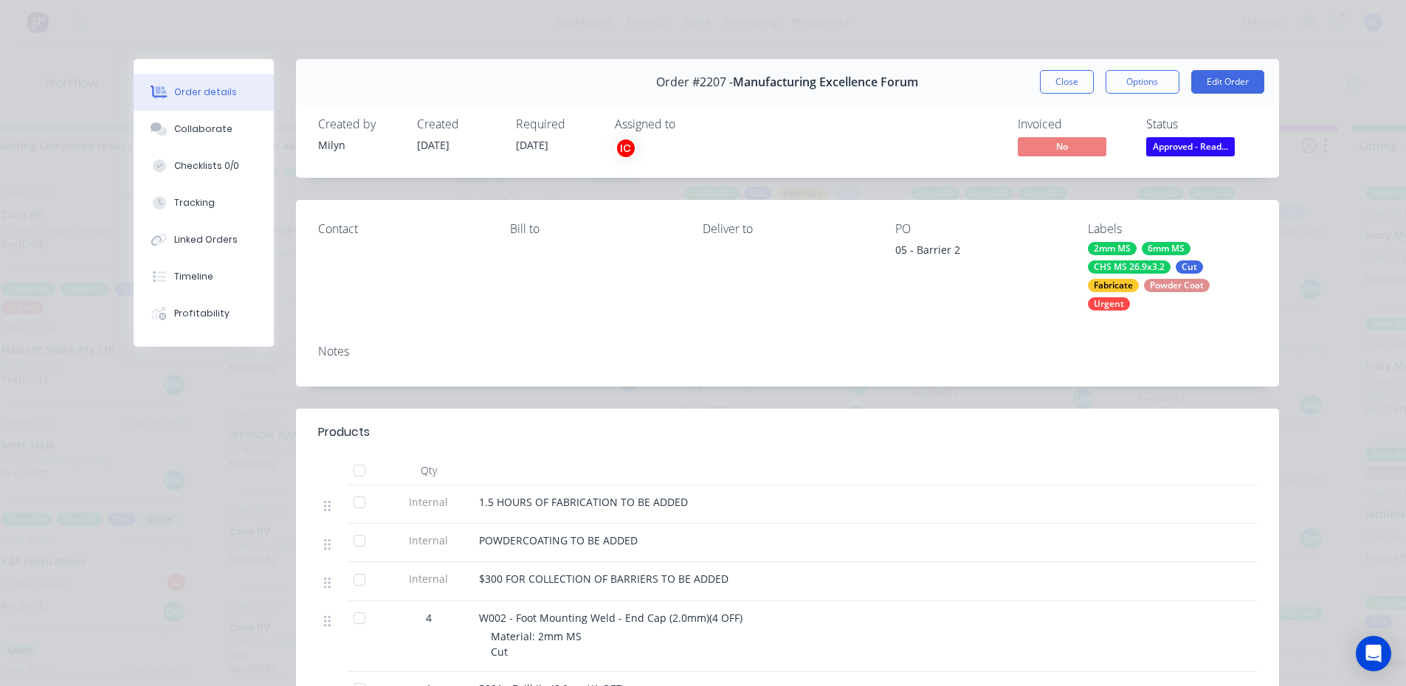
scroll to position [0, 1408]
click at [188, 139] on button "Collaborate" at bounding box center [204, 129] width 140 height 37
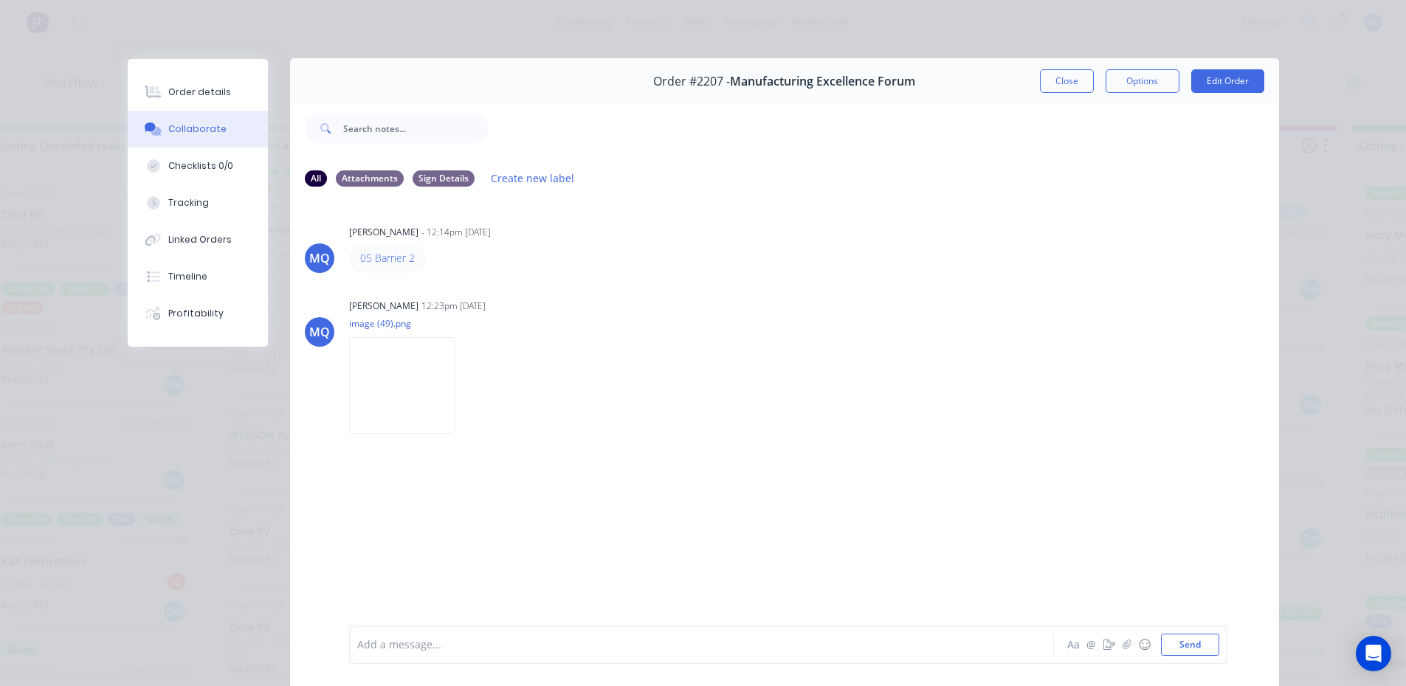
scroll to position [0, 0]
drag, startPoint x: 1055, startPoint y: 89, endPoint x: 834, endPoint y: 270, distance: 285.3
click at [1055, 89] on button "Close" at bounding box center [1067, 82] width 54 height 24
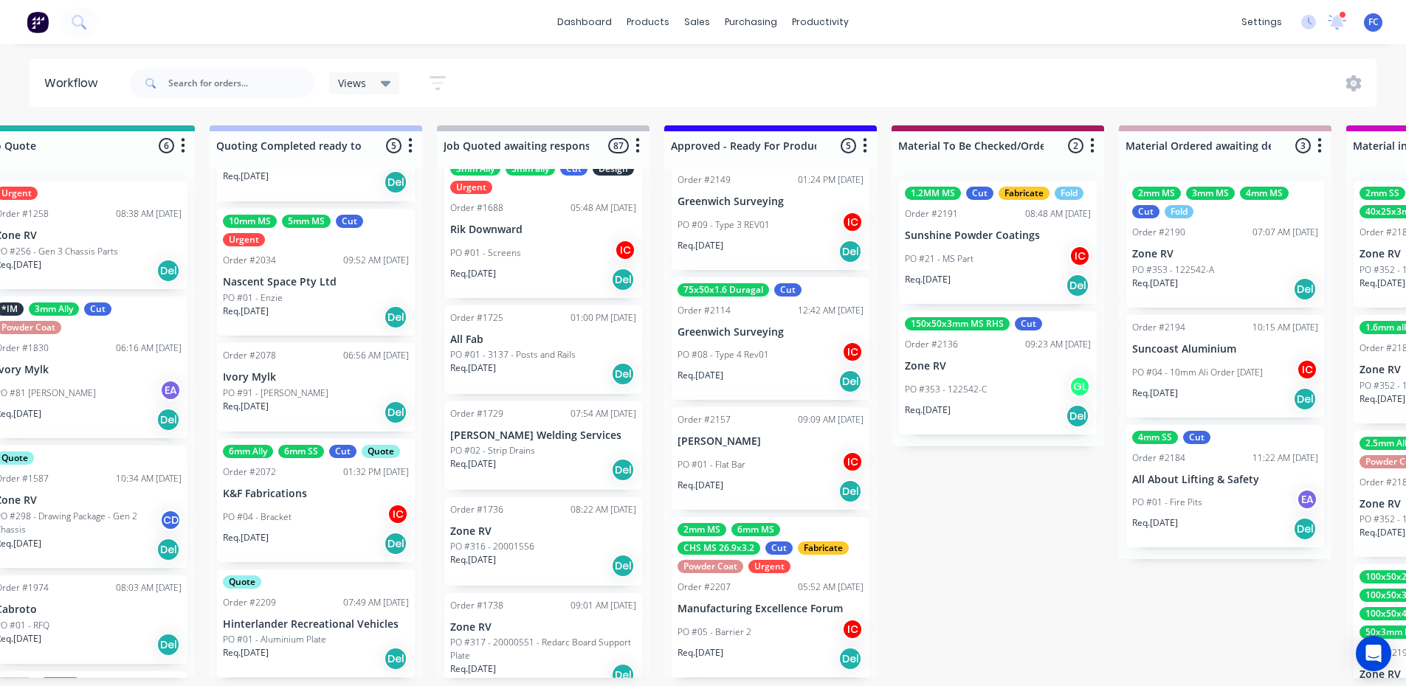
scroll to position [3, 1186]
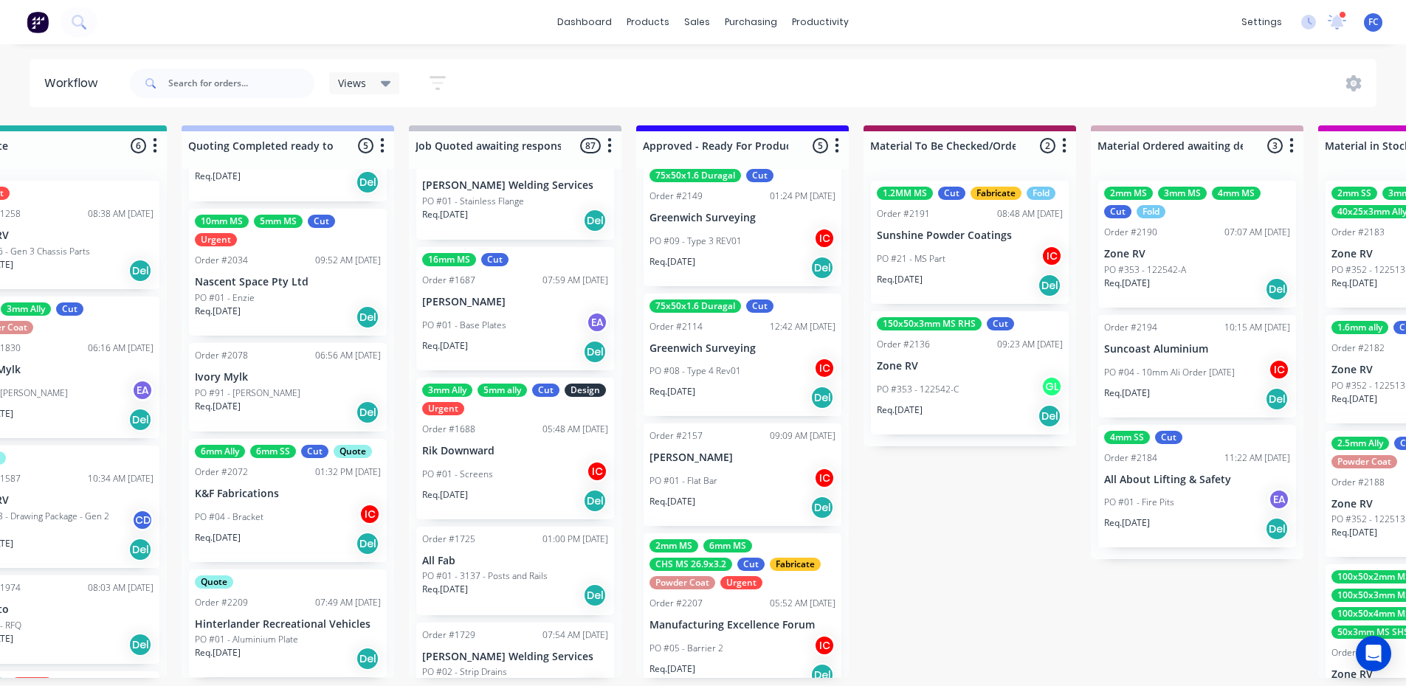
scroll to position [183, 0]
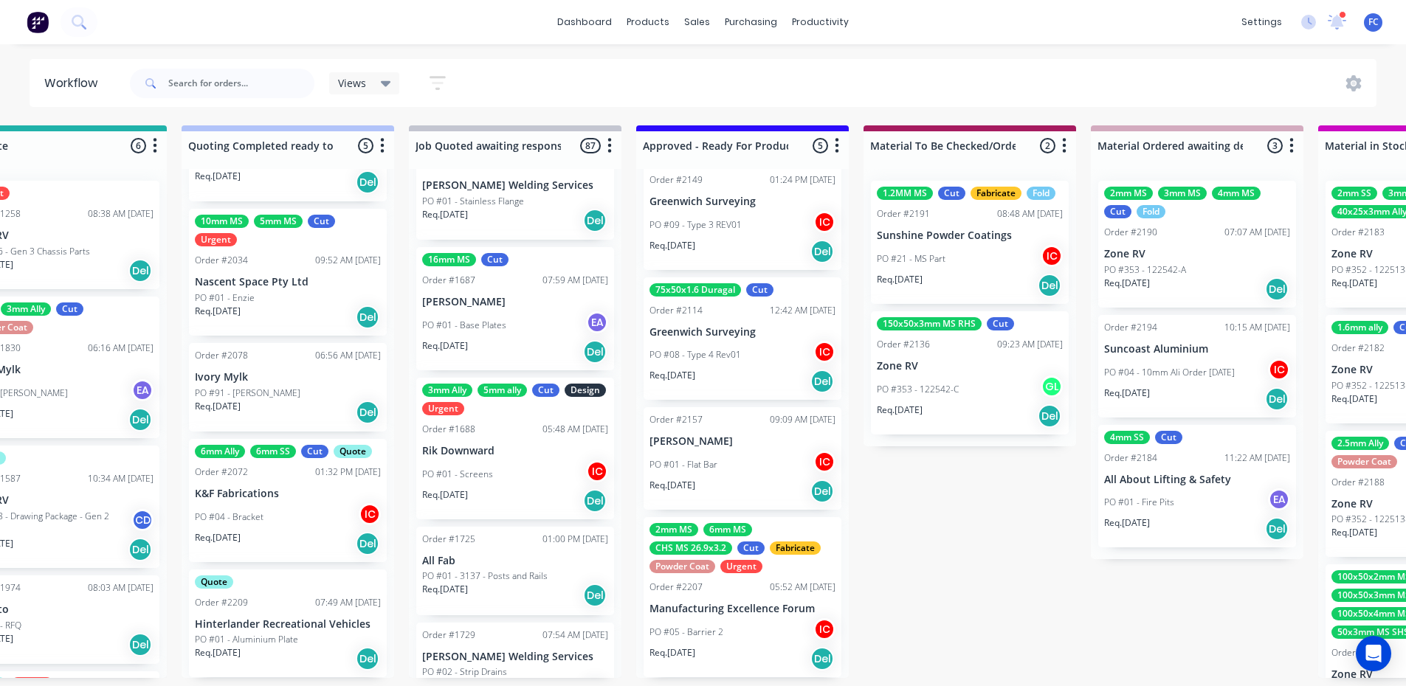
click at [706, 642] on div "PO #05 - Barrier 2 IC" at bounding box center [743, 633] width 186 height 28
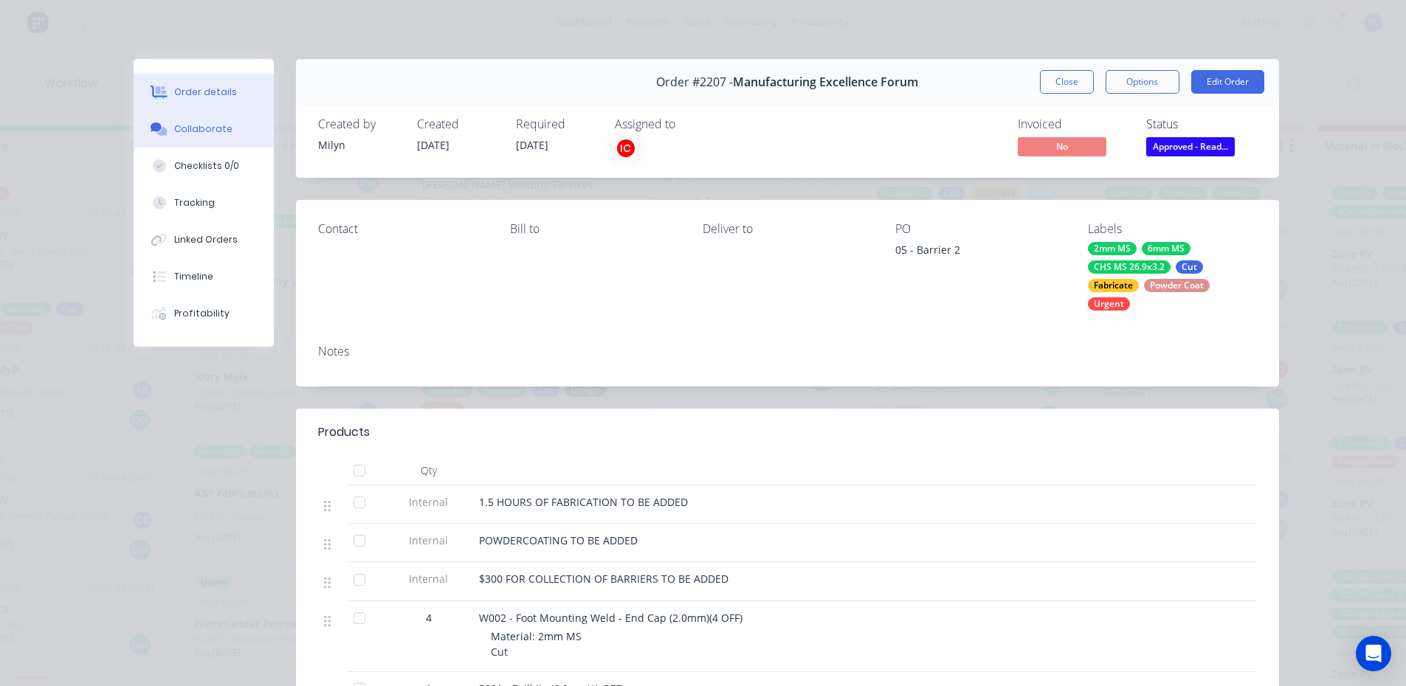
click at [190, 117] on button "Collaborate" at bounding box center [204, 129] width 140 height 37
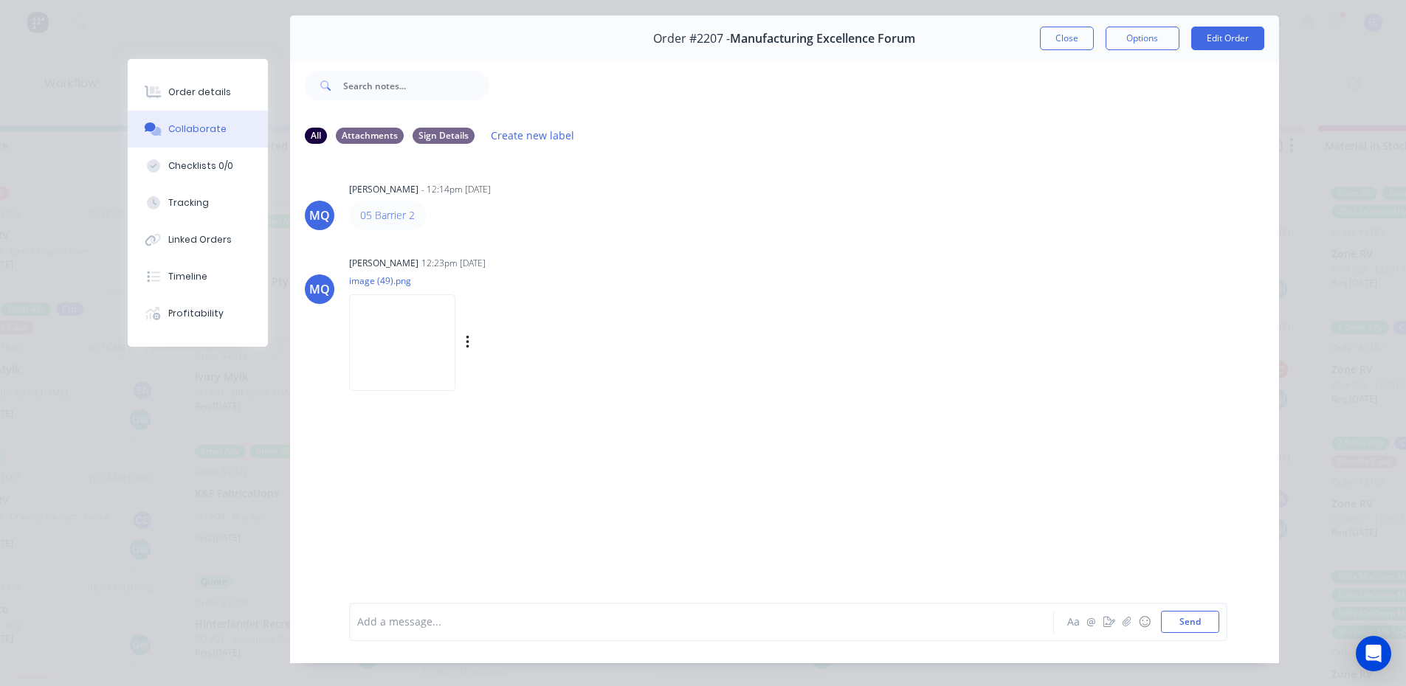
scroll to position [78, 0]
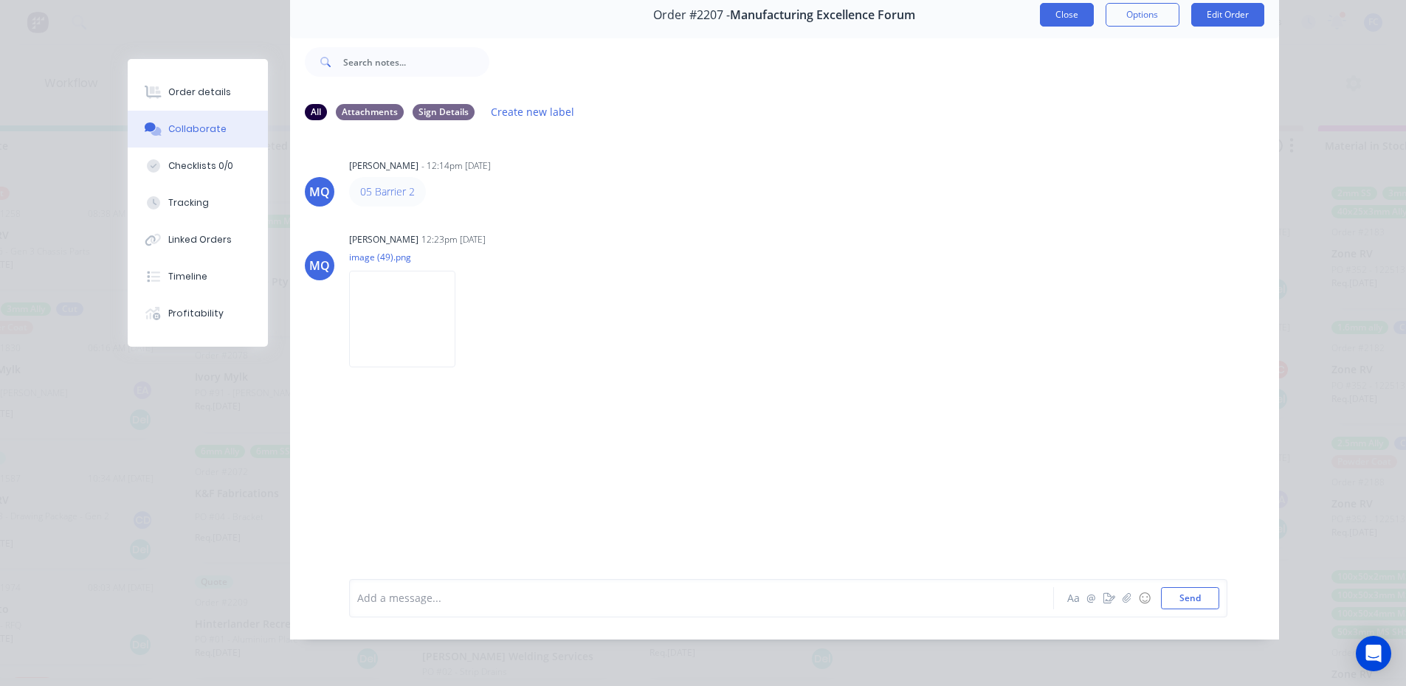
click at [1067, 9] on button "Close" at bounding box center [1067, 15] width 54 height 24
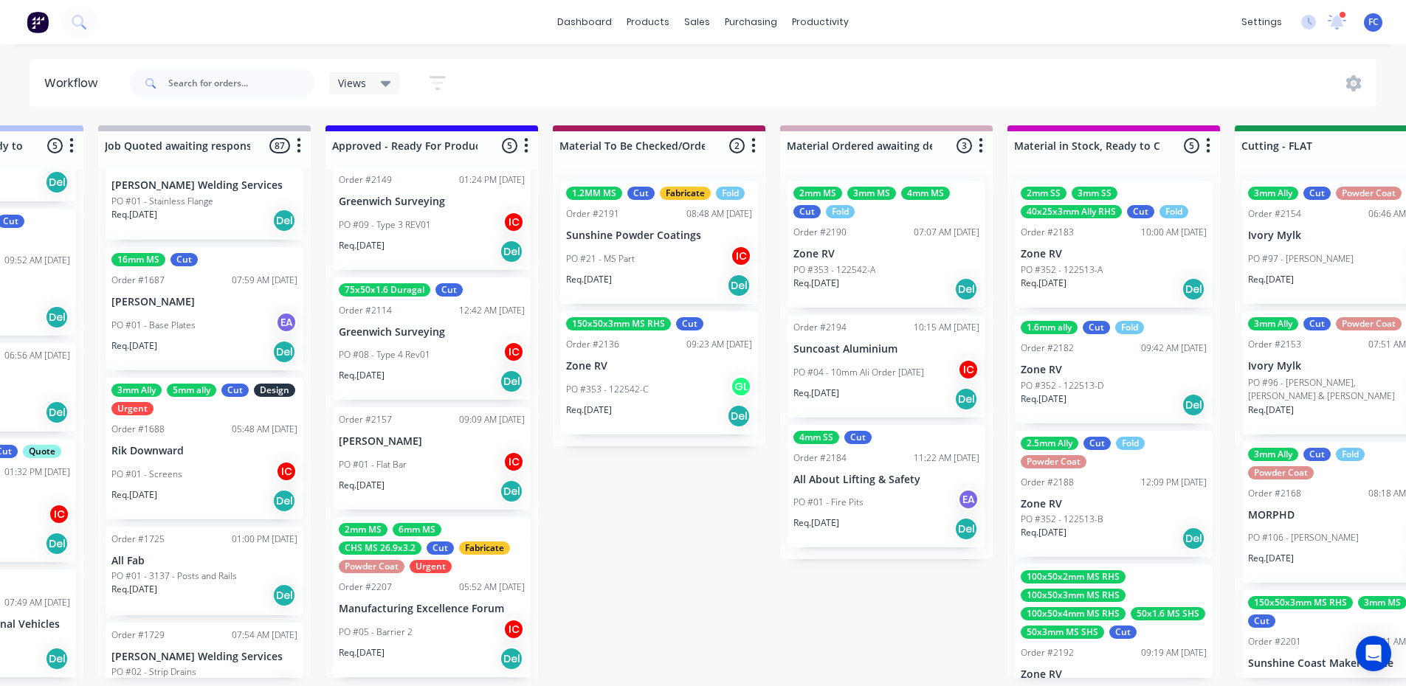
scroll to position [3, 1573]
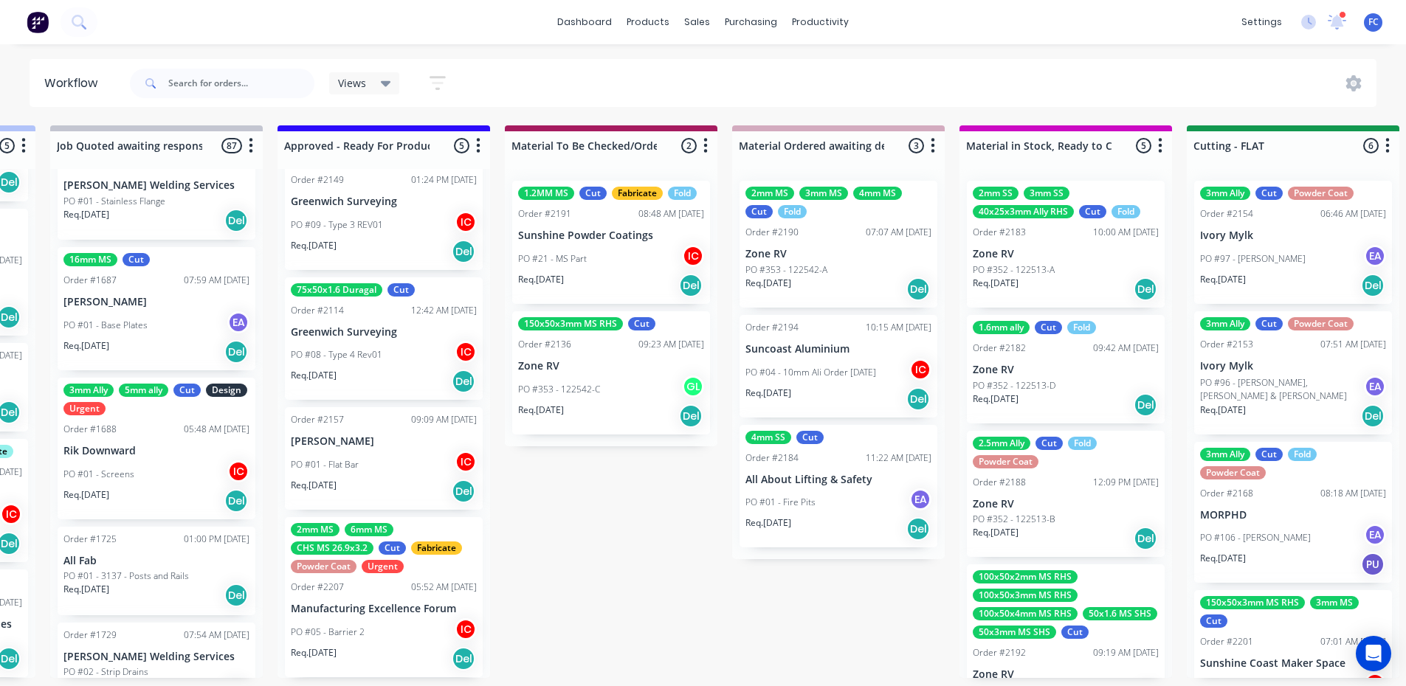
click at [785, 492] on div "PO #01 - Fire Pits EA" at bounding box center [839, 503] width 186 height 28
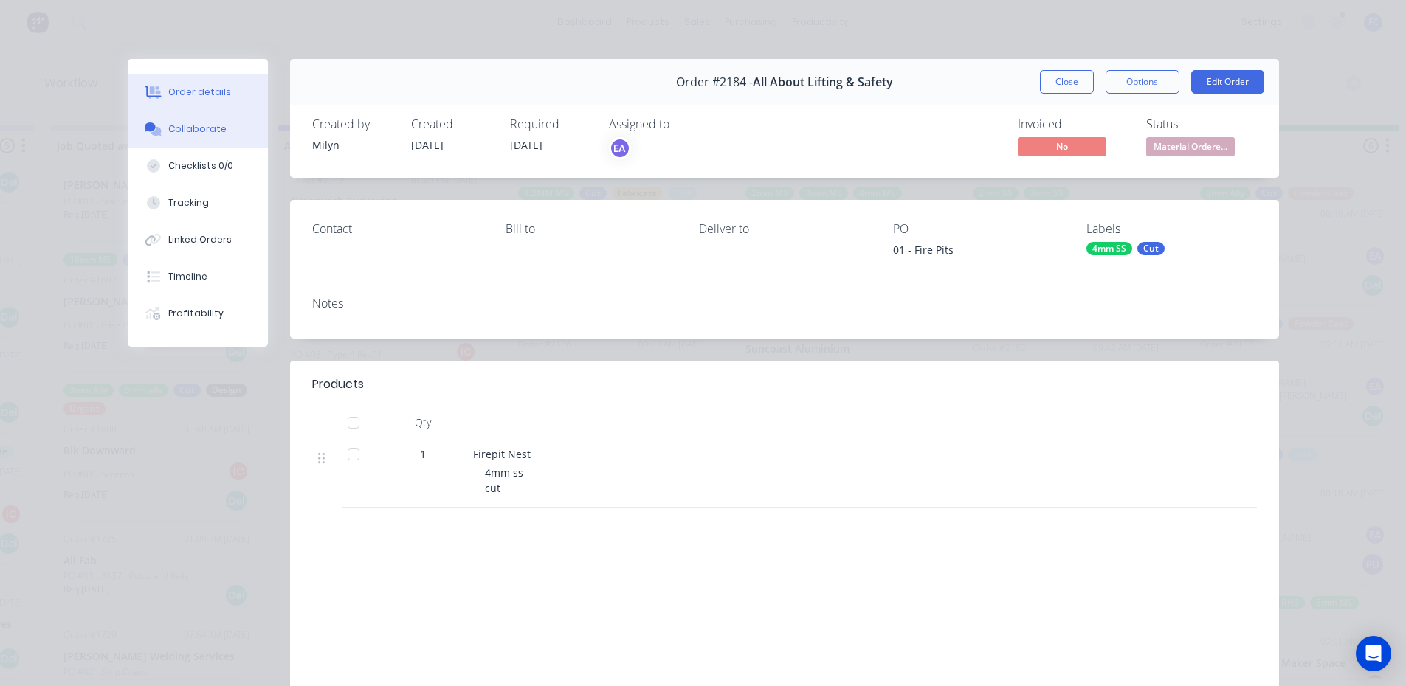
click at [187, 126] on div "Collaborate" at bounding box center [197, 129] width 58 height 13
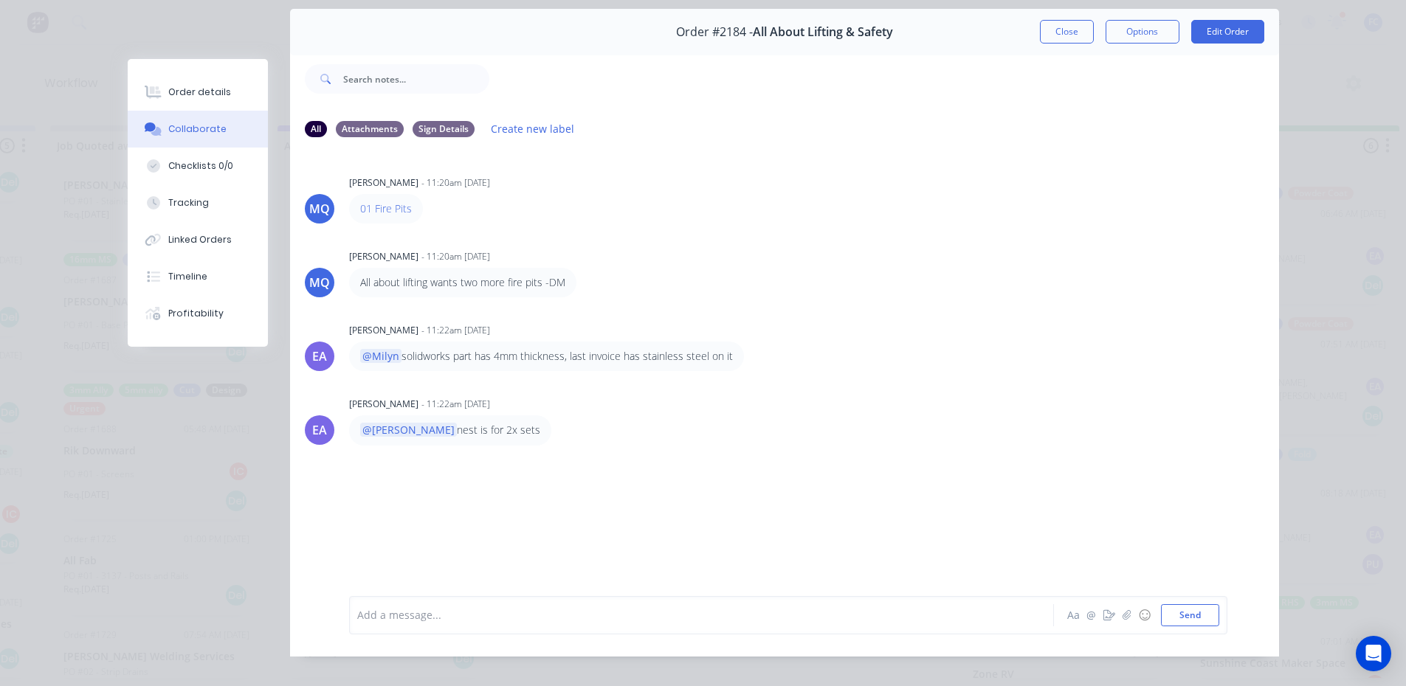
scroll to position [74, 0]
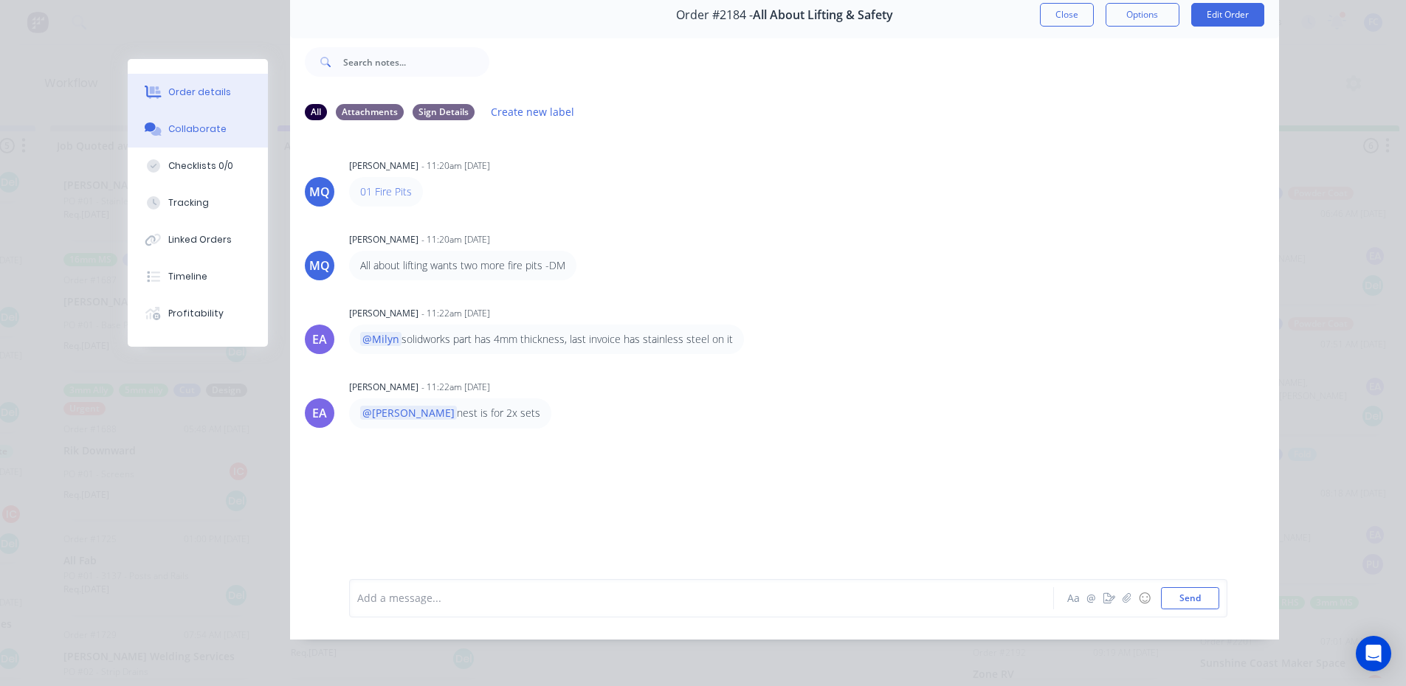
click at [169, 99] on button "Order details" at bounding box center [198, 92] width 140 height 37
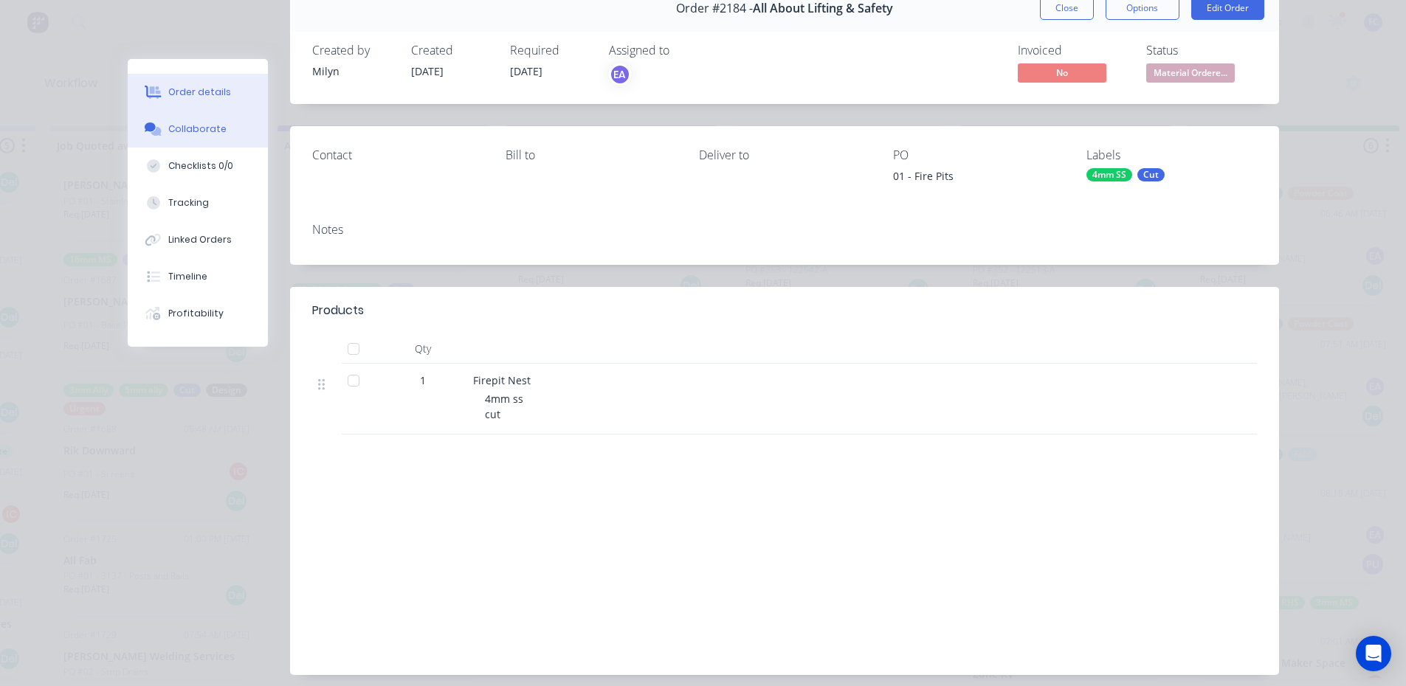
click at [183, 122] on button "Collaborate" at bounding box center [198, 129] width 140 height 37
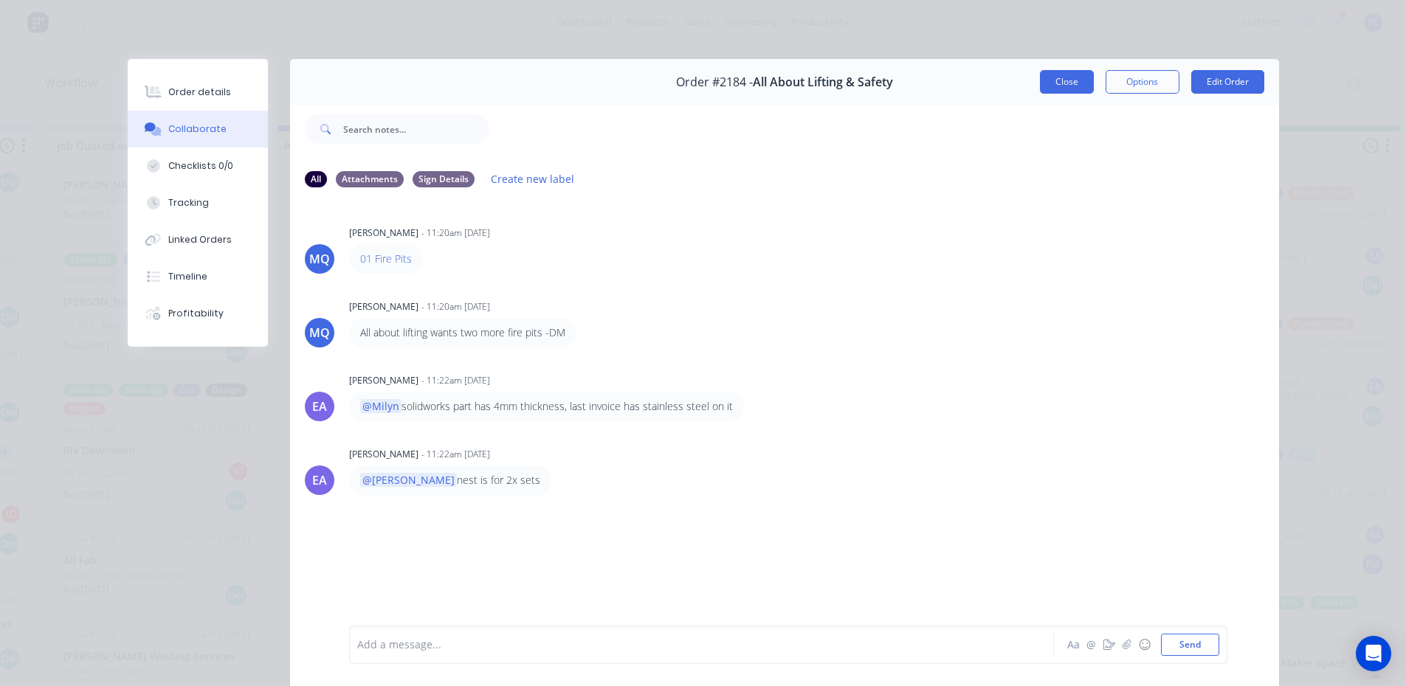
drag, startPoint x: 1068, startPoint y: 77, endPoint x: 941, endPoint y: 233, distance: 201.5
click at [1067, 77] on button "Close" at bounding box center [1067, 82] width 54 height 24
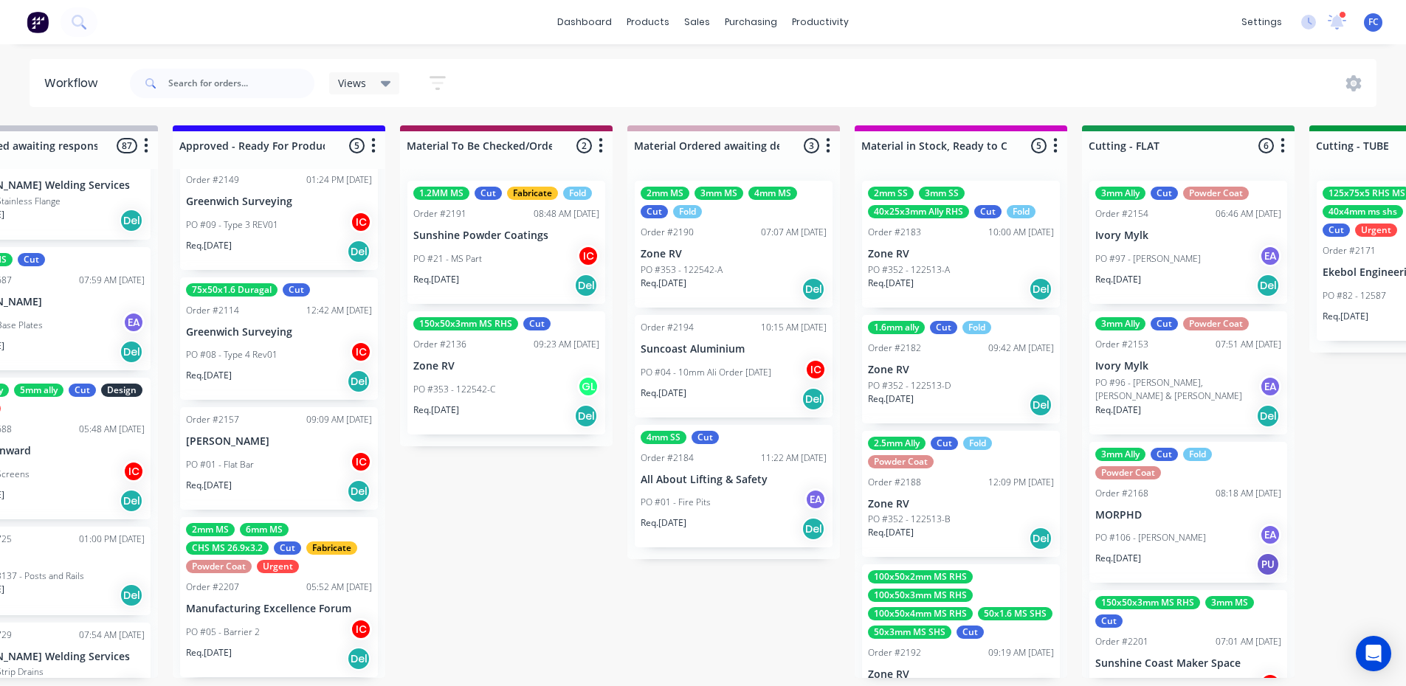
scroll to position [3, 1693]
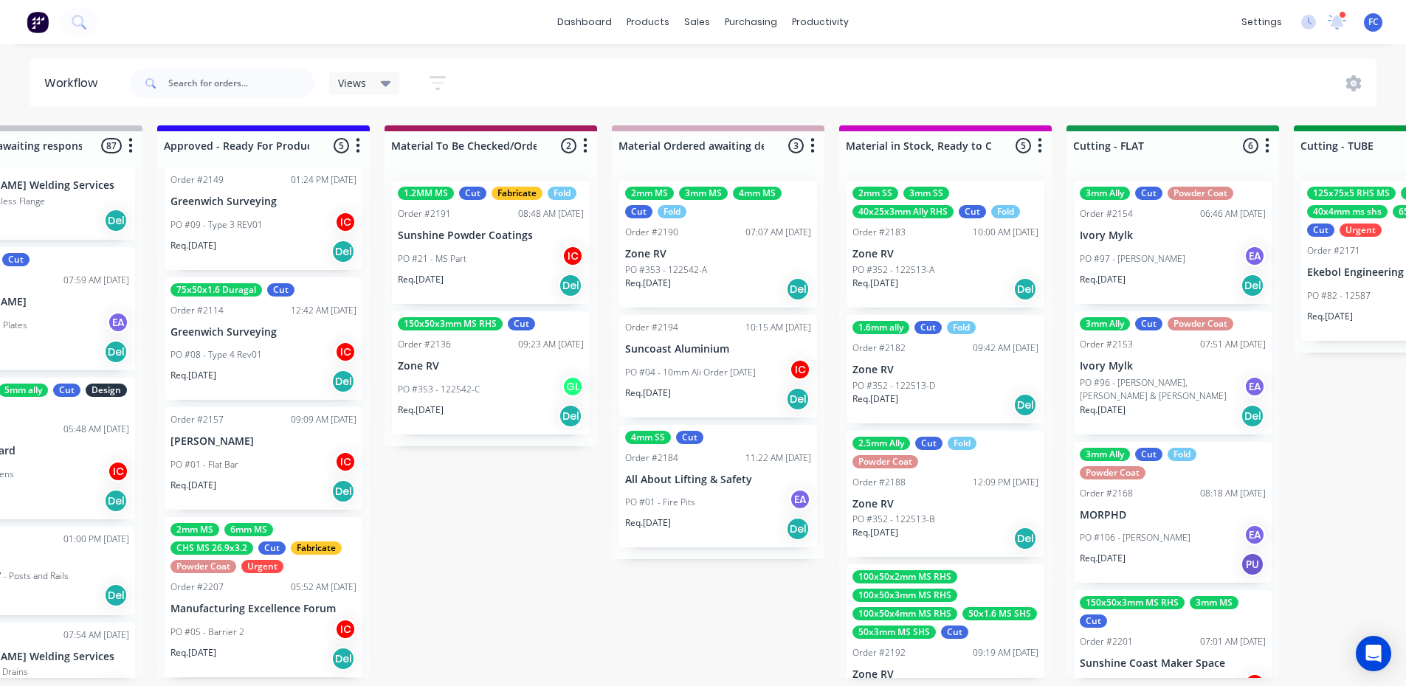
click at [703, 500] on div "PO #01 - Fire Pits EA" at bounding box center [718, 503] width 186 height 28
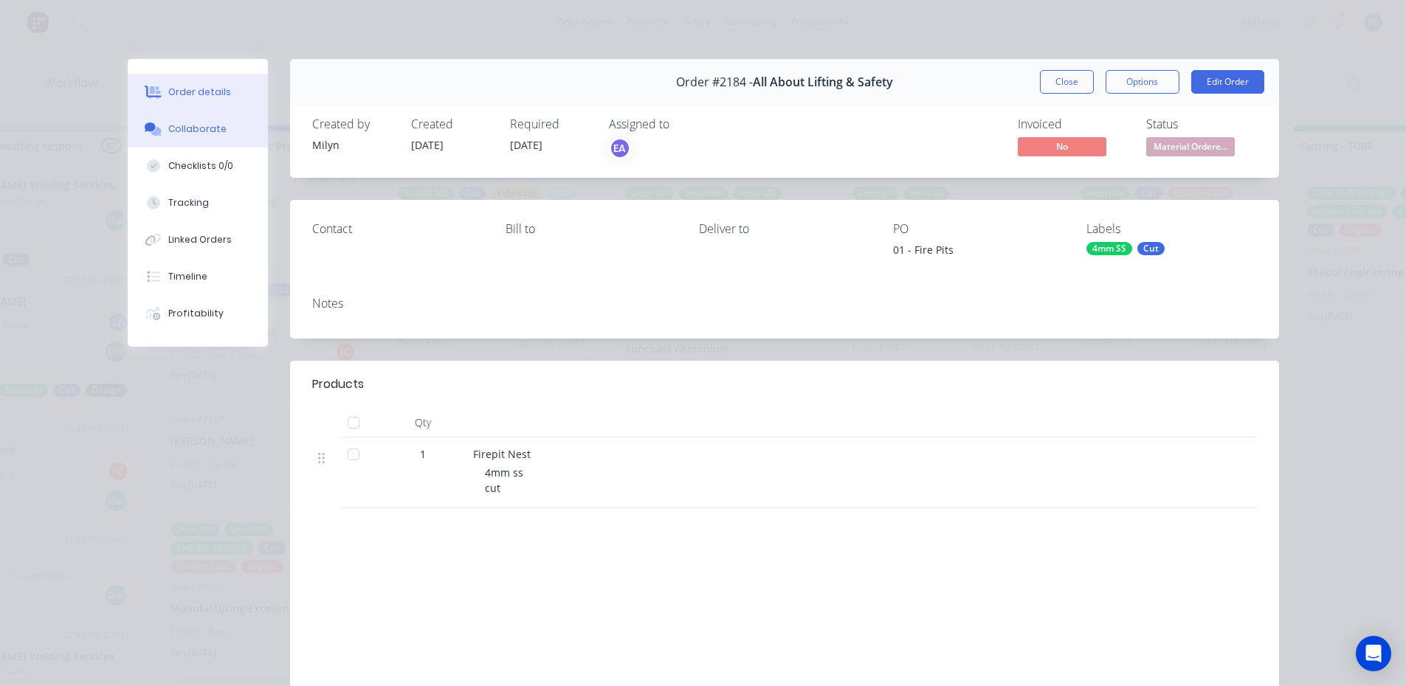
click at [200, 129] on button "Collaborate" at bounding box center [198, 129] width 140 height 37
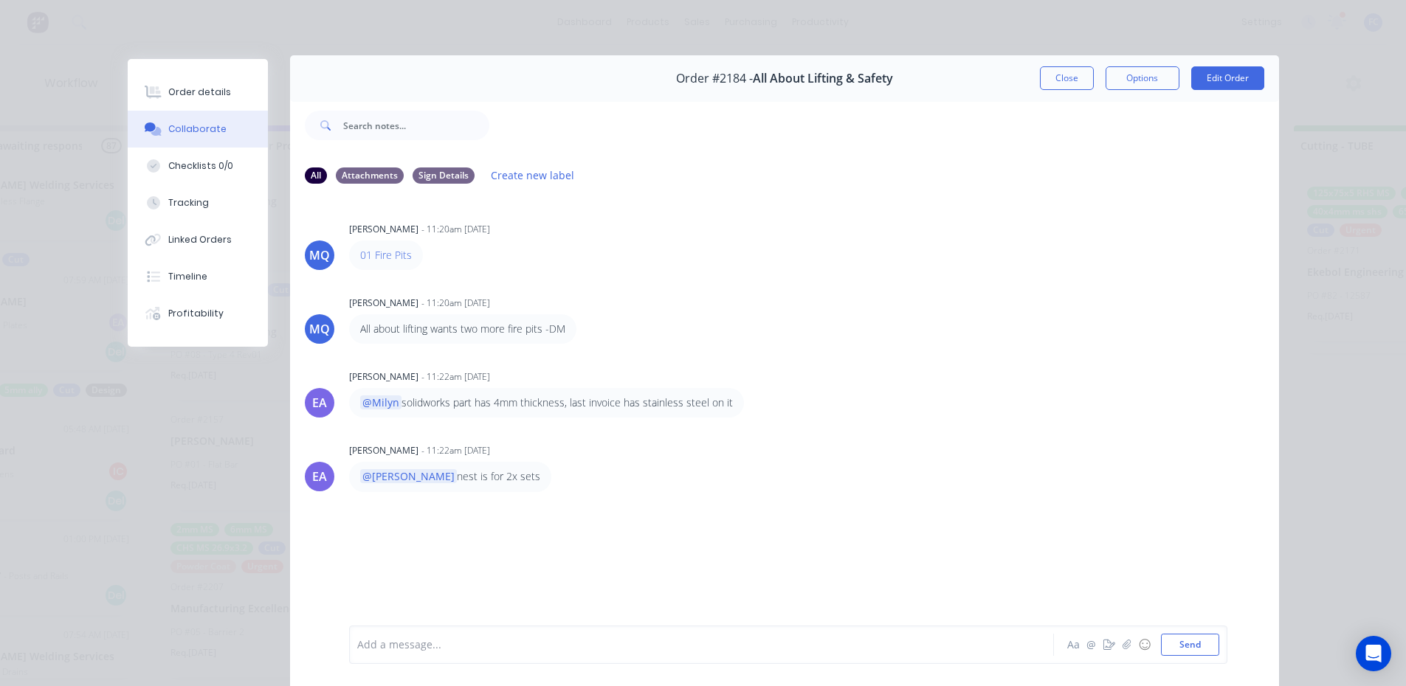
scroll to position [0, 0]
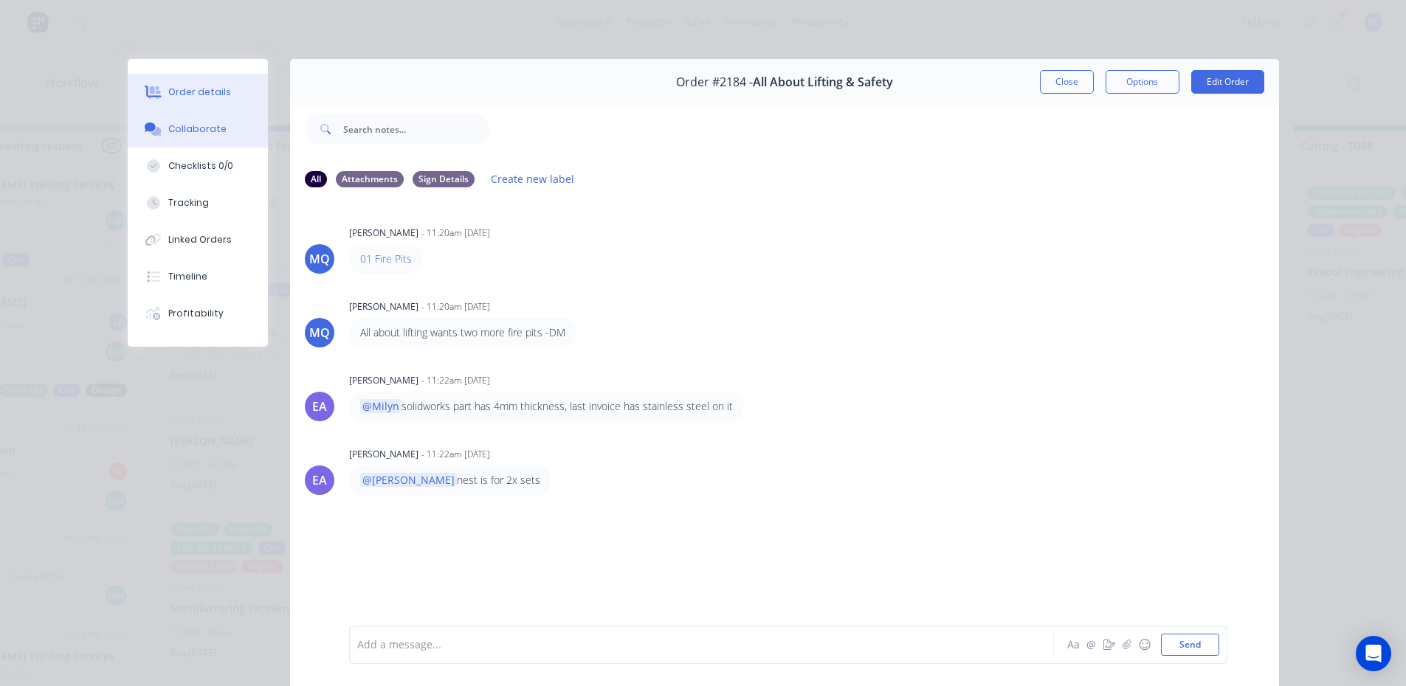
click at [182, 84] on button "Order details" at bounding box center [198, 92] width 140 height 37
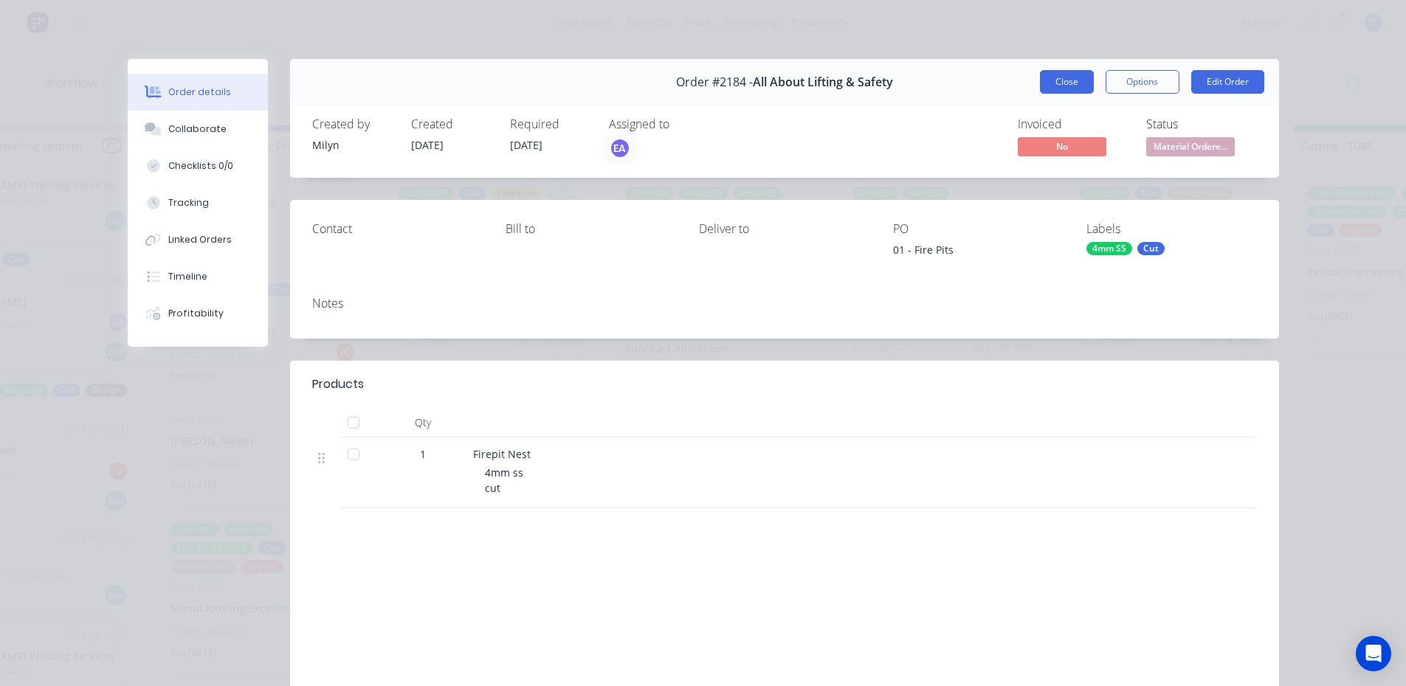
click at [1074, 77] on button "Close" at bounding box center [1067, 82] width 54 height 24
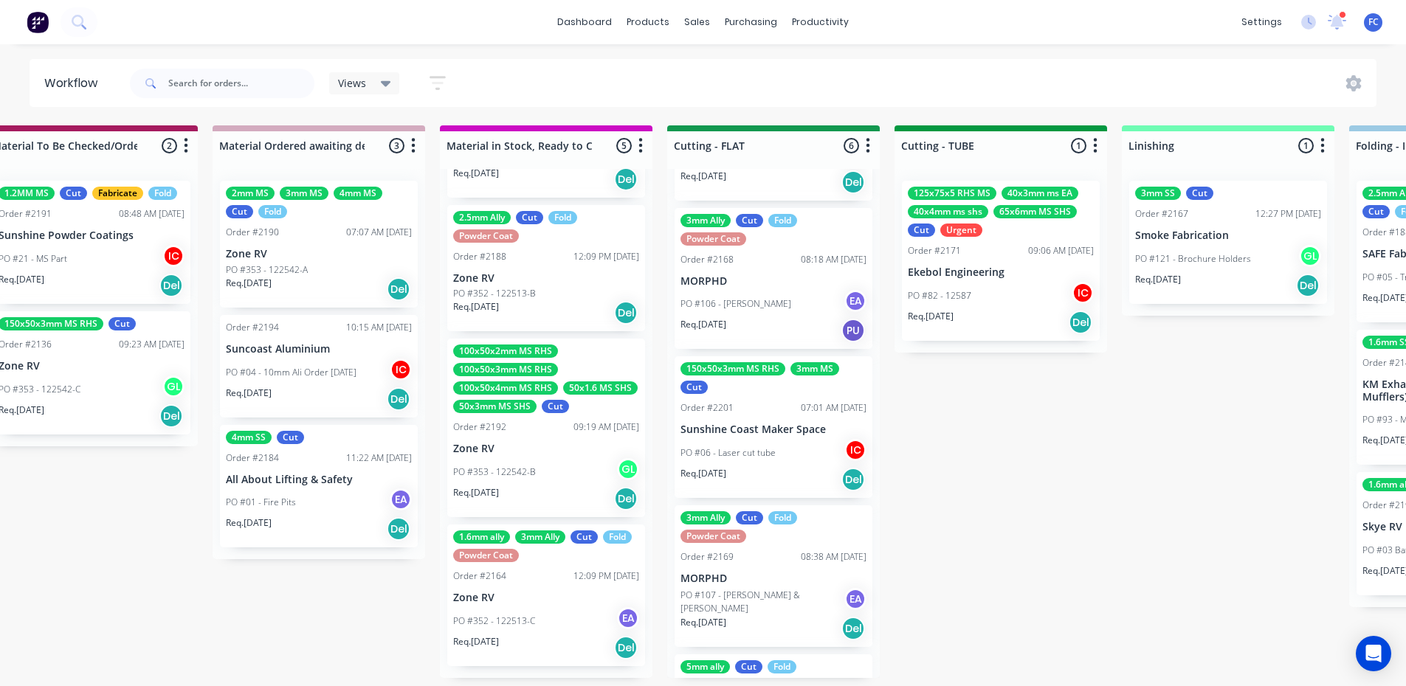
scroll to position [187, 0]
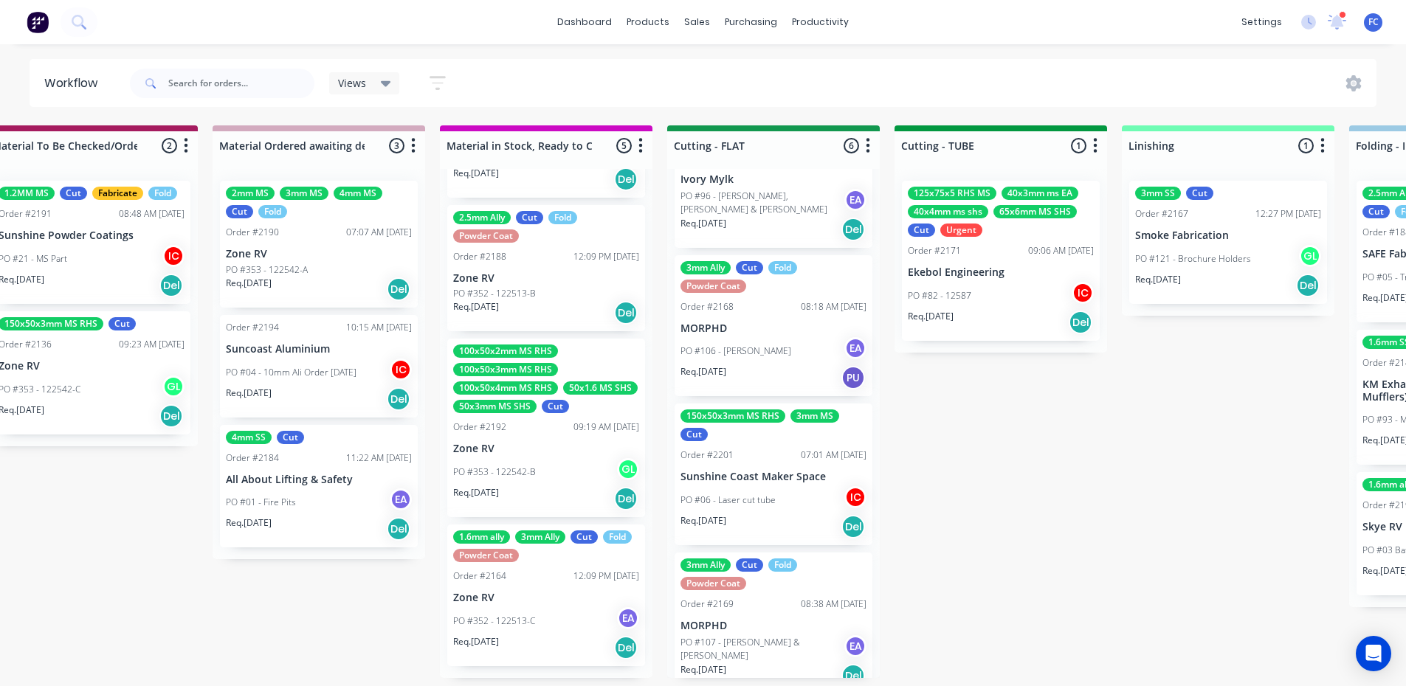
click at [758, 465] on div "150x50x3mm MS RHS 3mm MS Cut Order #2201 07:01 AM 01/09/25 Sunshine Coast Maker…" at bounding box center [774, 475] width 198 height 142
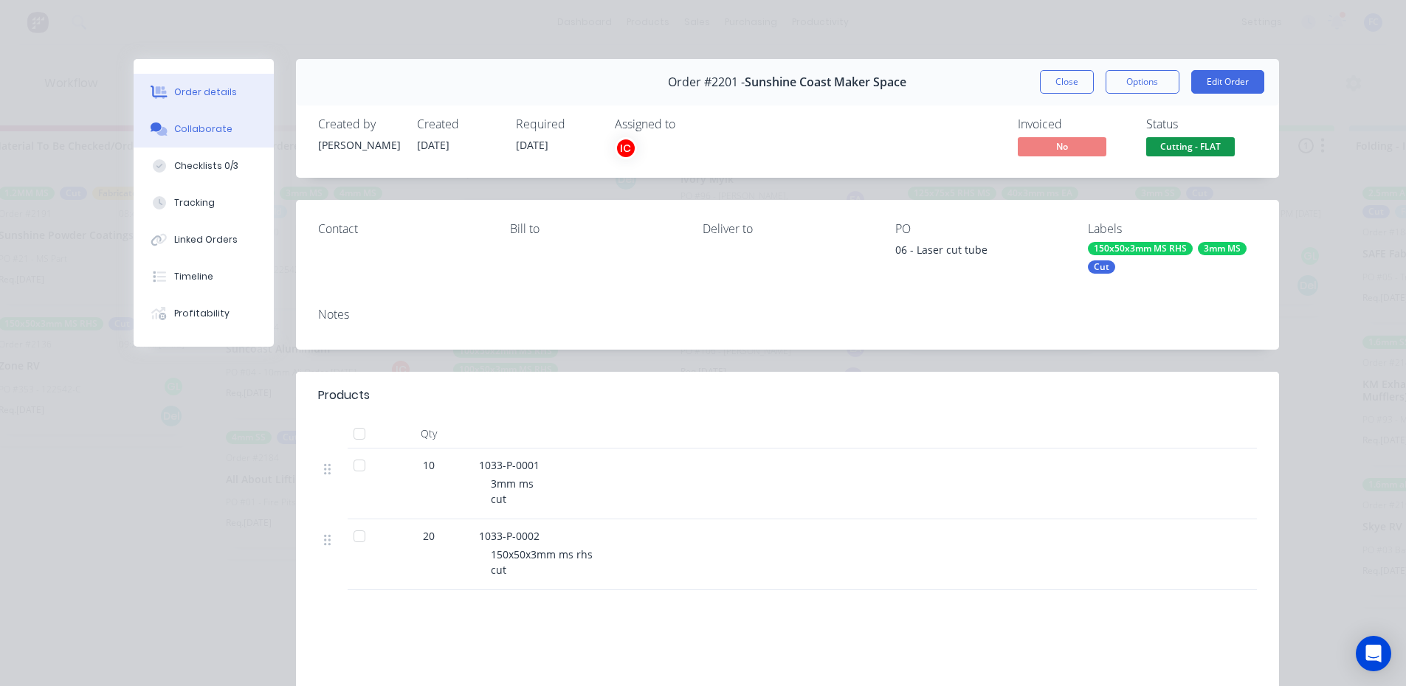
click at [192, 128] on div "Collaborate" at bounding box center [203, 129] width 58 height 13
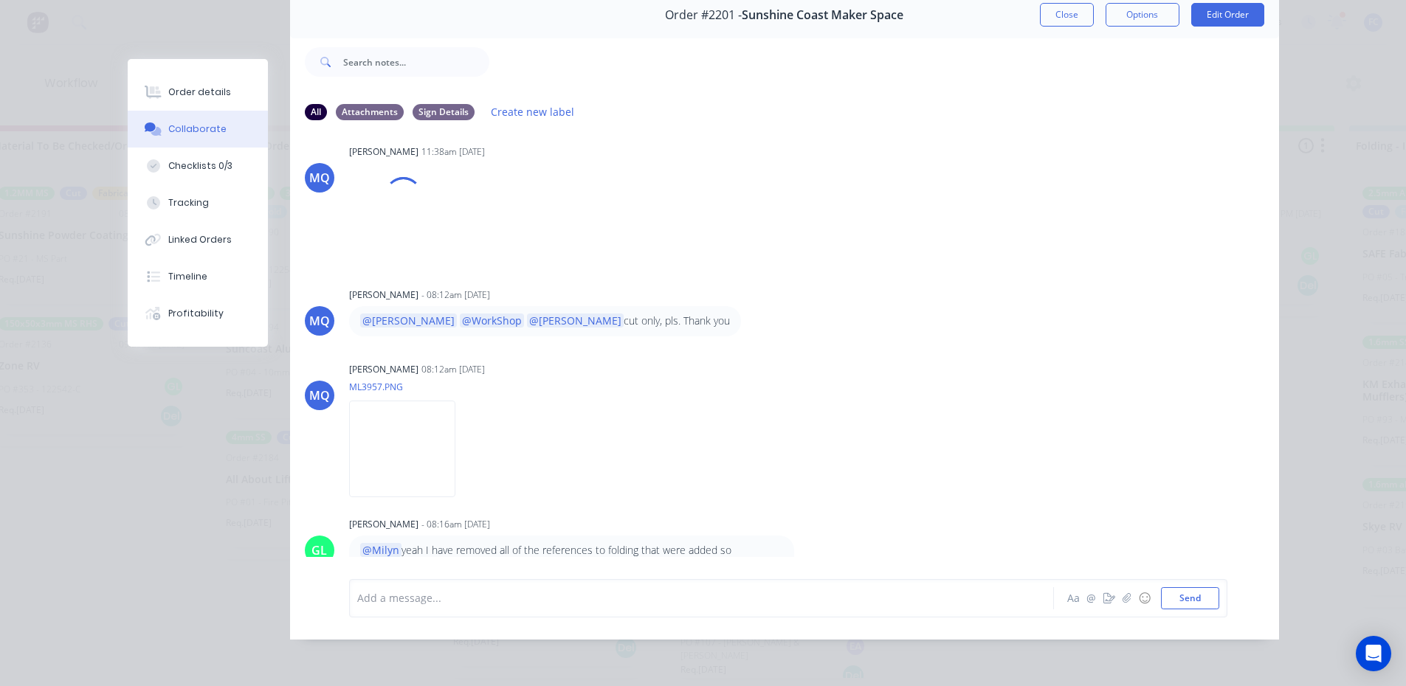
scroll to position [545, 0]
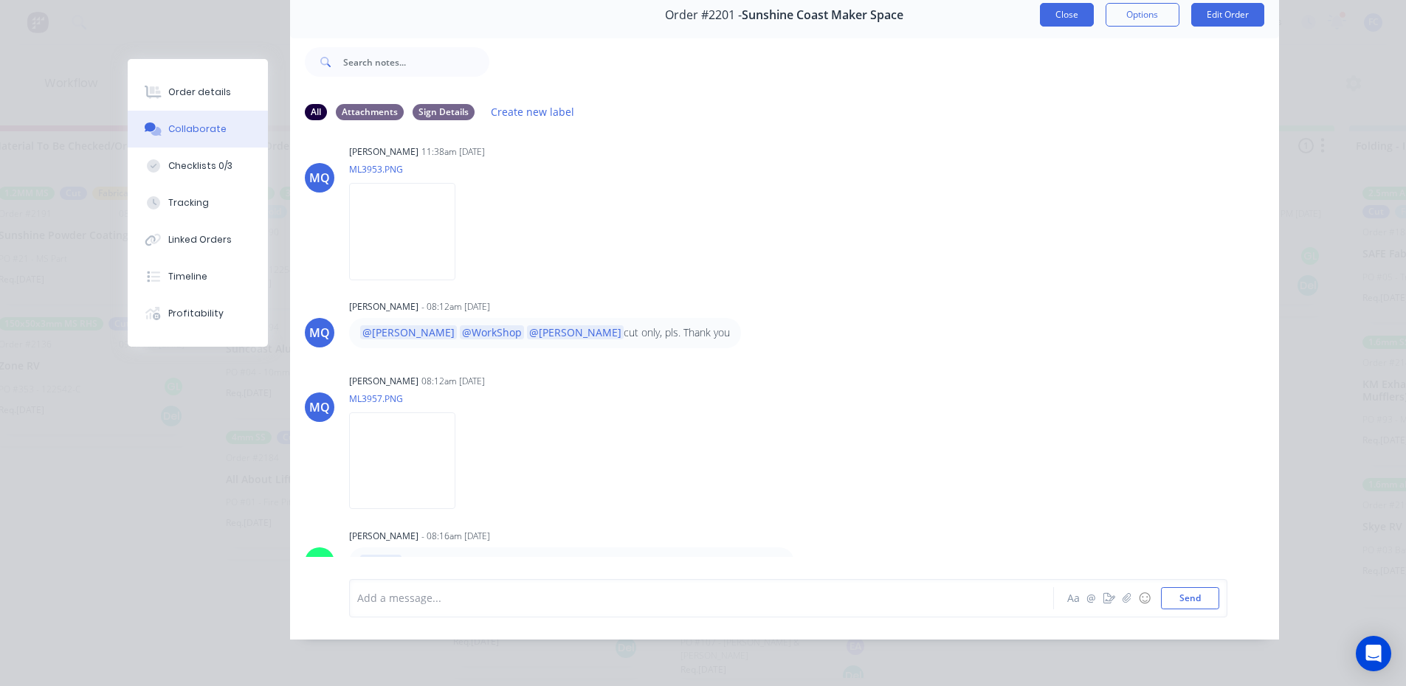
click at [1040, 10] on button "Close" at bounding box center [1067, 15] width 54 height 24
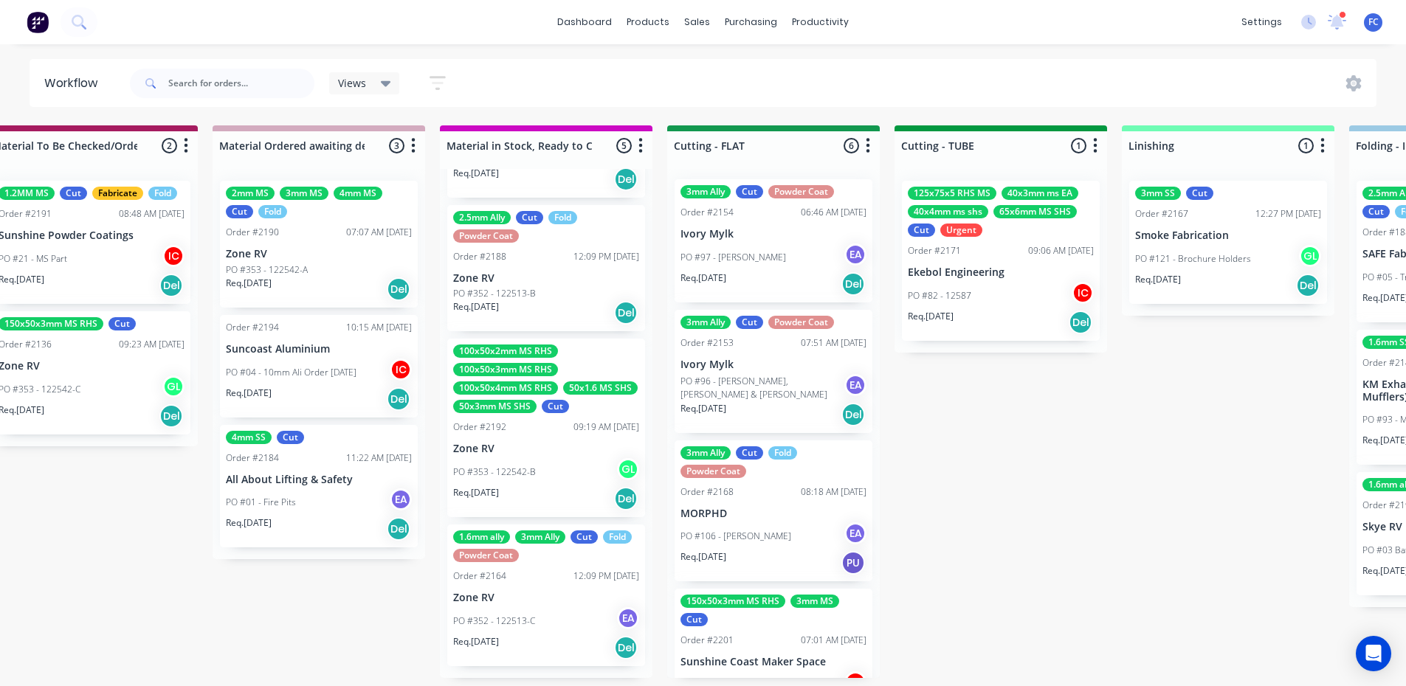
scroll to position [0, 0]
click at [975, 290] on div "PO #82 - 12587 IC" at bounding box center [1001, 296] width 186 height 28
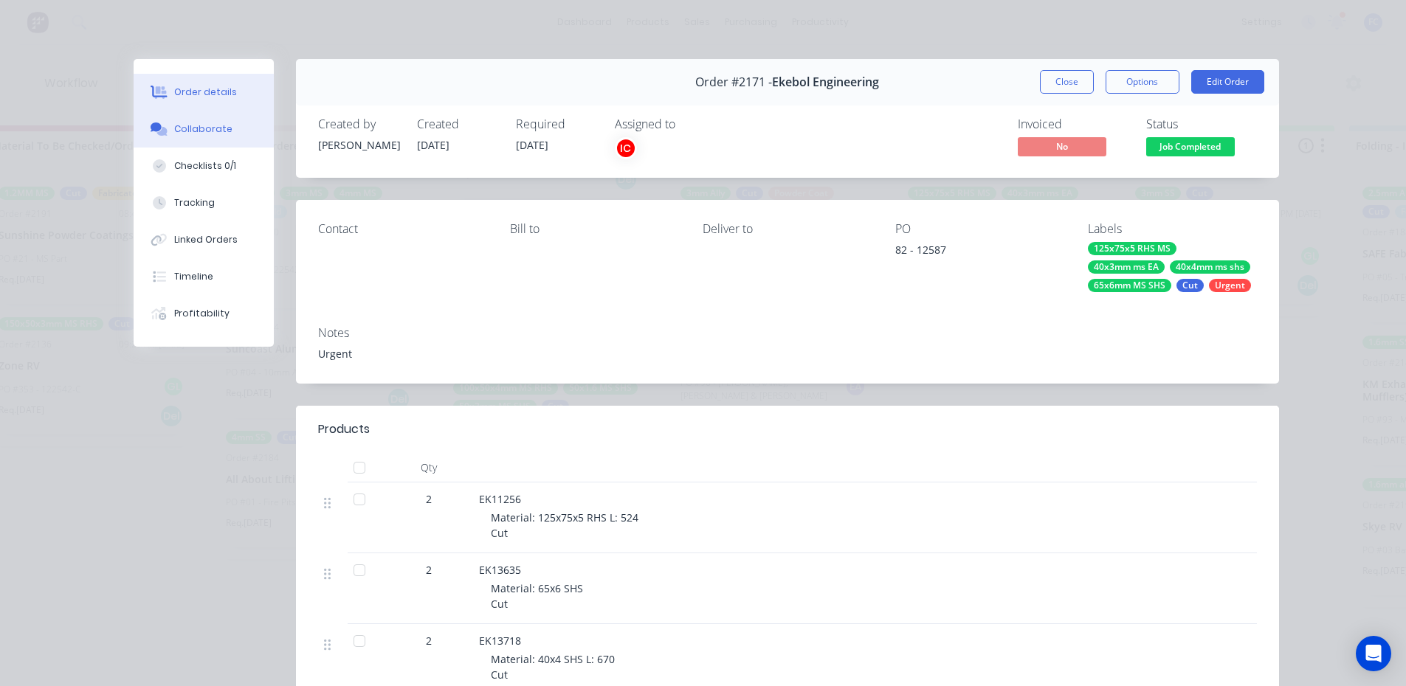
click at [194, 129] on div "Collaborate" at bounding box center [203, 129] width 58 height 13
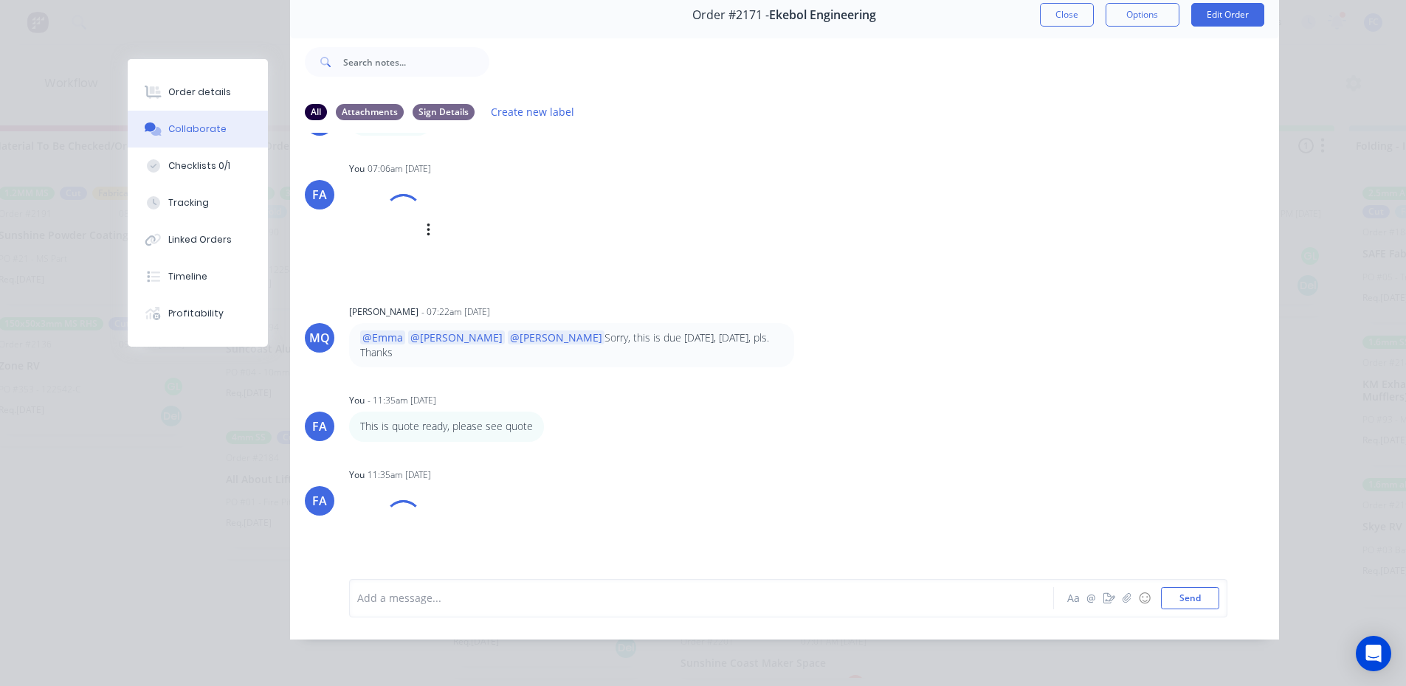
scroll to position [74, 0]
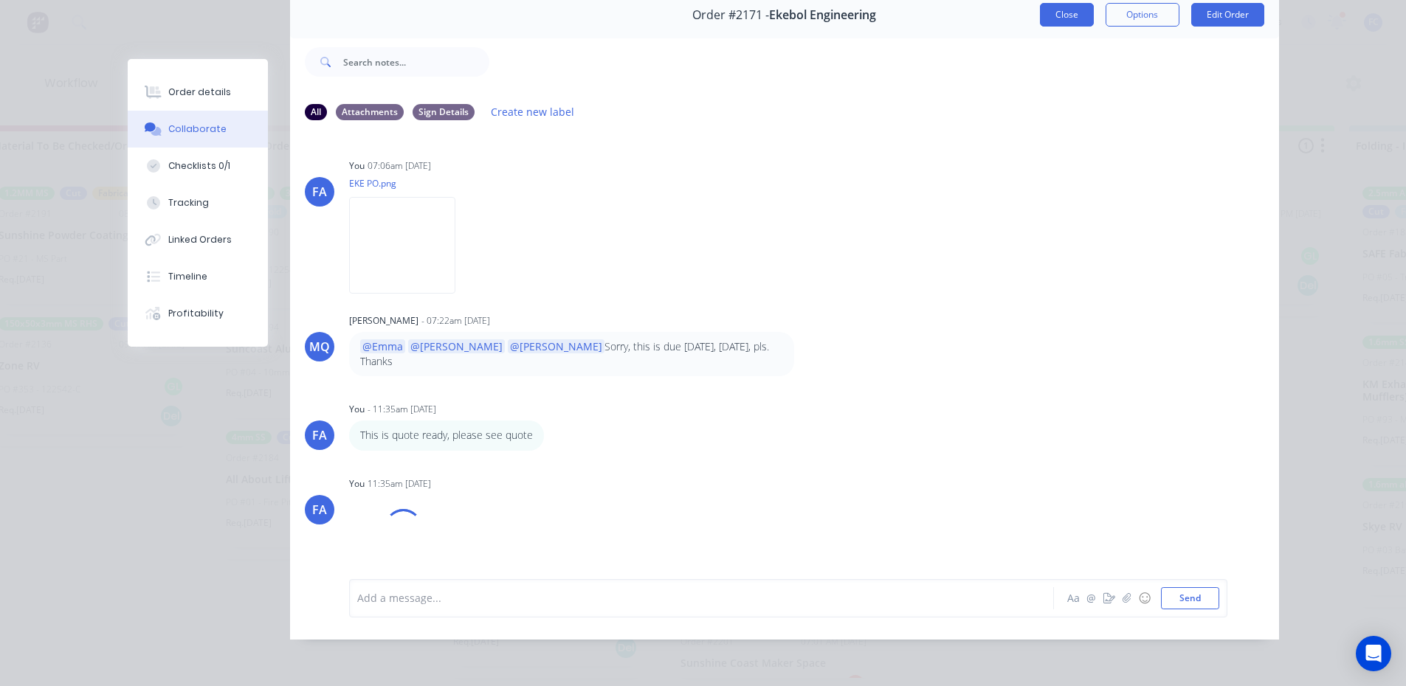
click at [1064, 6] on button "Close" at bounding box center [1067, 15] width 54 height 24
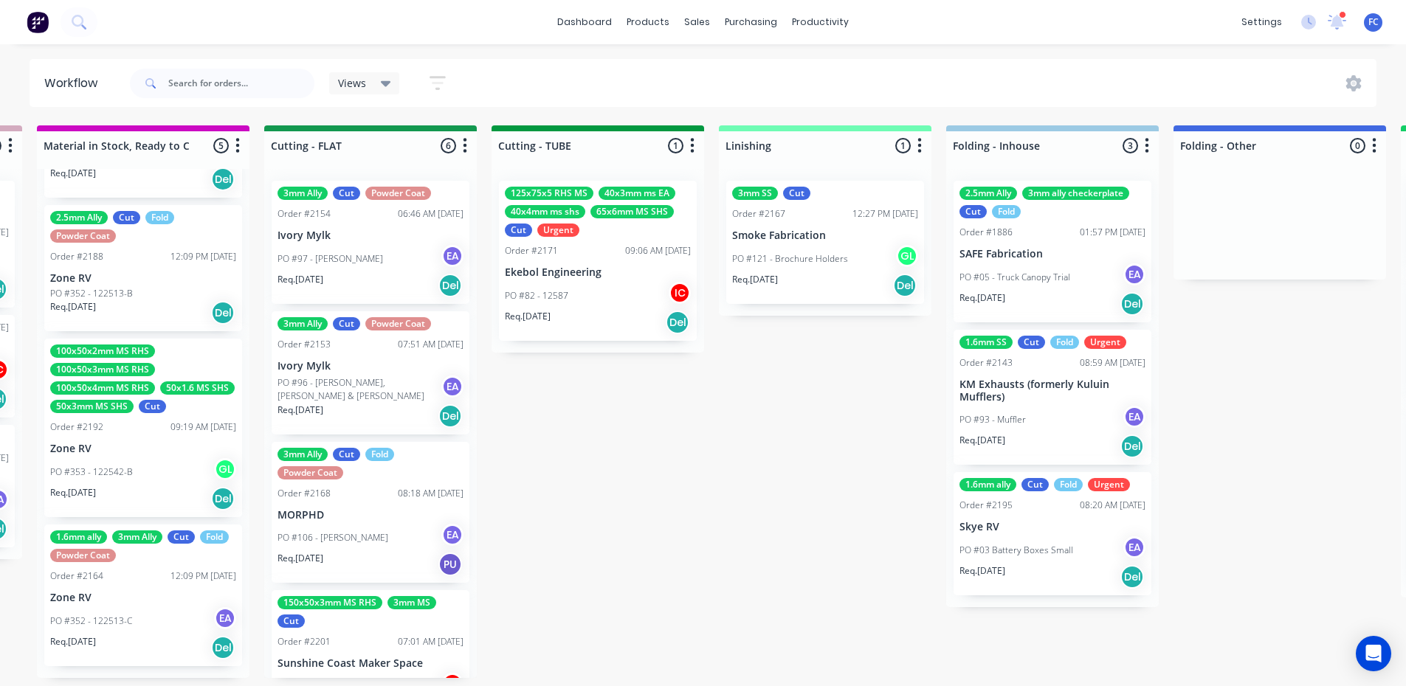
scroll to position [3, 2518]
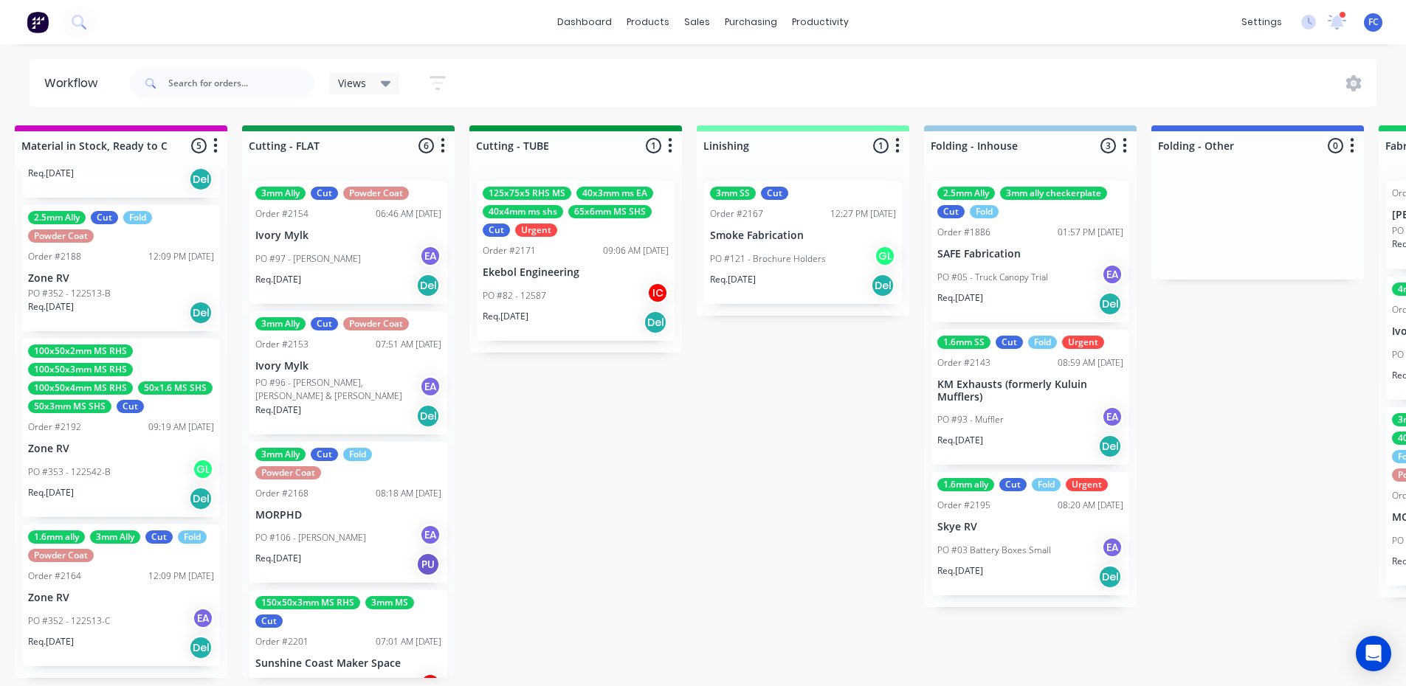
click at [838, 245] on div "PO #121 - Brochure Holders GL" at bounding box center [803, 259] width 186 height 28
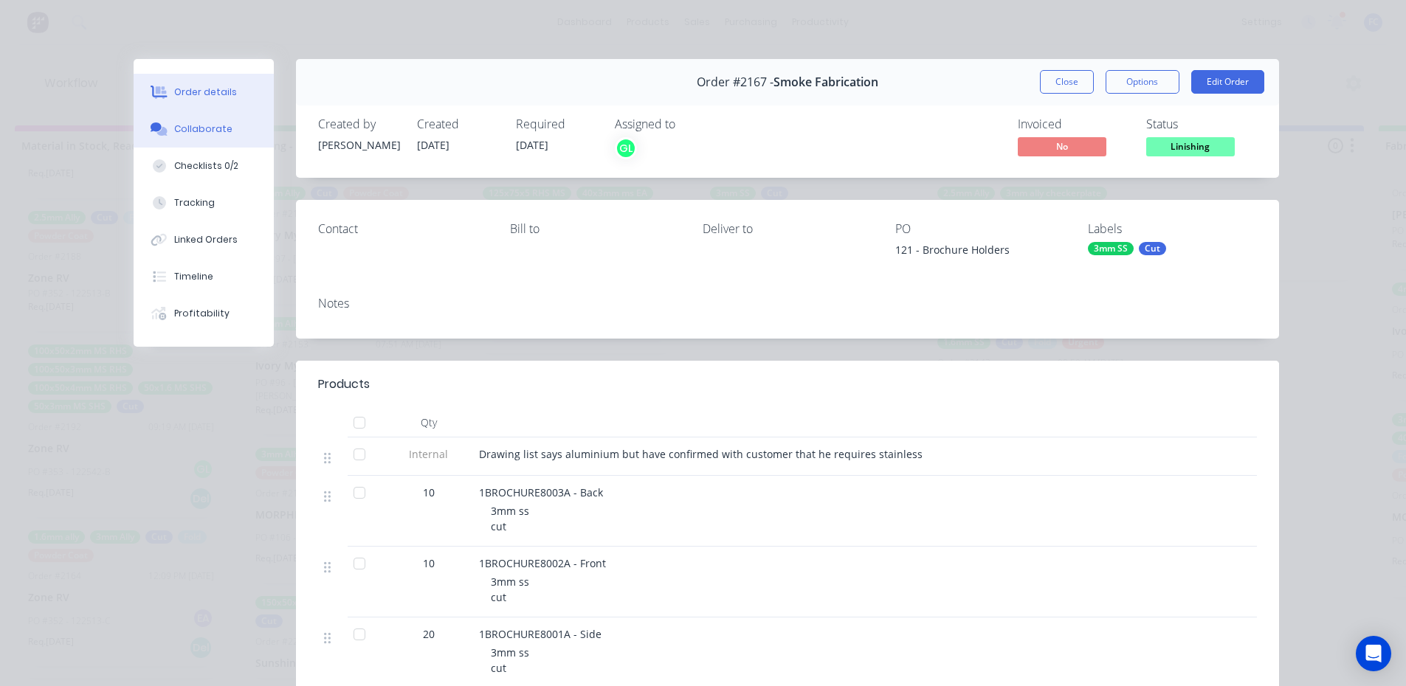
click at [206, 113] on button "Collaborate" at bounding box center [204, 129] width 140 height 37
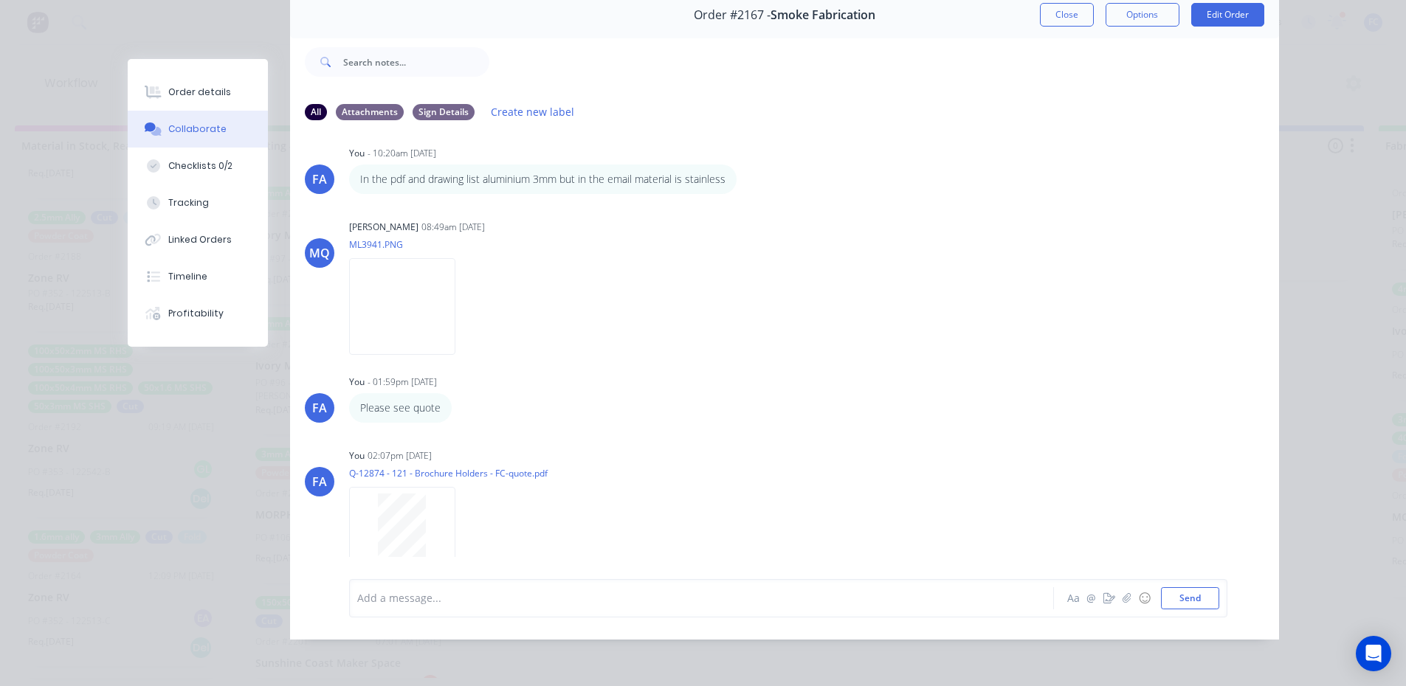
scroll to position [207, 0]
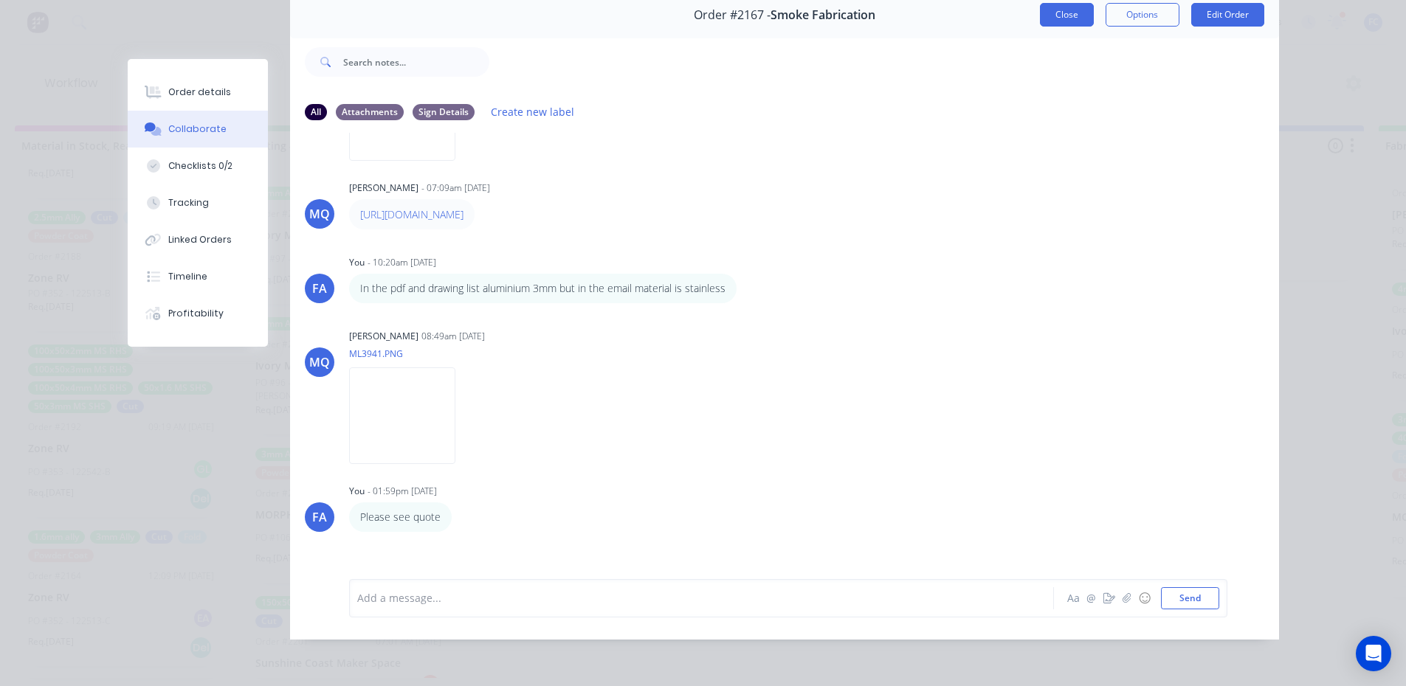
click at [1054, 8] on button "Close" at bounding box center [1067, 15] width 54 height 24
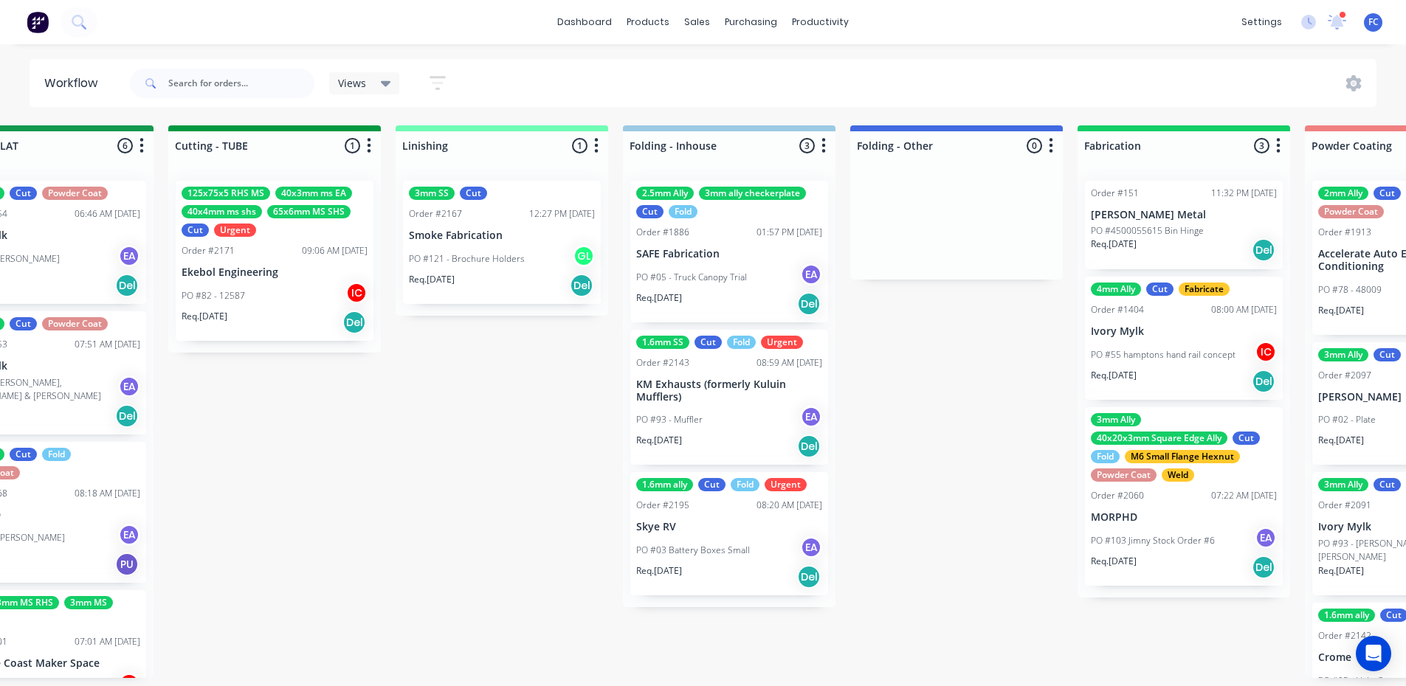
scroll to position [3, 2829]
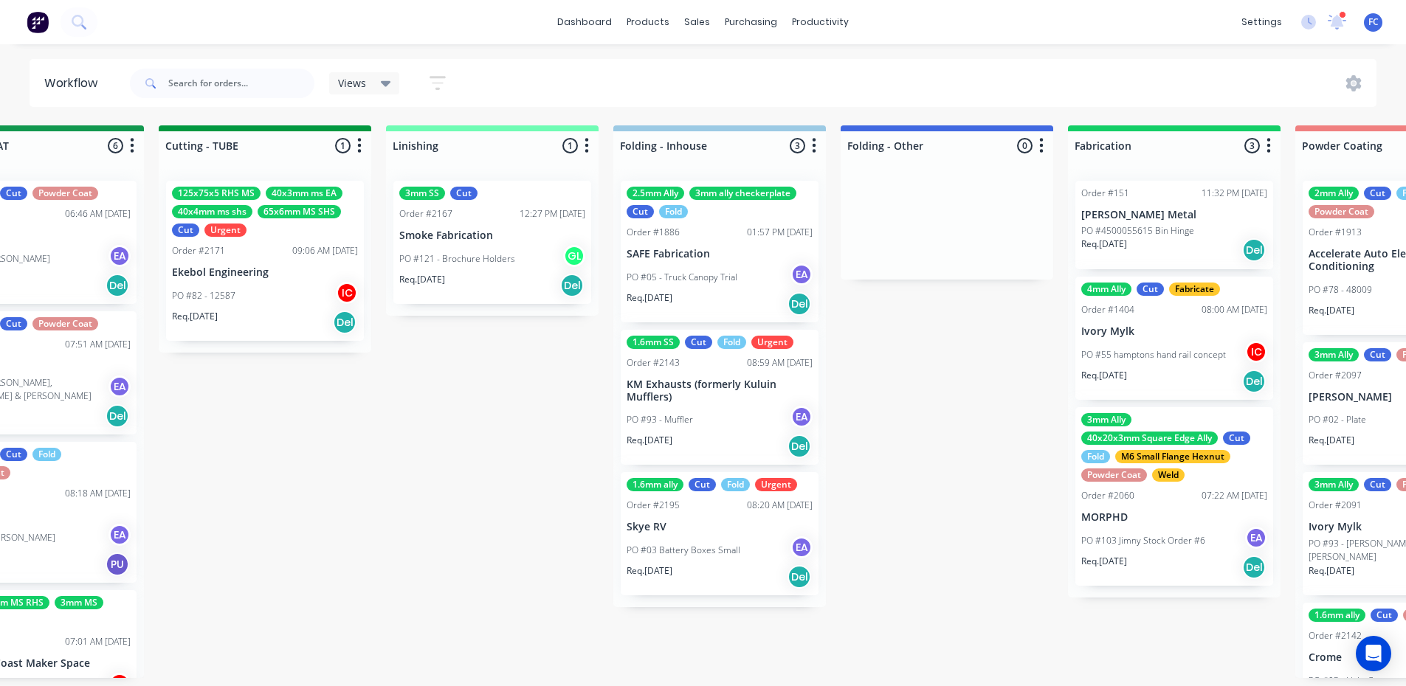
click at [785, 665] on div "Submitted 14 Status colour #273444 hex #273444 Save Cancel Summaries Total orde…" at bounding box center [103, 401] width 5887 height 553
click at [483, 481] on div "Submitted 14 Status colour #273444 hex #273444 Save Cancel Summaries Total orde…" at bounding box center [103, 401] width 5887 height 553
click at [723, 499] on div "Order #2195 08:20 AM 29/08/25" at bounding box center [720, 505] width 186 height 13
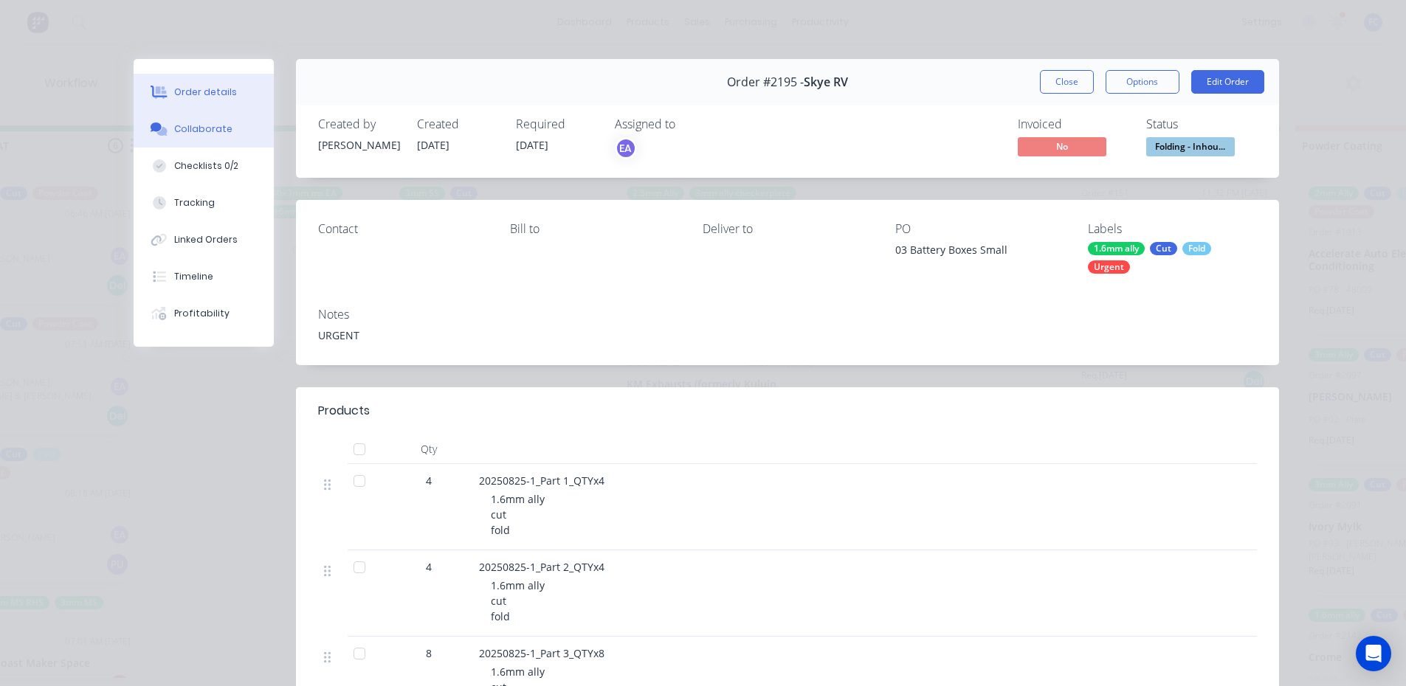
click at [204, 133] on div "Collaborate" at bounding box center [203, 129] width 58 height 13
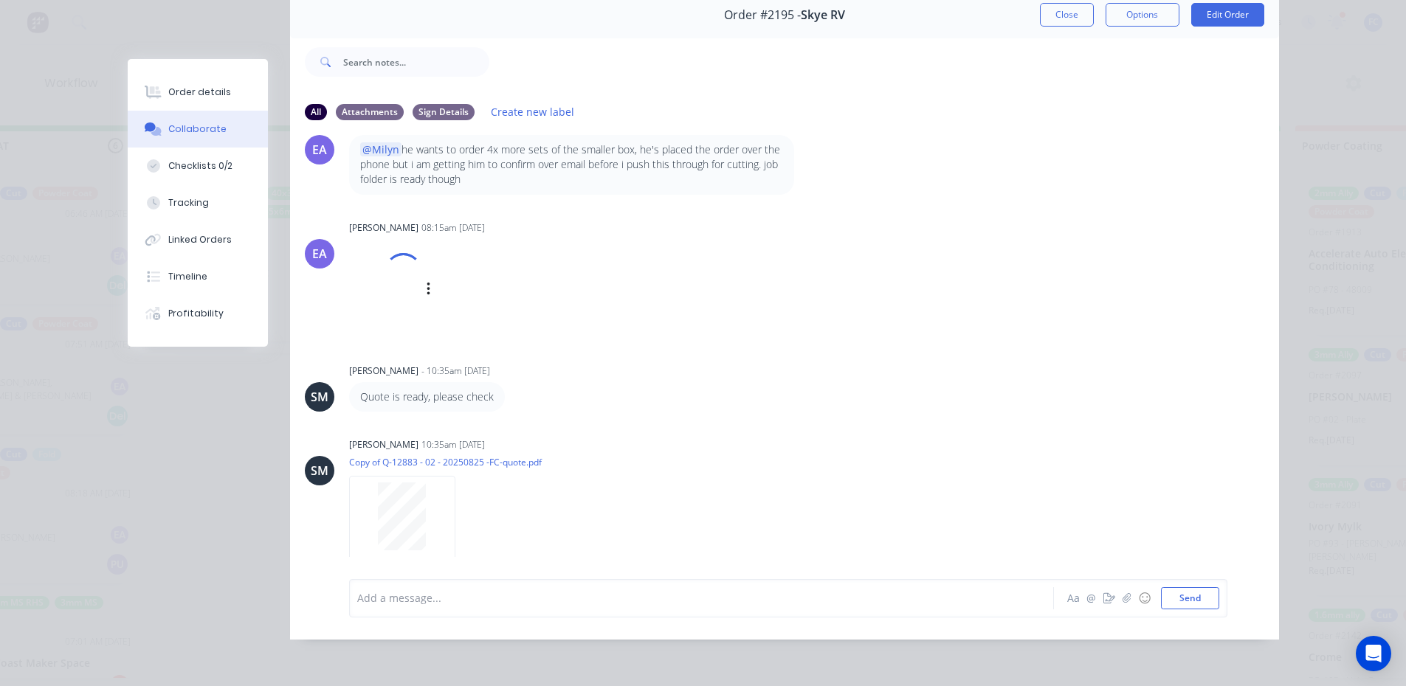
scroll to position [128, 0]
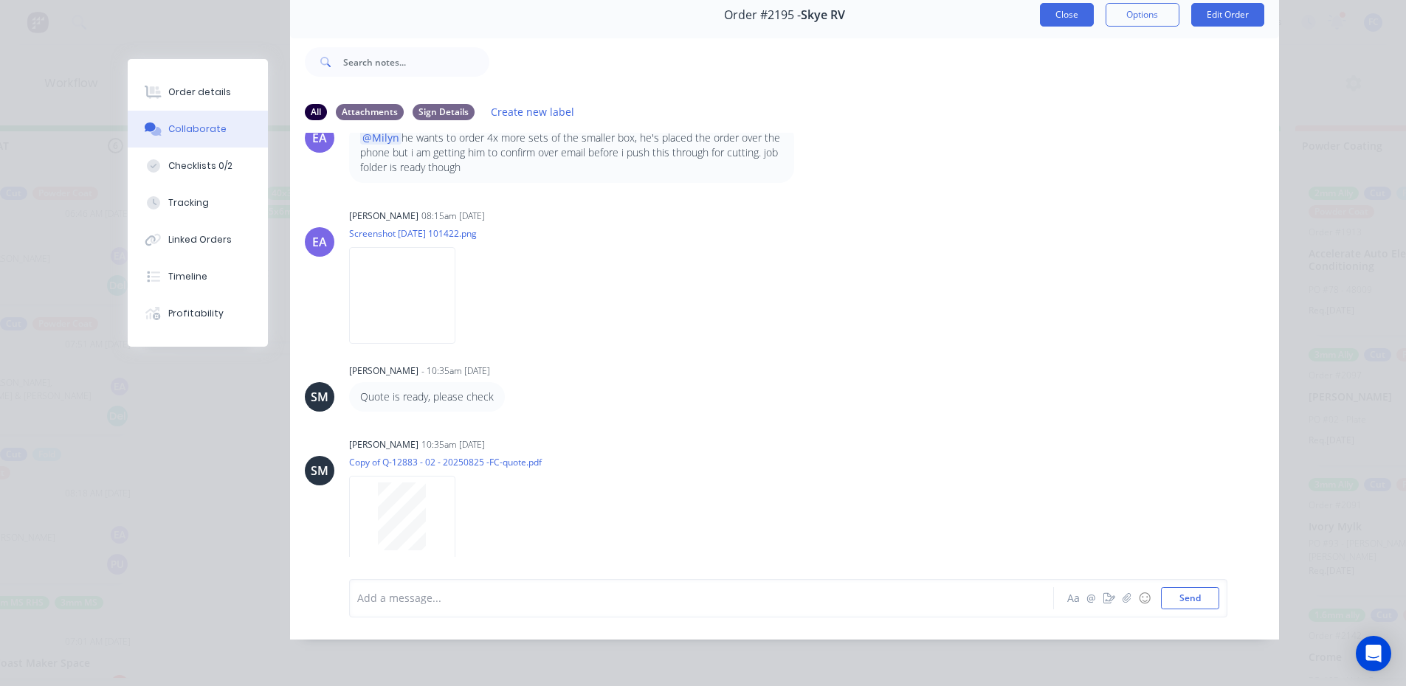
click at [1048, 10] on button "Close" at bounding box center [1067, 15] width 54 height 24
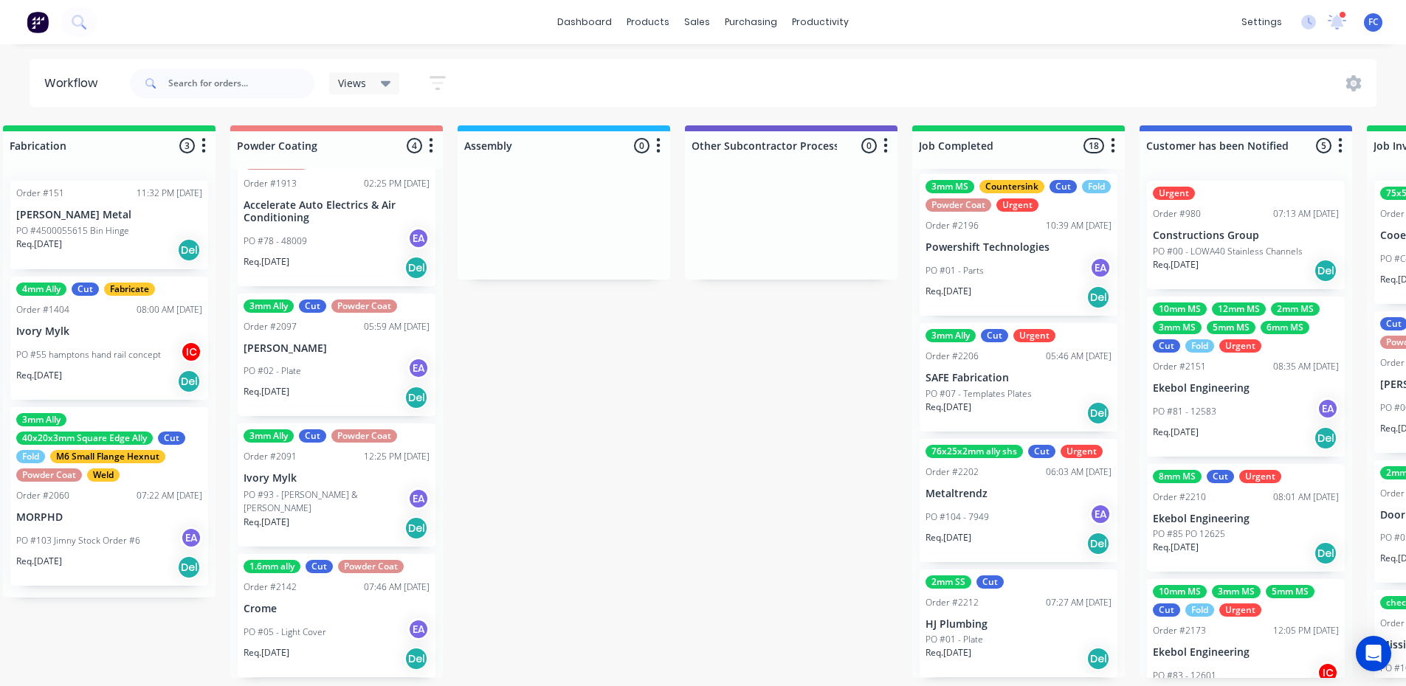
scroll to position [1924, 0]
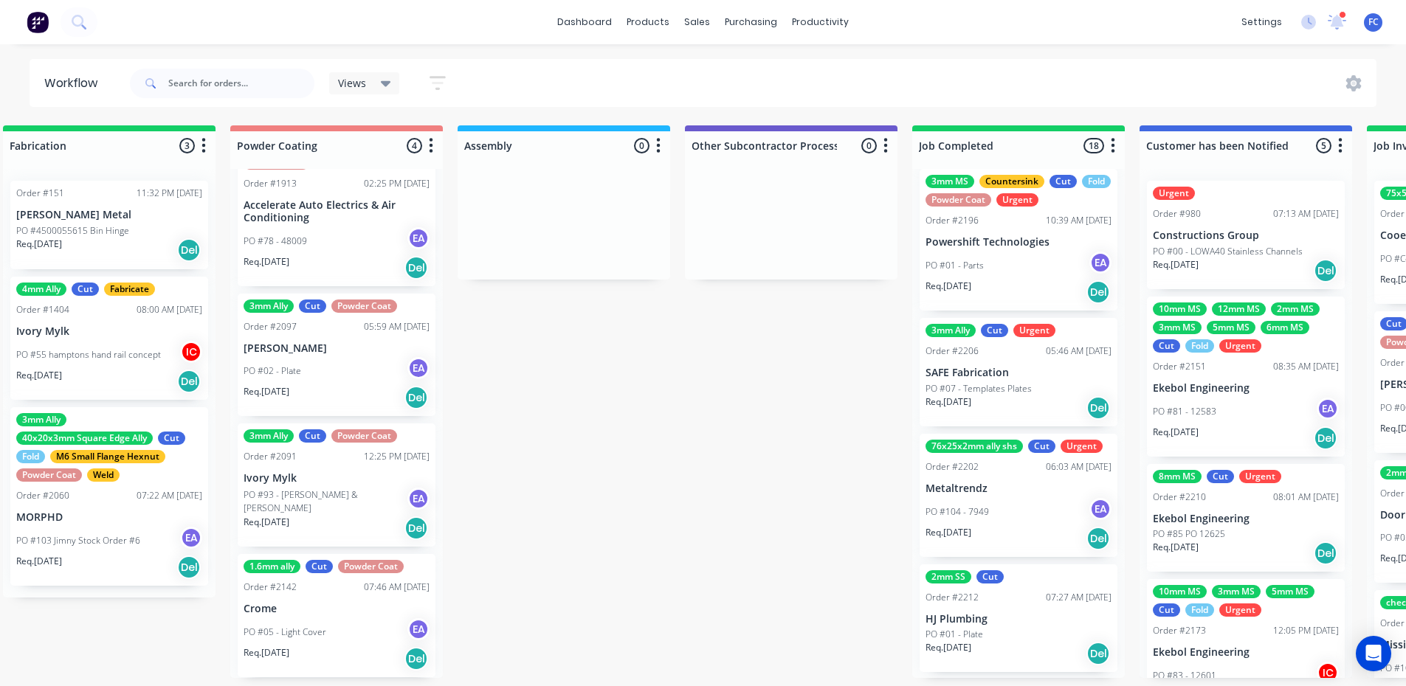
click at [988, 619] on p "HJ Plumbing" at bounding box center [1019, 619] width 186 height 13
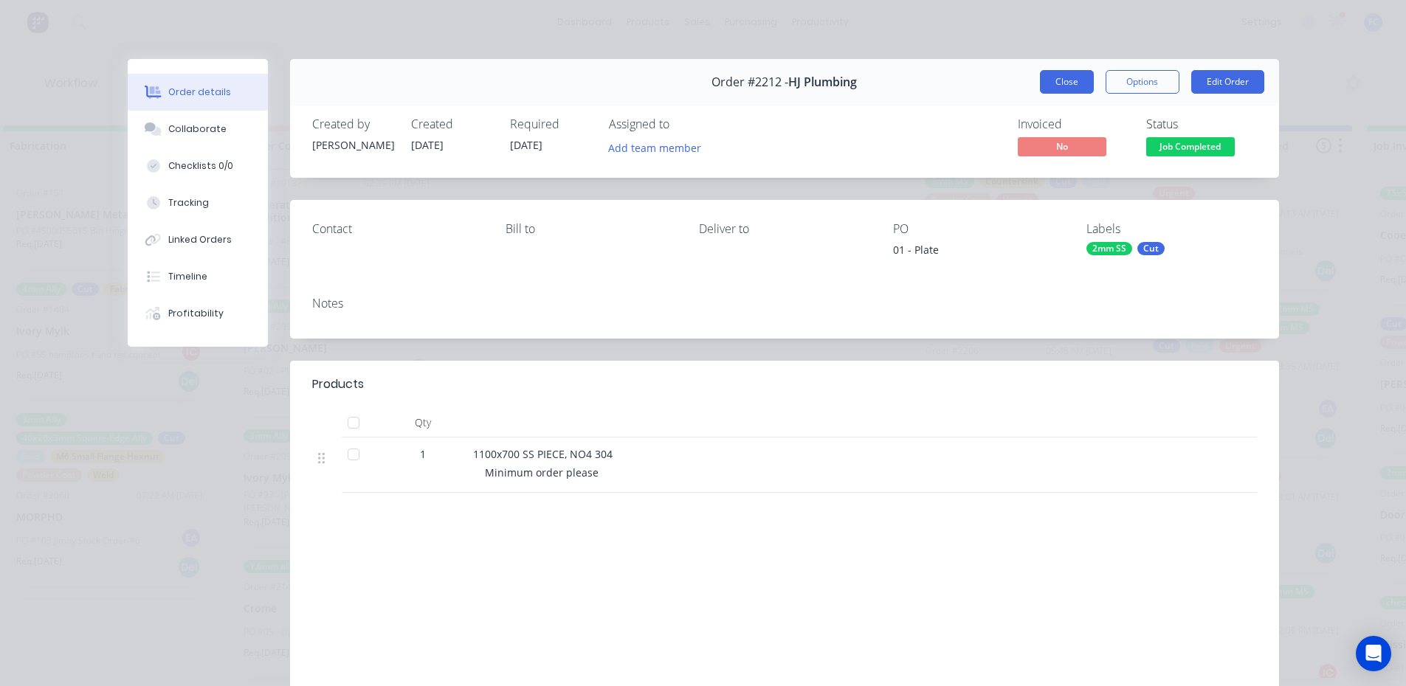
click at [1084, 80] on button "Close" at bounding box center [1067, 82] width 54 height 24
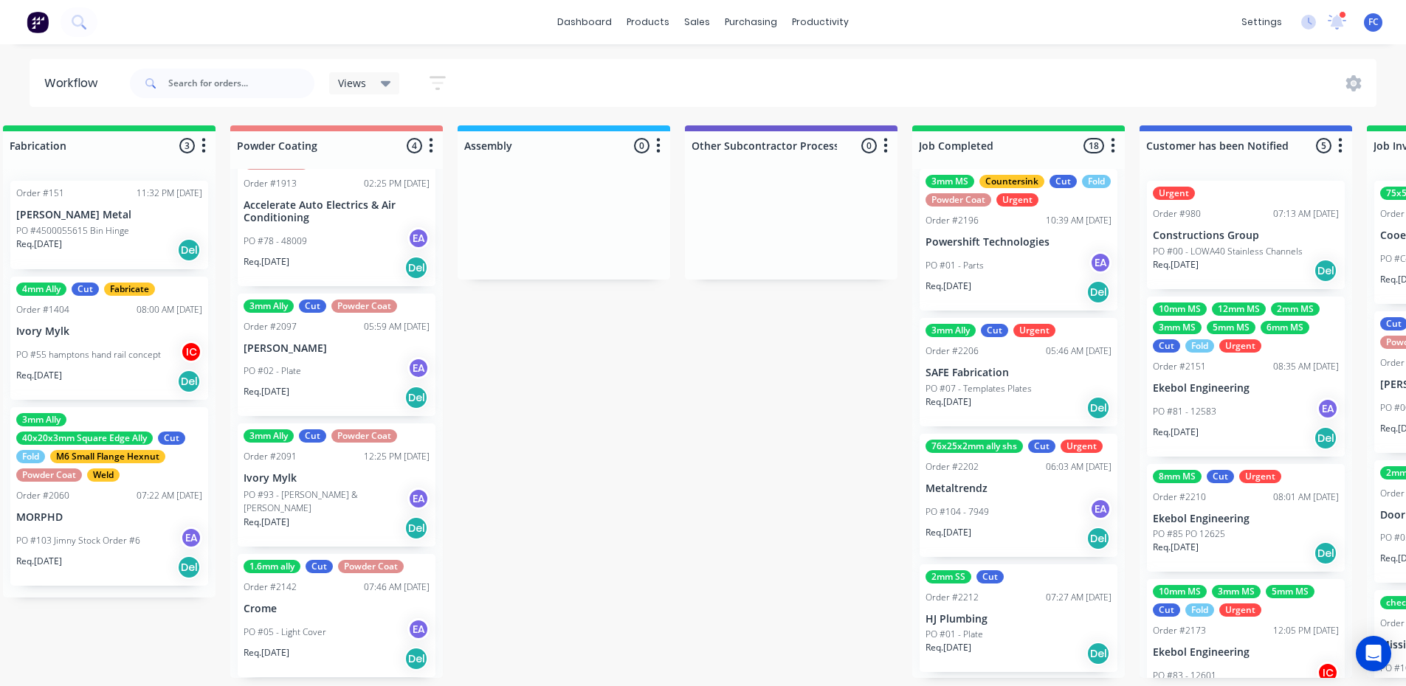
click at [982, 492] on p "Metaltrendz" at bounding box center [1019, 489] width 186 height 13
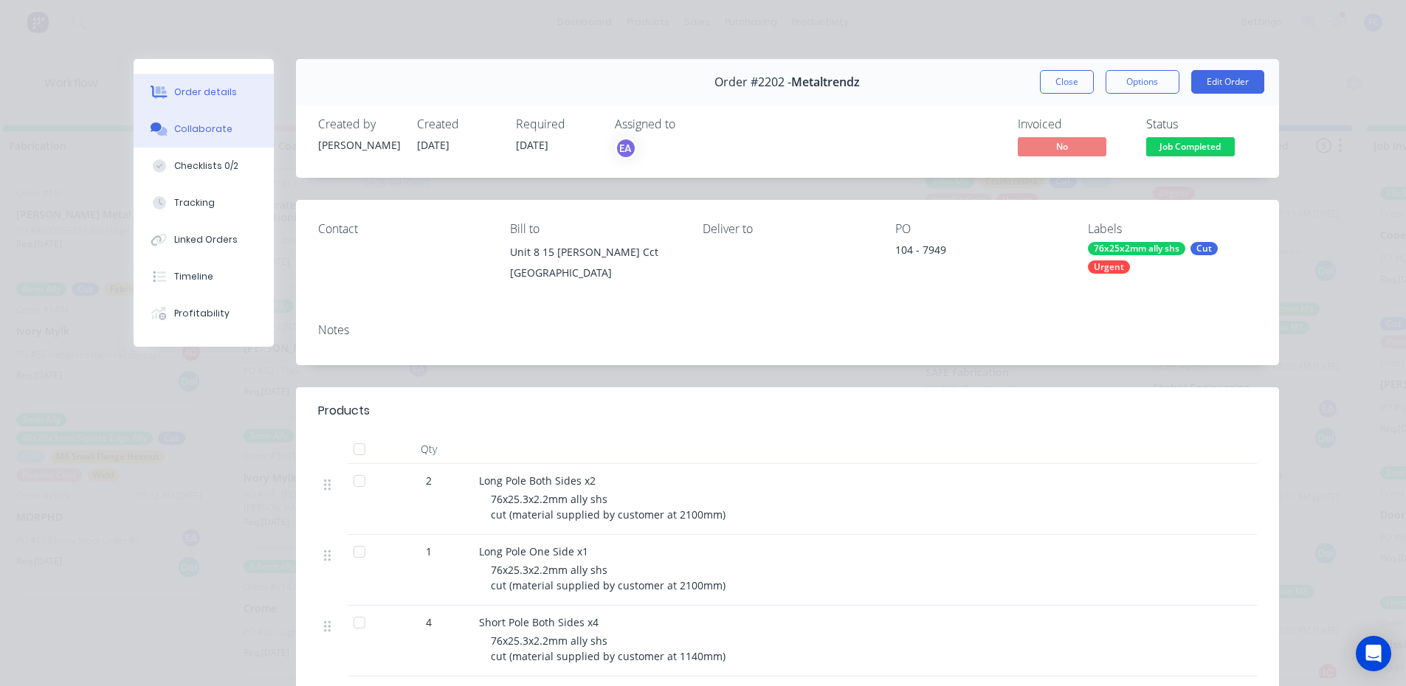
click at [185, 126] on div "Collaborate" at bounding box center [203, 129] width 58 height 13
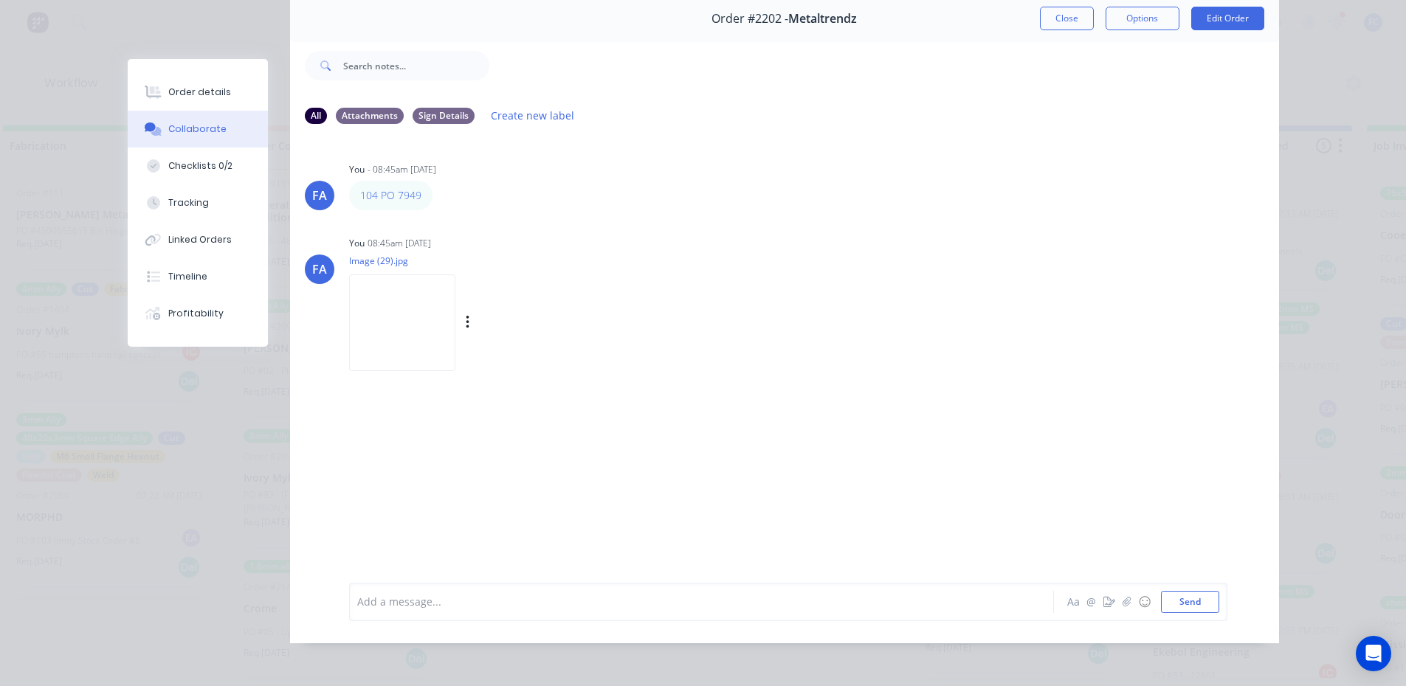
scroll to position [78, 0]
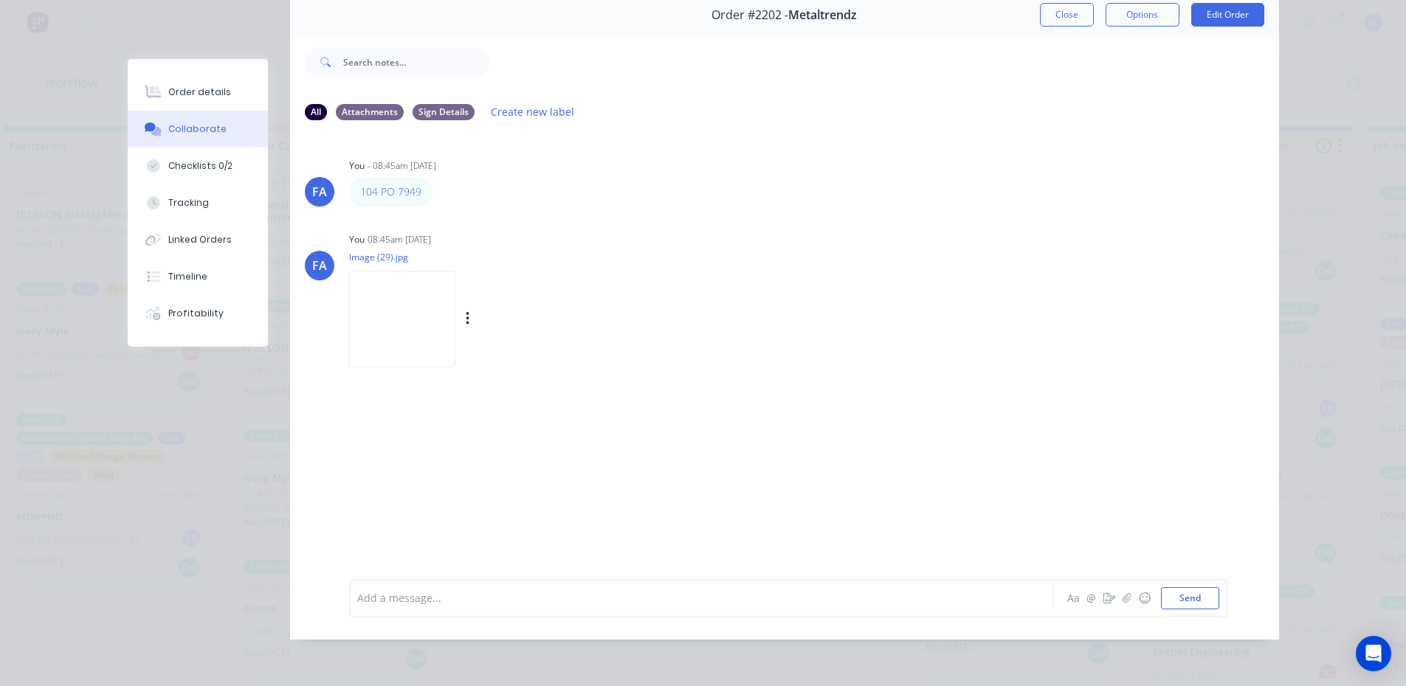
click at [403, 313] on img at bounding box center [402, 319] width 106 height 97
click at [152, 83] on button "Order details" at bounding box center [198, 92] width 140 height 37
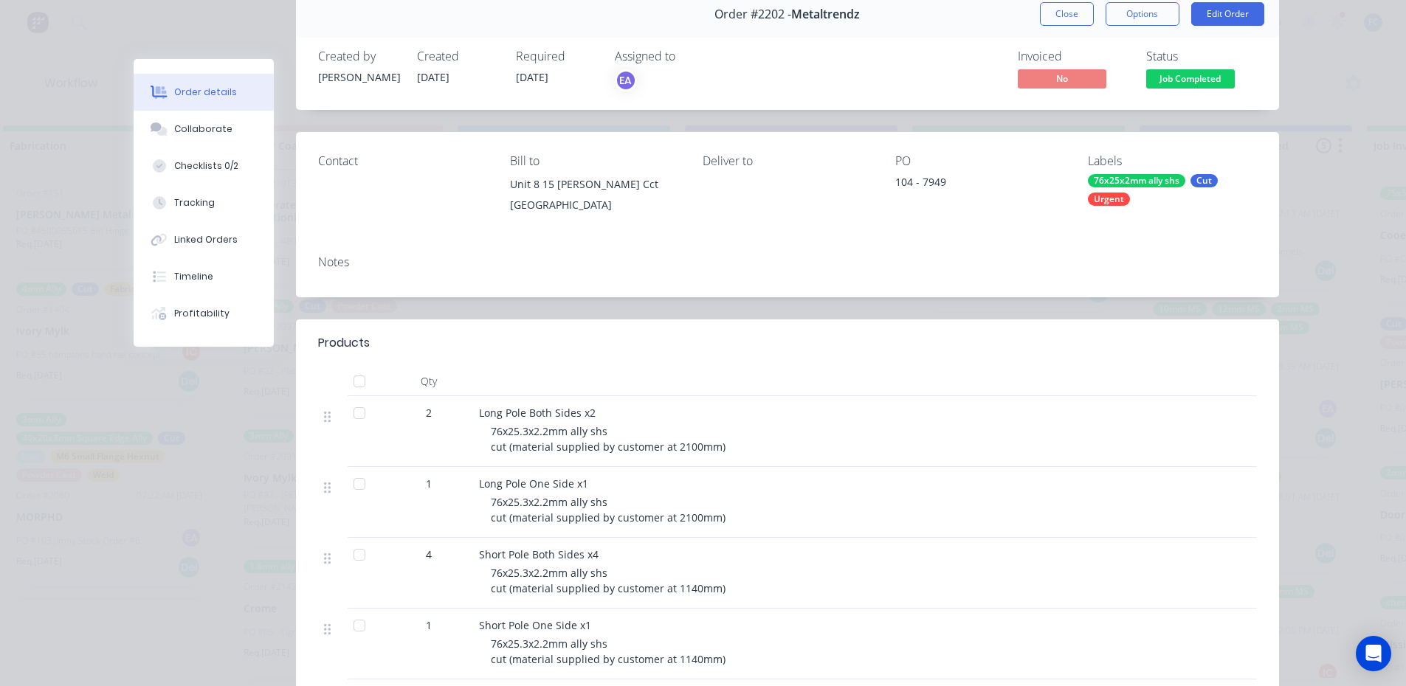
scroll to position [74, 0]
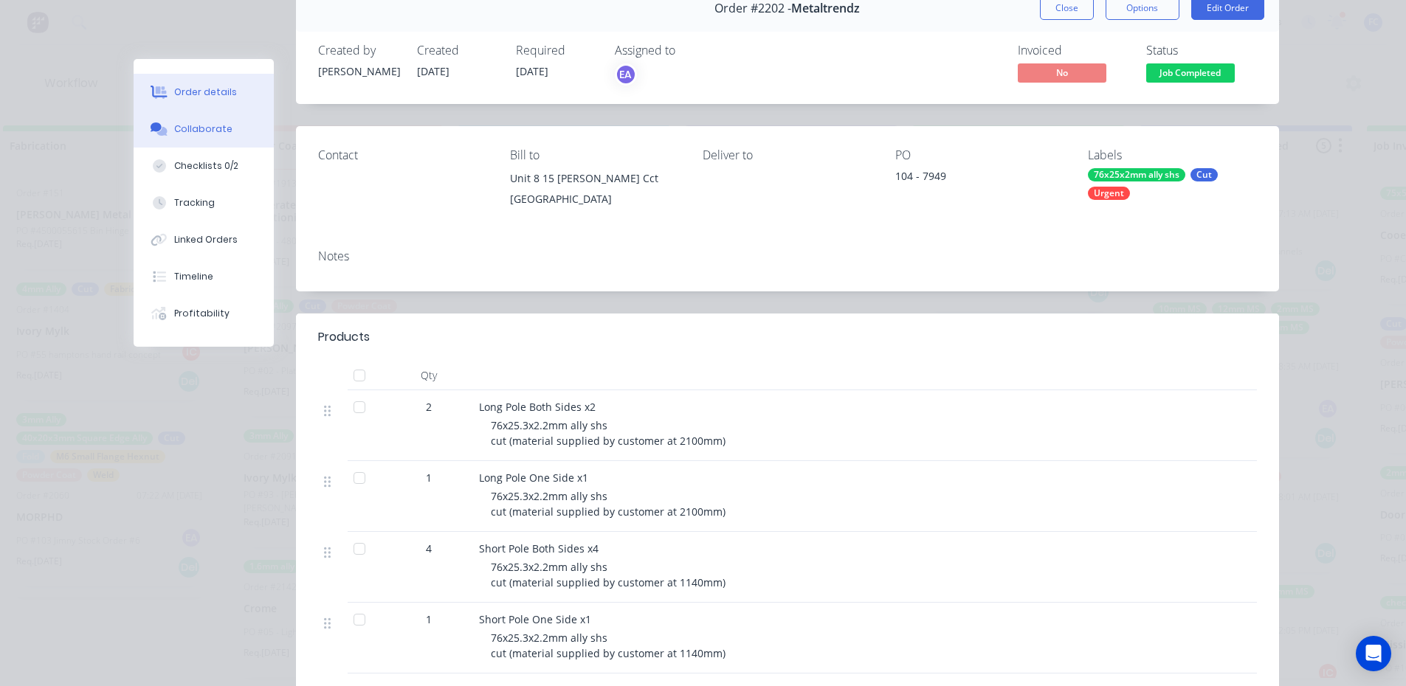
click at [197, 138] on button "Collaborate" at bounding box center [204, 129] width 140 height 37
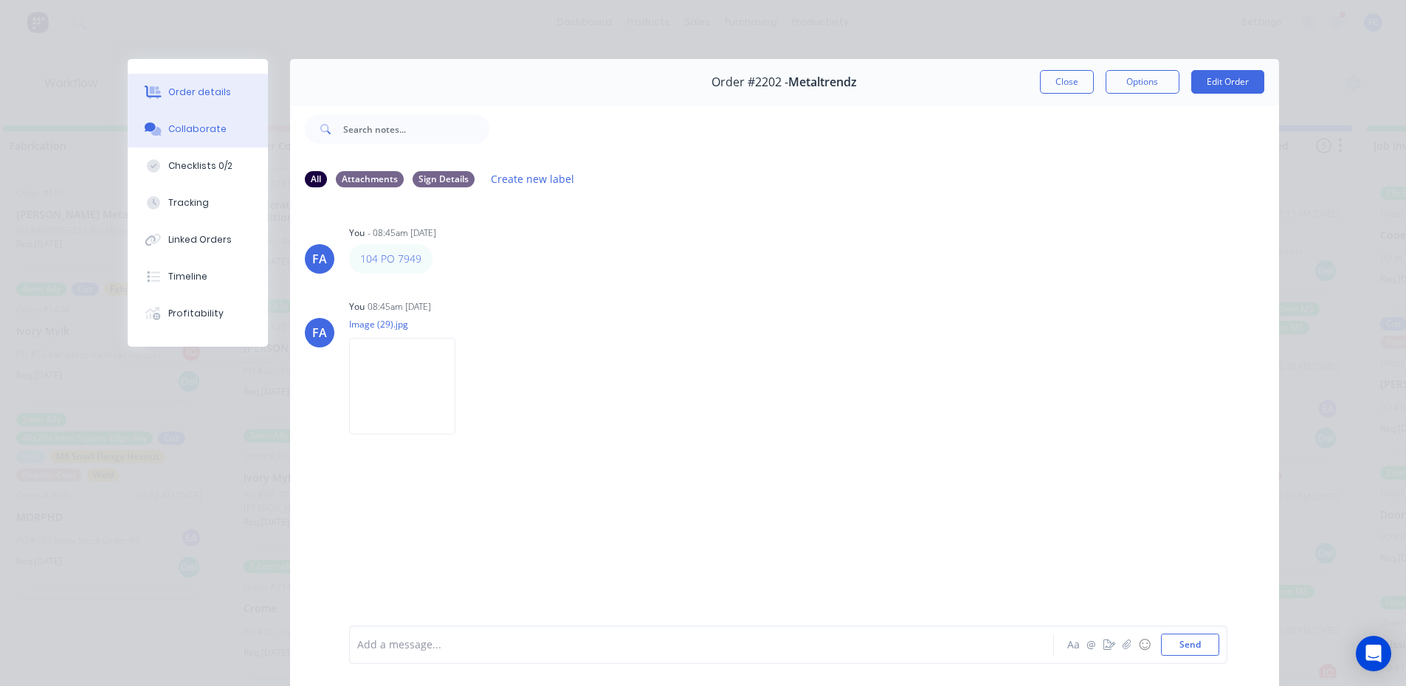
click at [196, 100] on button "Order details" at bounding box center [198, 92] width 140 height 37
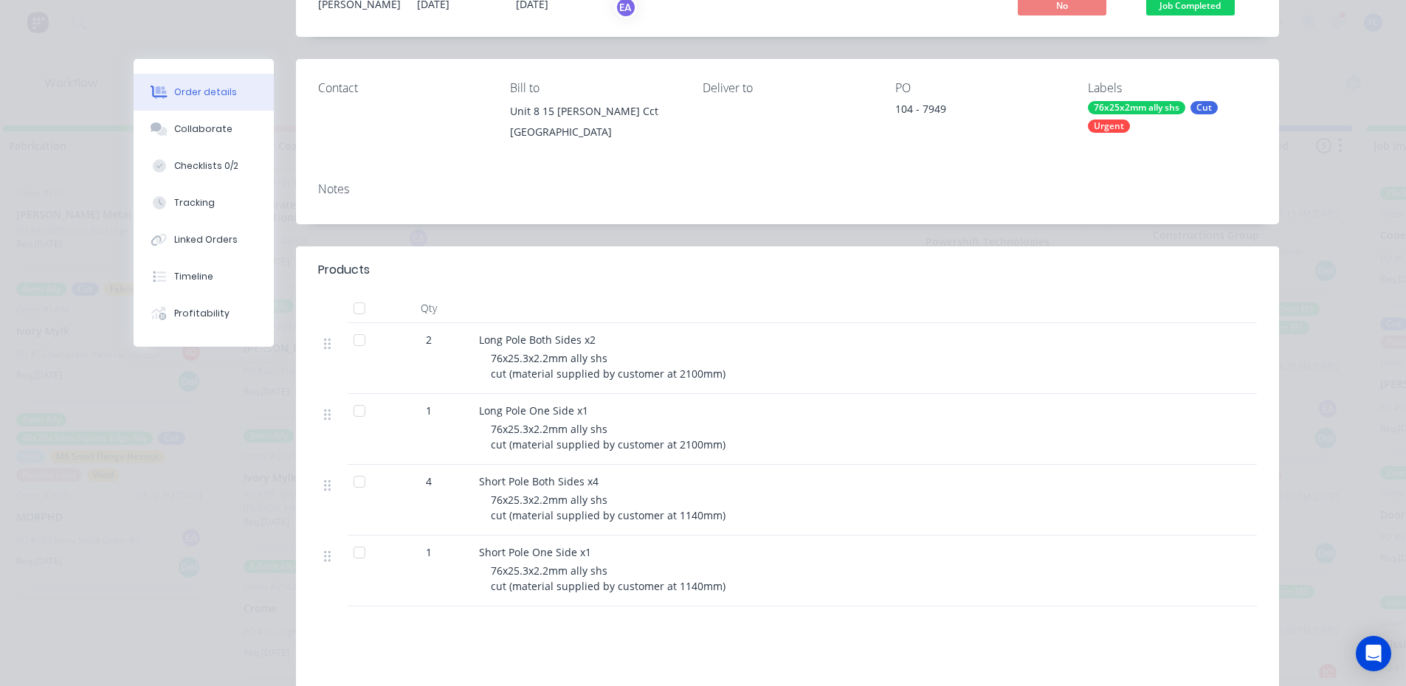
scroll to position [148, 0]
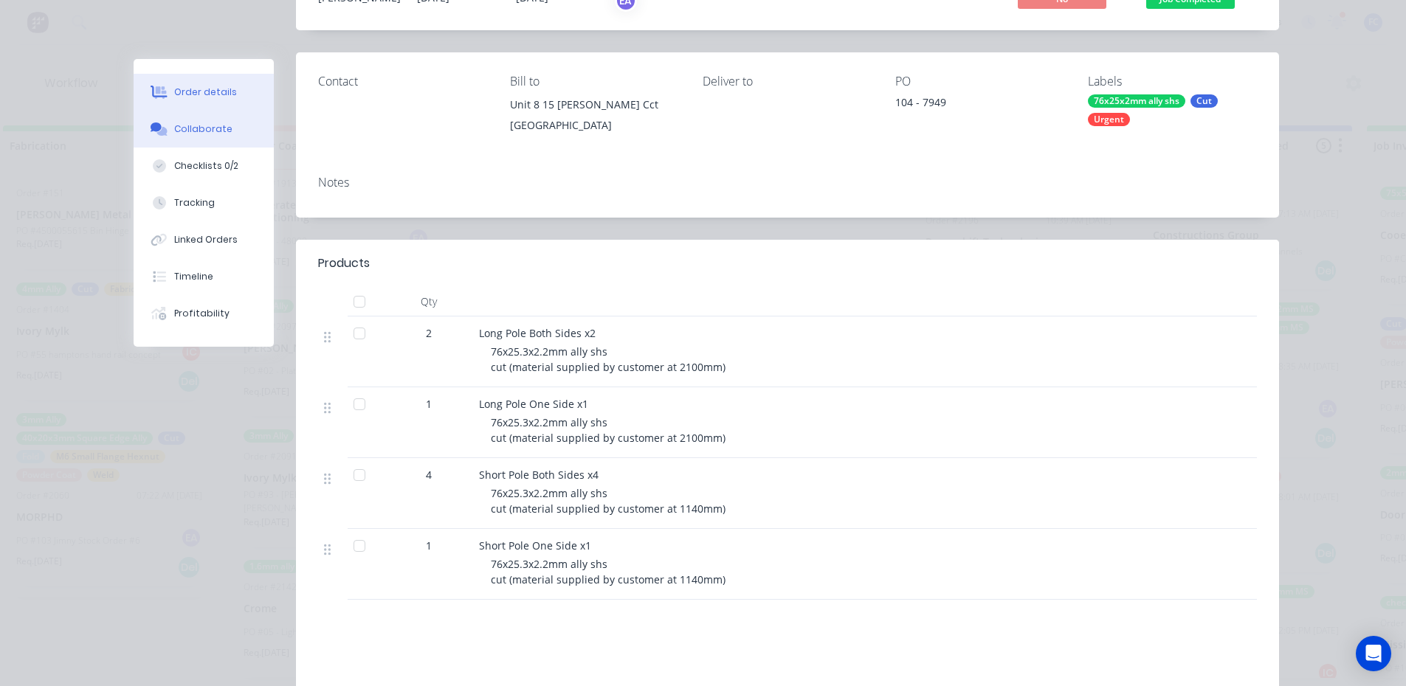
click at [251, 138] on button "Collaborate" at bounding box center [204, 129] width 140 height 37
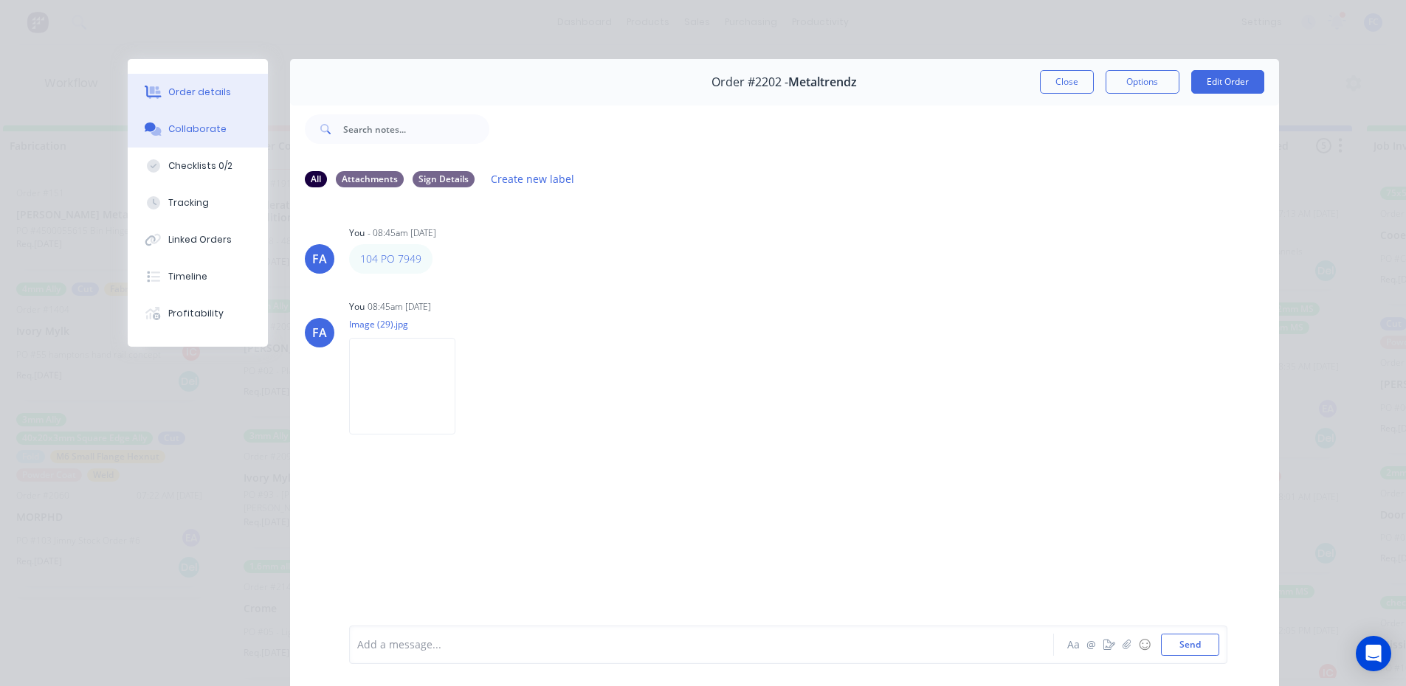
click at [204, 97] on div "Order details" at bounding box center [199, 92] width 63 height 13
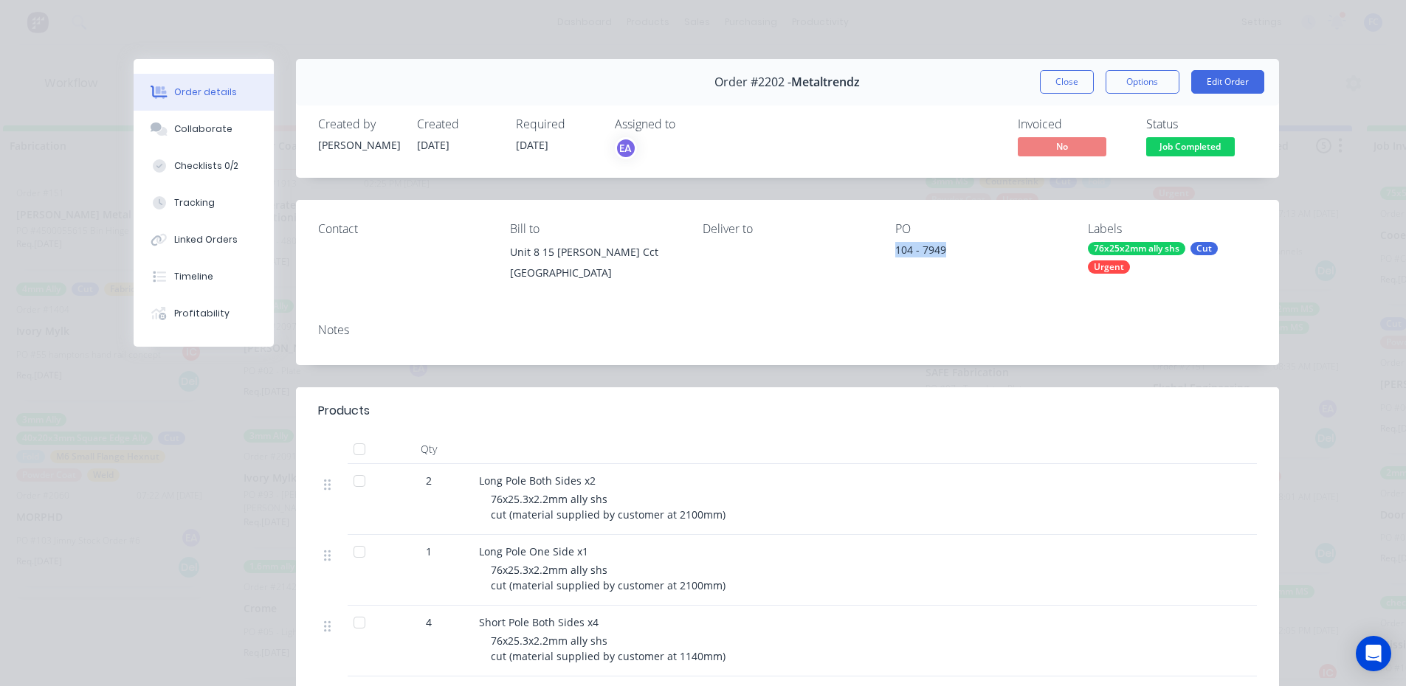
drag, startPoint x: 950, startPoint y: 248, endPoint x: 881, endPoint y: 249, distance: 69.4
click at [881, 249] on div "Contact Bill to Unit 8 15 Rawlins Cct KUNDA PARK, Queensland, 4556 Deliver to P…" at bounding box center [787, 255] width 983 height 111
copy div "104 - 7949"
click at [174, 96] on div "Order details" at bounding box center [205, 92] width 63 height 13
click at [179, 128] on div "Collaborate" at bounding box center [203, 129] width 58 height 13
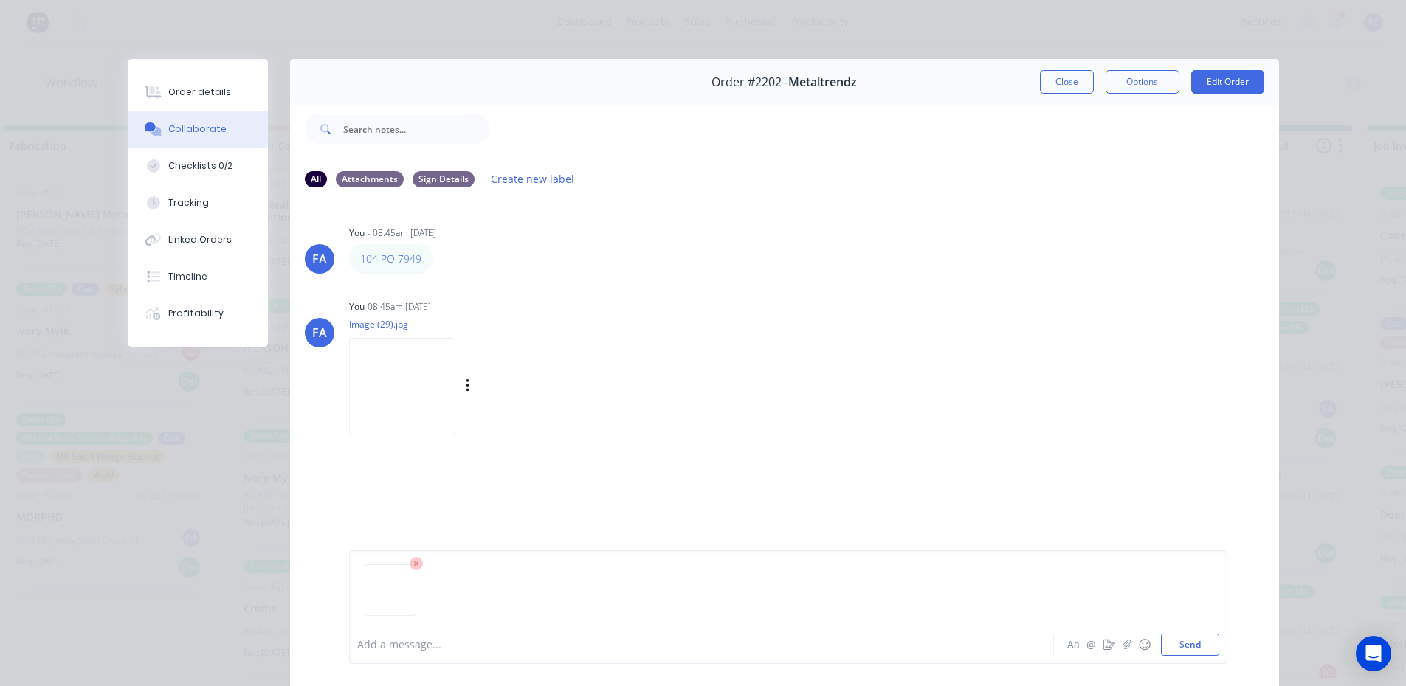
click at [410, 382] on img at bounding box center [402, 386] width 106 height 97
click at [414, 563] on icon at bounding box center [416, 564] width 4 height 4
click at [396, 378] on img at bounding box center [402, 386] width 106 height 97
click at [1069, 83] on button "Close" at bounding box center [1067, 82] width 54 height 24
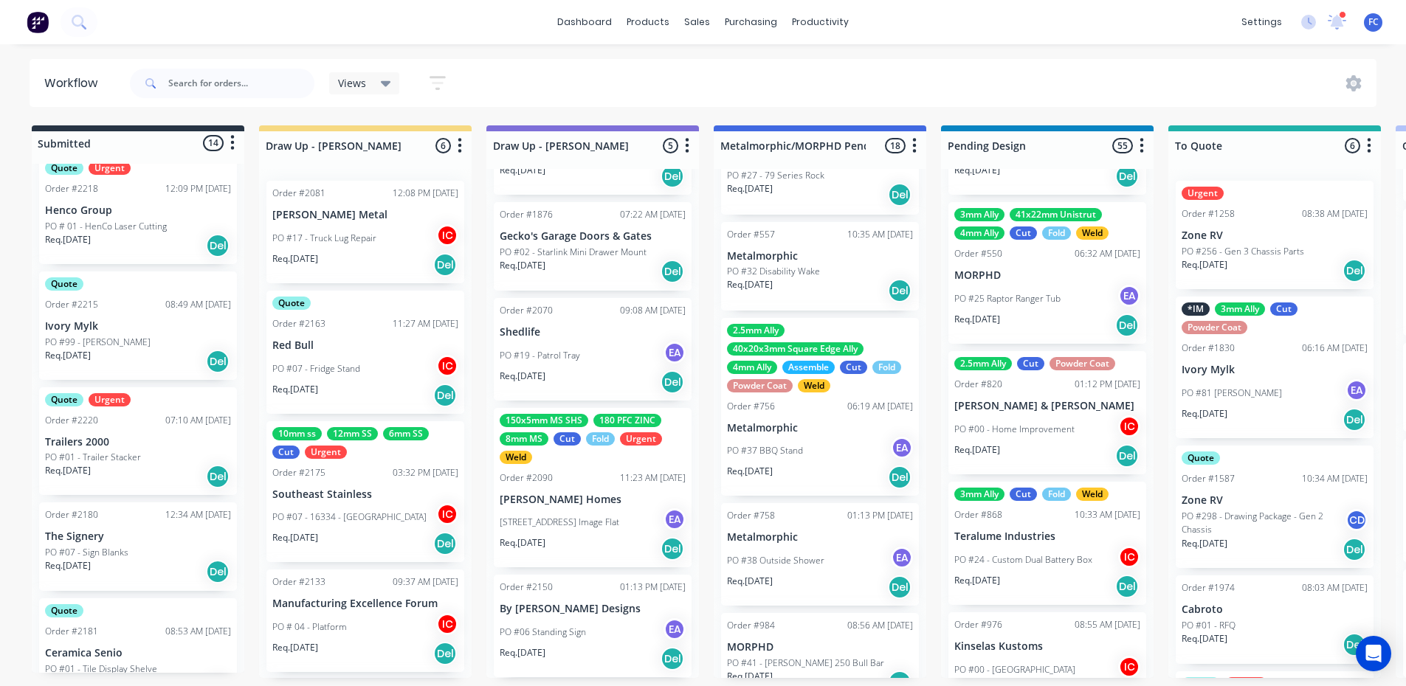
scroll to position [664, 0]
click at [132, 224] on p "PO # 01 - HenCo Laser Cutting" at bounding box center [106, 223] width 122 height 13
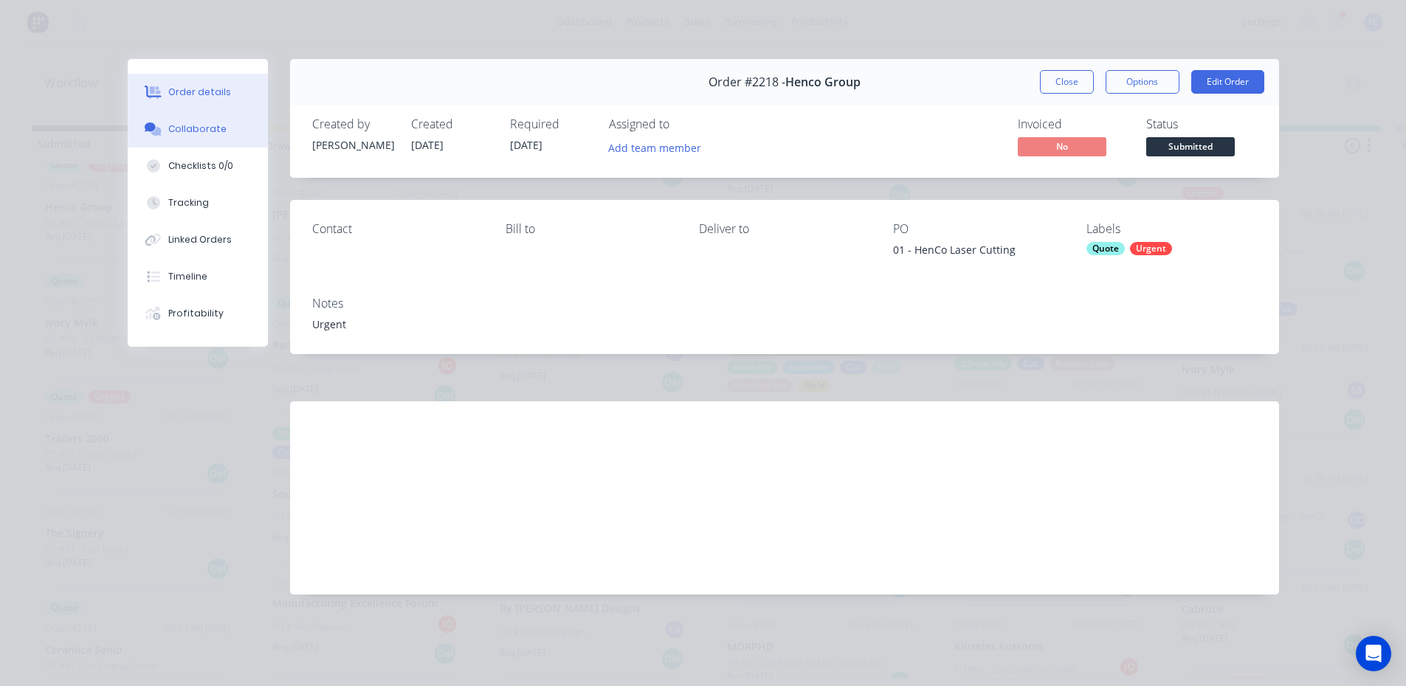
click at [217, 137] on button "Collaborate" at bounding box center [198, 129] width 140 height 37
